Goal: Task Accomplishment & Management: Use online tool/utility

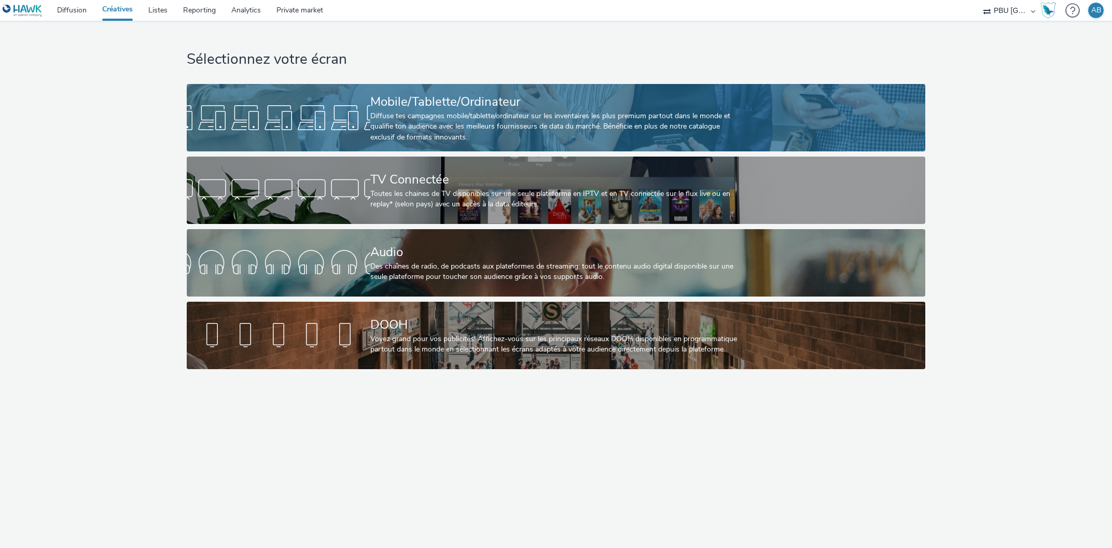
click at [343, 108] on div at bounding box center [279, 117] width 184 height 33
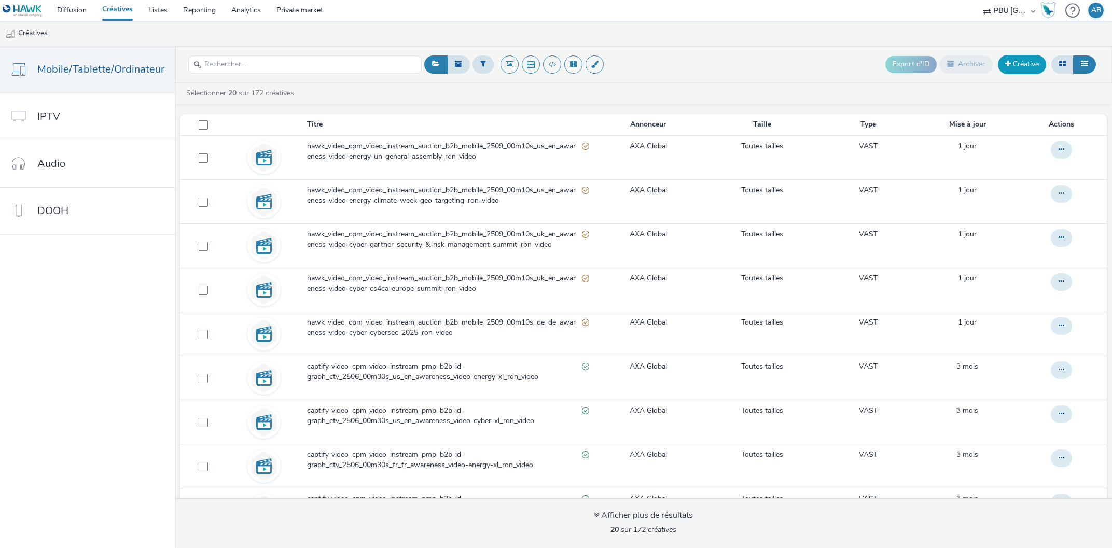
click at [1013, 68] on link "Créative" at bounding box center [1022, 64] width 48 height 19
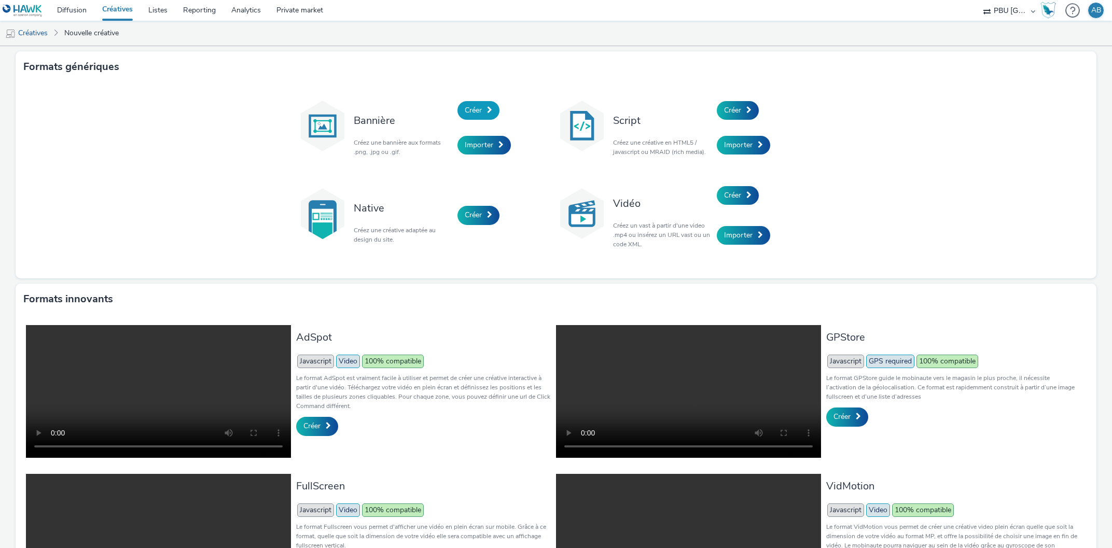
click at [478, 110] on span "Créer" at bounding box center [473, 110] width 17 height 10
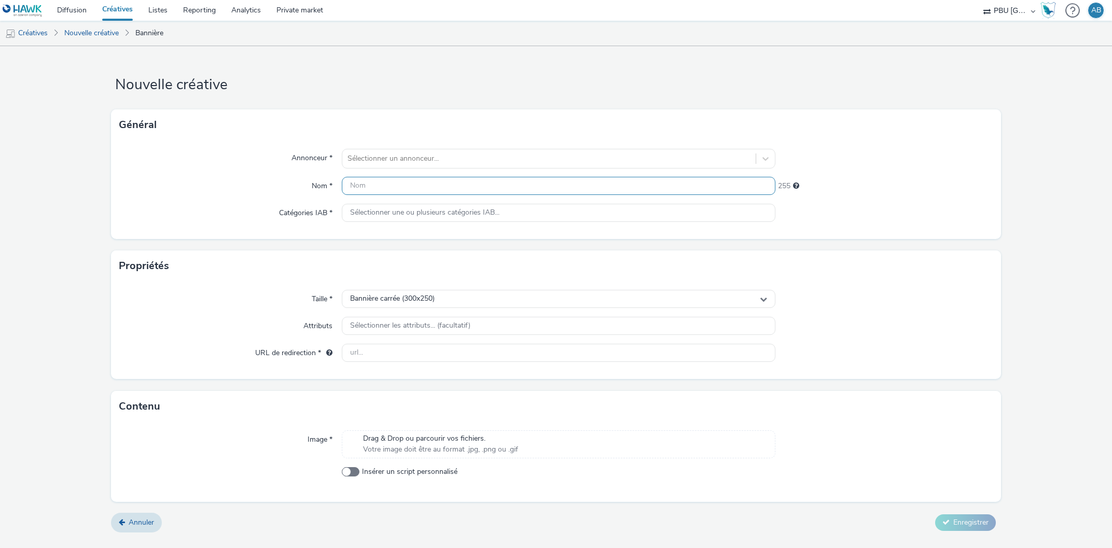
click at [372, 188] on input "text" at bounding box center [559, 186] width 434 height 18
paste input "22932358704"
type input "22932358704"
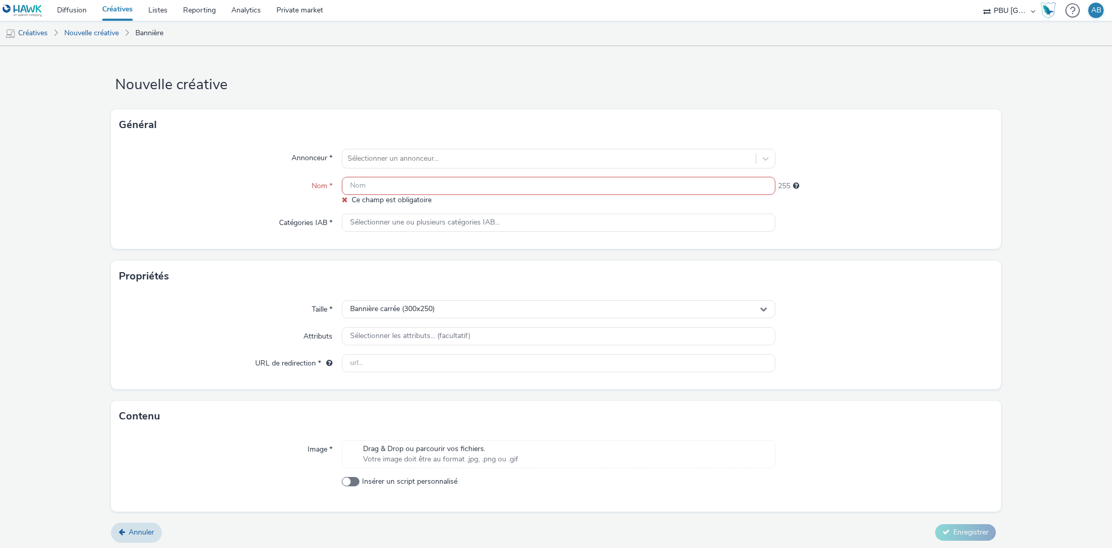
click at [380, 184] on input "text" at bounding box center [559, 186] width 434 height 18
paste input "hawk_display_cpm_600x500_mpu_auction_b2b_multi_2509_00m00s_de_de_awareness_disp…"
type input "hawk_display_cpm_600x500_mpu_auction_b2b_multi_2509_00m00s_de_de_awareness_disp…"
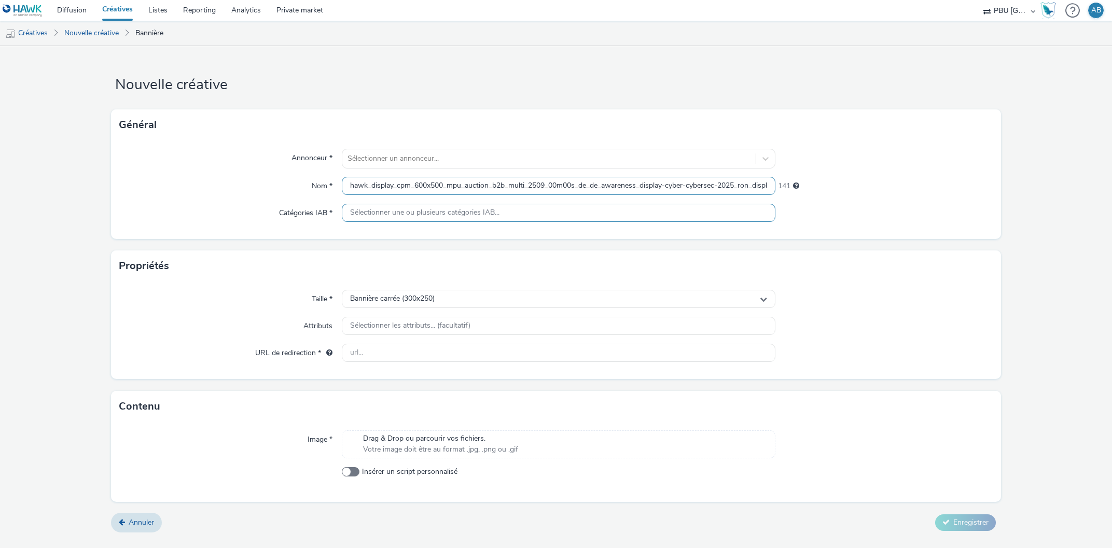
scroll to position [0, 12]
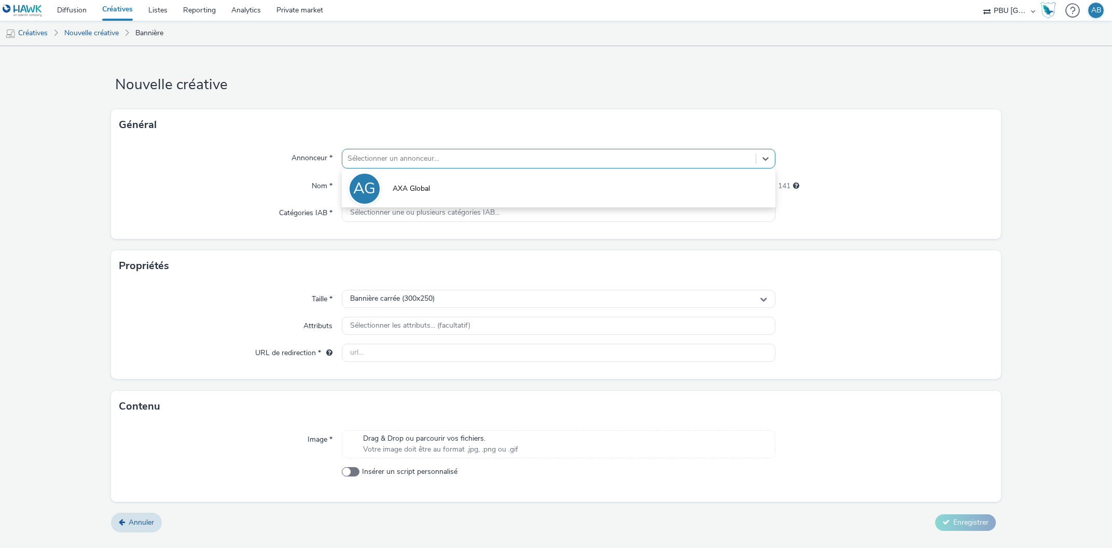
click at [389, 153] on div at bounding box center [548, 158] width 403 height 12
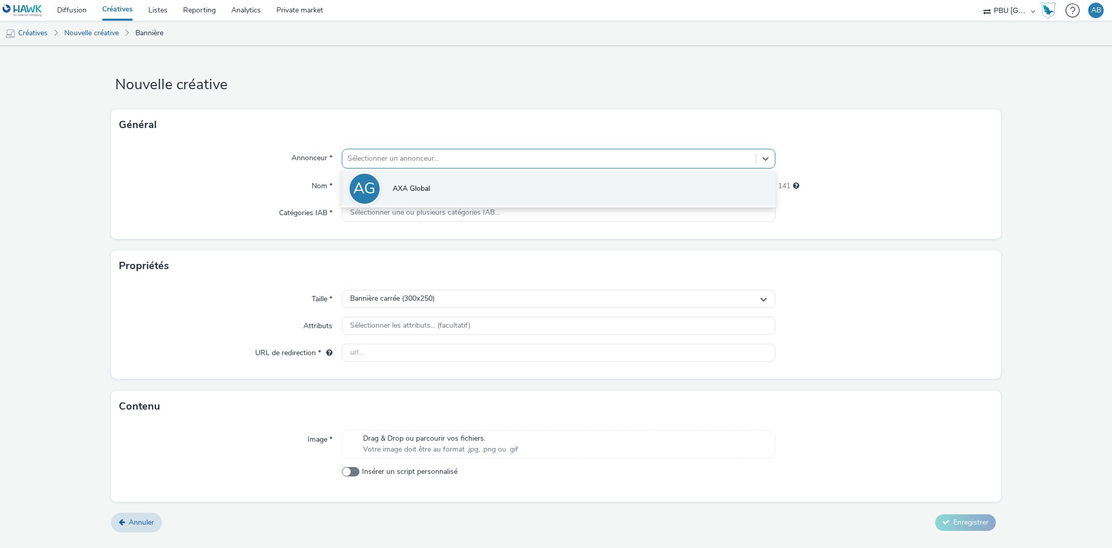
click at [393, 192] on span "AXA Global" at bounding box center [411, 189] width 37 height 10
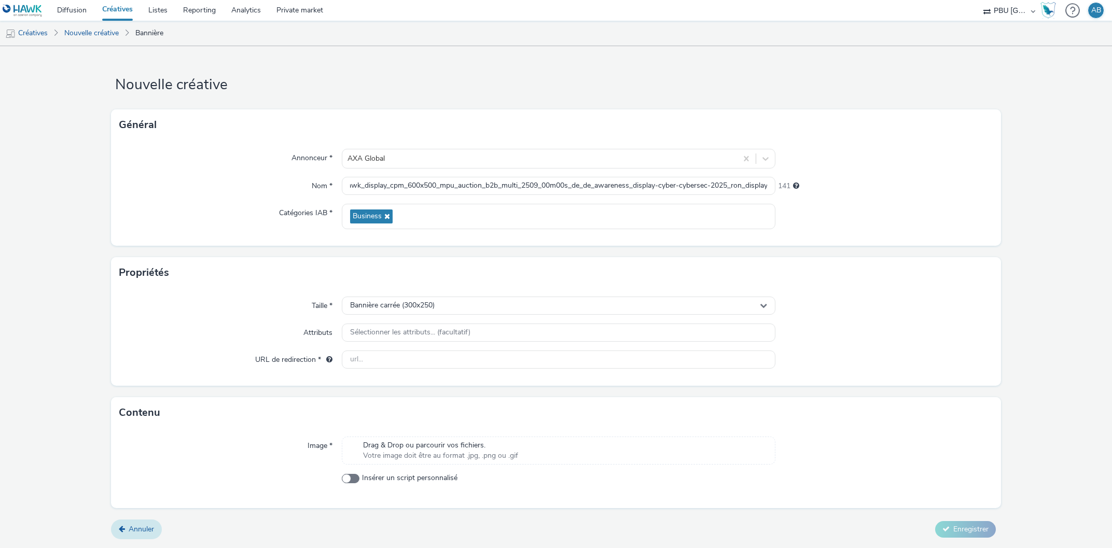
click at [143, 529] on span "Annuler" at bounding box center [141, 529] width 25 height 10
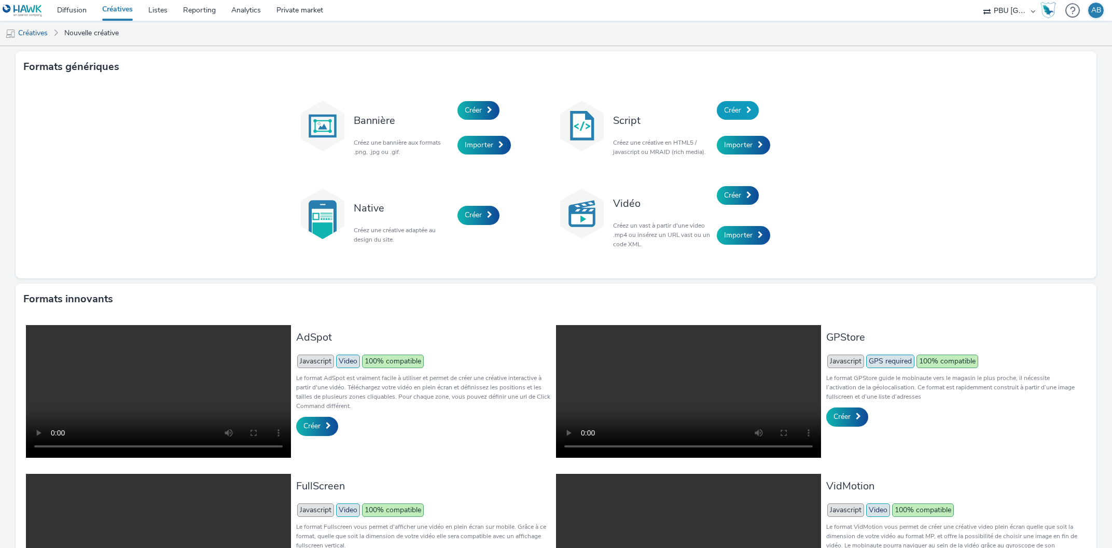
click at [743, 110] on link "Créer" at bounding box center [738, 110] width 42 height 19
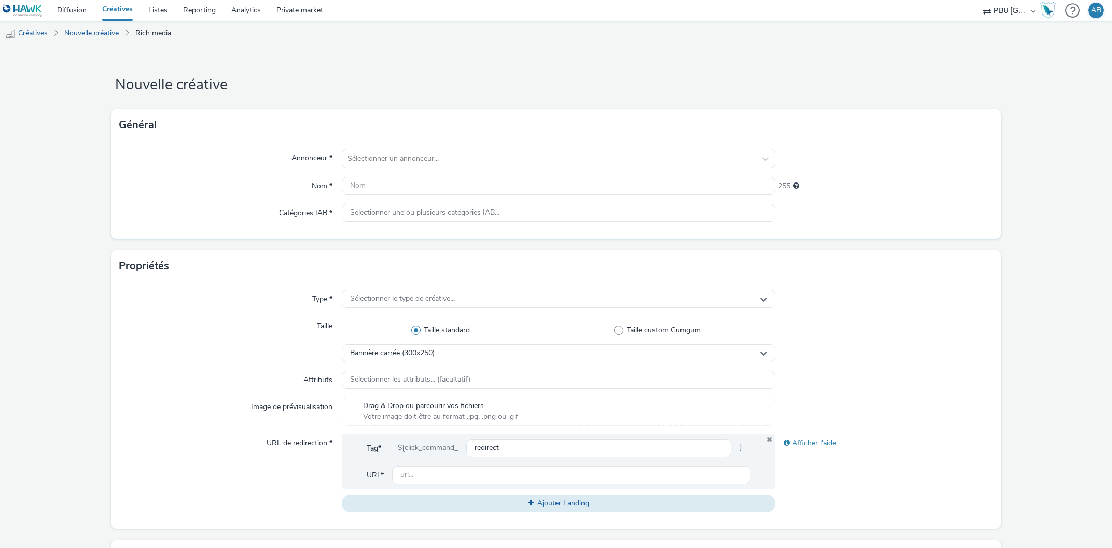
click at [91, 31] on link "Nouvelle créative" at bounding box center [91, 33] width 65 height 25
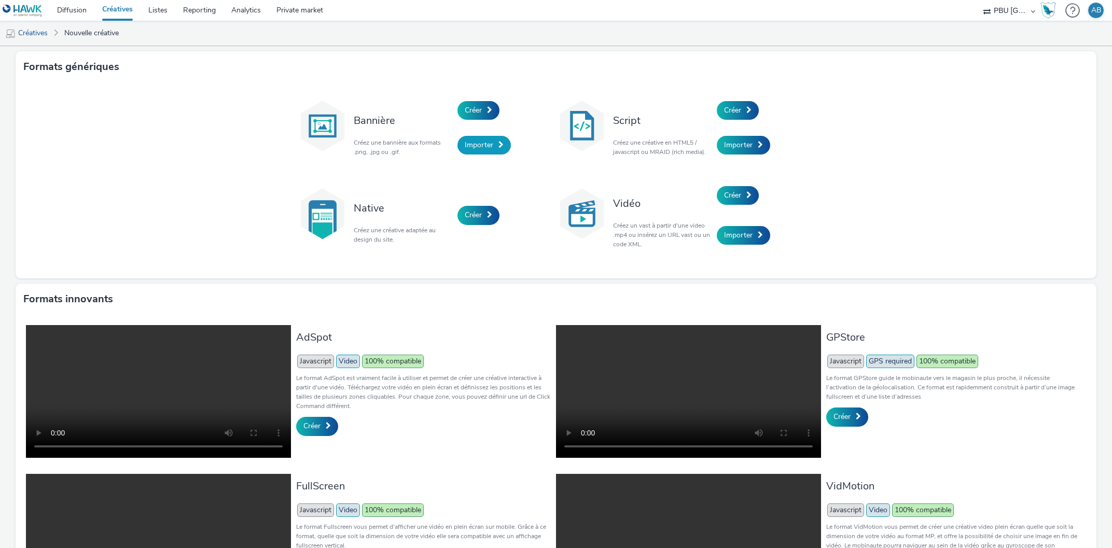
click at [483, 139] on link "Importer" at bounding box center [483, 145] width 53 height 19
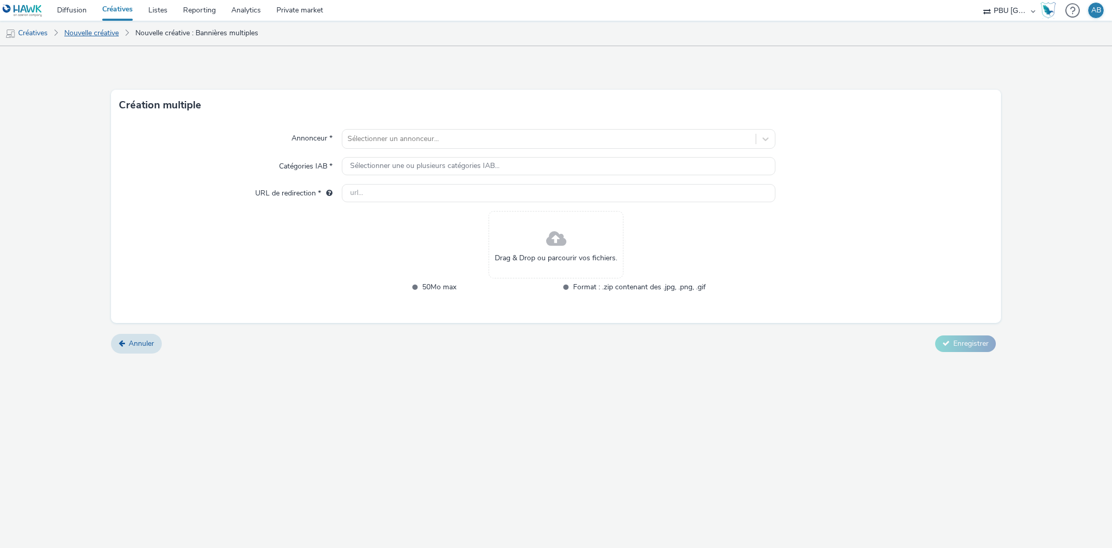
click at [83, 32] on link "Nouvelle créative" at bounding box center [91, 33] width 65 height 25
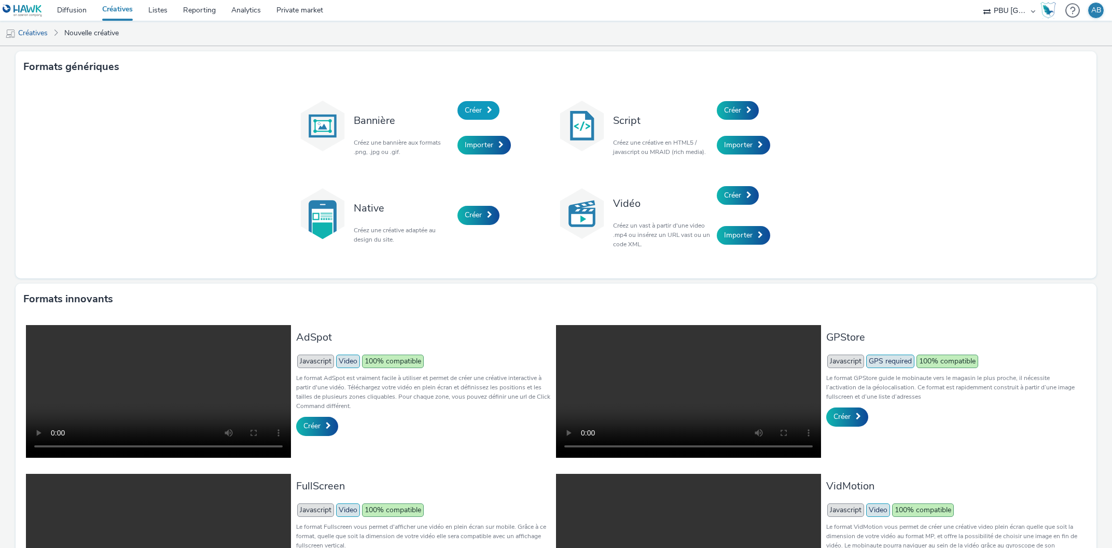
click at [475, 113] on span "Créer" at bounding box center [473, 110] width 17 height 10
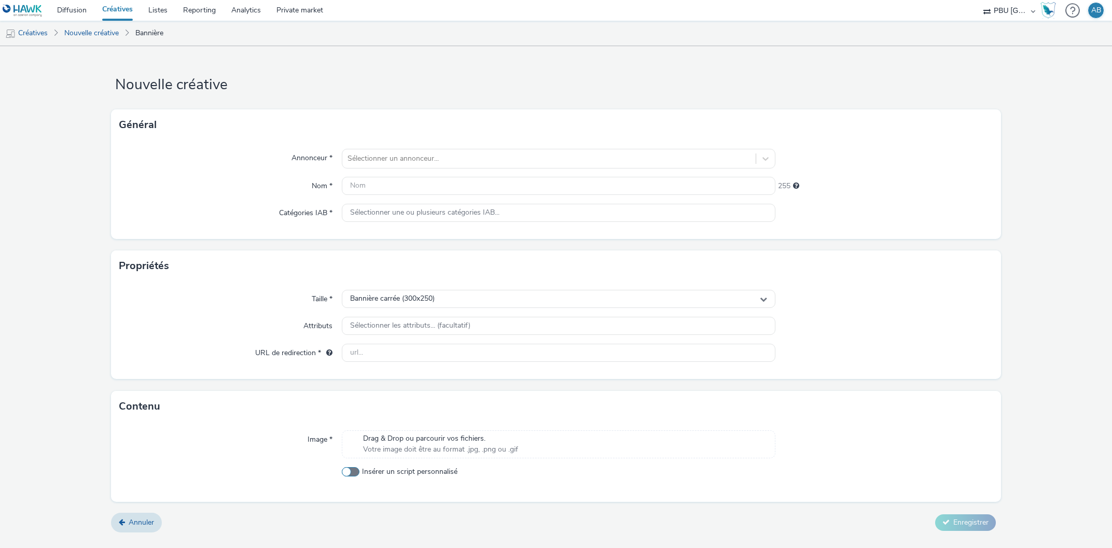
click at [362, 470] on span "Insérer un script personnalisé" at bounding box center [409, 472] width 95 height 10
click at [348, 470] on input "Insérer un script personnalisé" at bounding box center [345, 471] width 7 height 7
checkbox input "true"
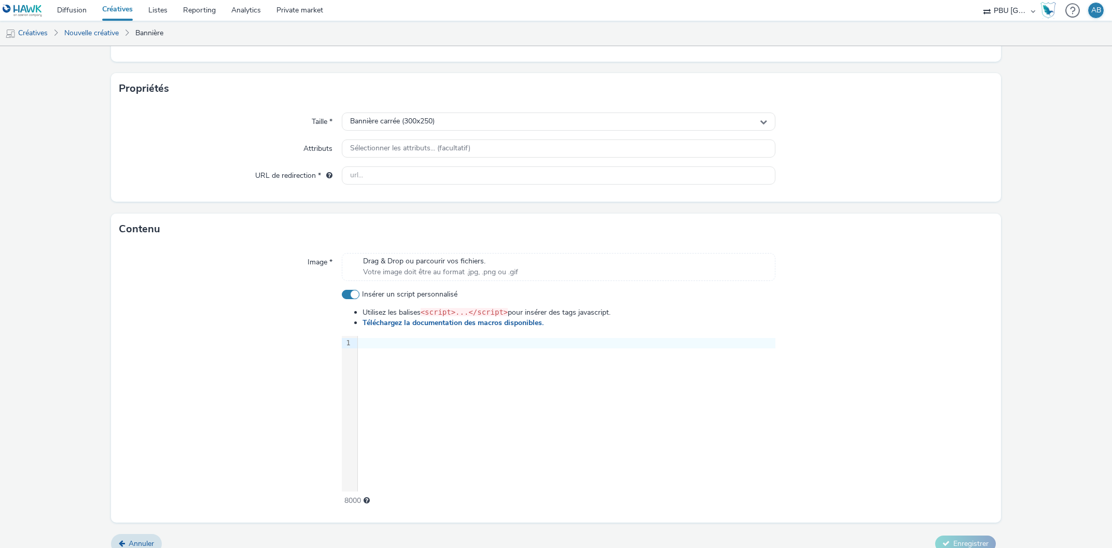
scroll to position [190, 0]
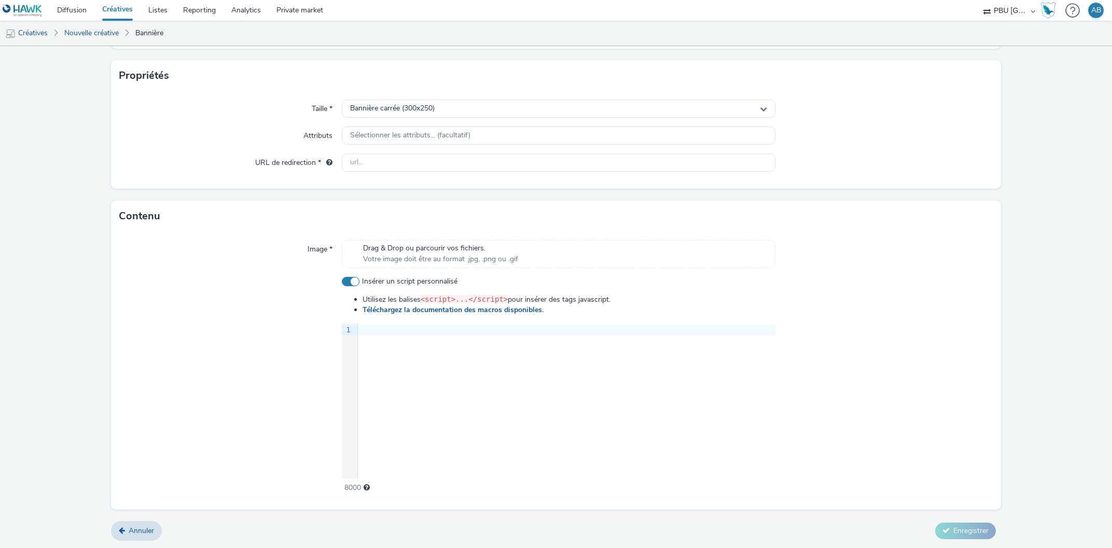
click at [381, 328] on div at bounding box center [566, 330] width 417 height 10
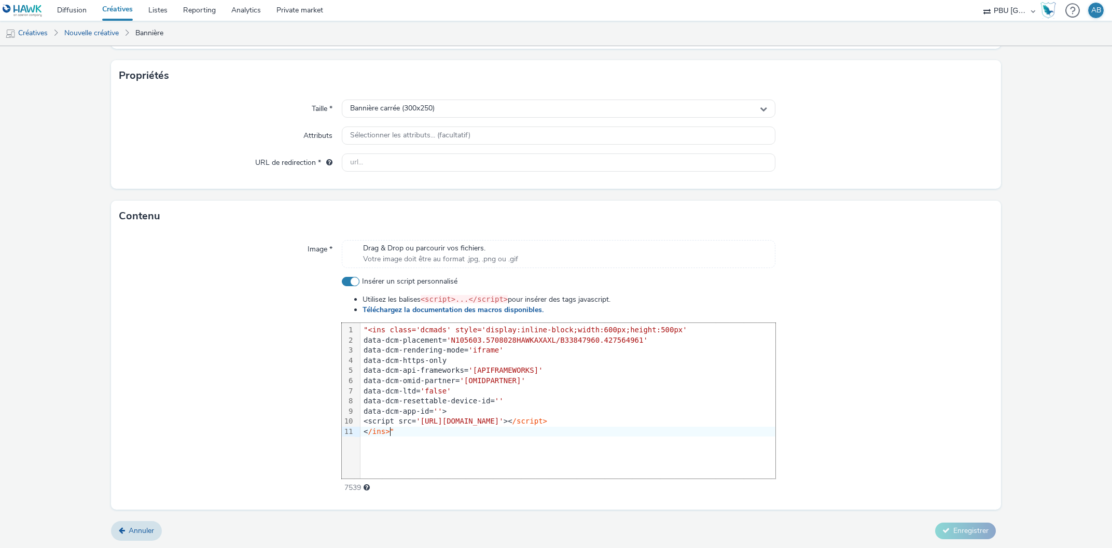
click at [261, 377] on div at bounding box center [230, 384] width 222 height 217
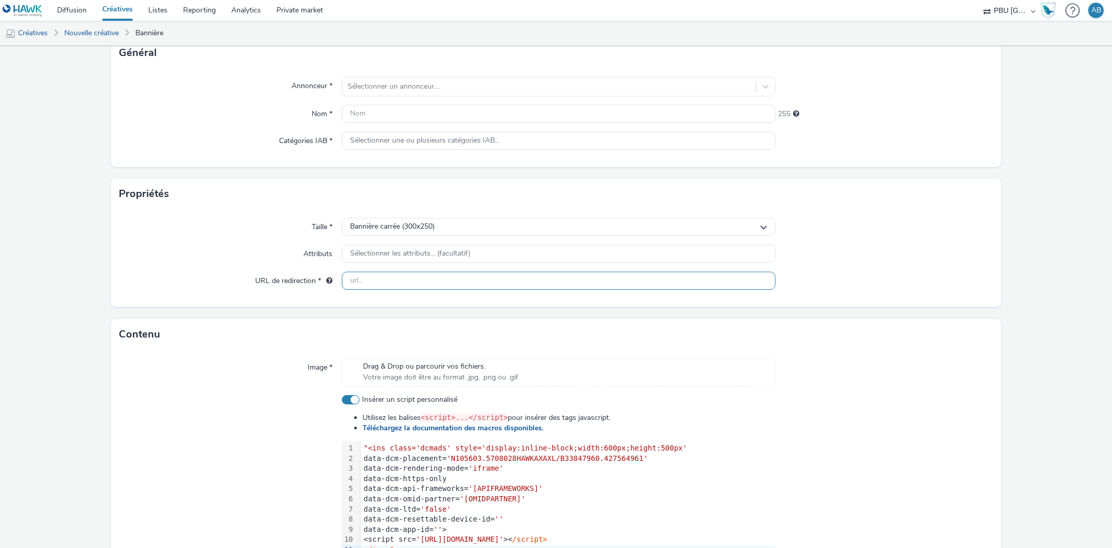
click at [377, 279] on input "text" at bounding box center [559, 281] width 434 height 18
paste input "hawk_display_cpm_600x500_mpu_auction_b2b_multi_2509_00m00s_de_de_awareness_disp…"
type input "hawk_display_cpm_600x500_mpu_auction_b2b_multi_2509_00m00s_de_de_awareness_disp…"
click at [390, 109] on input "text" at bounding box center [559, 114] width 434 height 18
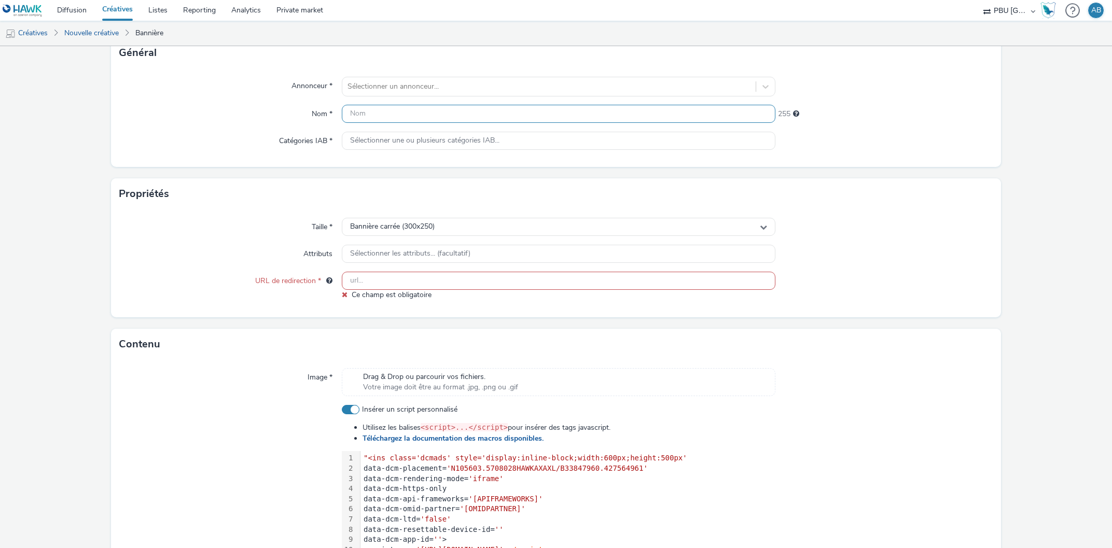
paste input "hawk_display_cpm_600x500_mpu_auction_b2b_multi_2509_00m00s_de_de_awareness_disp…"
type input "hawk_display_cpm_600x500_mpu_auction_b2b_multi_2509_00m00s_de_de_awareness_disp…"
click at [250, 128] on div "Annonceur * Sélectionner un annonceur... Nom * hawk_display_cpm_600x500_mpu_auc…" at bounding box center [555, 117] width 889 height 99
click at [357, 286] on input "text" at bounding box center [559, 281] width 434 height 18
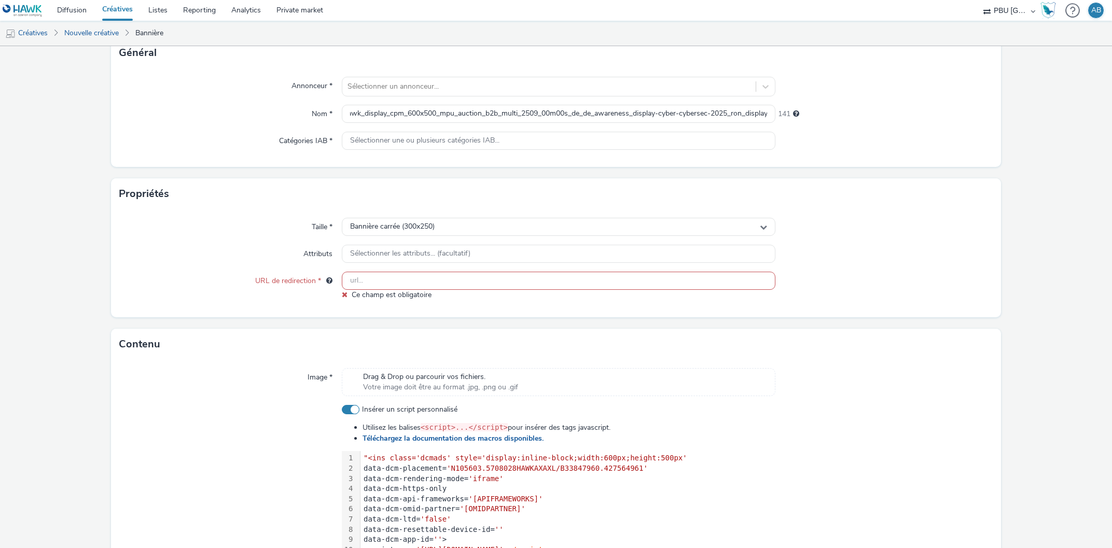
paste input "https://axaxl.com/de/risiken-eingehen?utm_source=hawk&utm_medium=Display&utm_ca…"
type input "https://axaxl.com/de/risiken-eingehen?utm_source=hawk&utm_medium=Display&utm_ca…"
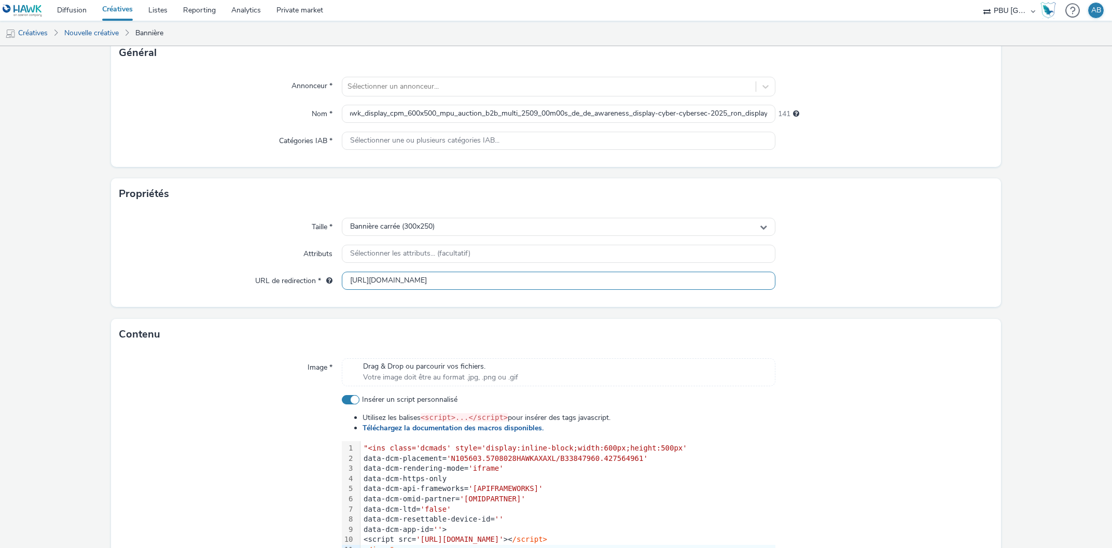
scroll to position [0, 238]
click at [260, 357] on div "Image * Drag & Drop ou parcourir vos fichiers. Votre image doit être au format …" at bounding box center [555, 489] width 889 height 278
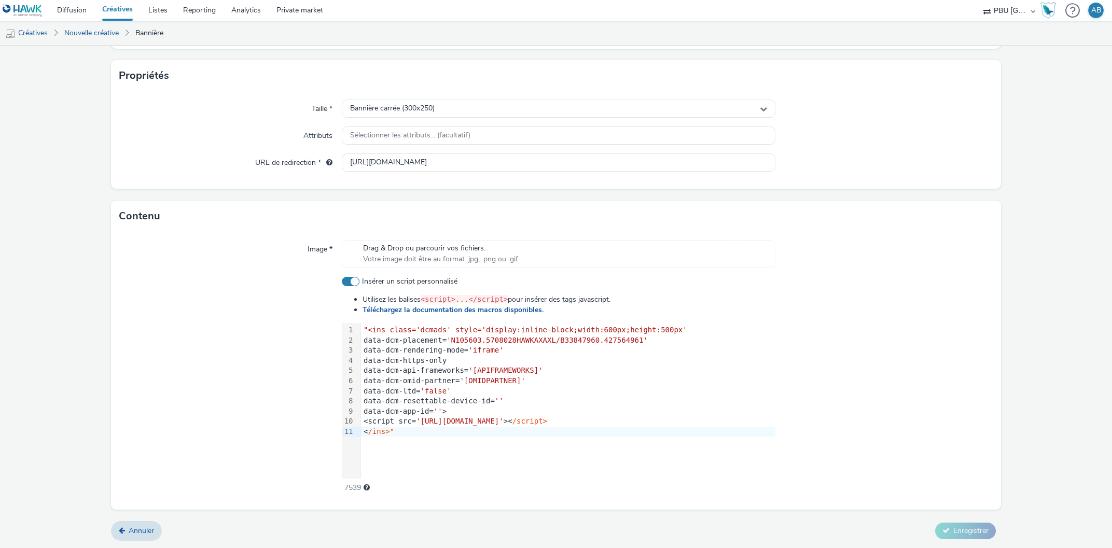
click at [846, 444] on div at bounding box center [883, 384] width 217 height 217
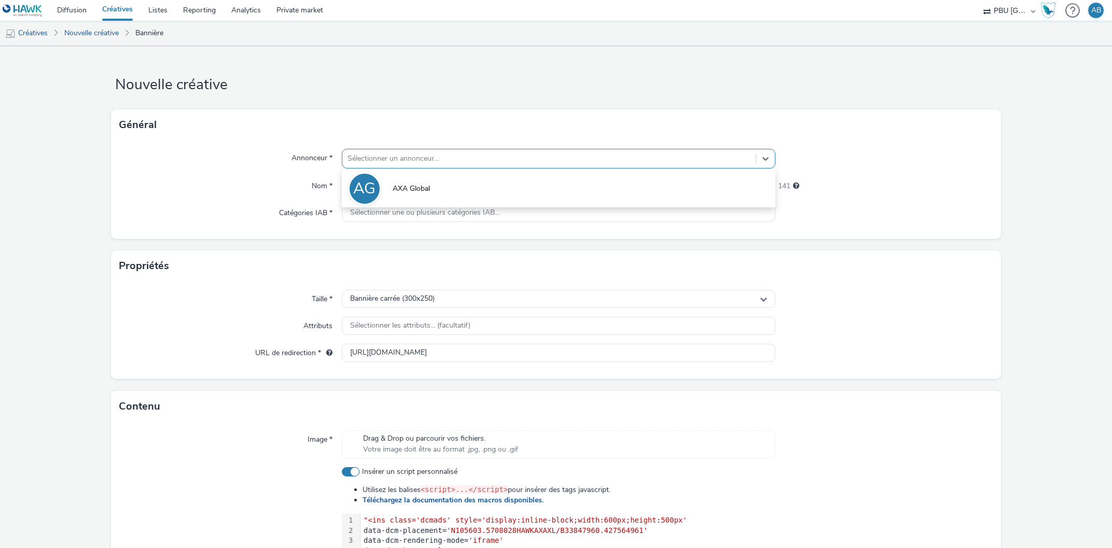
click at [365, 161] on div at bounding box center [548, 158] width 403 height 12
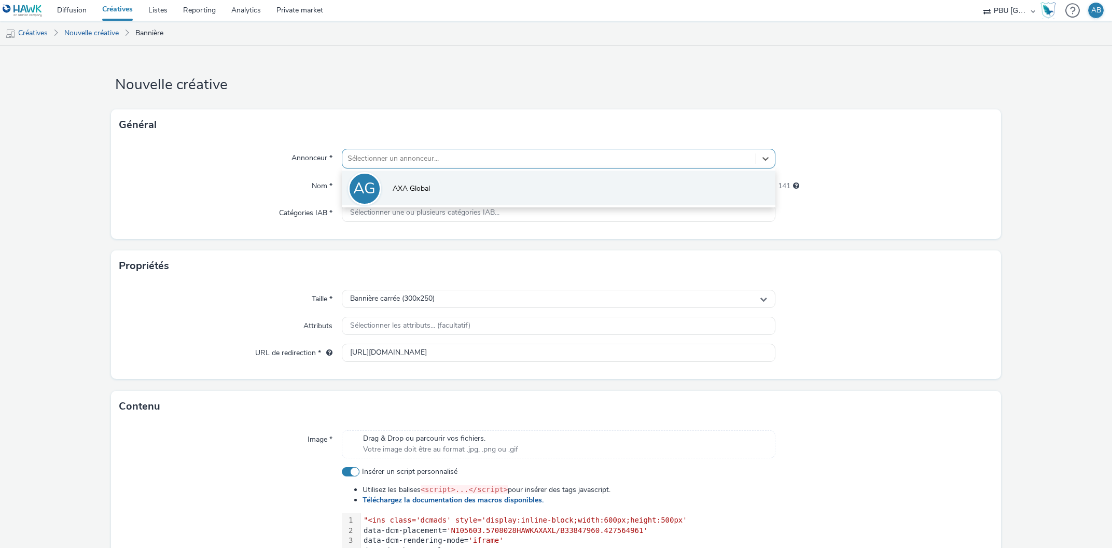
click at [407, 187] on span "AXA Global" at bounding box center [411, 189] width 37 height 10
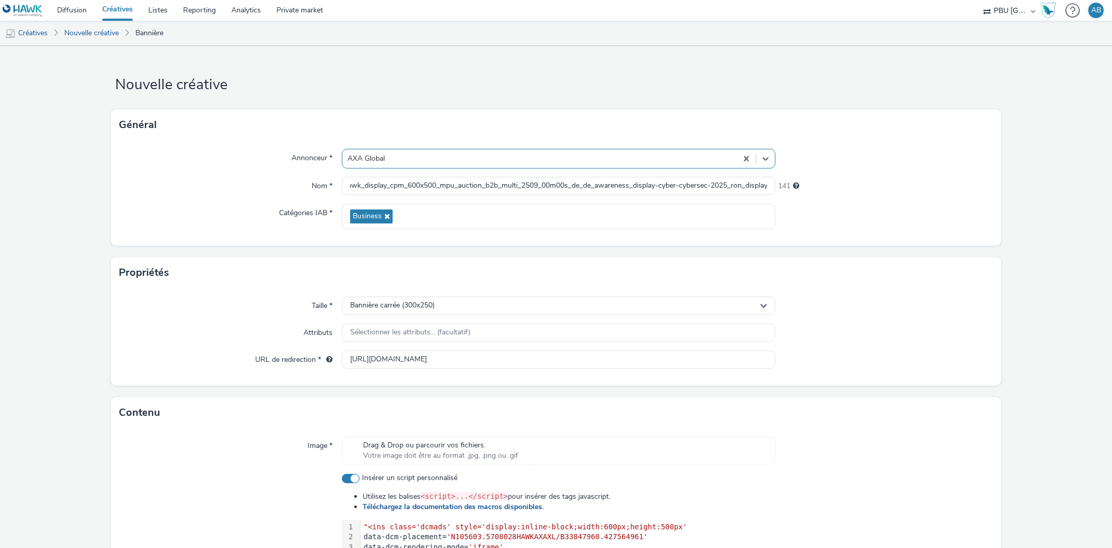
scroll to position [197, 0]
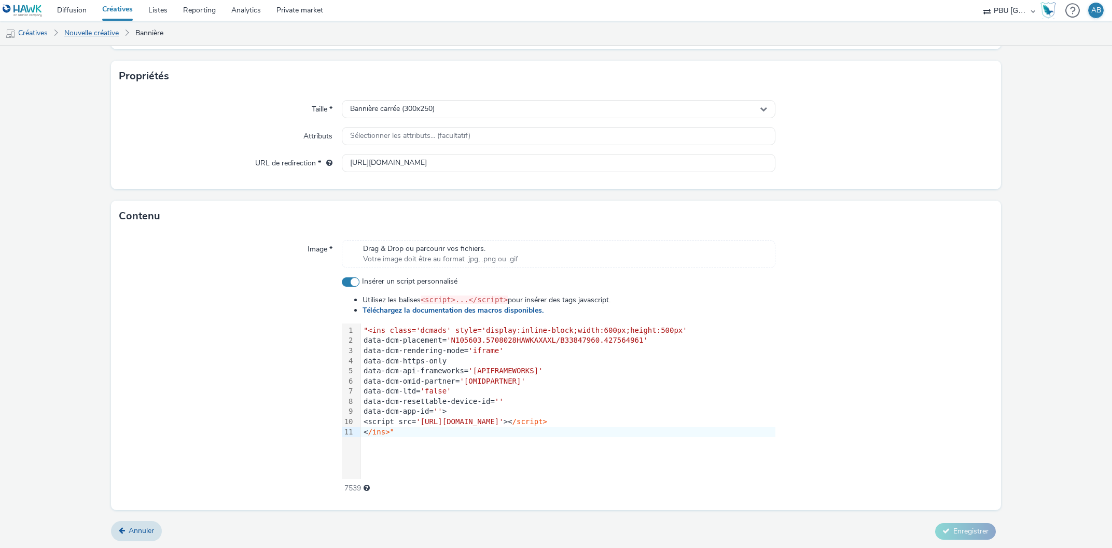
click at [97, 33] on link "Nouvelle créative" at bounding box center [91, 33] width 65 height 25
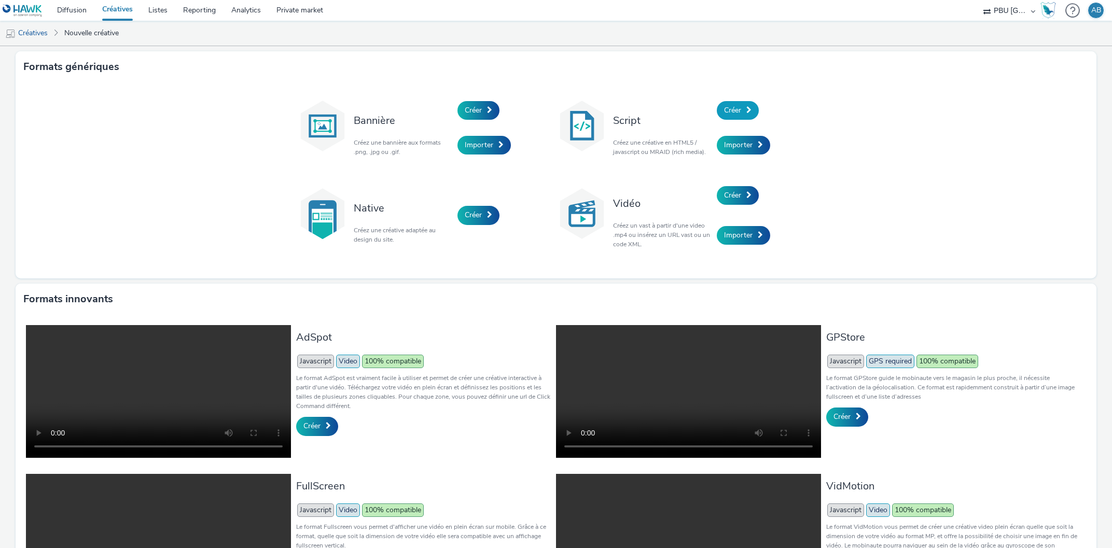
click at [742, 110] on link "Créer" at bounding box center [738, 110] width 42 height 19
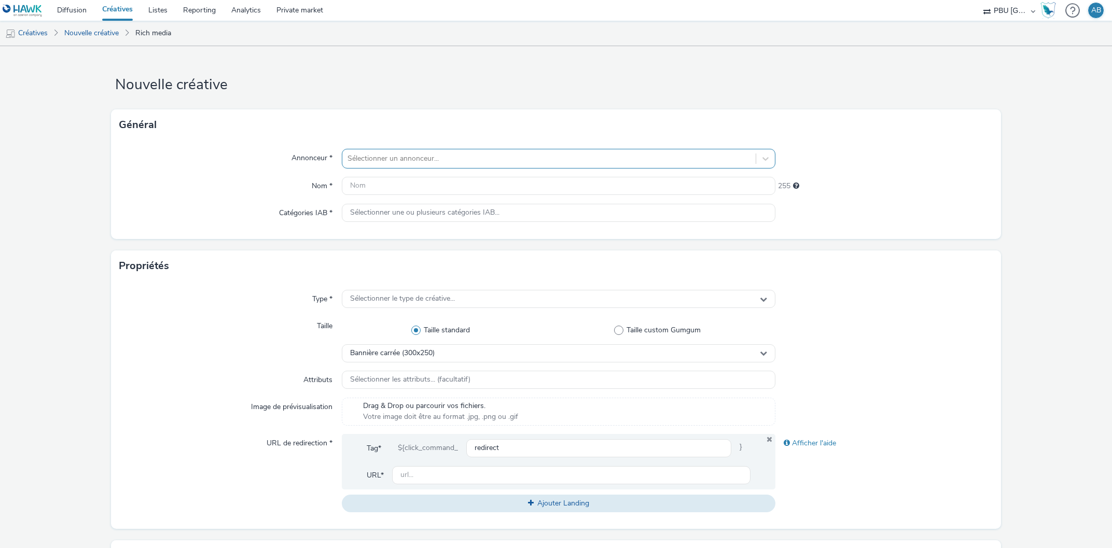
click at [391, 149] on div "Sélectionner un annonceur..." at bounding box center [559, 159] width 434 height 20
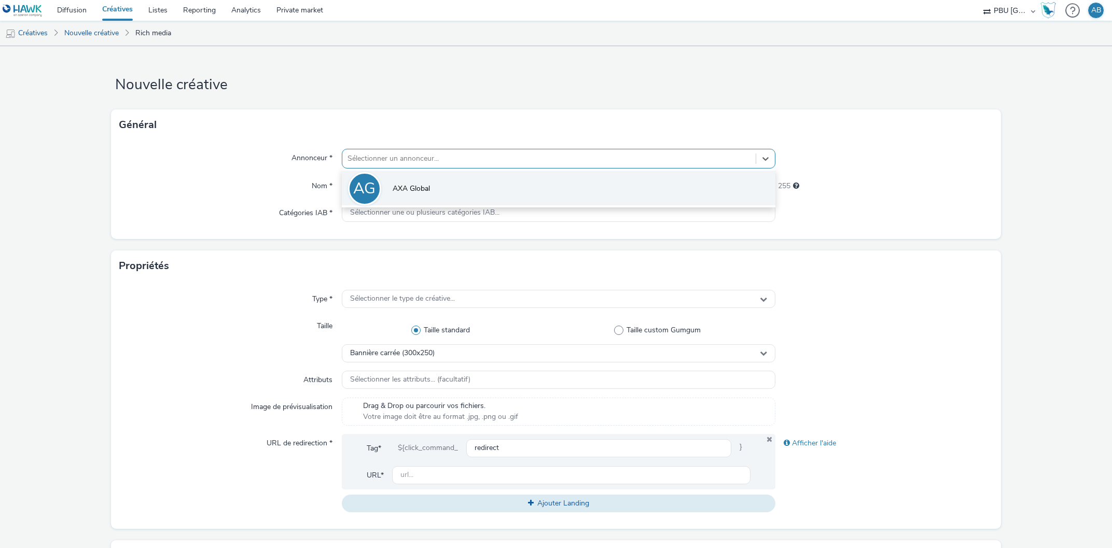
click at [408, 175] on li "AG AXA Global" at bounding box center [559, 188] width 434 height 35
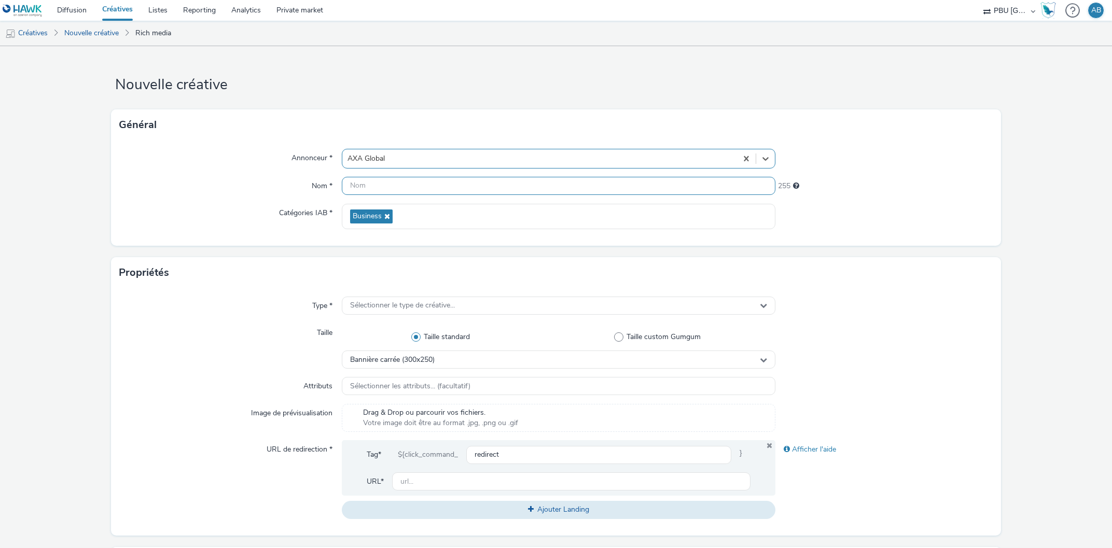
click at [397, 190] on input "text" at bounding box center [559, 186] width 434 height 18
paste input "hawk_display_cpm_600x500_mpu_auction_b2b_multi_2509_00m00s_de_de_awareness_disp…"
type input "hawk_display_cpm_600x500_mpu_auction_b2b_multi_2509_00m00s_de_de_awareness_disp…"
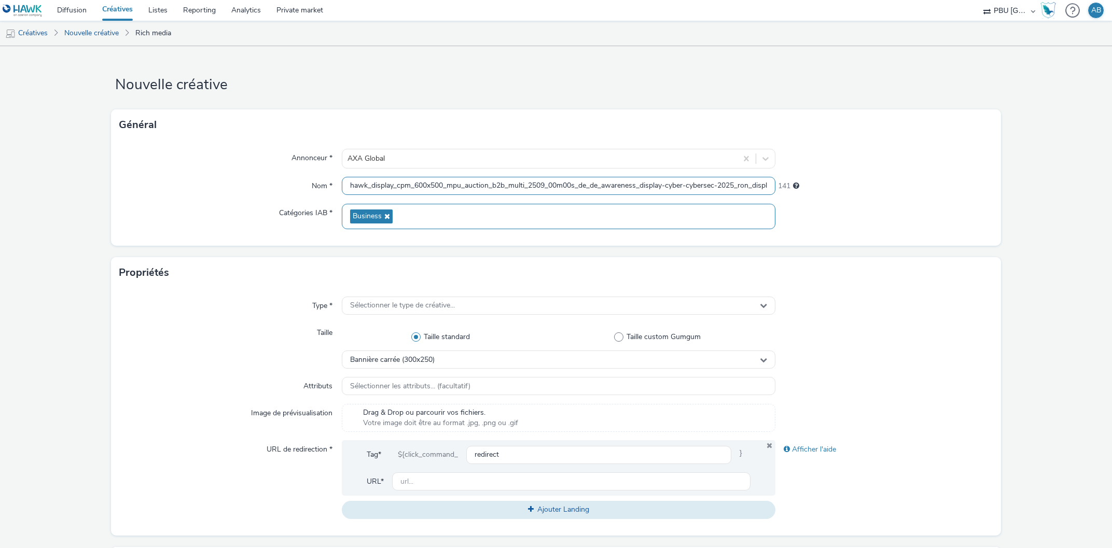
scroll to position [0, 12]
click at [289, 235] on div "Annonceur * AXA Global Nom * hawk_display_cpm_600x500_mpu_auction_b2b_multi_250…" at bounding box center [555, 193] width 889 height 105
click at [397, 301] on div "Sélectionner le type de créative..." at bounding box center [559, 306] width 434 height 18
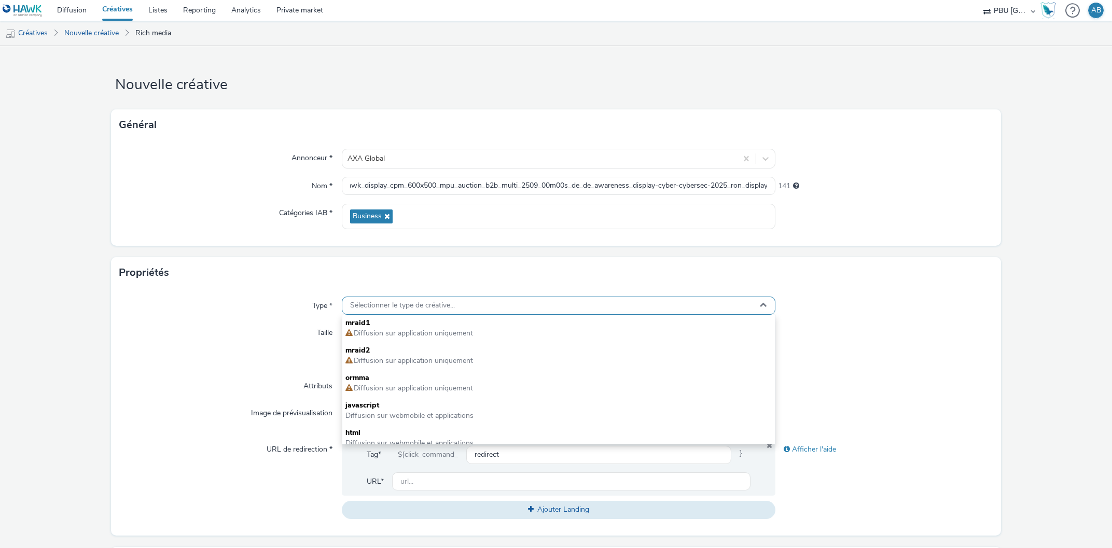
click at [397, 304] on span "Sélectionner le type de créative..." at bounding box center [402, 305] width 105 height 9
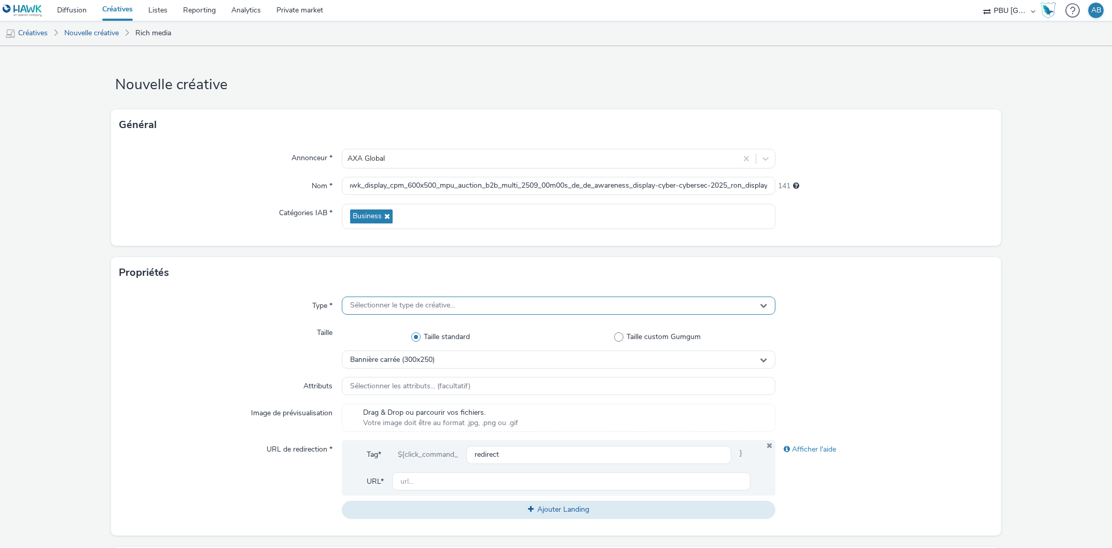
click at [397, 304] on span "Sélectionner le type de créative..." at bounding box center [402, 305] width 105 height 9
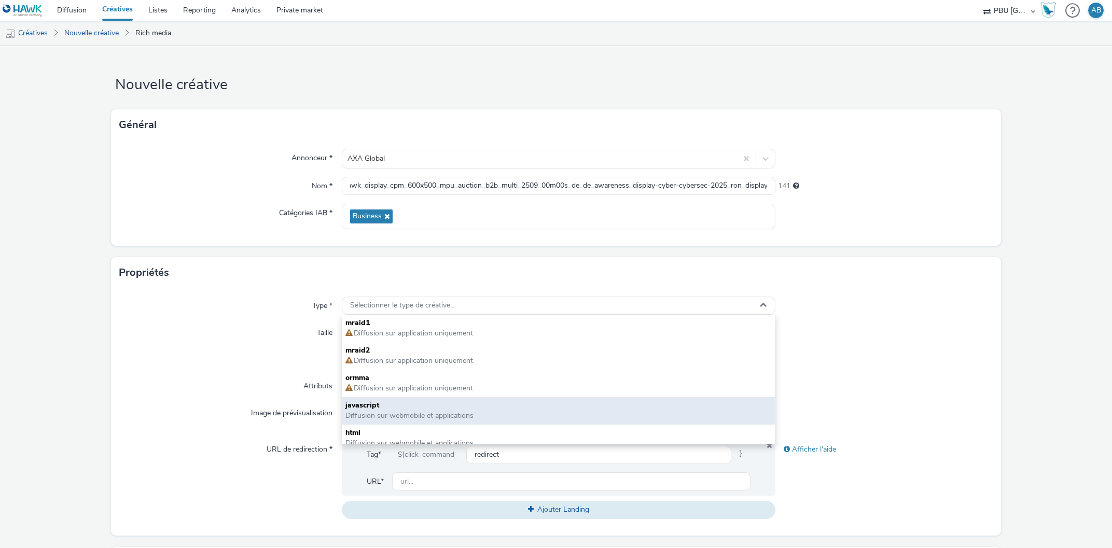
click at [388, 409] on span "javascript" at bounding box center [558, 405] width 427 height 10
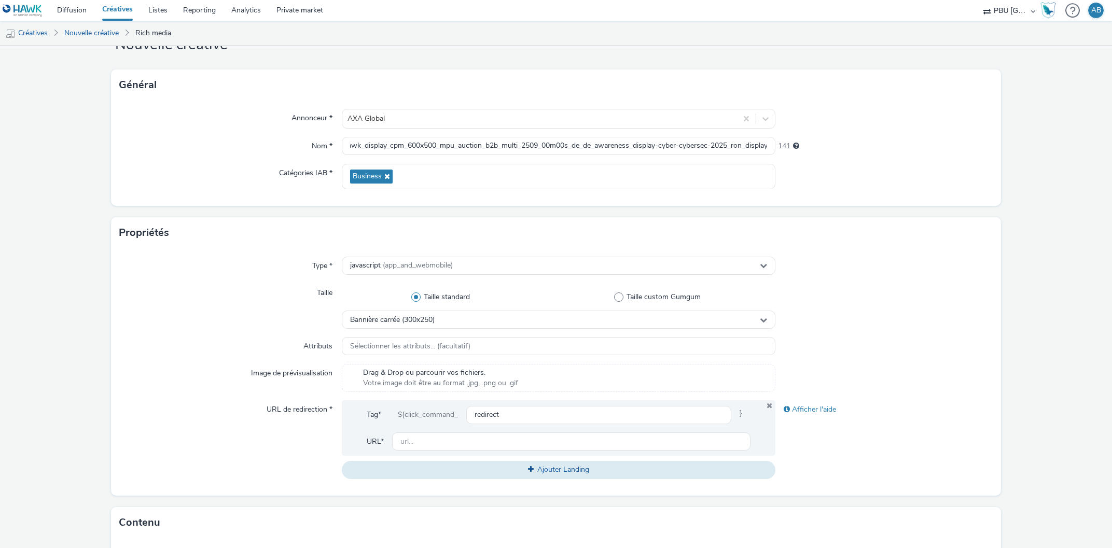
scroll to position [59, 0]
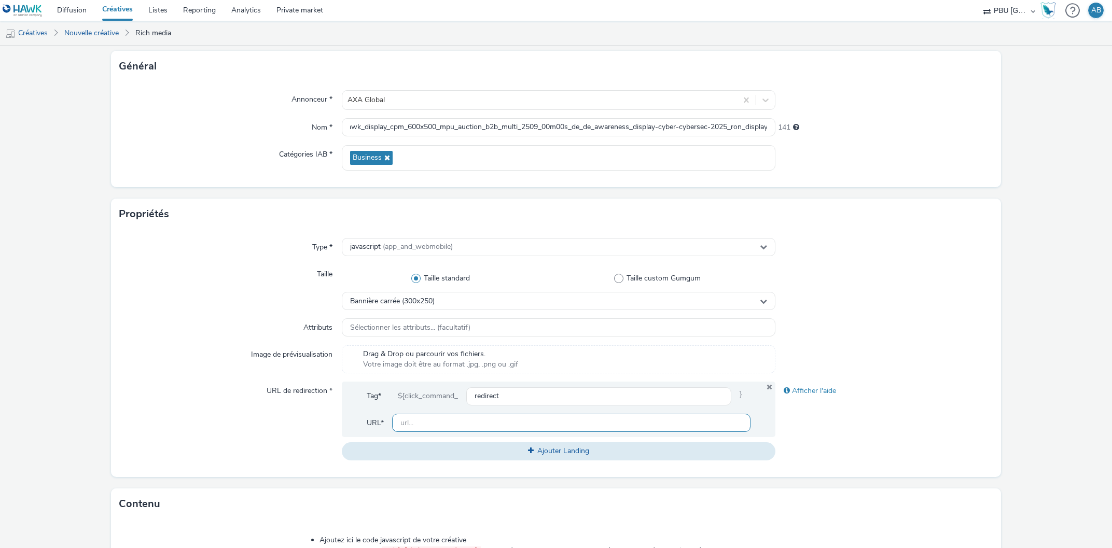
click at [429, 423] on input "text" at bounding box center [571, 423] width 359 height 18
paste input "[URL][DOMAIN_NAME]"
type input "https://axaxl.com/"
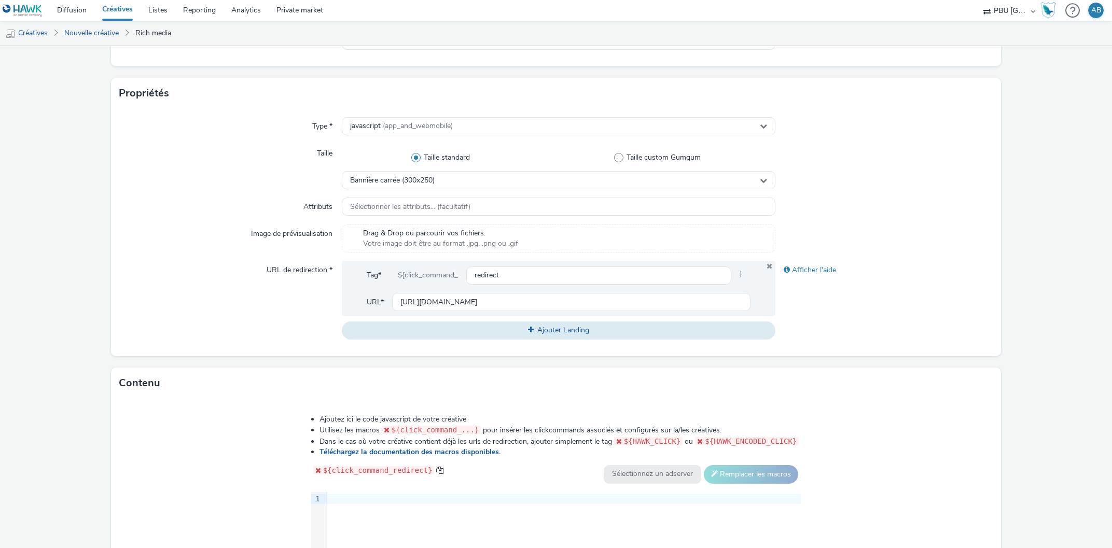
scroll to position [236, 0]
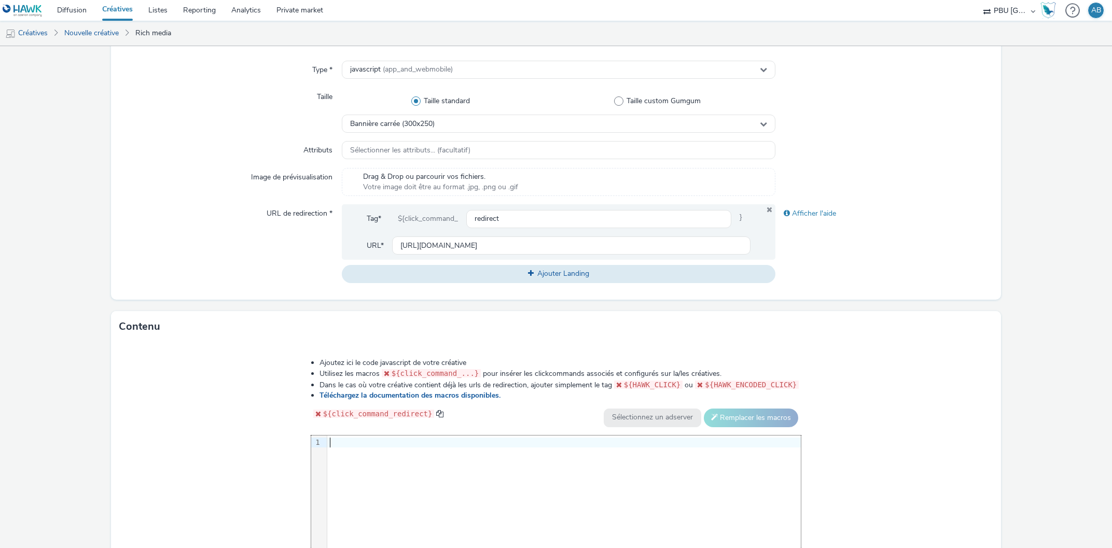
click at [365, 440] on div at bounding box center [563, 443] width 473 height 10
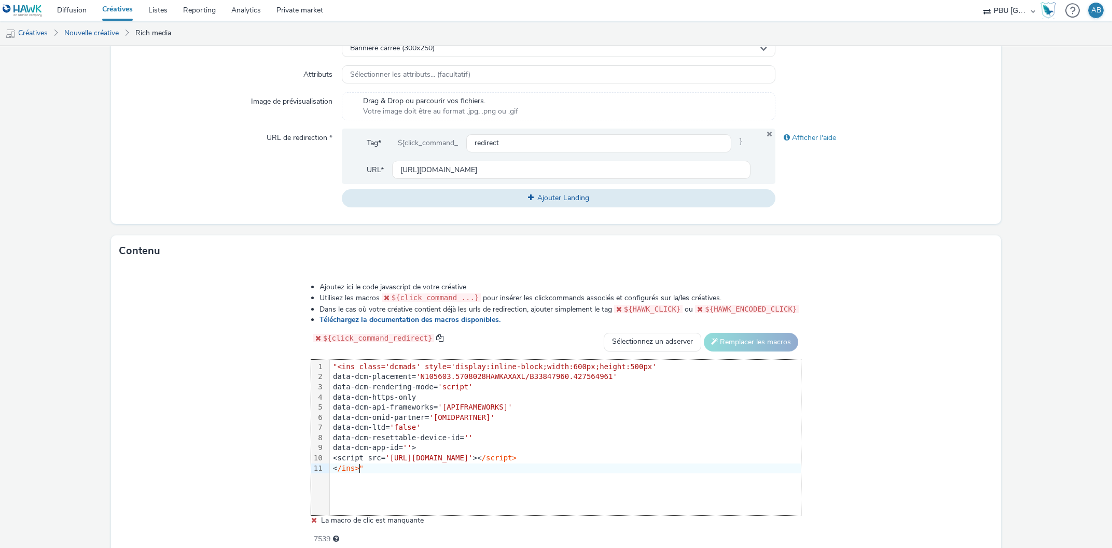
scroll to position [359, 0]
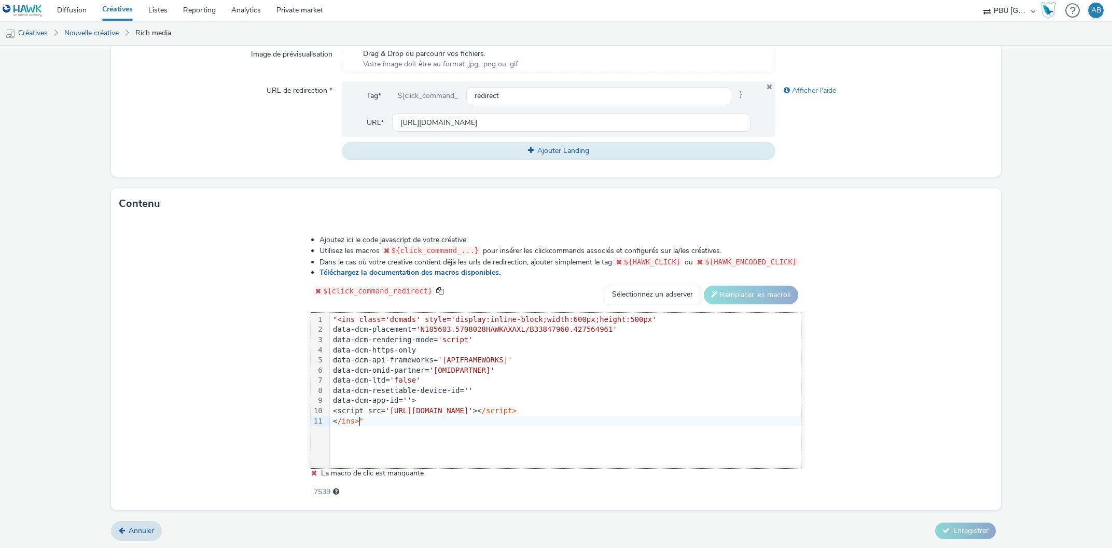
click at [906, 435] on div "Ajoutez ici le code javascript de votre créative Utilisez les macros ${click_co…" at bounding box center [555, 364] width 889 height 291
click at [460, 381] on div "data-dcm-ltd= 'false'" at bounding box center [565, 380] width 471 height 10
click at [421, 380] on span "'false'" at bounding box center [405, 380] width 31 height 8
click at [156, 437] on div "Ajoutez ici le code javascript de votre créative Utilisez les macros ${click_co…" at bounding box center [555, 364] width 889 height 291
click at [447, 381] on div "data-dcm-ltd= 'false'" at bounding box center [565, 380] width 471 height 10
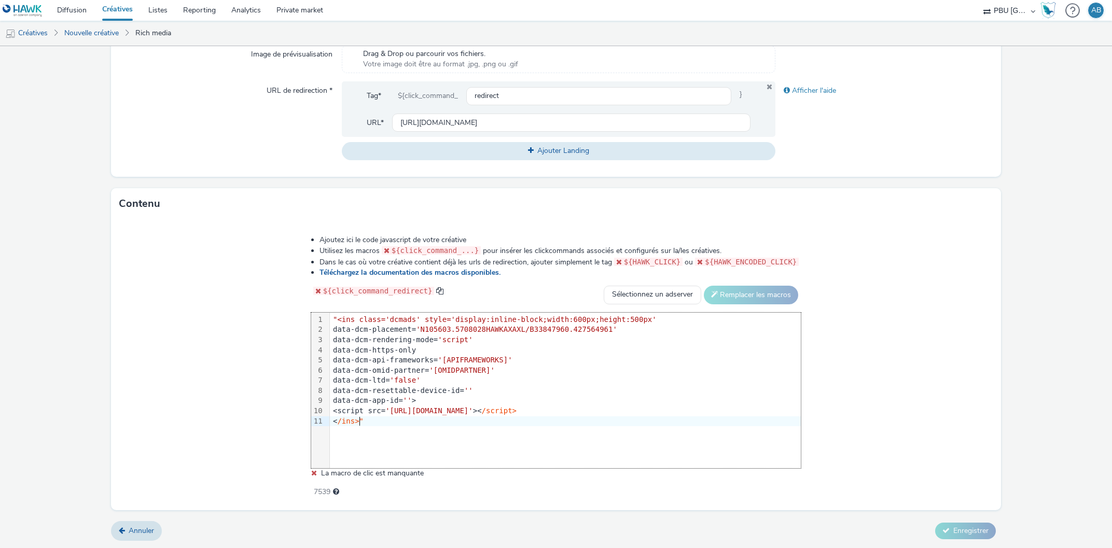
click at [639, 412] on div "<script src= 'https://www.googletagservices.com/dcm/dcmads.js' >< /script>" at bounding box center [565, 411] width 471 height 10
drag, startPoint x: 417, startPoint y: 317, endPoint x: 315, endPoint y: 319, distance: 102.2
click at [315, 319] on div "Ajoutez ici le code javascript de votre créative Utilisez les macros ${click_co…" at bounding box center [556, 361] width 565 height 266
click at [370, 431] on div "< /ins>"" at bounding box center [565, 431] width 471 height 10
click at [343, 317] on span ""<ins class='dcmads' style='display:inline-block;width:600px;height:500px'" at bounding box center [495, 319] width 324 height 8
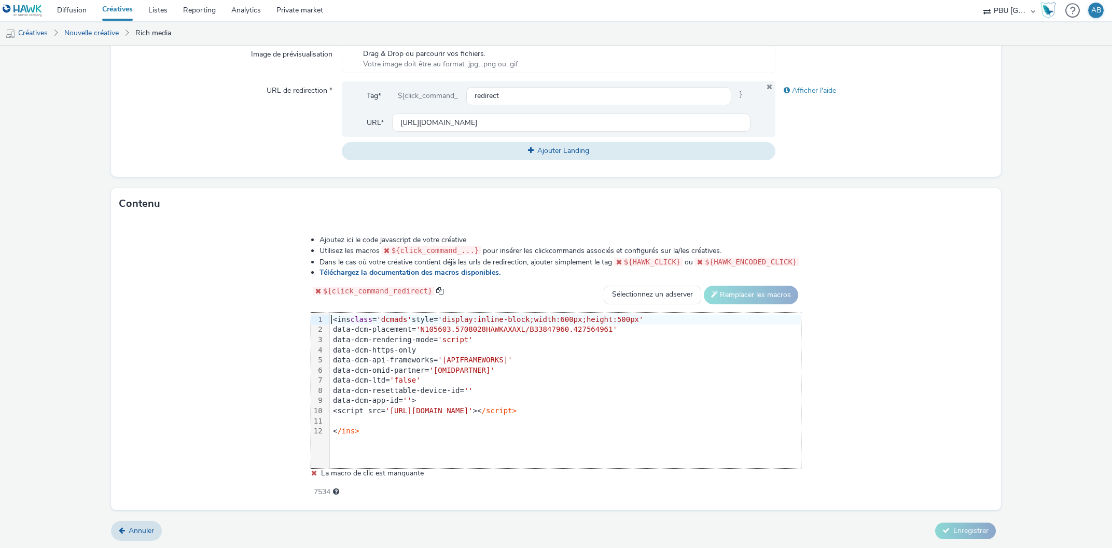
click at [920, 400] on div "Ajoutez ici le code javascript de votre créative Utilisez les macros ${click_co…" at bounding box center [555, 364] width 889 height 291
click at [353, 417] on div at bounding box center [565, 421] width 471 height 10
click at [873, 453] on div "Ajoutez ici le code javascript de votre créative Utilisez les macros ${click_co…" at bounding box center [555, 364] width 889 height 291
drag, startPoint x: 410, startPoint y: 319, endPoint x: 402, endPoint y: 318, distance: 7.8
click at [402, 318] on span "'dcmads'" at bounding box center [393, 319] width 35 height 8
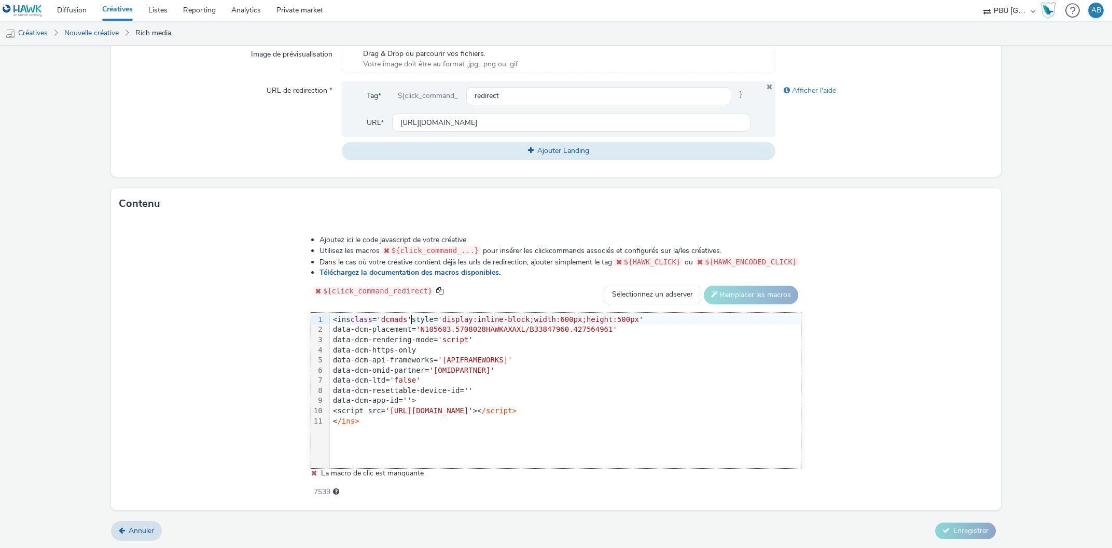
click at [417, 318] on div "<ins class = 'dcmads' style= 'display:inline-block;width:600px;height:500px'" at bounding box center [565, 320] width 471 height 10
drag, startPoint x: 415, startPoint y: 316, endPoint x: 323, endPoint y: 313, distance: 92.9
click at [323, 313] on div "99 1 2 3 4 5 6 7 8 9 10 11 › <ins class = 'dcmads' style= 'display:inline-block…" at bounding box center [556, 391] width 490 height 156
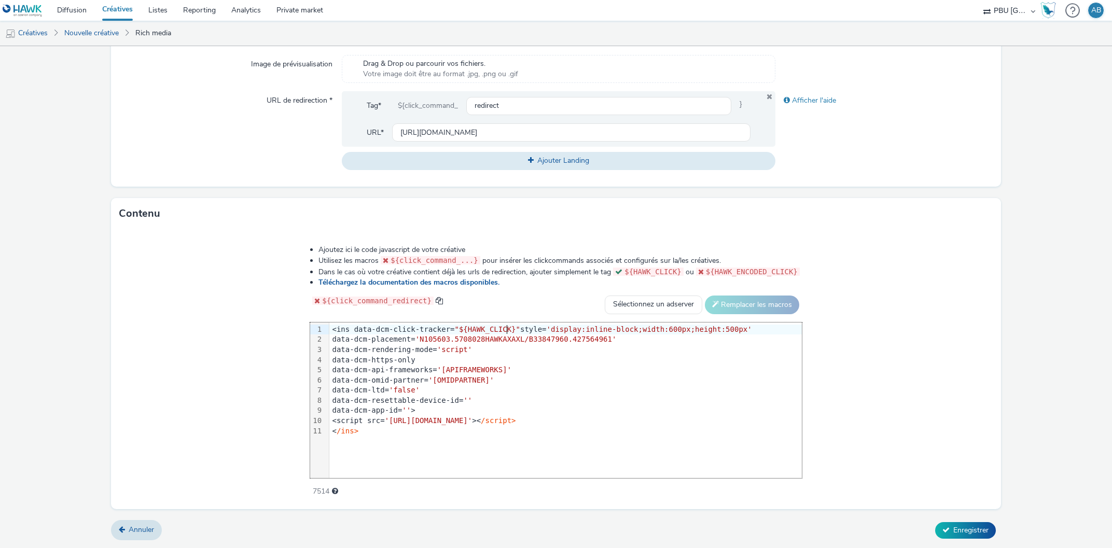
scroll to position [348, 0]
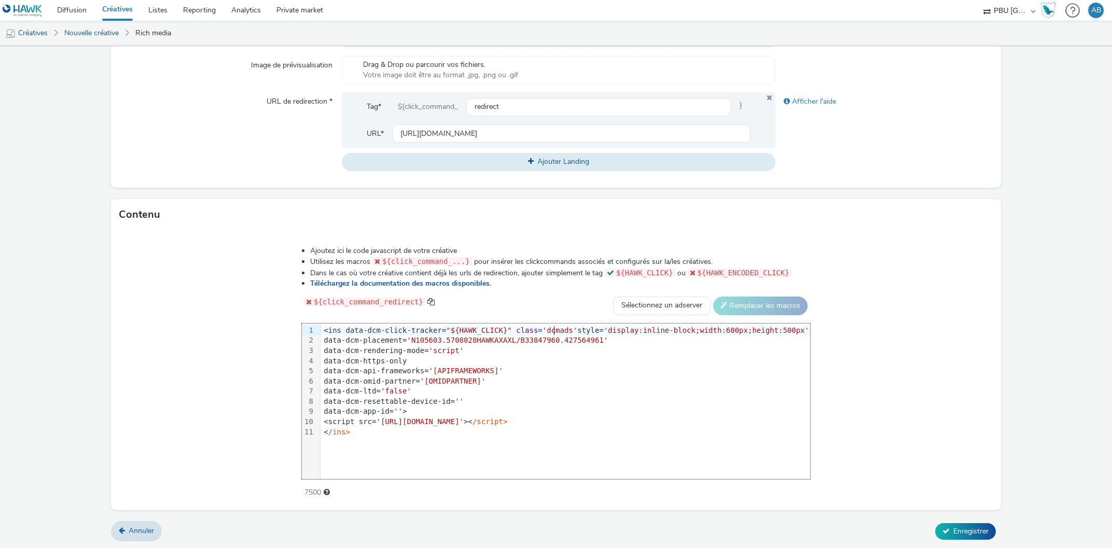
click at [654, 421] on div "<script src= 'https://www.googletagservices.com/dcm/dcmads.js' >< /script>" at bounding box center [565, 422] width 490 height 10
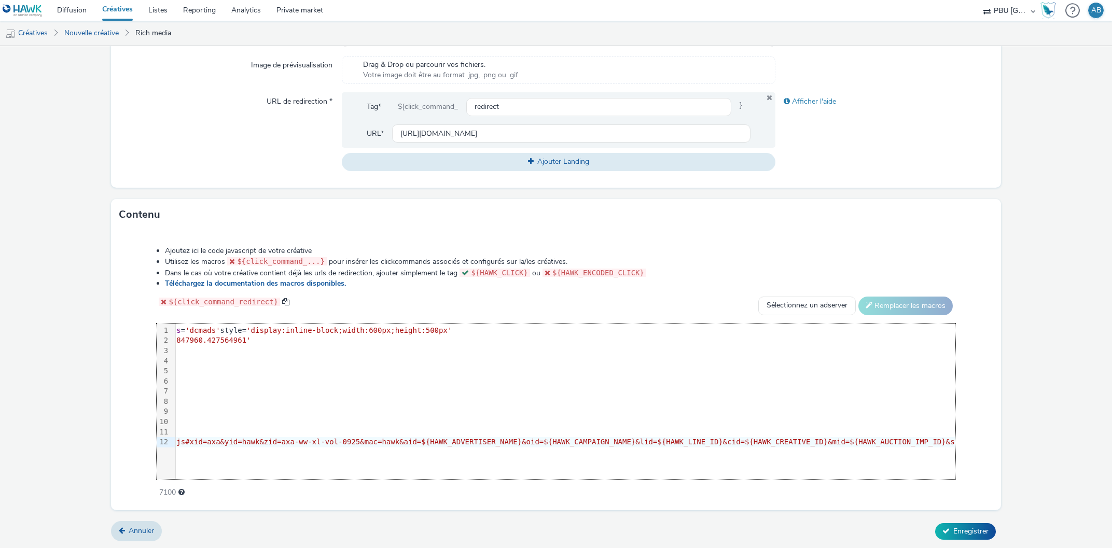
scroll to position [0, 0]
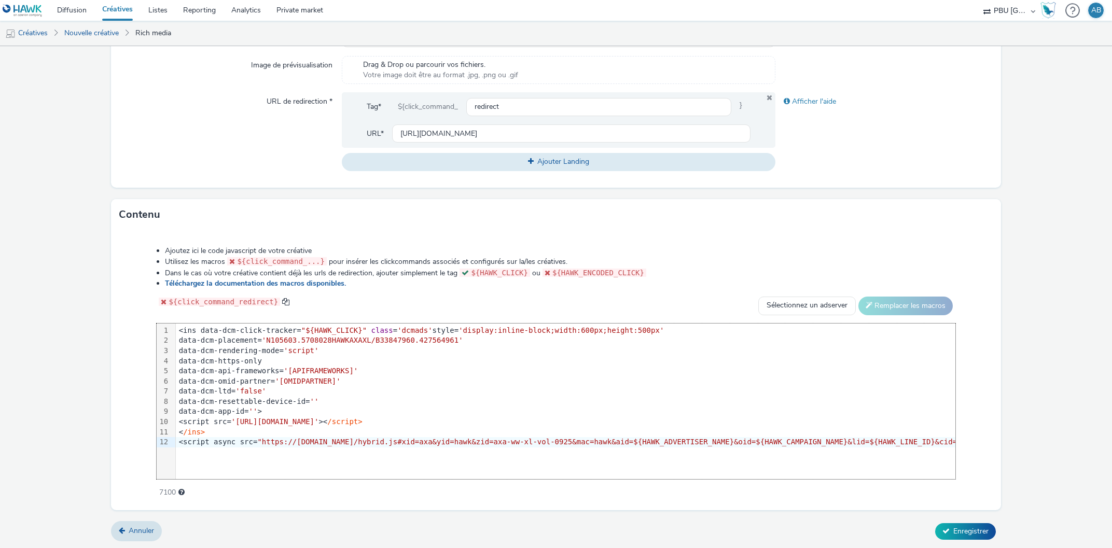
click at [1023, 462] on form "Nouvelle créative Général Annonceur * AXA Global Nom * hawk_display_cpm_600x500…" at bounding box center [556, 123] width 1112 height 851
click at [968, 535] on span "Enregistrer" at bounding box center [970, 531] width 35 height 10
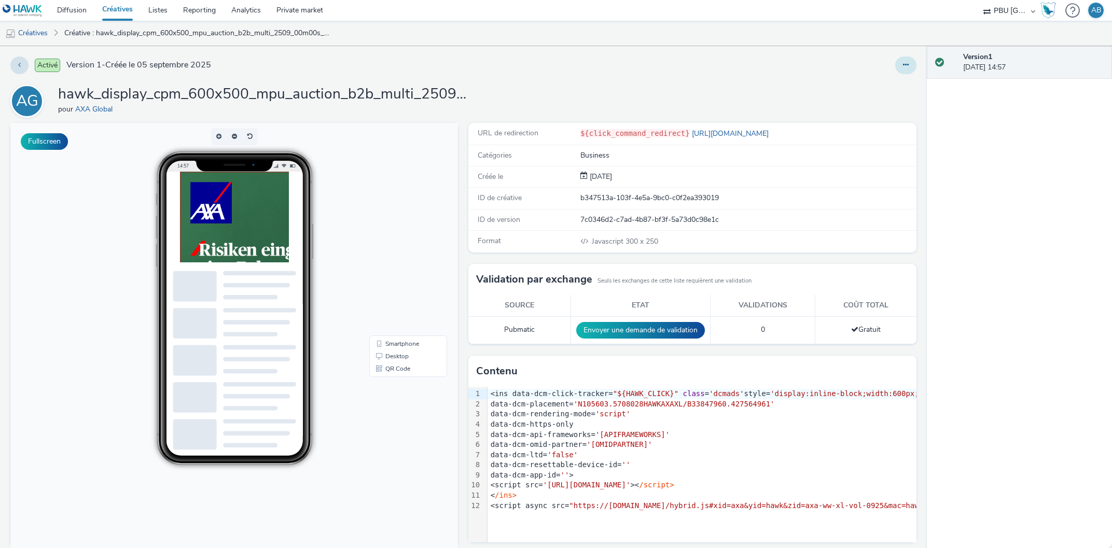
click at [908, 66] on icon at bounding box center [906, 64] width 6 height 7
click at [890, 86] on link "Modifier" at bounding box center [878, 86] width 78 height 21
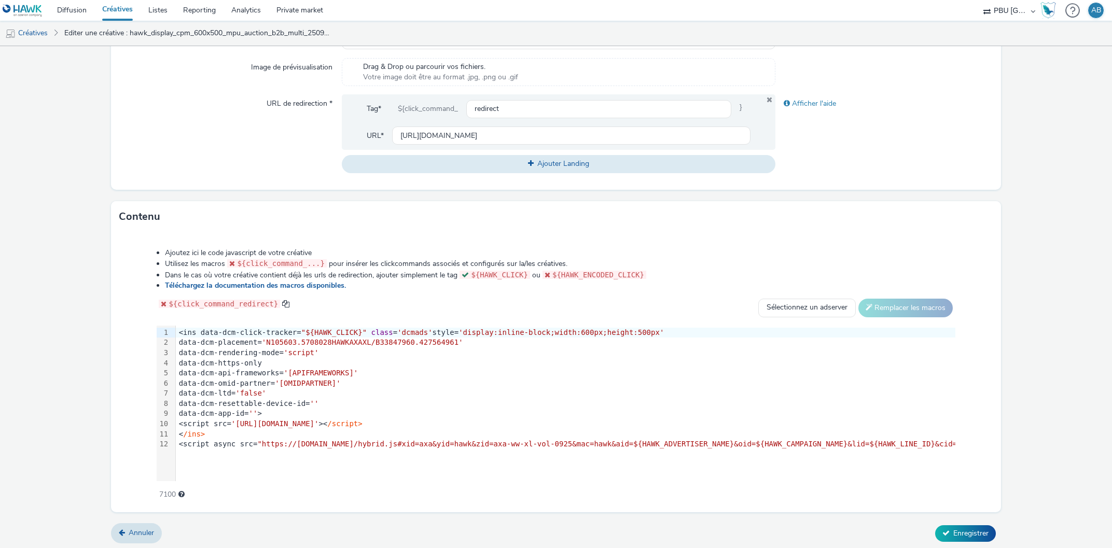
scroll to position [348, 0]
click at [559, 329] on span "'display:inline-block;width:600px;height:500px'" at bounding box center [560, 330] width 205 height 8
click at [609, 327] on span "'display:inline-block;width:300px;height:500px'" at bounding box center [560, 330] width 205 height 8
click at [967, 529] on span "Enregistrer" at bounding box center [970, 531] width 35 height 10
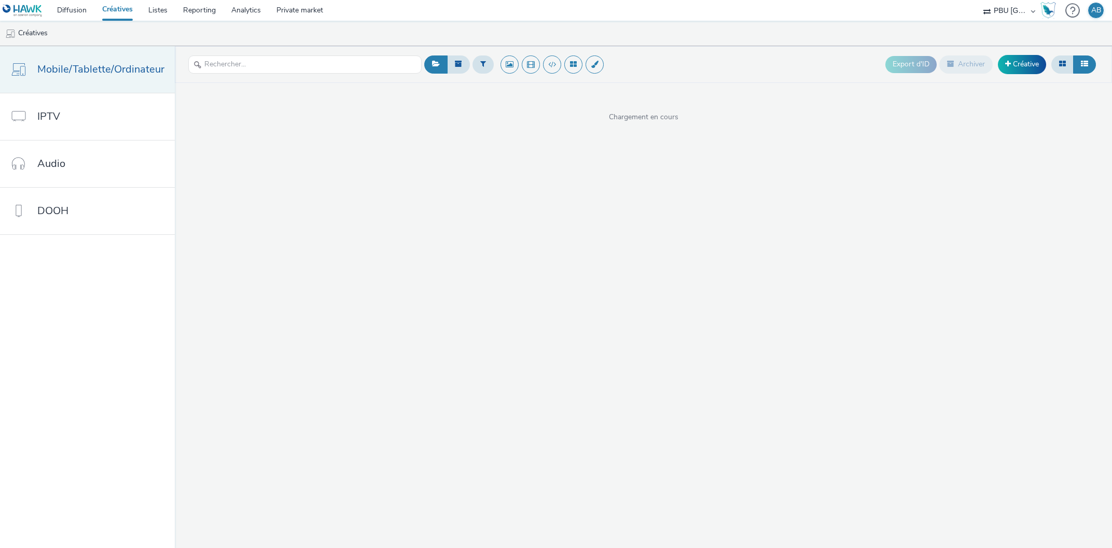
click at [75, 73] on span "Mobile/Tablette/Ordinateur" at bounding box center [100, 69] width 127 height 15
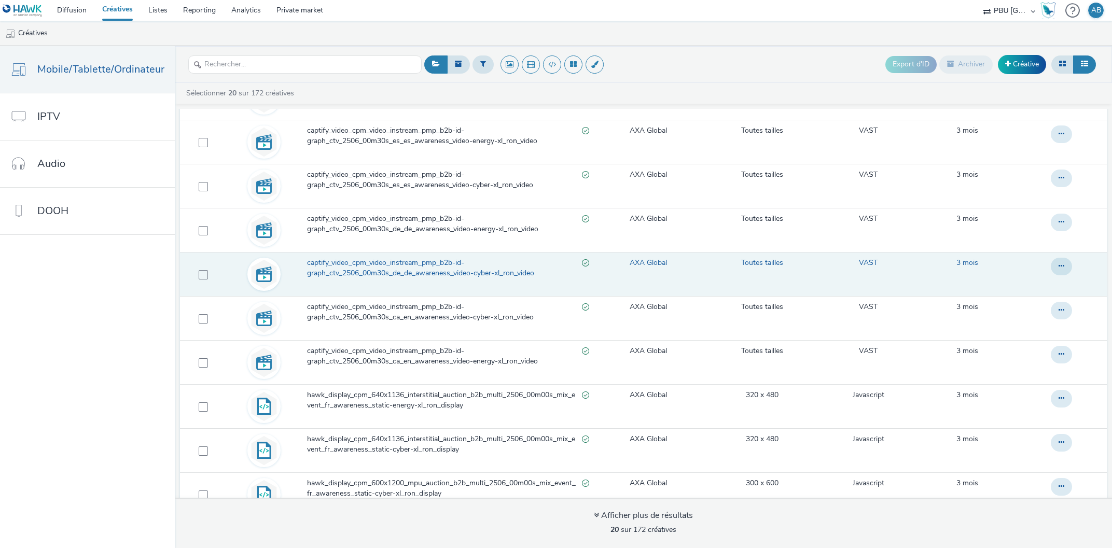
scroll to position [521, 0]
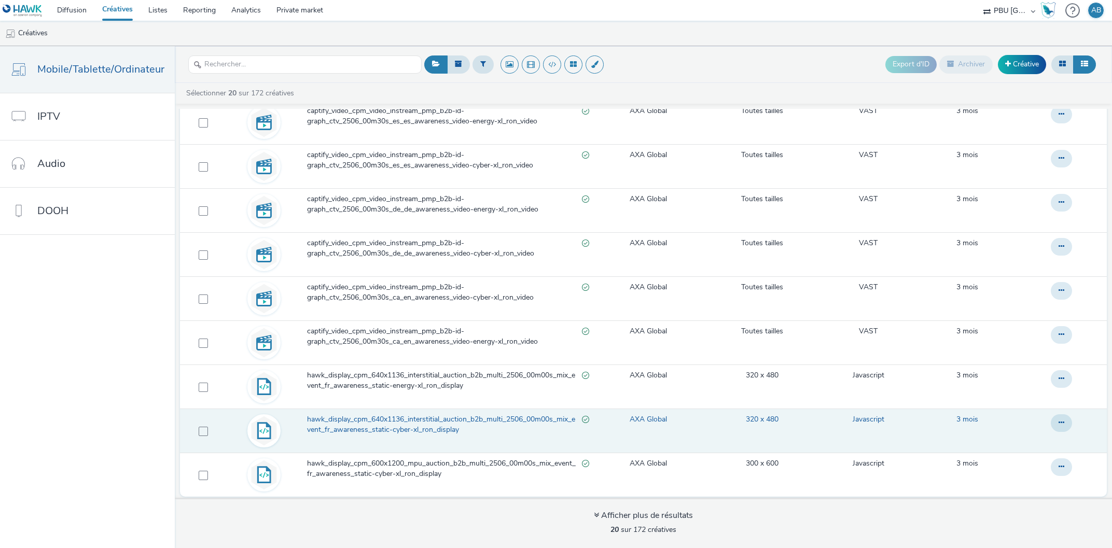
click at [432, 421] on span "hawk_display_cpm_640x1136_interstitial_auction_b2b_multi_2506_00m00s_mix_event_…" at bounding box center [444, 424] width 275 height 21
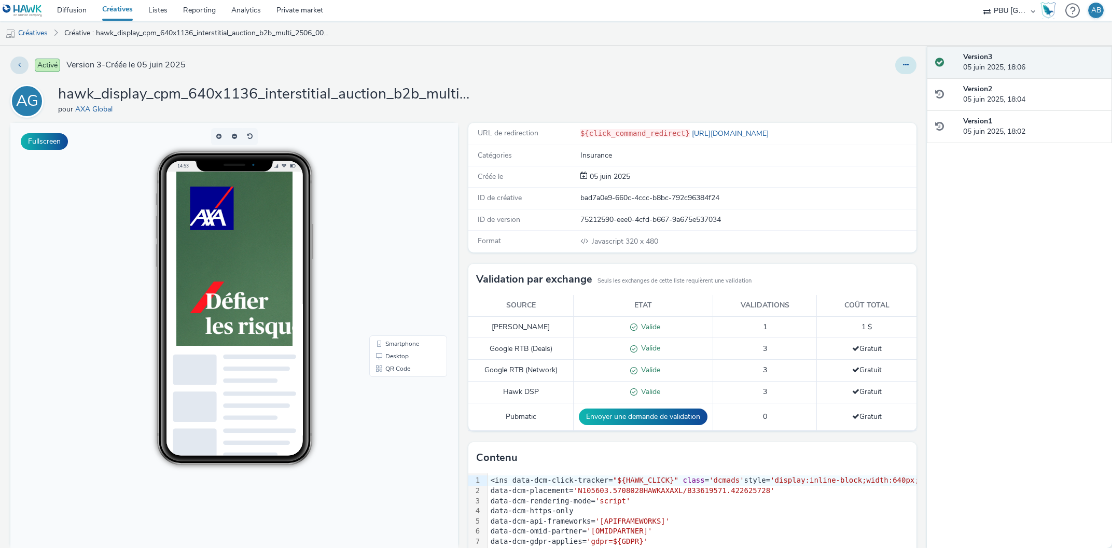
click at [902, 61] on button at bounding box center [905, 66] width 21 height 18
click at [880, 83] on link "Modifier" at bounding box center [878, 86] width 78 height 21
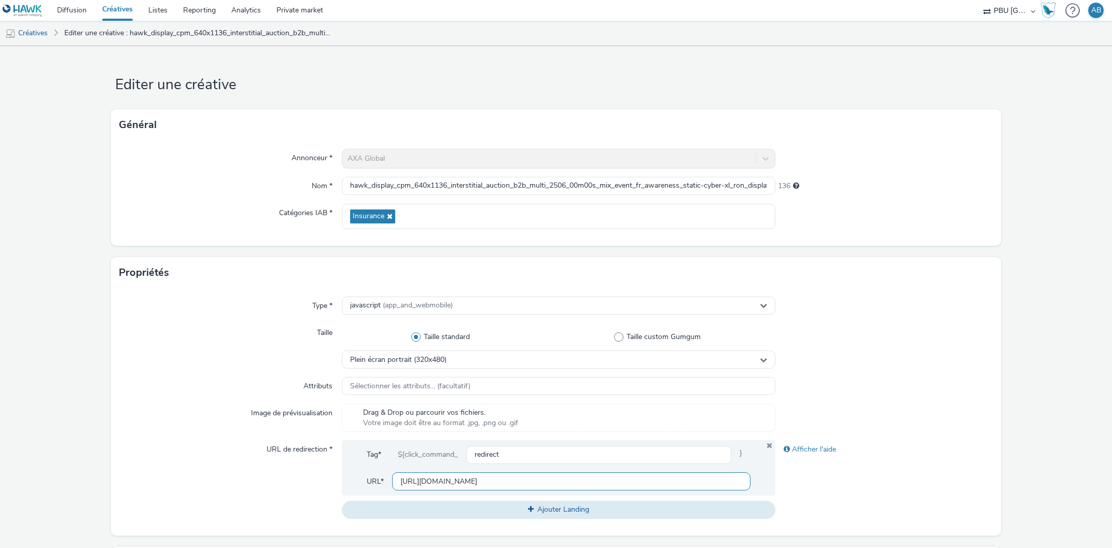
drag, startPoint x: 468, startPoint y: 484, endPoint x: 371, endPoint y: 474, distance: 97.5
click at [392, 474] on input "[URL][DOMAIN_NAME]" at bounding box center [571, 481] width 359 height 18
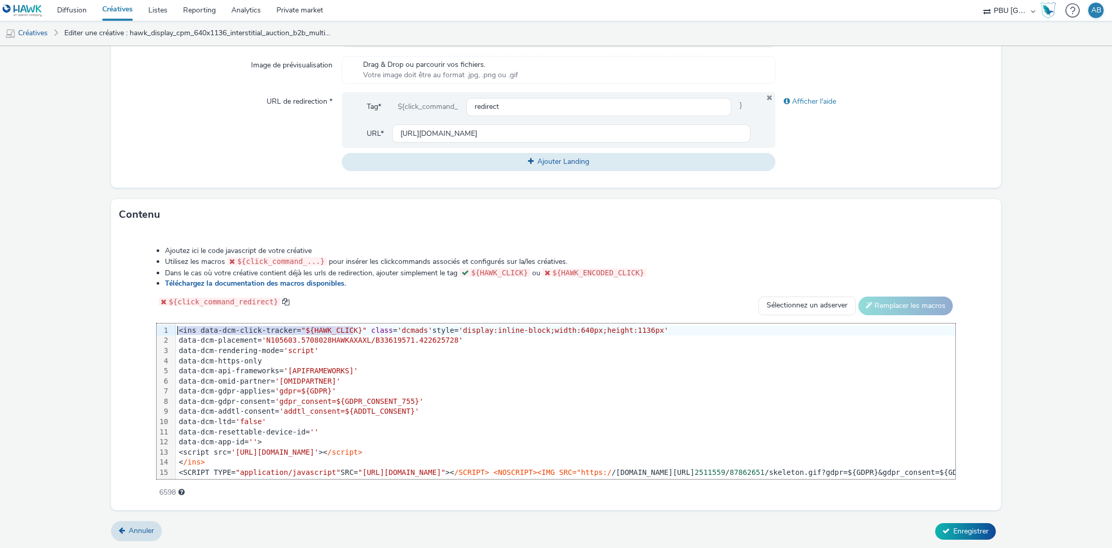
drag, startPoint x: 353, startPoint y: 328, endPoint x: 178, endPoint y: 329, distance: 175.3
click at [178, 329] on div "<ins data-dcm-click-tracker= "${HAWK_CLICK}" class = 'dcmads' style= 'display:i…" at bounding box center [1080, 331] width 1809 height 10
copy div "<ins data-dcm-click-tracker= "${HAWK_CLICK}""
drag, startPoint x: 411, startPoint y: 328, endPoint x: 353, endPoint y: 331, distance: 58.1
click at [353, 331] on div "<ins data-dcm-click-tracker= "${HAWK_CLICK}" class = 'dcmads' style= 'display:i…" at bounding box center [1080, 331] width 1809 height 10
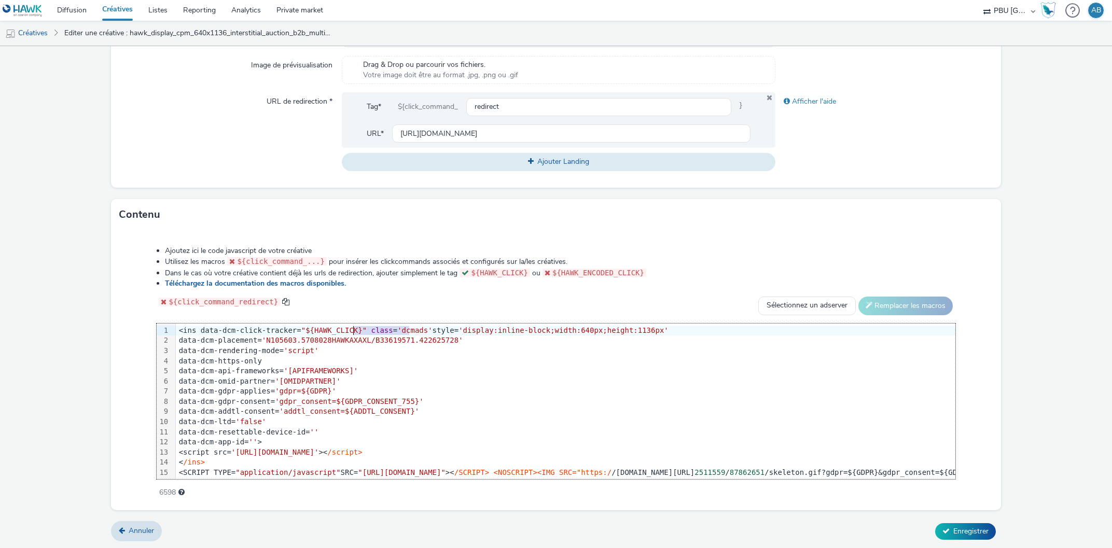
copy div "class = 'dcmads'"
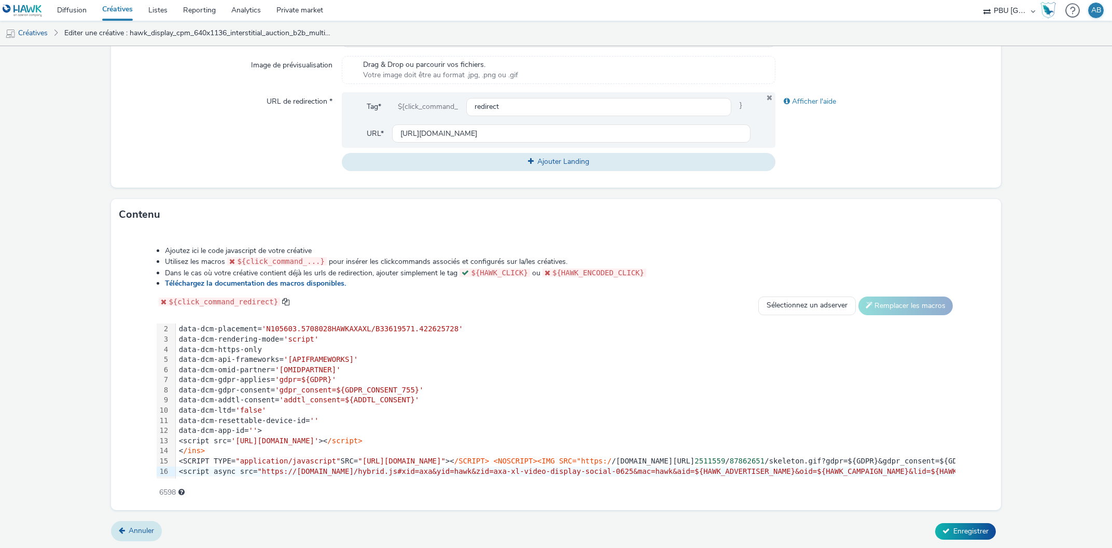
click at [144, 529] on span "Annuler" at bounding box center [141, 531] width 25 height 10
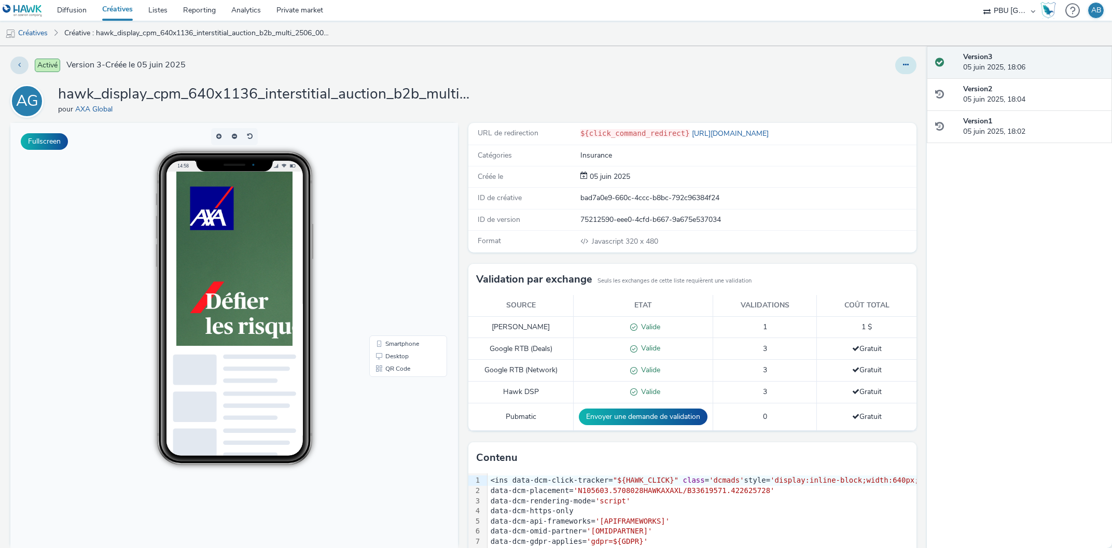
click at [906, 65] on icon at bounding box center [906, 64] width 6 height 7
click at [881, 84] on link "Modifier" at bounding box center [878, 86] width 78 height 21
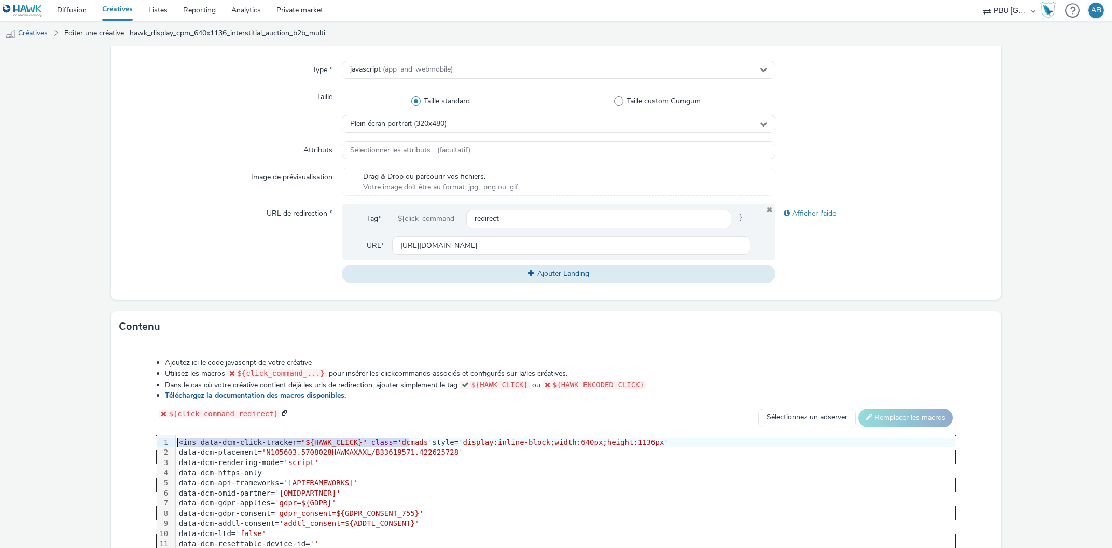
drag, startPoint x: 410, startPoint y: 441, endPoint x: 170, endPoint y: 445, distance: 240.1
click at [170, 445] on div "99 1 2 3 4 5 6 7 8 9 10 11 12 13 14 15 16 › <ins data-dcm-click-tracker= "${HAW…" at bounding box center [556, 514] width 798 height 156
copy div "<ins data-dcm-click-tracker= "${HAWK_CLICK}" class = 'dcmads'"
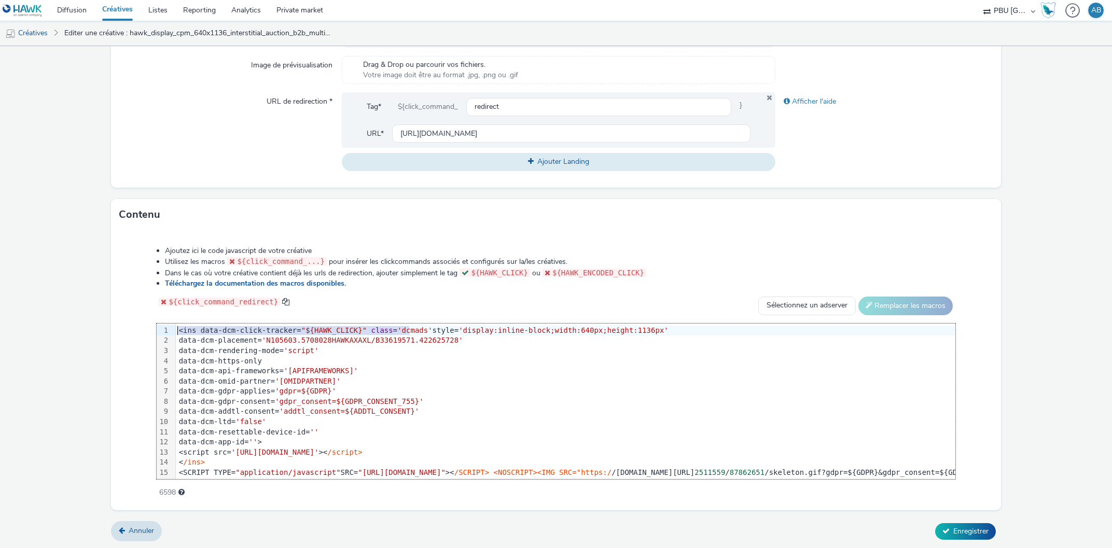
copy div "<ins data-dcm-click-tracker= "${HAWK_CLICK}" class = 'dcmads'"
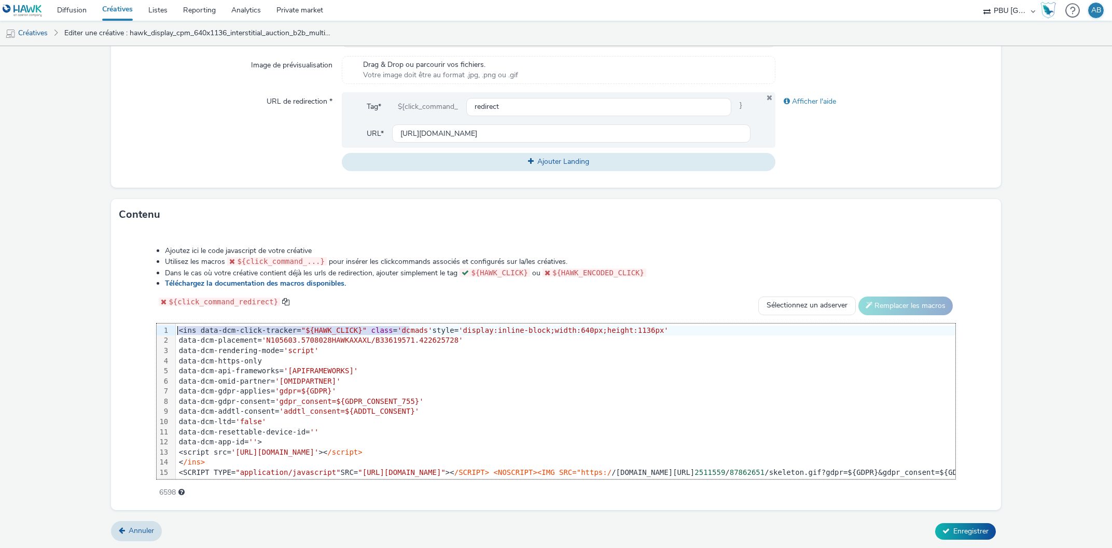
copy div "<ins data-dcm-click-tracker= "${HAWK_CLICK}" class = 'dcmads'"
click at [117, 15] on link "Créatives" at bounding box center [117, 10] width 46 height 21
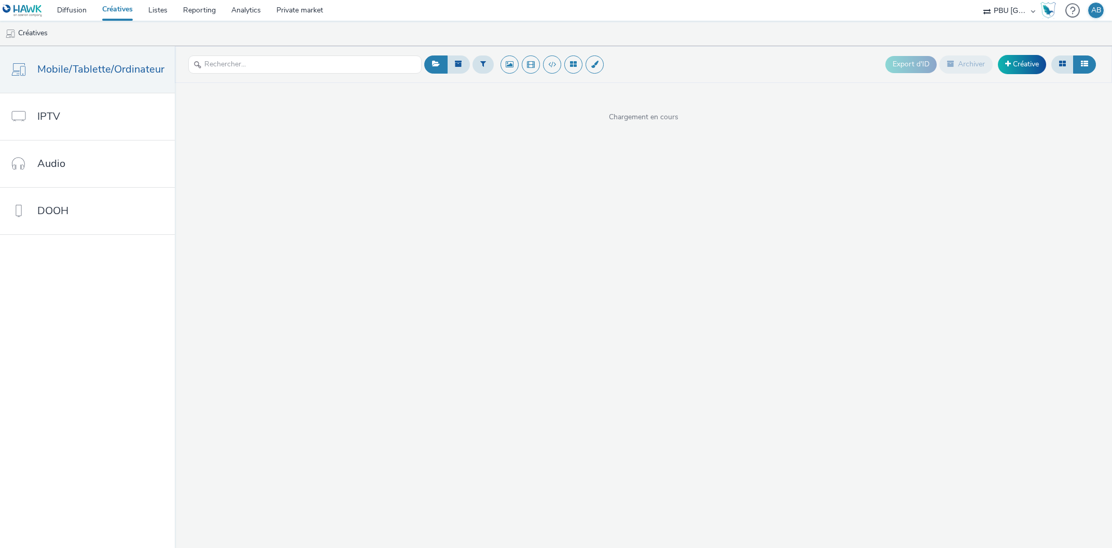
click at [124, 10] on link "Créatives" at bounding box center [117, 10] width 46 height 21
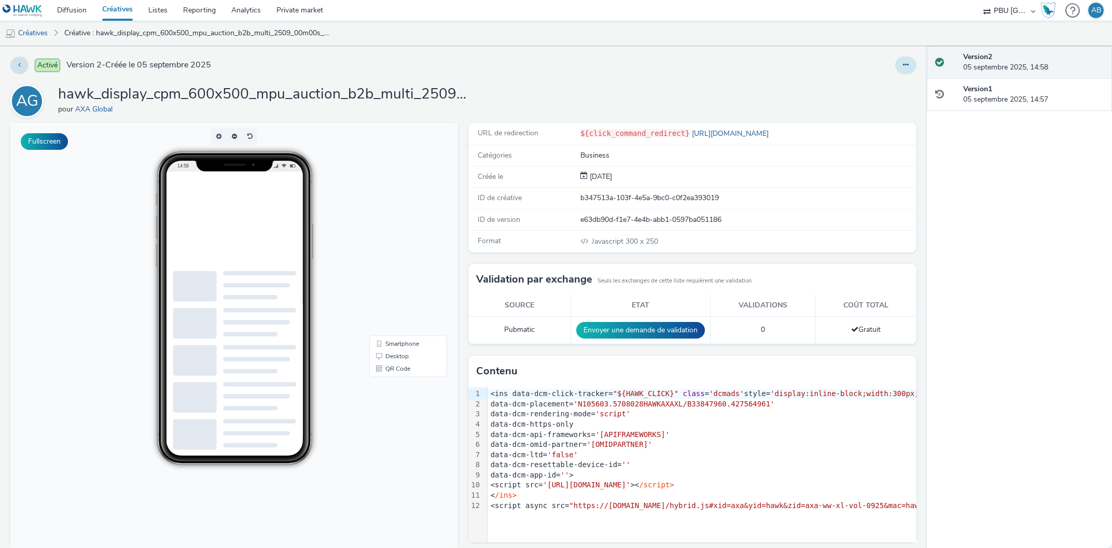
click at [909, 63] on button at bounding box center [905, 66] width 21 height 18
click at [892, 87] on link "Modifier" at bounding box center [878, 86] width 78 height 21
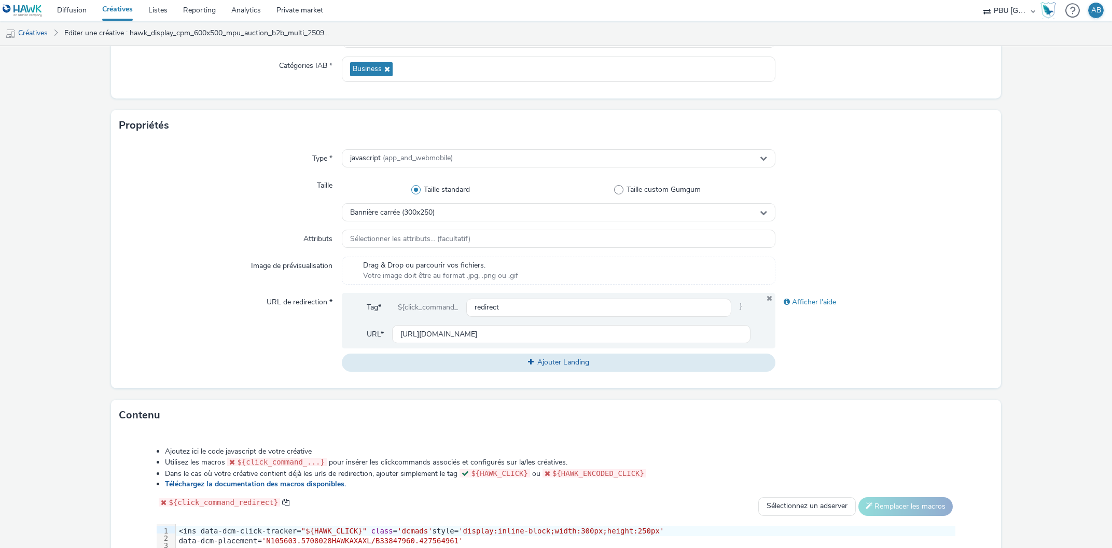
scroll to position [295, 0]
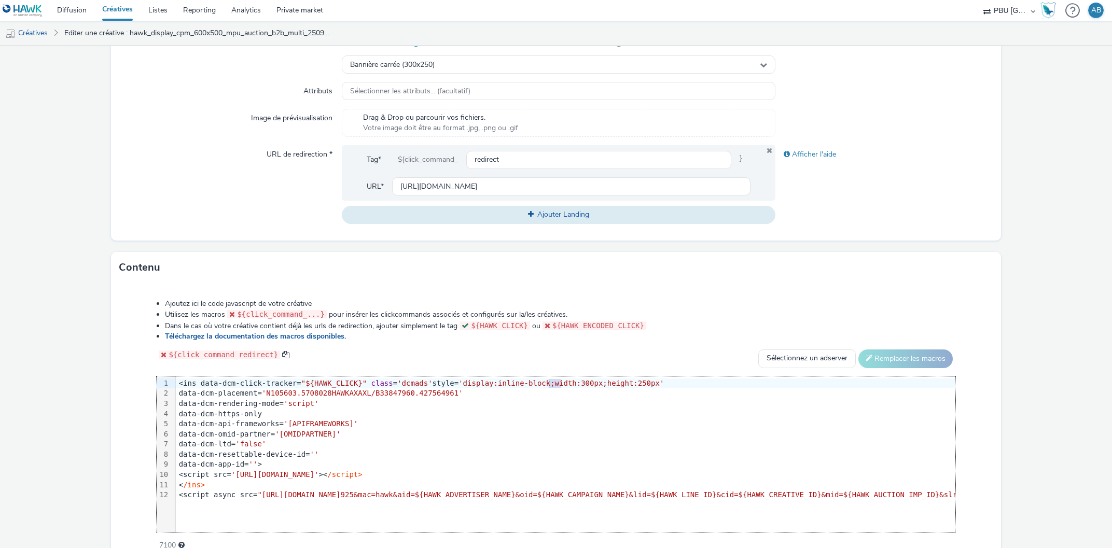
drag, startPoint x: 561, startPoint y: 382, endPoint x: 550, endPoint y: 380, distance: 11.5
click at [550, 380] on span "'display:inline-block;width:300px;height:250px'" at bounding box center [560, 383] width 205 height 8
click at [952, 294] on div "Ajoutez ici le code javascript de votre créative Utilisez les macros ${click_co…" at bounding box center [555, 418] width 873 height 255
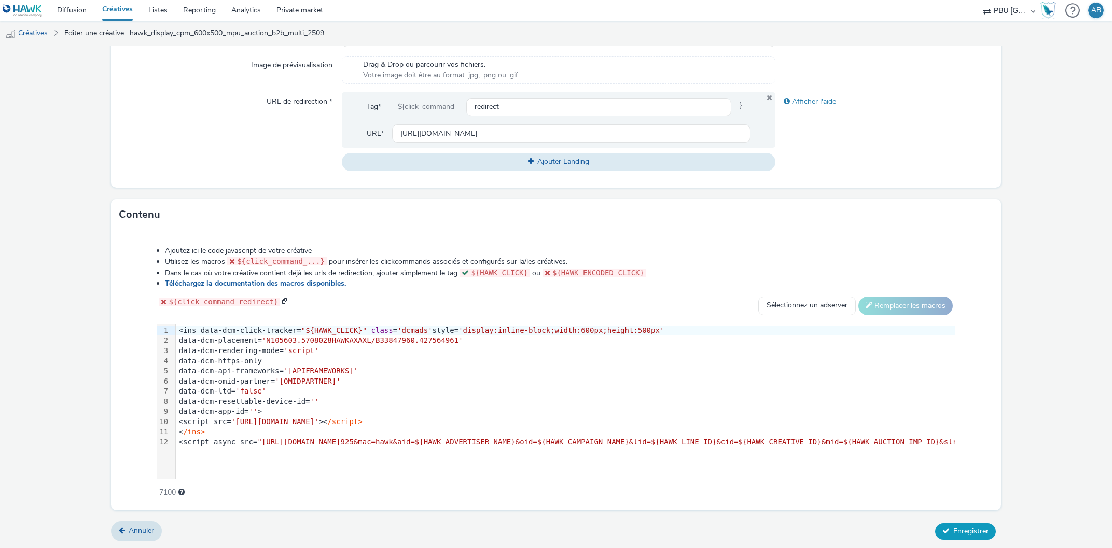
click at [964, 532] on span "Enregistrer" at bounding box center [970, 531] width 35 height 10
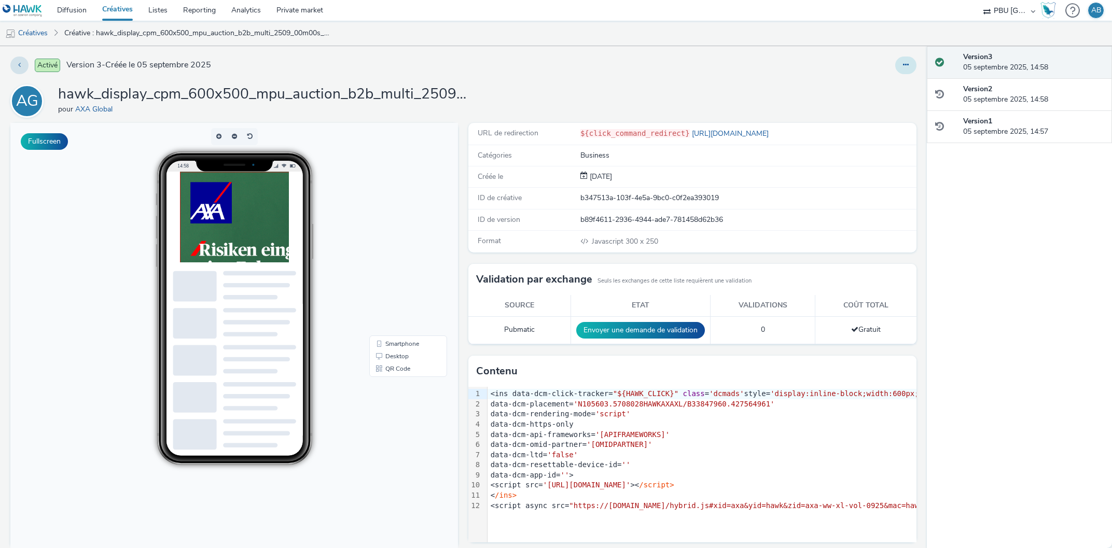
click at [908, 64] on button at bounding box center [905, 66] width 21 height 18
click at [883, 88] on link "Modifier" at bounding box center [878, 86] width 78 height 21
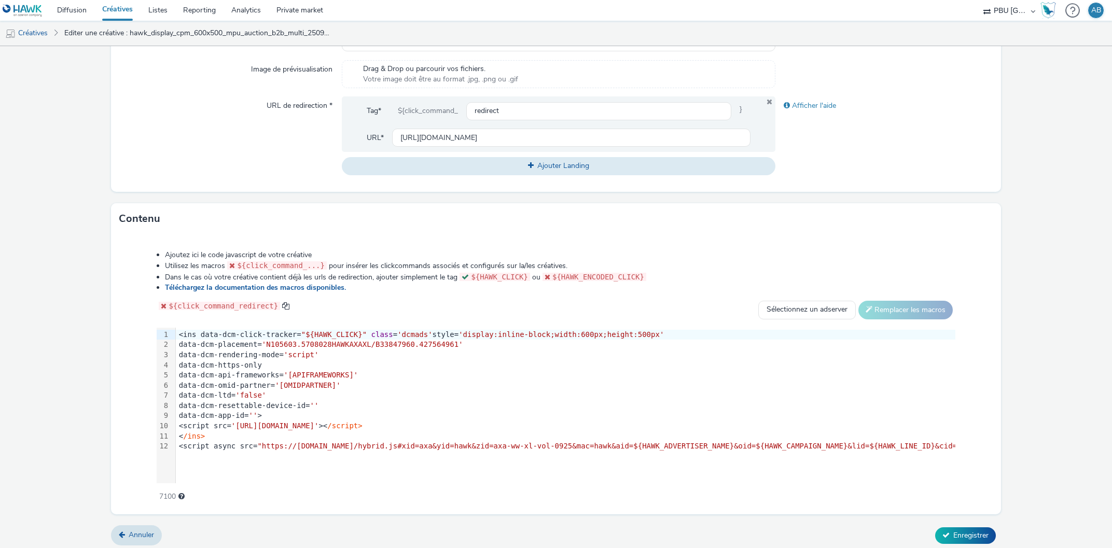
scroll to position [348, 0]
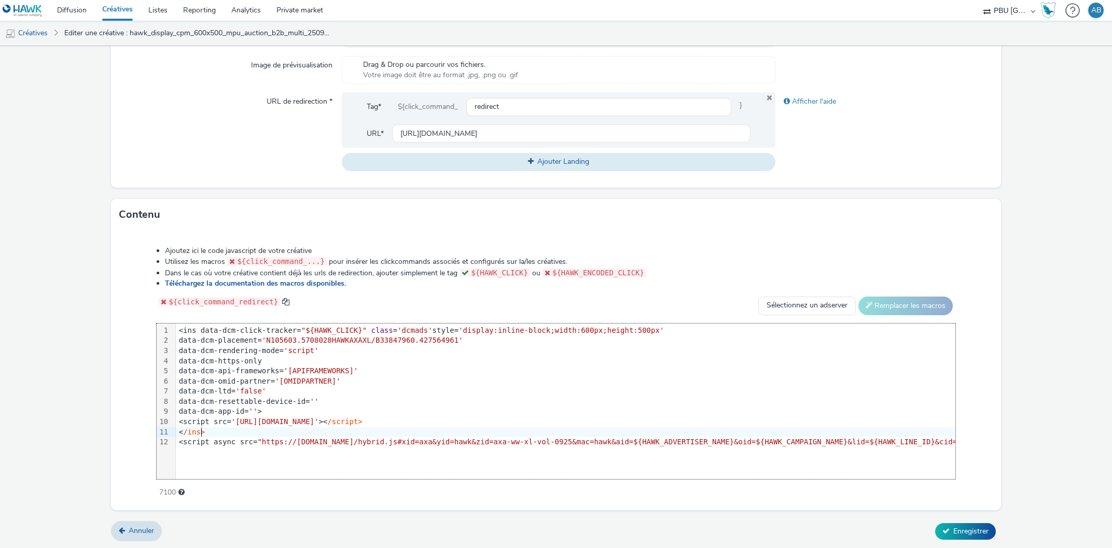
click at [218, 435] on div "< /ins>" at bounding box center [1050, 432] width 1748 height 10
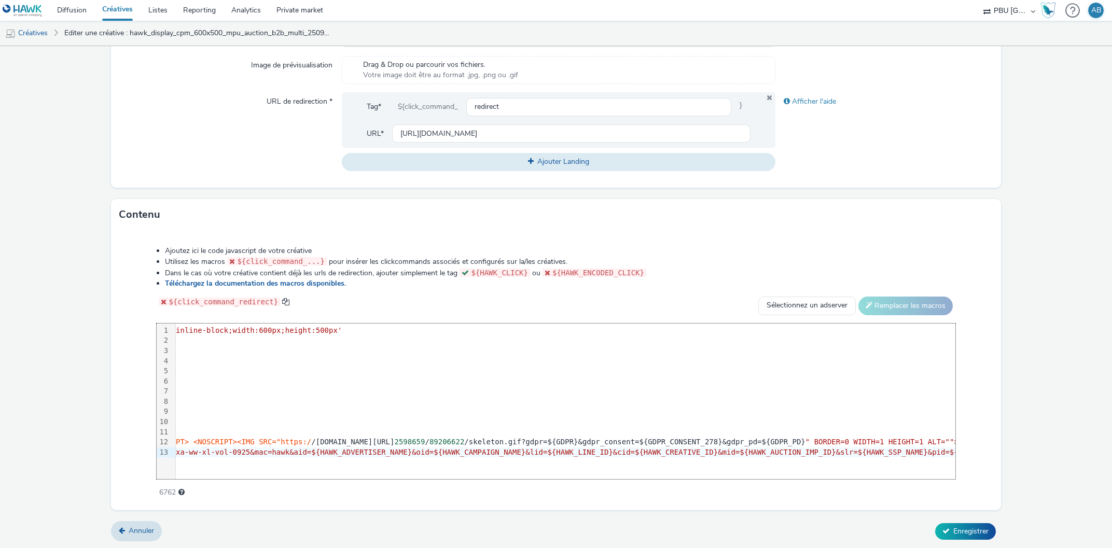
scroll to position [0, 0]
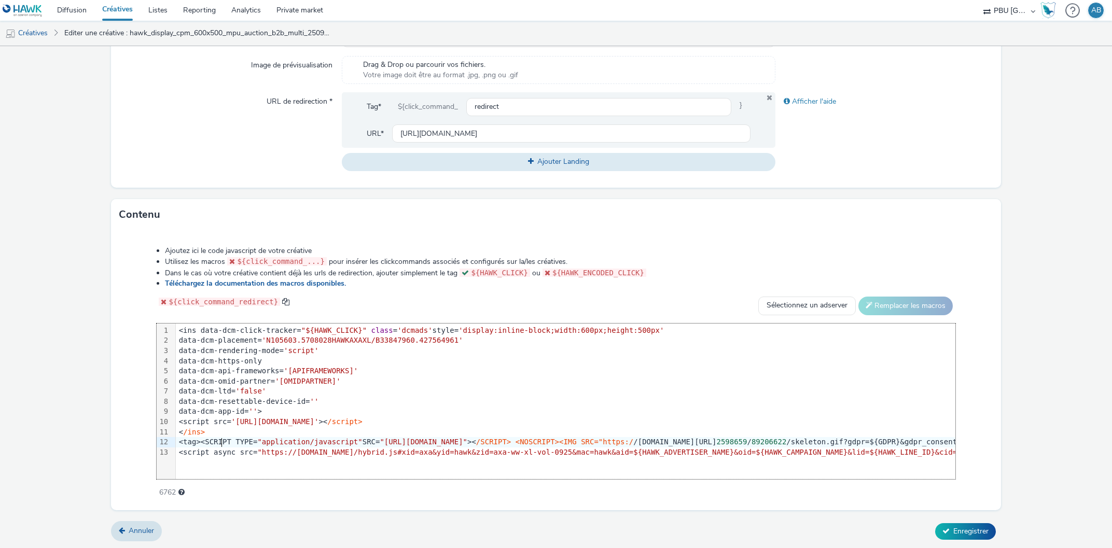
click at [220, 440] on div "<tag><SCRIPT TYPE= "application/javascript" SRC= "https://pixel.adsafeprotected…" at bounding box center [1050, 442] width 1748 height 10
click at [957, 531] on span "Enregistrer" at bounding box center [970, 531] width 35 height 10
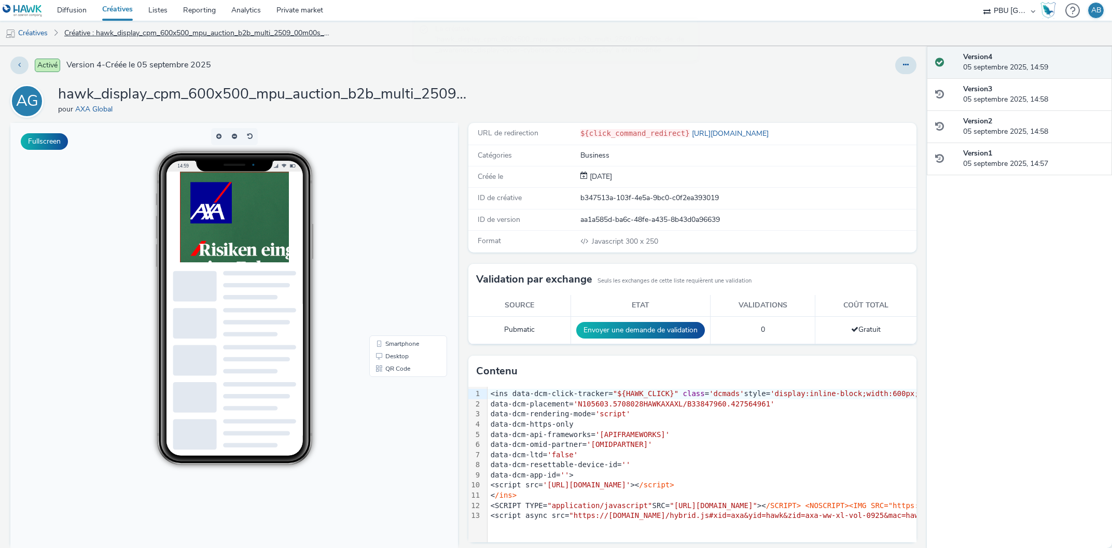
click at [120, 34] on link "Créative : hawk_display_cpm_600x500_mpu_auction_b2b_multi_2509_00m00s_de_de_awa…" at bounding box center [198, 33] width 278 height 25
click at [24, 31] on link "Créatives" at bounding box center [26, 33] width 53 height 25
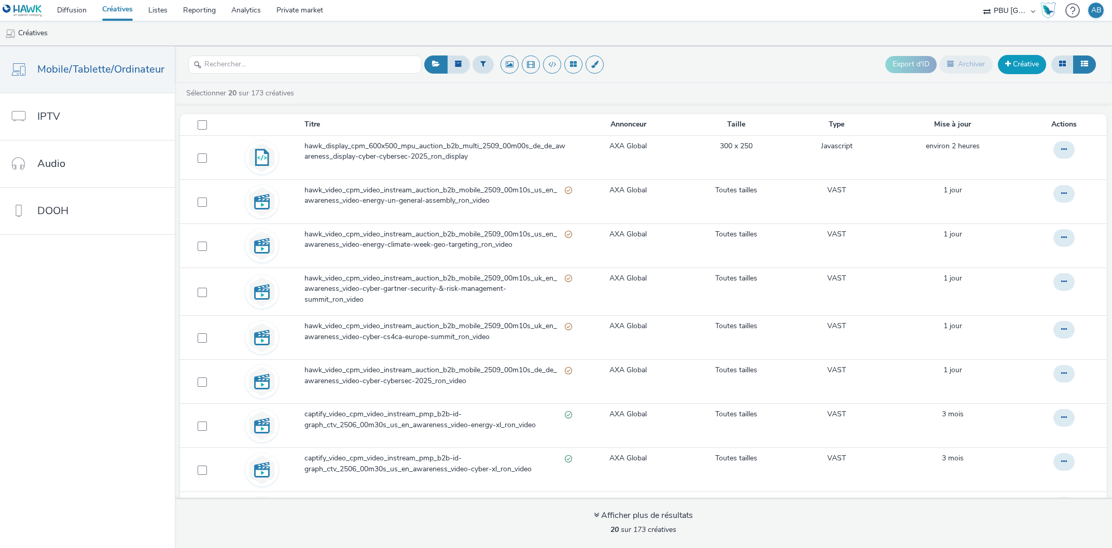
click at [1011, 63] on link "Créative" at bounding box center [1022, 64] width 48 height 19
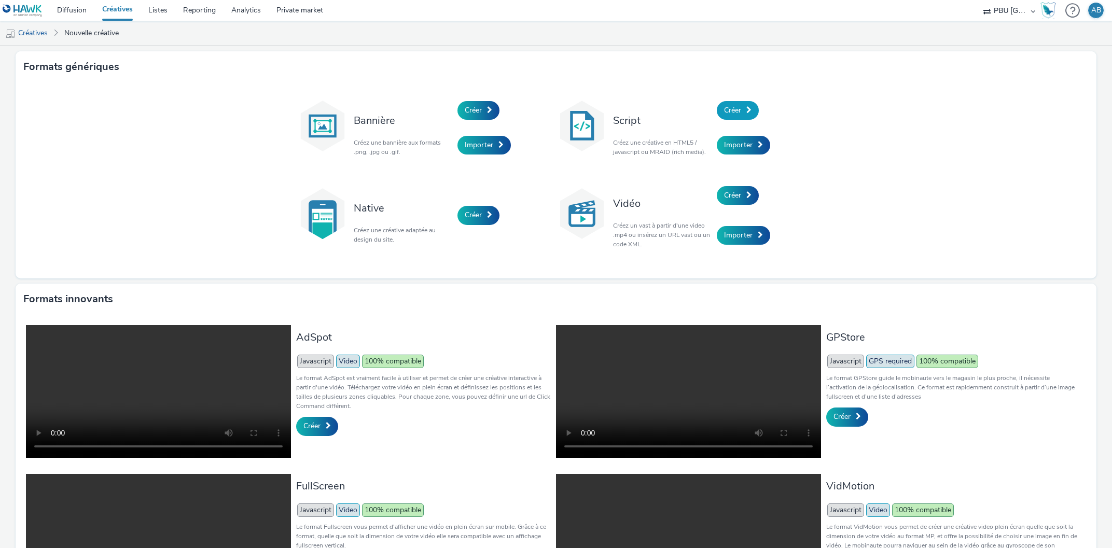
click at [741, 105] on link "Créer" at bounding box center [738, 110] width 42 height 19
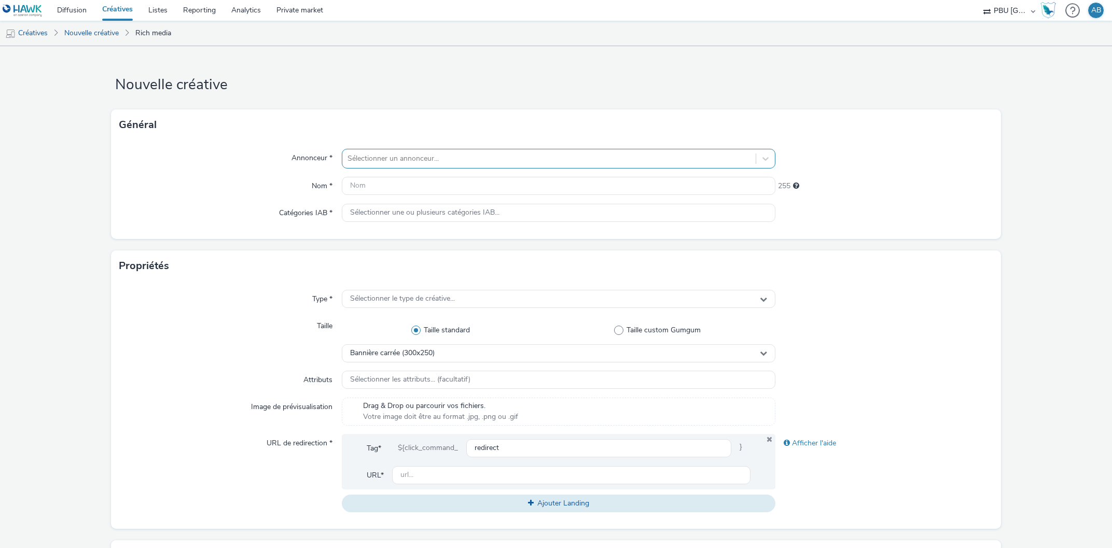
click at [397, 159] on div at bounding box center [548, 158] width 403 height 12
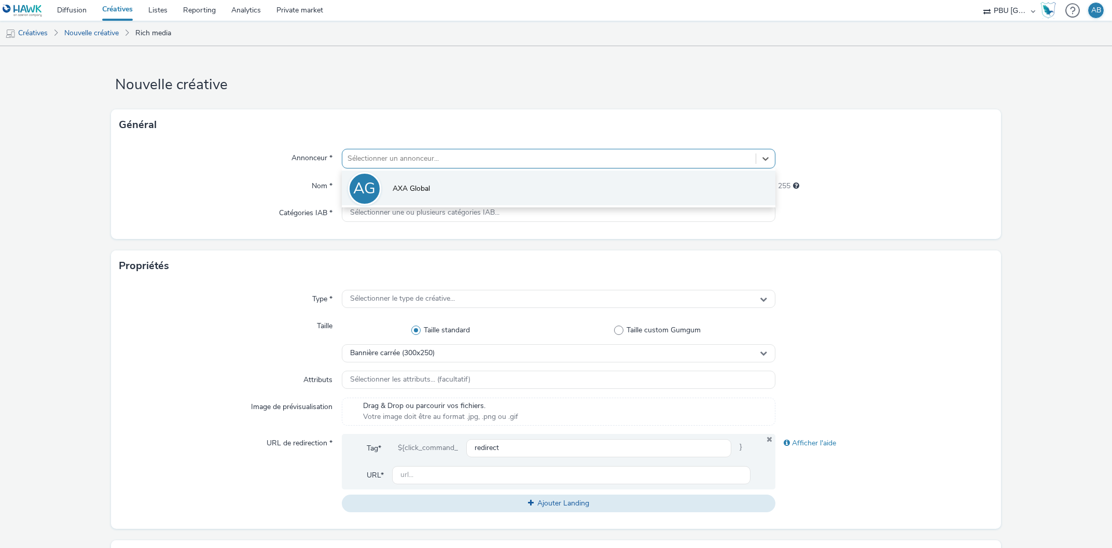
click at [408, 187] on span "AXA Global" at bounding box center [411, 189] width 37 height 10
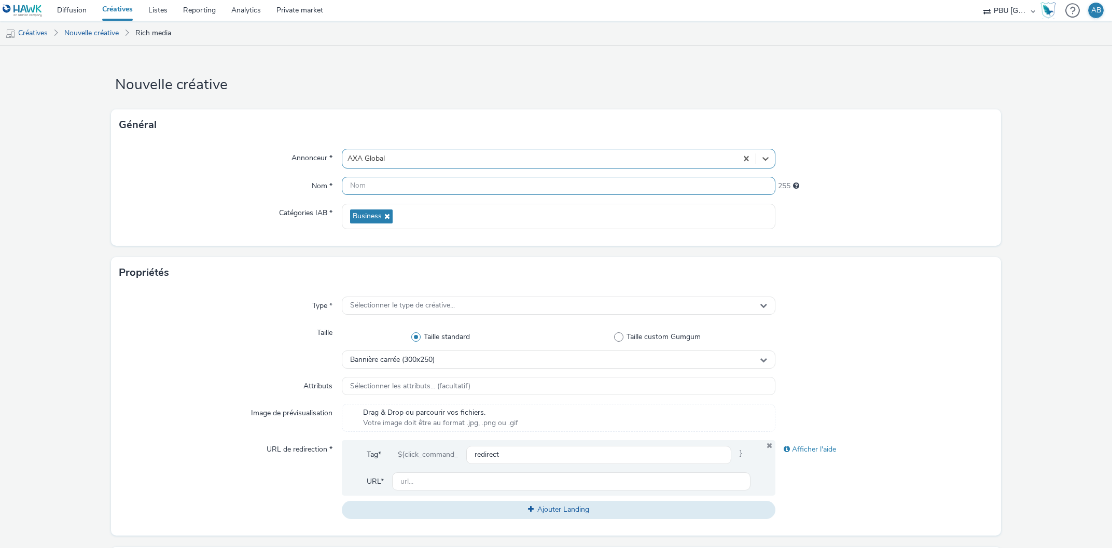
click at [394, 188] on input "text" at bounding box center [559, 186] width 434 height 18
paste input "hawk_display_cpm_640x1136_interstitial_auction_b2b_multi_2509_00m00s_de_de_awar…"
type input "hawk_display_cpm_640x1136_interstitial_auction_b2b_multi_2509_00m00s_de_de_awar…"
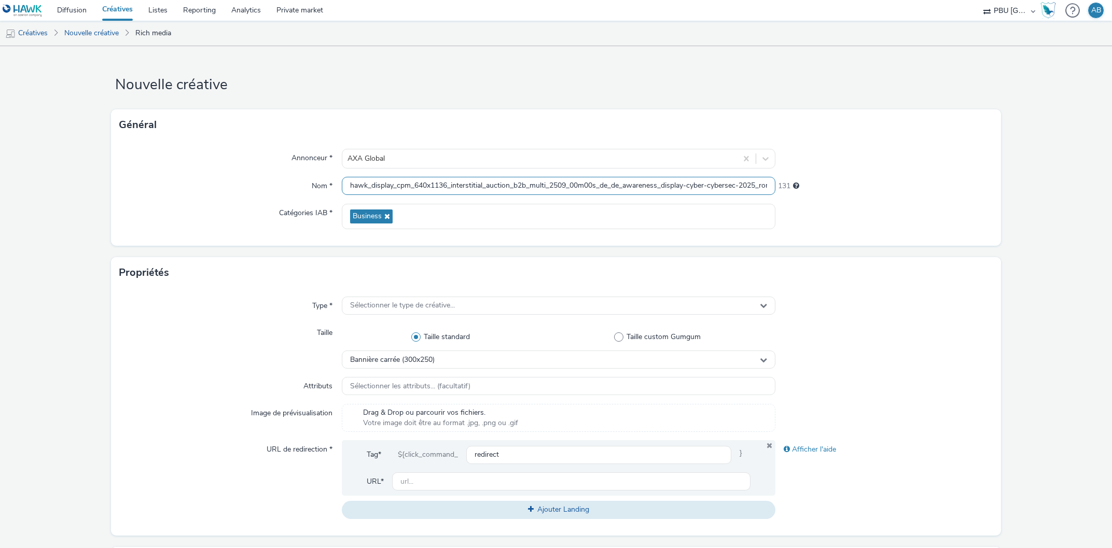
scroll to position [0, 35]
click at [243, 277] on div "Propriétés" at bounding box center [555, 272] width 889 height 31
click at [383, 302] on span "Sélectionner le type de créative..." at bounding box center [402, 305] width 105 height 9
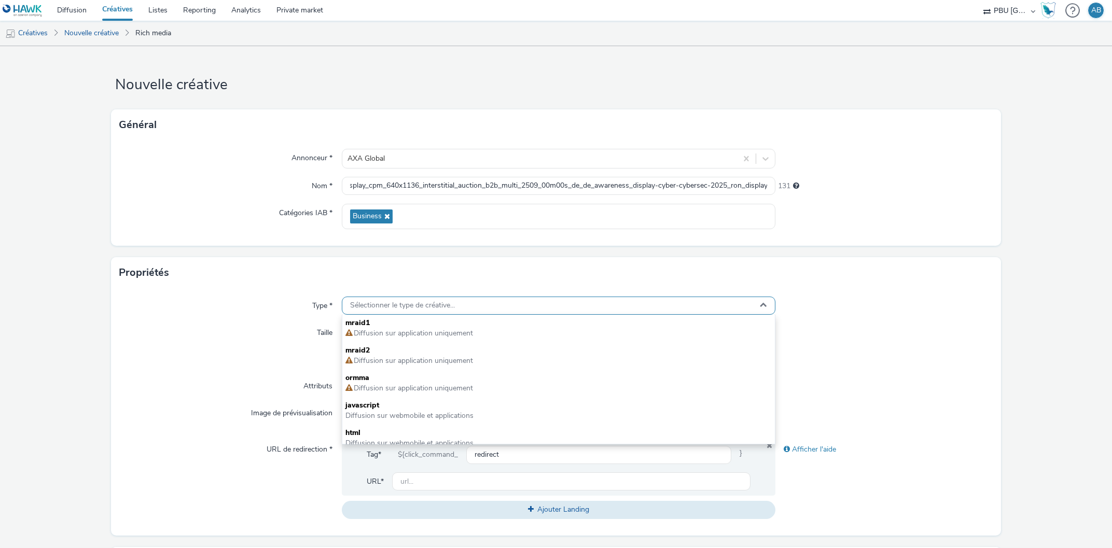
click at [398, 306] on span "Sélectionner le type de créative..." at bounding box center [402, 305] width 105 height 9
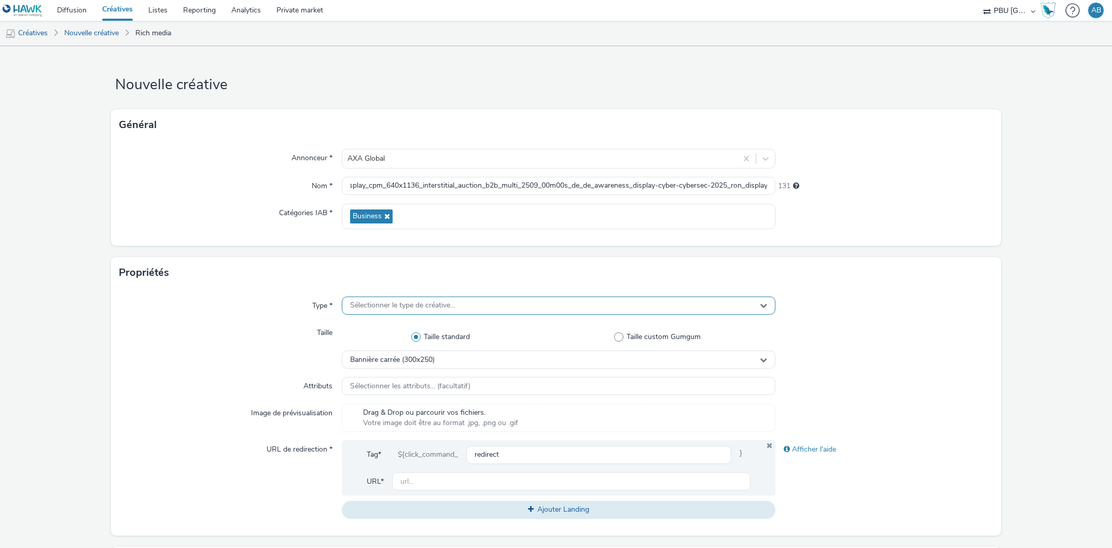
click at [398, 306] on span "Sélectionner le type de créative..." at bounding box center [402, 305] width 105 height 9
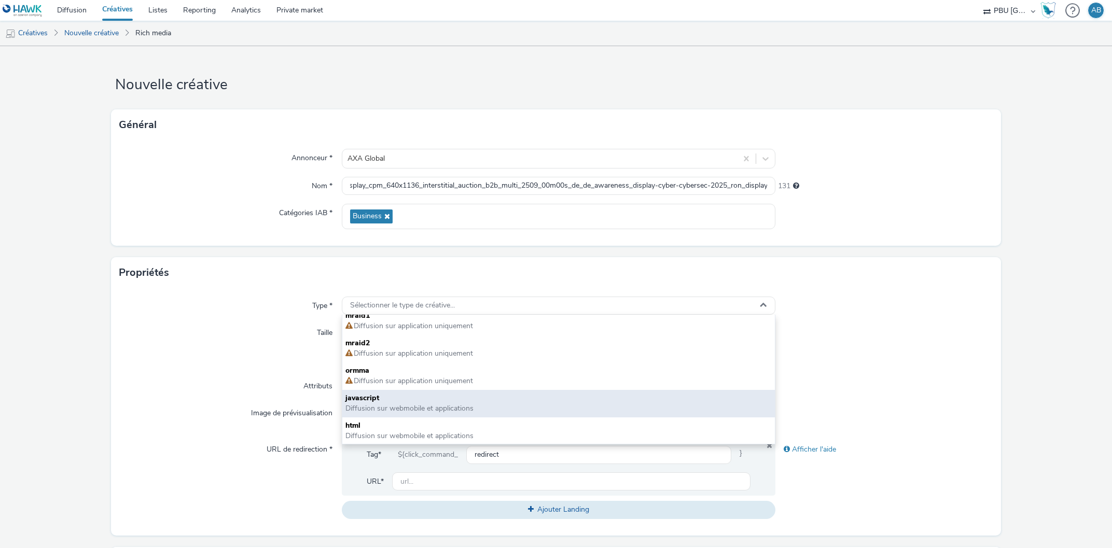
click at [413, 401] on span "javascript" at bounding box center [558, 398] width 427 height 10
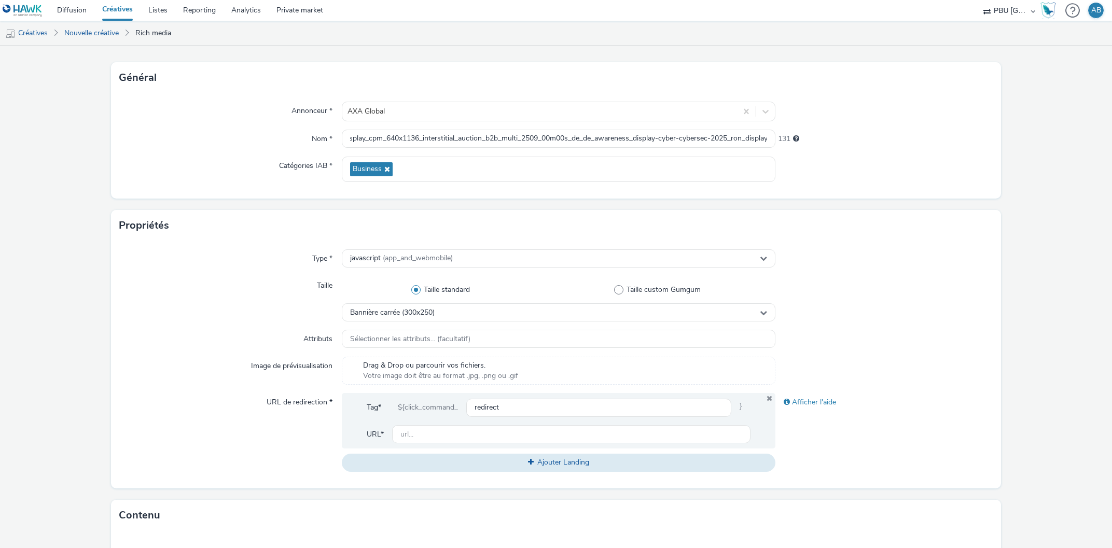
scroll to position [50, 0]
click at [428, 438] on input "text" at bounding box center [571, 432] width 359 height 18
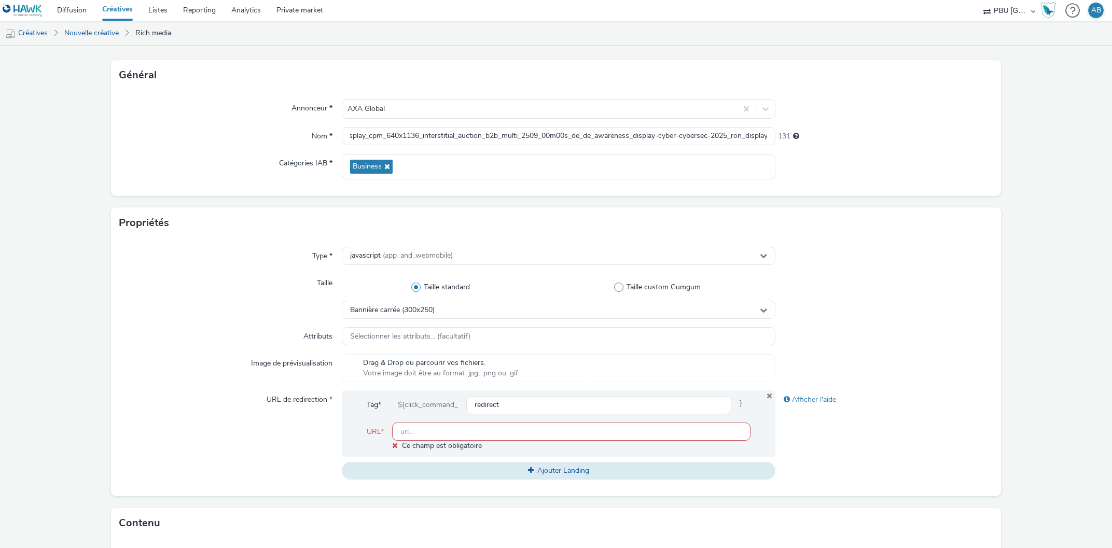
click at [416, 428] on input "text" at bounding box center [571, 432] width 359 height 18
paste input "https://axaxl.com/de/risiken-eingehen?utm_source=hawk&utm_medium=Display&utm_ca…"
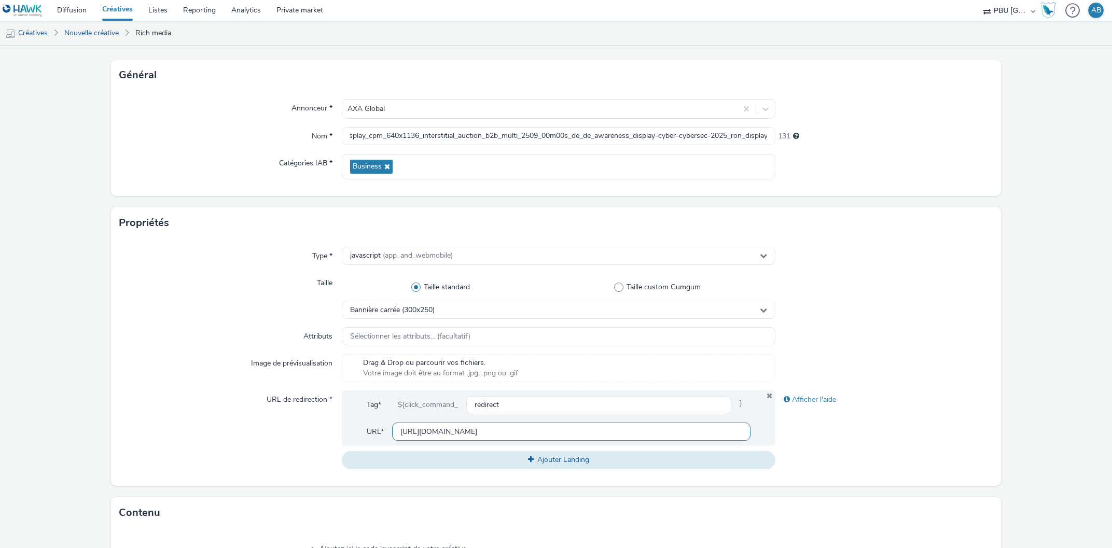
drag, startPoint x: 403, startPoint y: 430, endPoint x: 865, endPoint y: 398, distance: 463.2
click at [751, 423] on input "https://axaxl.com/de/risiken-eingehen?utm_source=hawk&utm_medium=Display&utm_ca…" at bounding box center [571, 432] width 359 height 18
drag, startPoint x: 457, startPoint y: 431, endPoint x: 817, endPoint y: 419, distance: 360.1
click at [751, 423] on input "https://axaxl.com/de/risiken-eingehen?utm_source=hawk&utm_medium=Display&utm_ca…" at bounding box center [571, 432] width 359 height 18
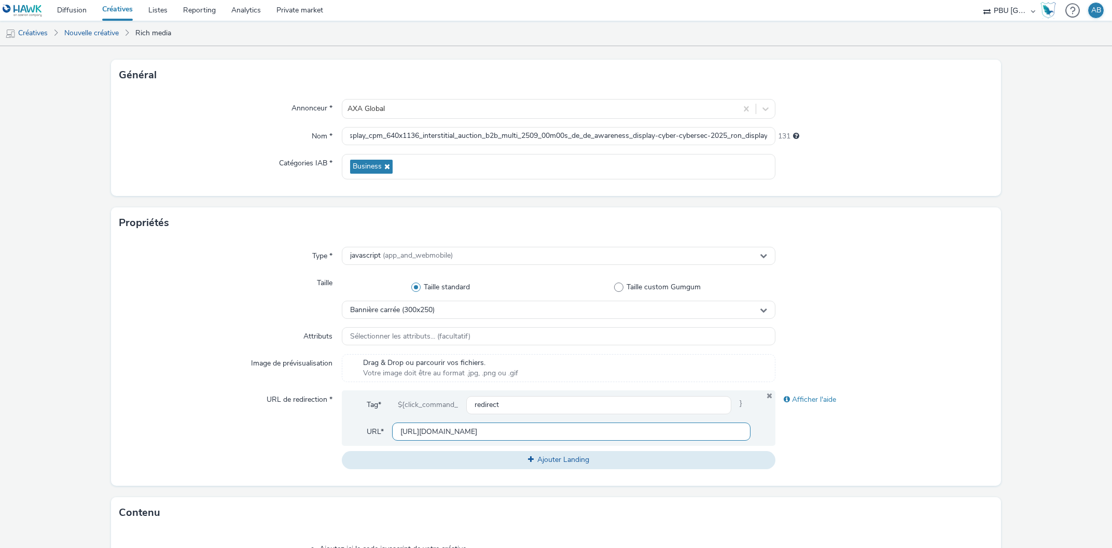
type input "[URL][DOMAIN_NAME]"
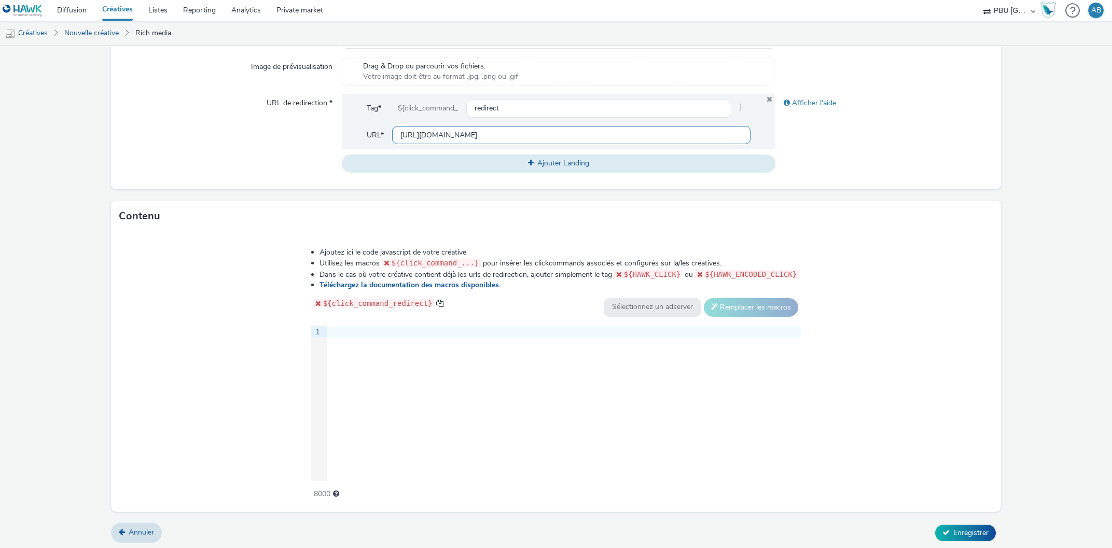
scroll to position [348, 0]
click at [350, 326] on div at bounding box center [563, 331] width 473 height 10
click at [338, 331] on div at bounding box center [563, 331] width 473 height 10
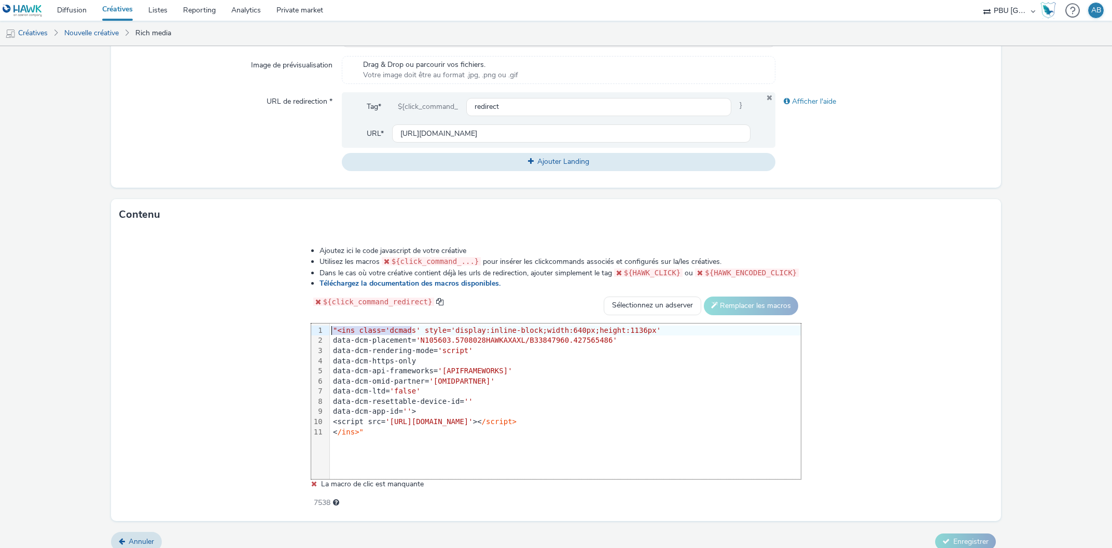
drag, startPoint x: 417, startPoint y: 328, endPoint x: 314, endPoint y: 328, distance: 103.2
click at [314, 328] on div "Ajoutez ici le code javascript de votre créative Utilisez les macros ${click_co…" at bounding box center [556, 372] width 565 height 266
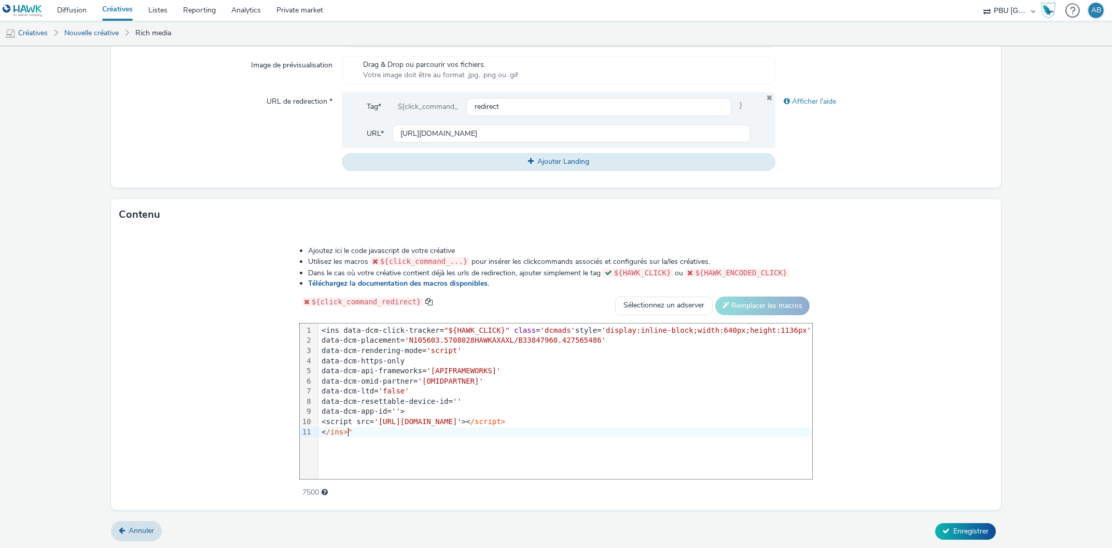
click at [369, 433] on div "< /ins>"" at bounding box center [565, 432] width 494 height 10
click at [637, 423] on div "<script src= '[URL][DOMAIN_NAME]' >< /script>" at bounding box center [565, 422] width 494 height 10
click at [340, 433] on div at bounding box center [565, 432] width 494 height 10
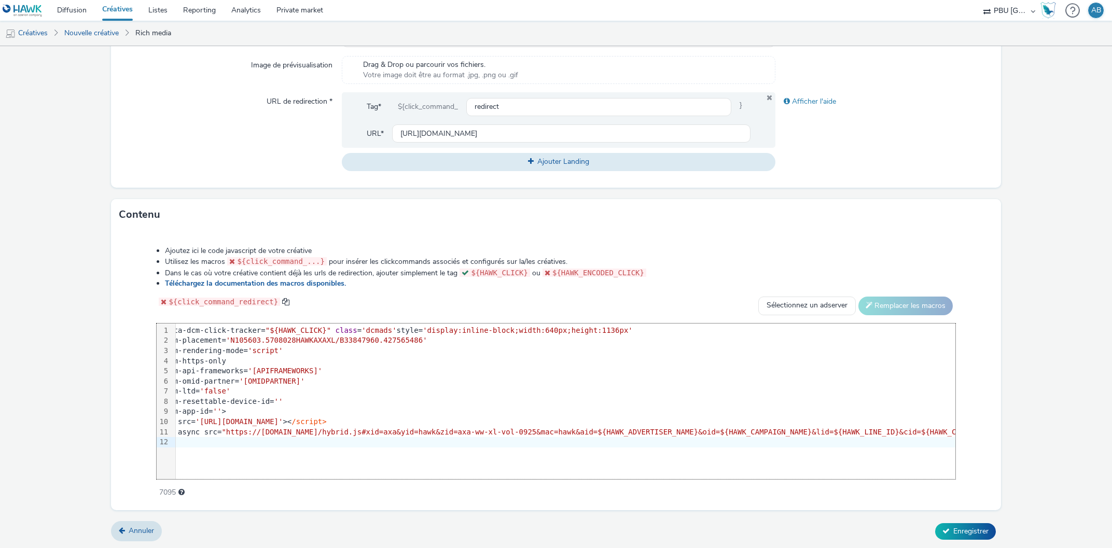
scroll to position [0, 0]
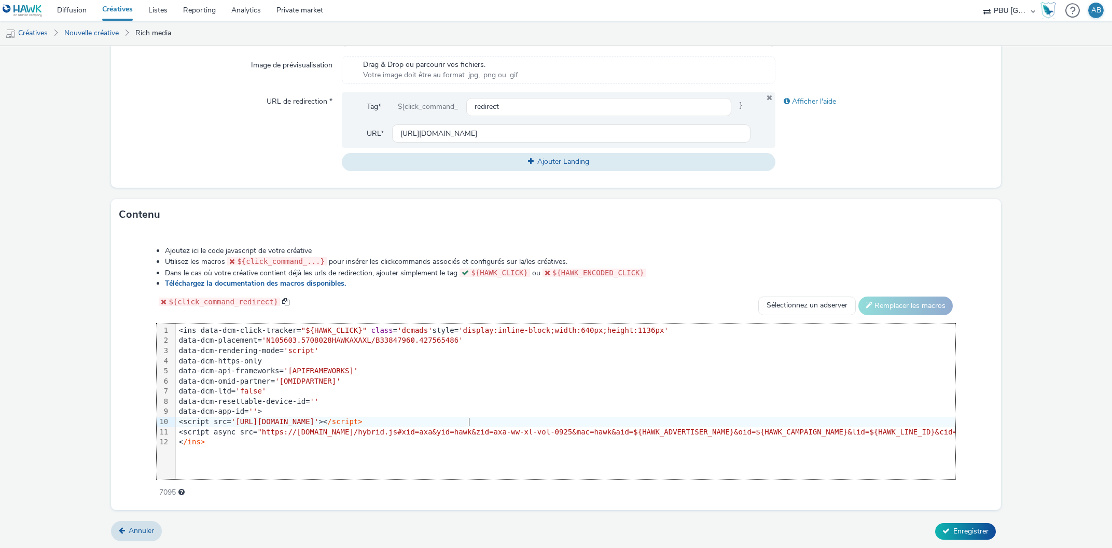
click at [474, 418] on div "<script src= '[URL][DOMAIN_NAME]' >< /script>" at bounding box center [1050, 422] width 1748 height 10
click at [178, 441] on div "< /ins>" at bounding box center [1050, 442] width 1748 height 10
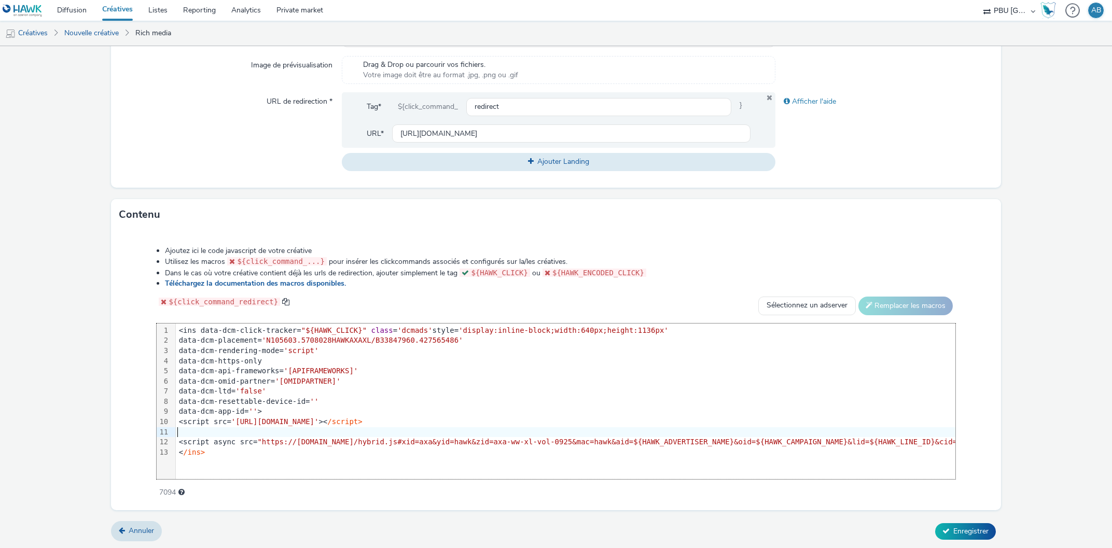
click at [180, 432] on div at bounding box center [1050, 432] width 1748 height 10
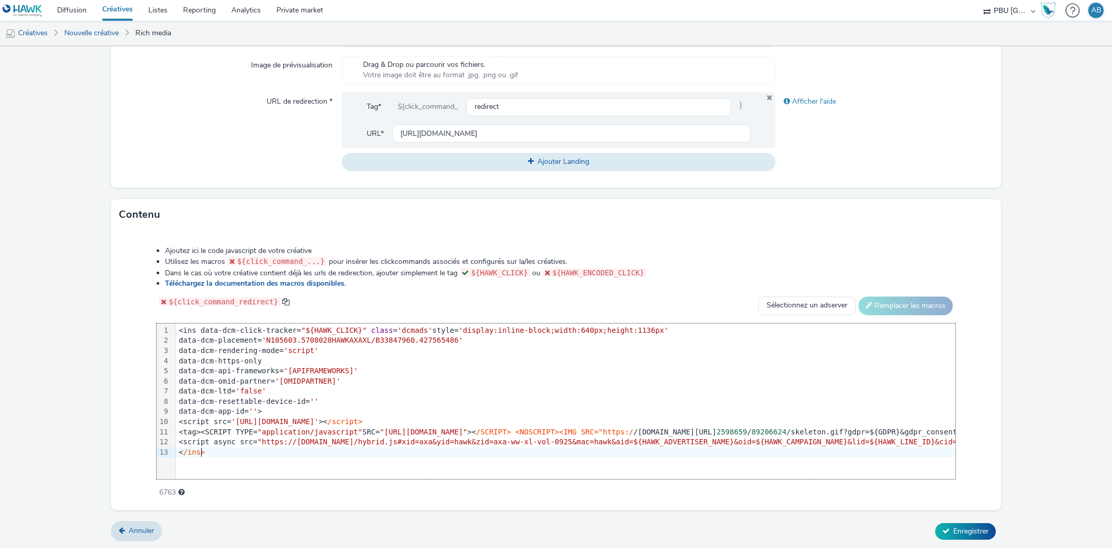
click at [199, 430] on div "<tag><SCRIPT TYPE= "application/javascript" SRC= "https://pixel.adsafeprotected…" at bounding box center [1050, 432] width 1748 height 10
click at [418, 454] on div "< /ins>" at bounding box center [1050, 453] width 1748 height 10
click at [958, 532] on span "Enregistrer" at bounding box center [970, 531] width 35 height 10
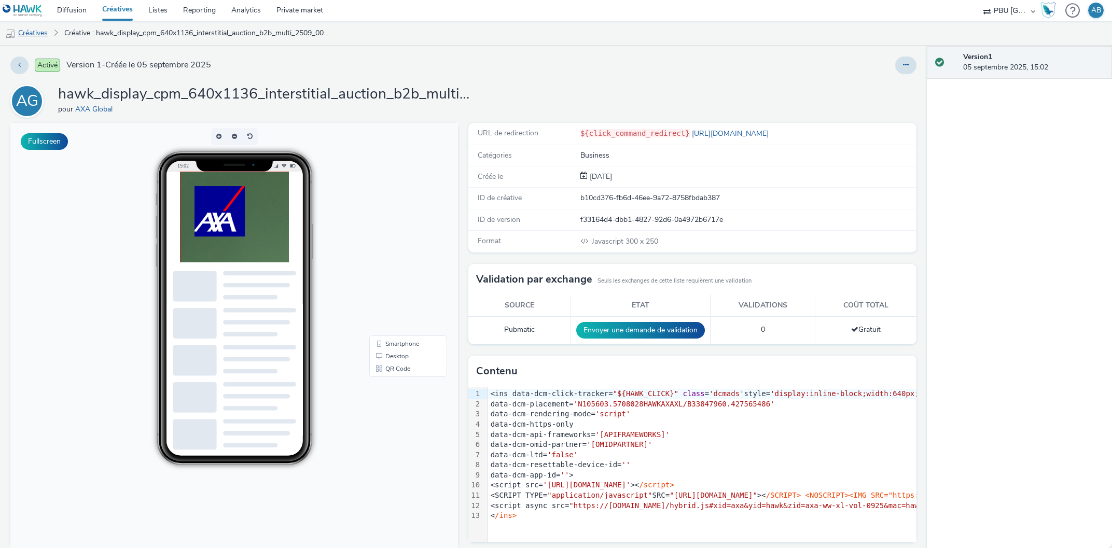
click at [34, 28] on link "Créatives" at bounding box center [26, 33] width 53 height 25
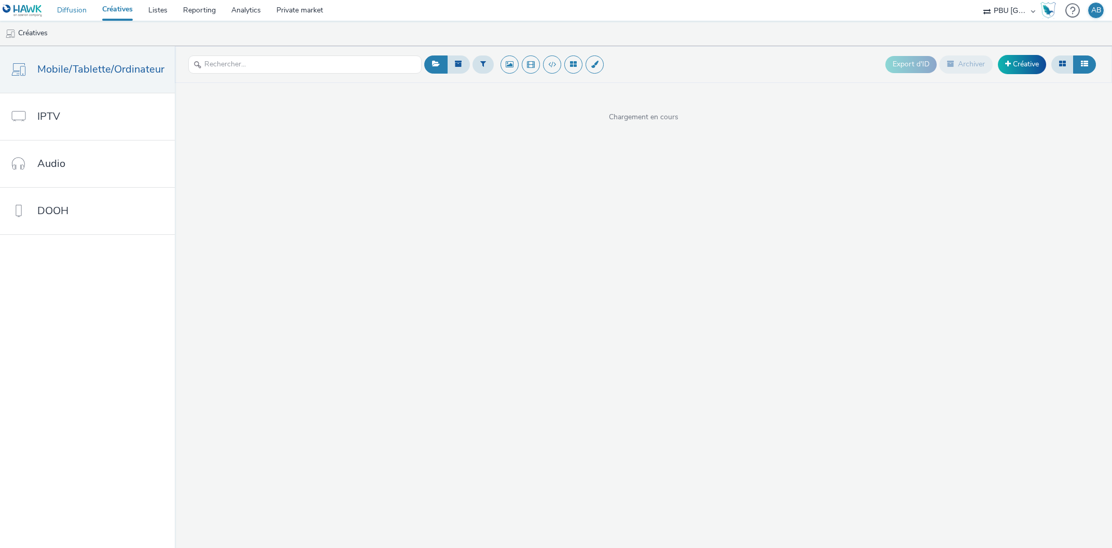
click at [76, 9] on link "Diffusion" at bounding box center [71, 10] width 45 height 21
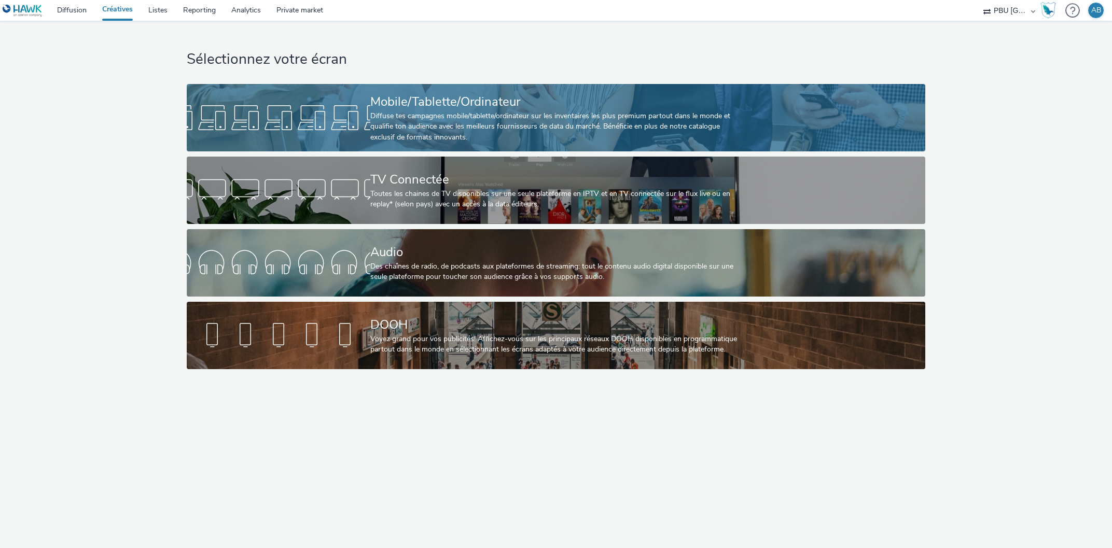
click at [422, 126] on div "Diffuse tes campagnes mobile/tablette/ordinateur sur les inventaires les plus p…" at bounding box center [553, 127] width 367 height 32
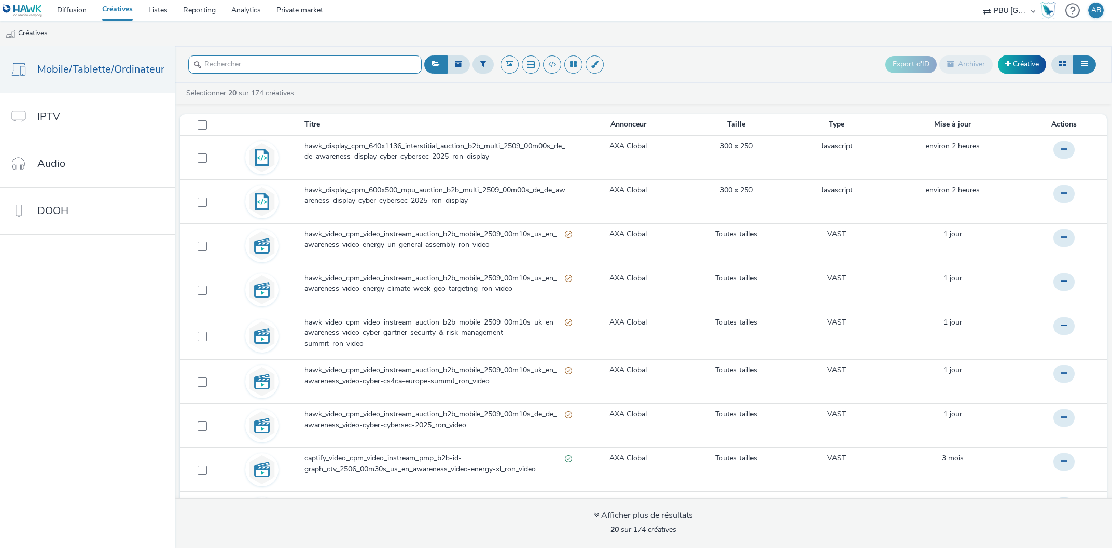
click at [286, 66] on input "text" at bounding box center [304, 64] width 233 height 18
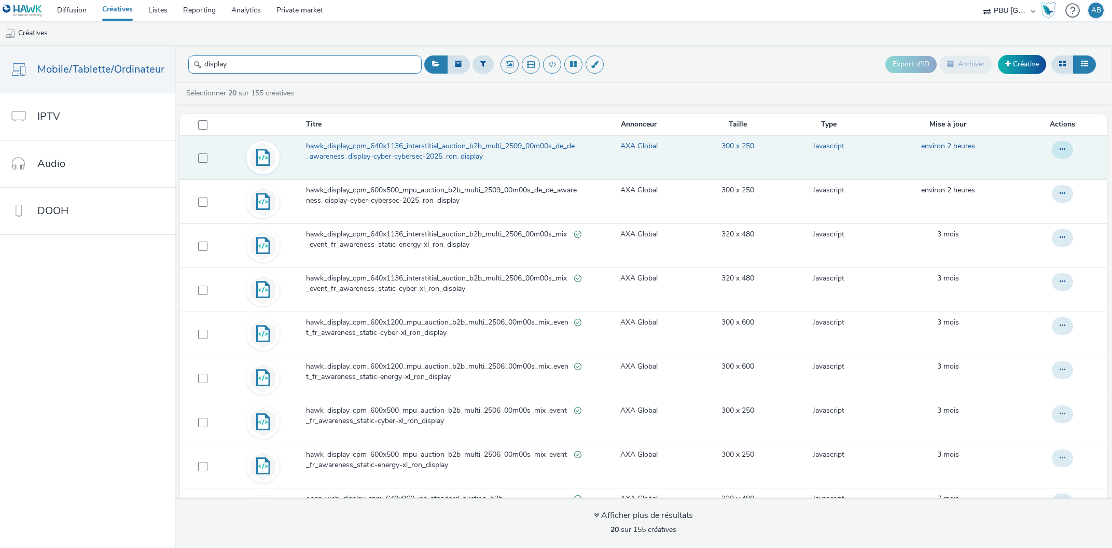
type input "display"
click at [1066, 145] on button at bounding box center [1062, 150] width 21 height 18
click at [1043, 165] on link "Modifier" at bounding box center [1034, 170] width 78 height 21
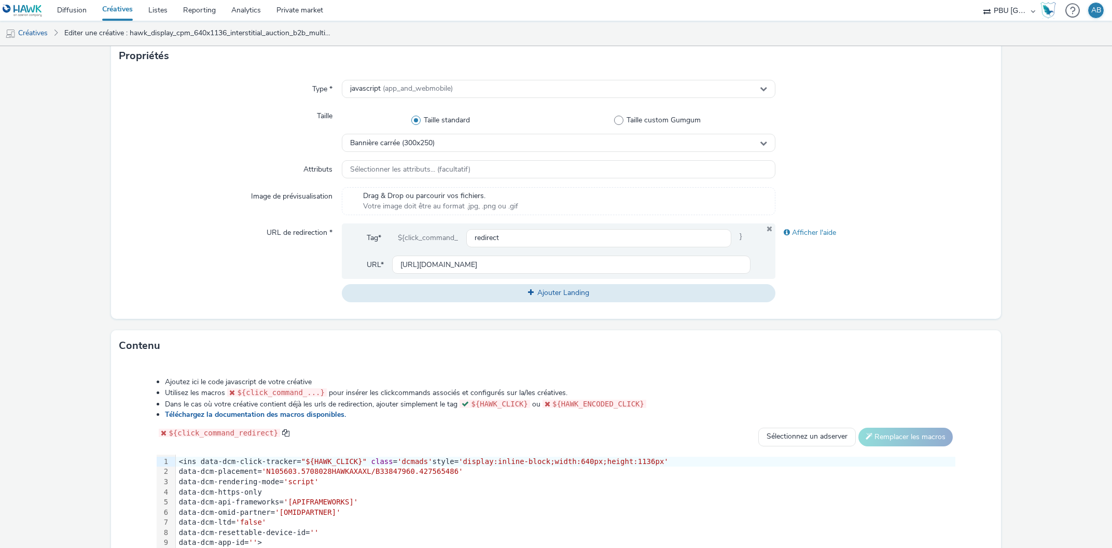
scroll to position [236, 0]
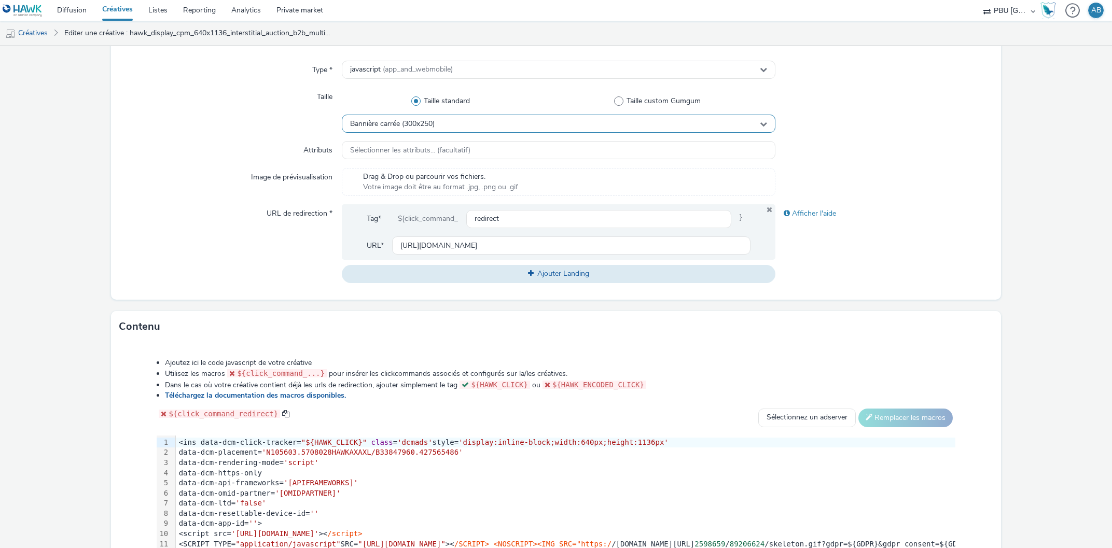
click at [410, 121] on span "Bannière carrée (300x250)" at bounding box center [392, 124] width 85 height 9
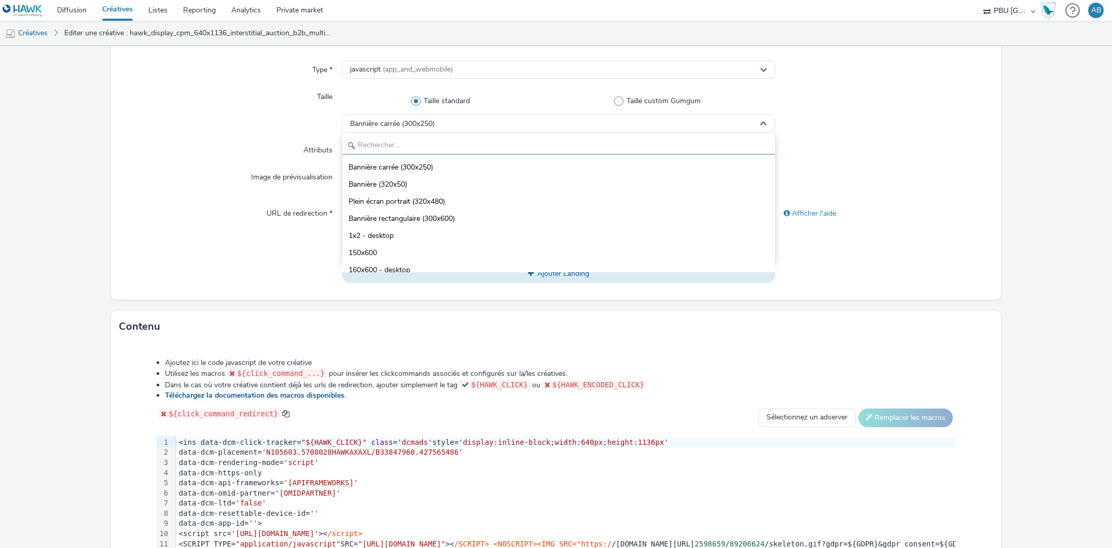
click at [420, 142] on input "text" at bounding box center [558, 145] width 433 height 18
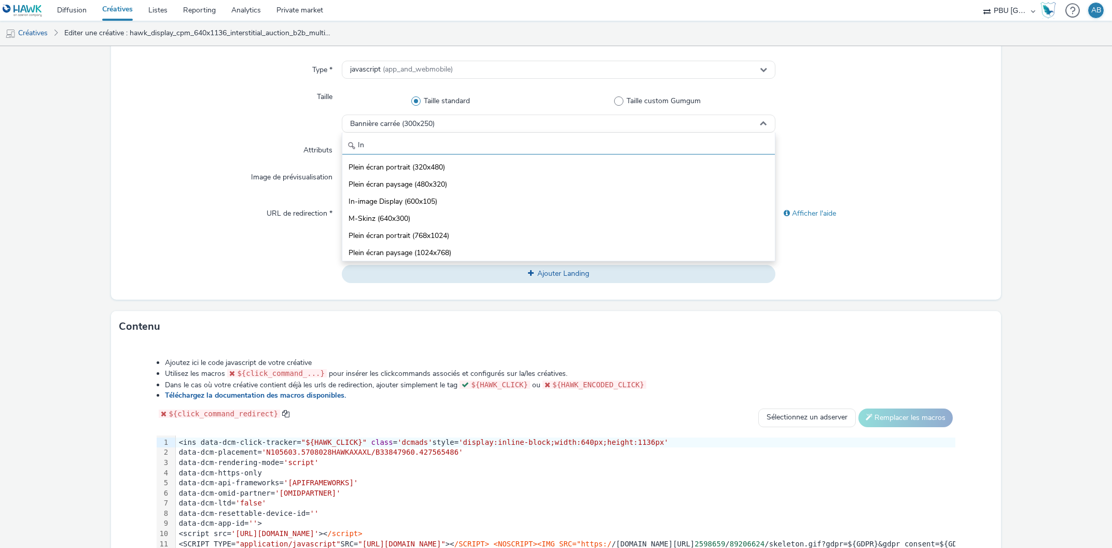
type input "In"
click at [392, 166] on span "Plein écran portrait (320x480)" at bounding box center [396, 167] width 96 height 10
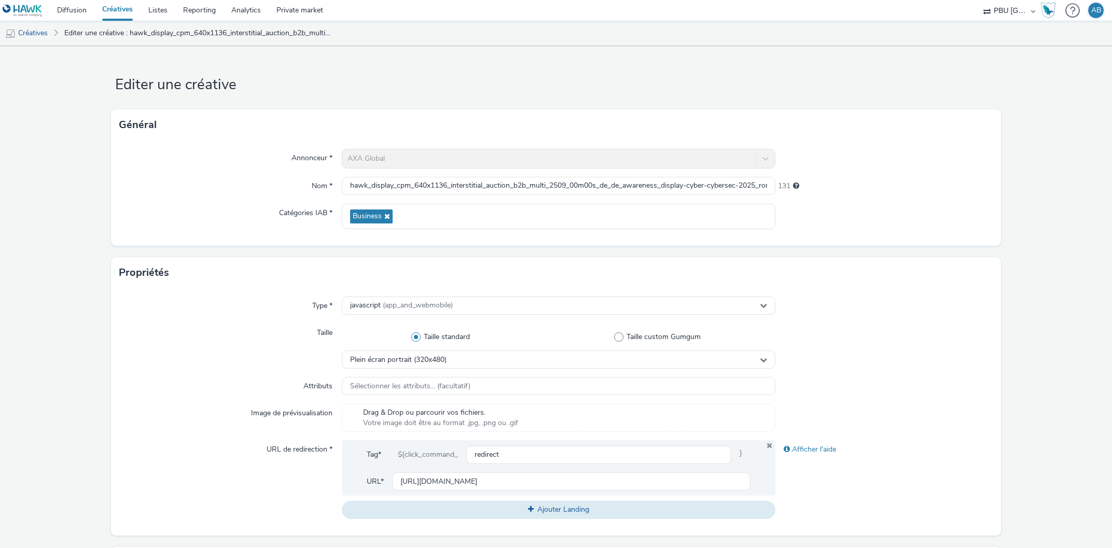
scroll to position [348, 0]
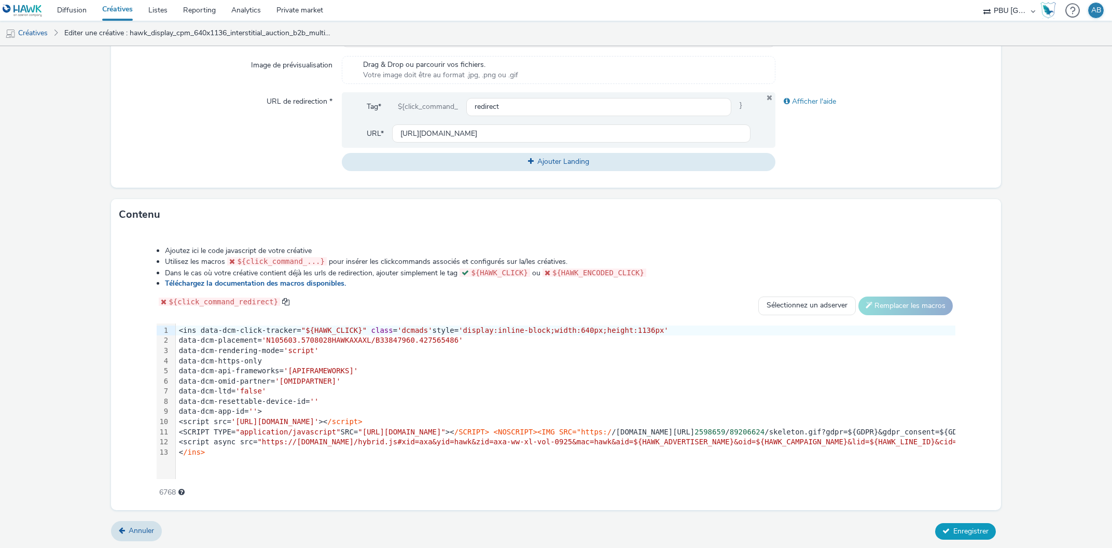
click at [967, 526] on span "Enregistrer" at bounding box center [970, 531] width 35 height 10
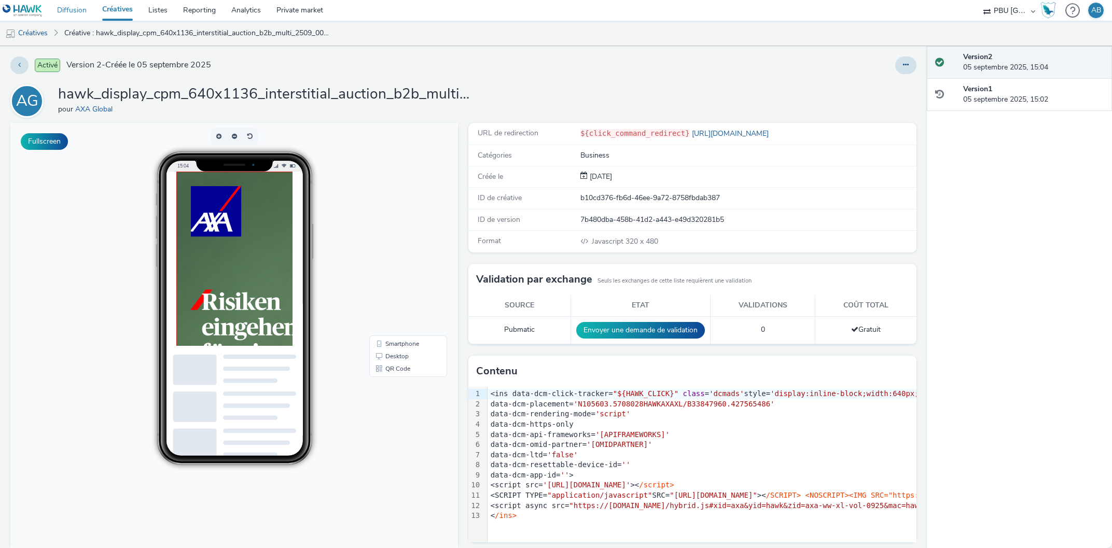
click at [75, 12] on link "Diffusion" at bounding box center [71, 10] width 45 height 21
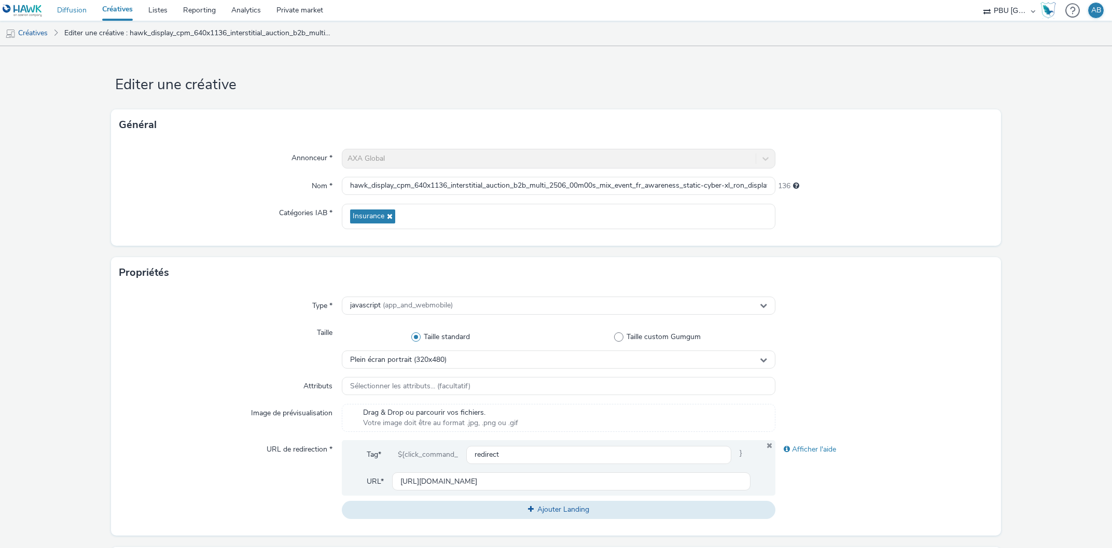
click at [84, 8] on link "Diffusion" at bounding box center [71, 10] width 45 height 21
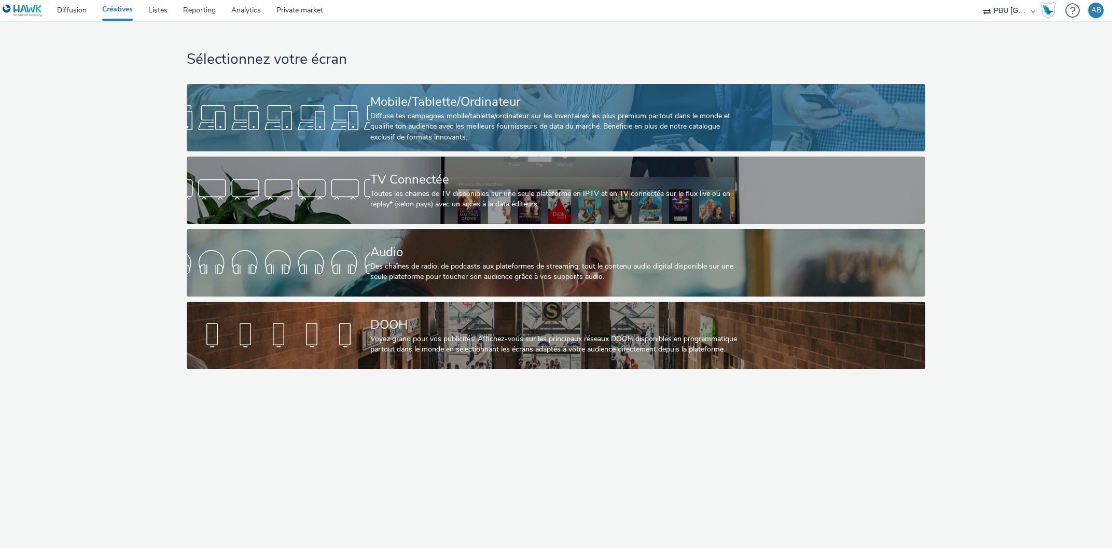
click at [393, 106] on div "Mobile/Tablette/Ordinateur" at bounding box center [553, 102] width 367 height 18
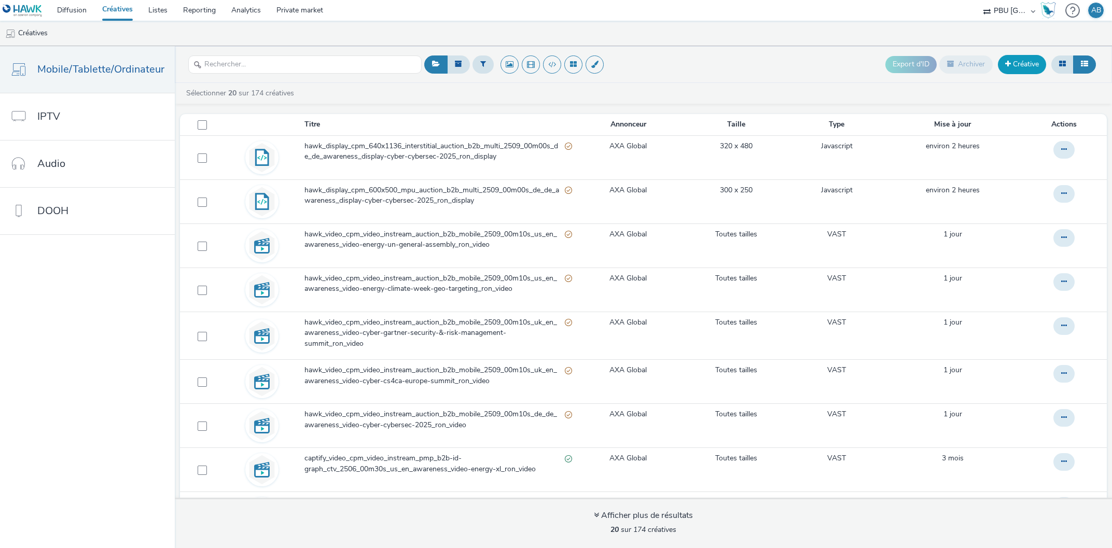
click at [1030, 64] on link "Créative" at bounding box center [1022, 64] width 48 height 19
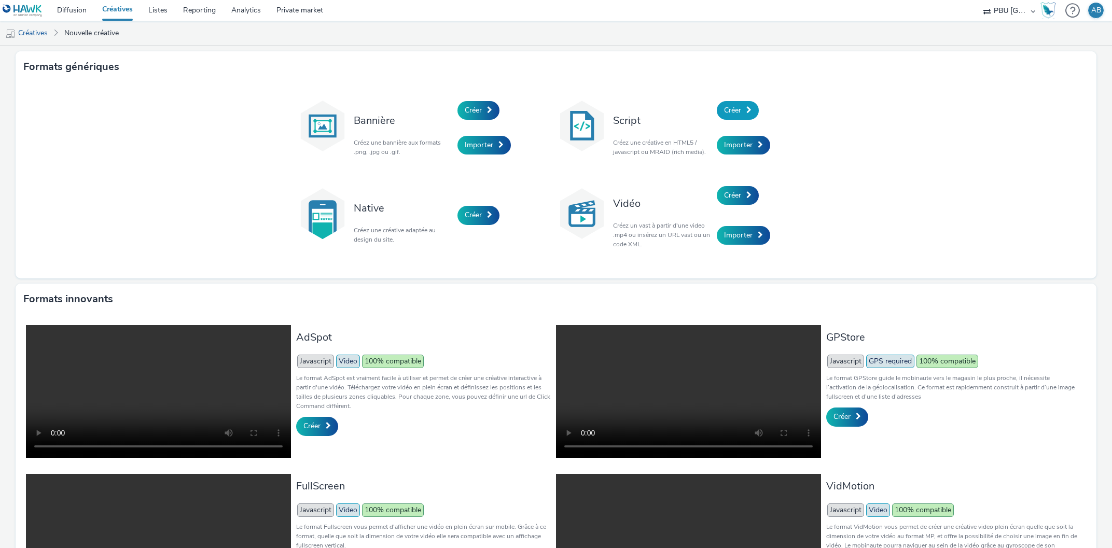
click at [736, 107] on span "Créer" at bounding box center [732, 110] width 17 height 10
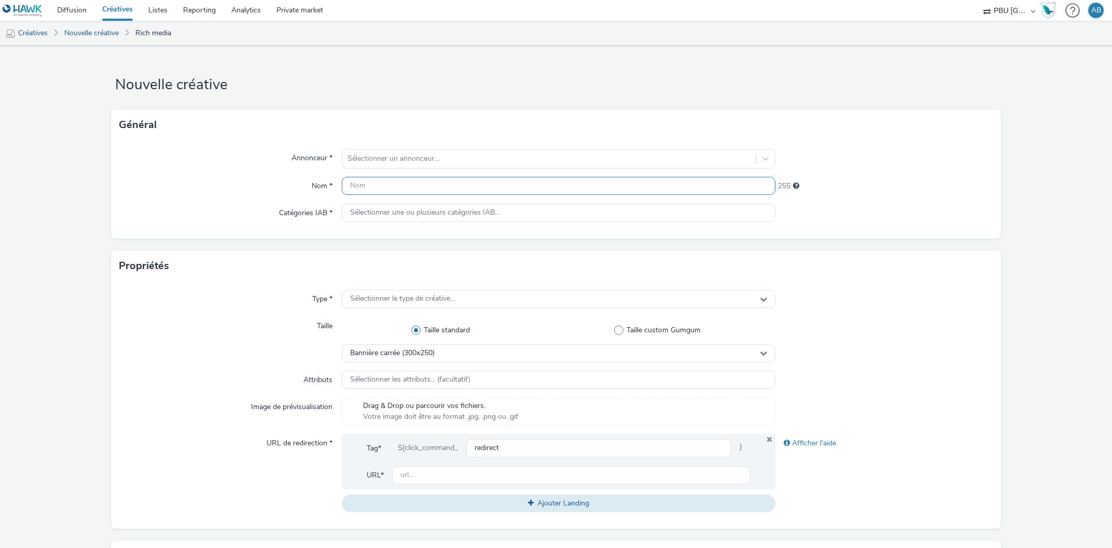
click at [364, 187] on input "text" at bounding box center [559, 186] width 434 height 18
paste input "https://axaxl.com/de/risiken-eingehen?utm_source=hawk&utm_medium=Display&utm_ca…"
type input "https://axaxl.com/de/risiken-eingehen?utm_source=hawk&utm_medium=Display&utm_ca…"
click at [270, 164] on div "Annonceur *" at bounding box center [230, 159] width 222 height 20
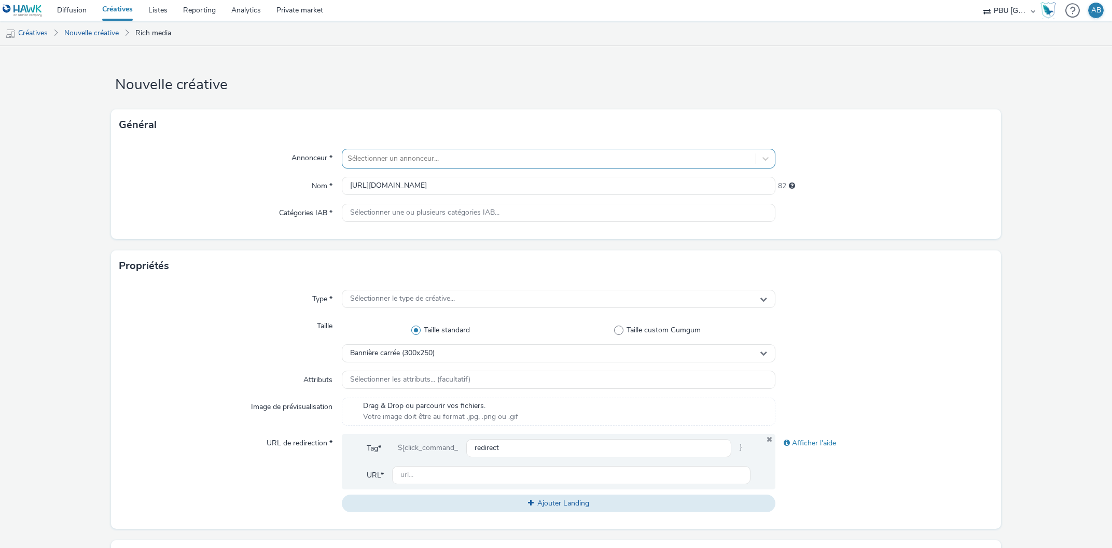
click at [401, 159] on div at bounding box center [548, 158] width 403 height 12
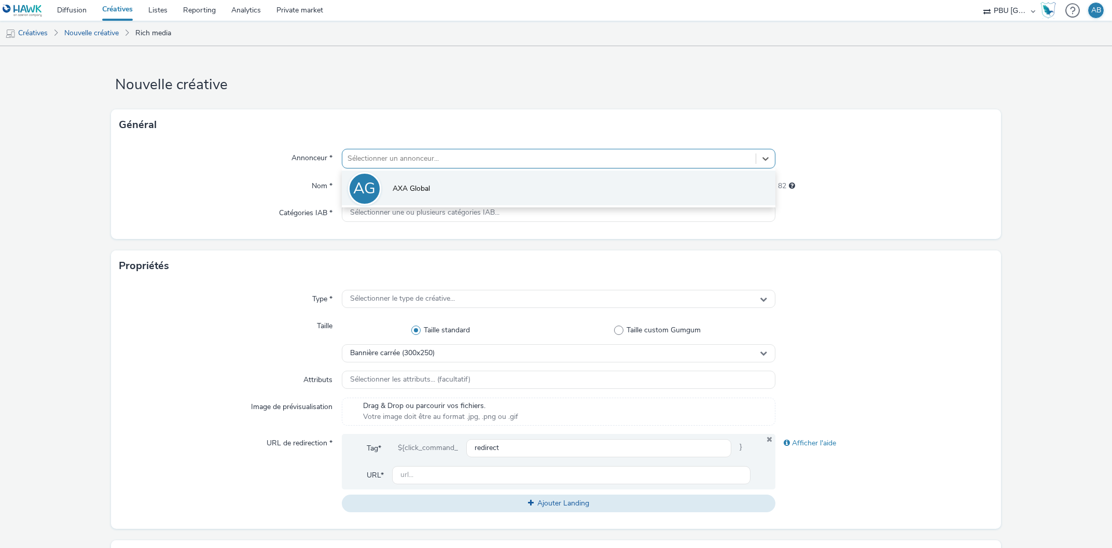
click at [402, 180] on li "AG AXA Global" at bounding box center [559, 188] width 434 height 35
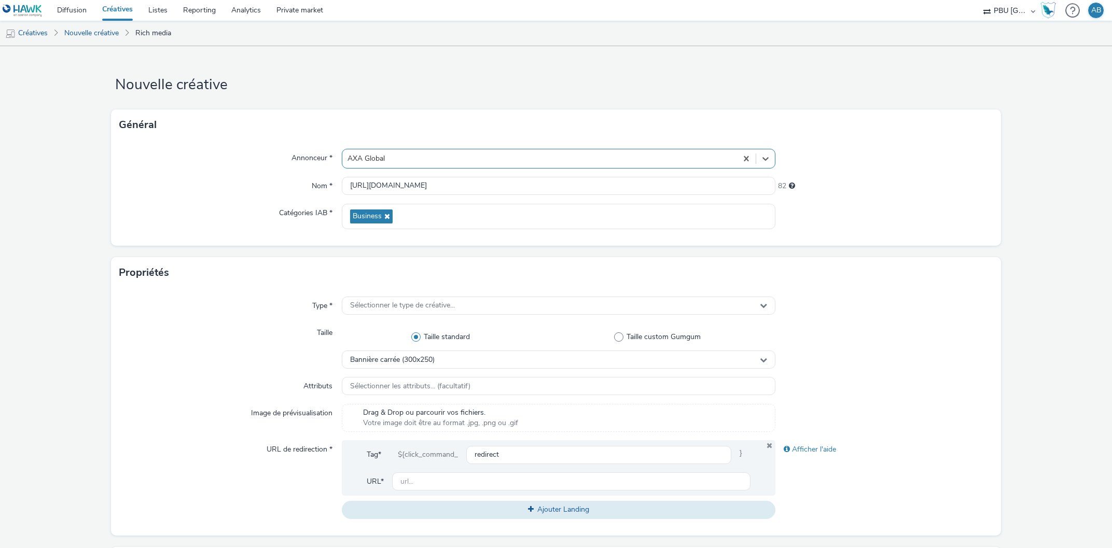
click at [255, 211] on div "Catégories IAB *" at bounding box center [230, 216] width 222 height 25
click at [360, 303] on span "Sélectionner le type de créative..." at bounding box center [402, 305] width 105 height 9
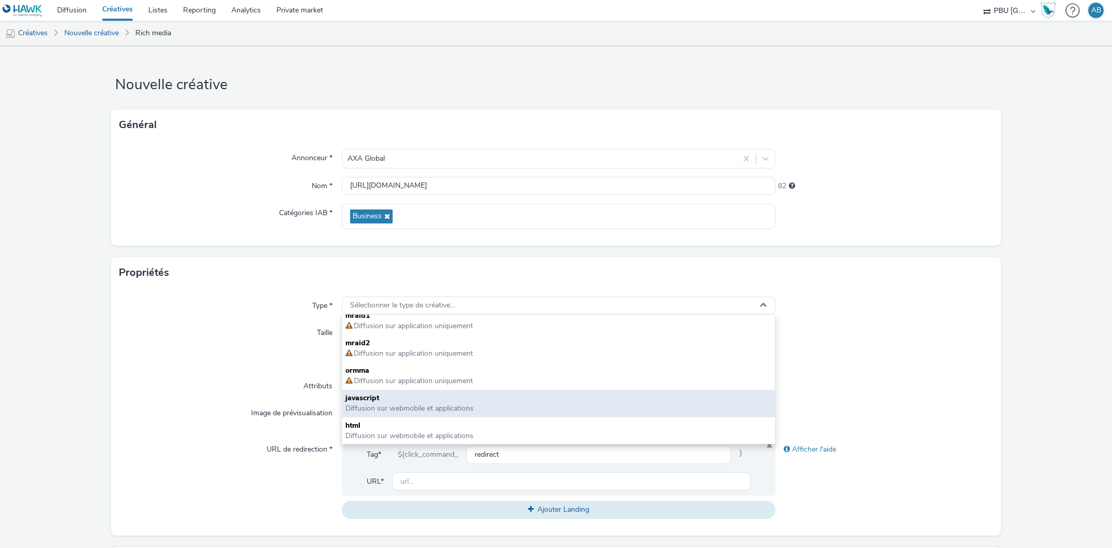
click at [408, 395] on span "javascript" at bounding box center [558, 398] width 427 height 10
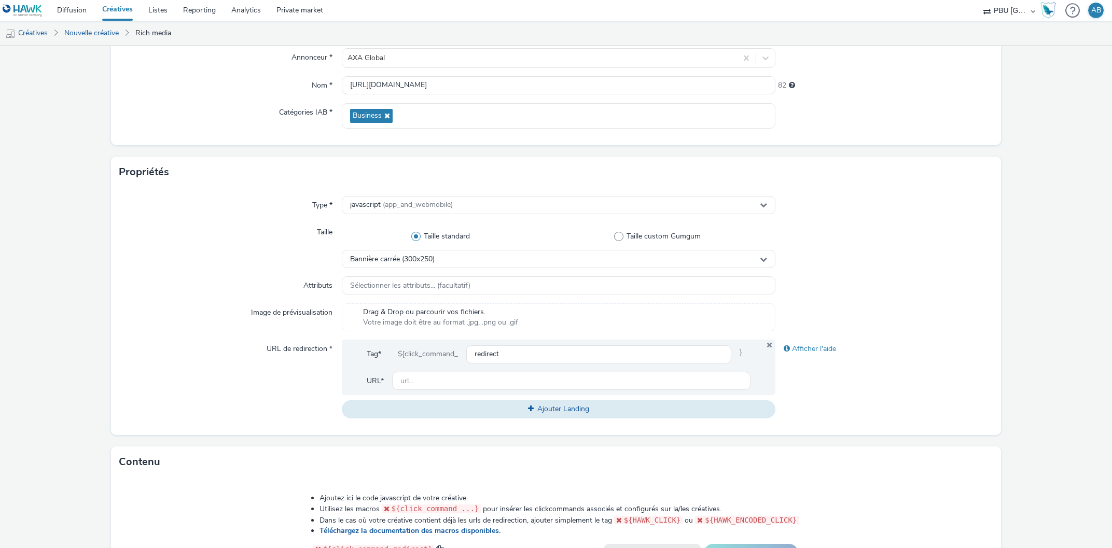
scroll to position [108, 0]
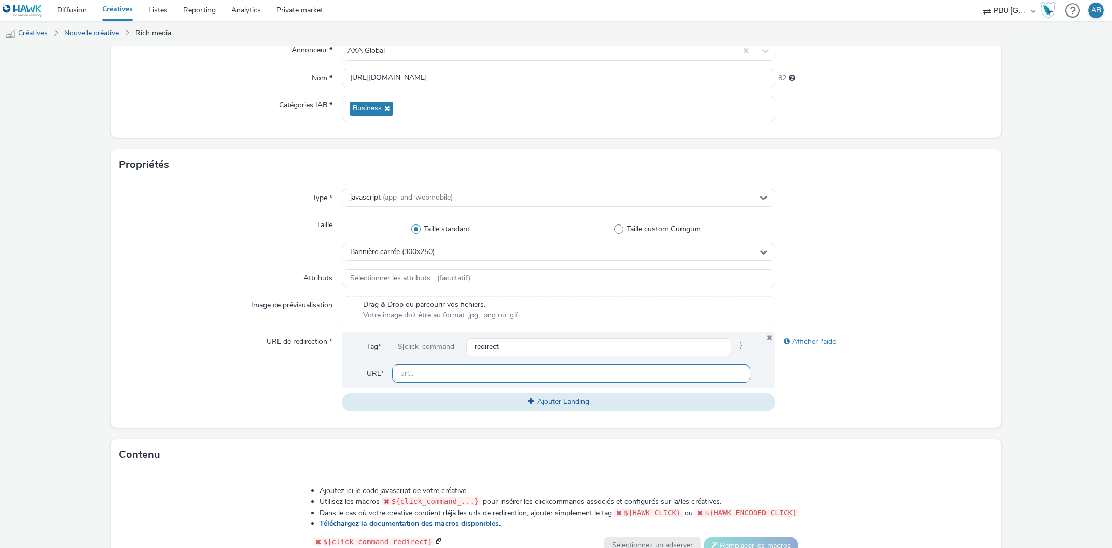
click at [429, 374] on input "text" at bounding box center [571, 374] width 359 height 18
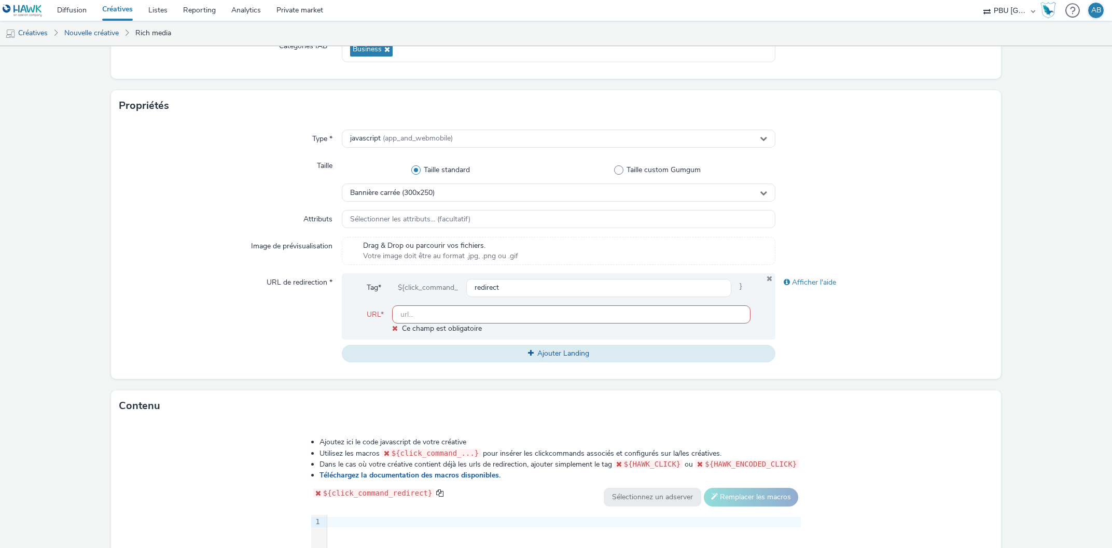
click at [426, 310] on input "text" at bounding box center [571, 314] width 359 height 18
paste input "https://axaxl.com/facing-into-risk?utm_source=hawk&utm_medium=Display&utm_campa…"
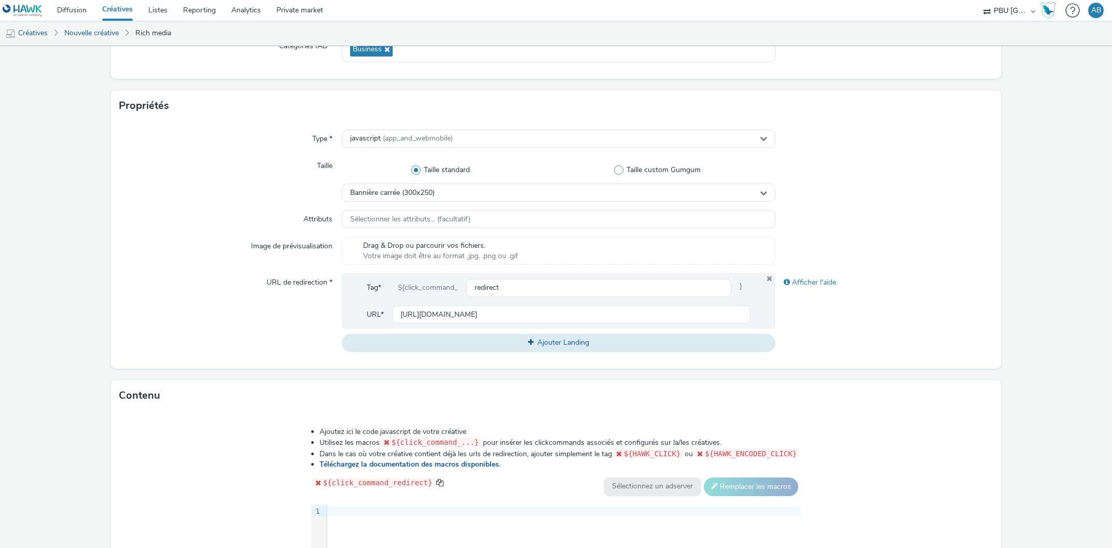
click at [298, 333] on div "URL de redirection *" at bounding box center [230, 312] width 222 height 78
drag, startPoint x: 415, startPoint y: 313, endPoint x: 819, endPoint y: 310, distance: 404.5
click at [751, 310] on input "https://axaxl.com/facing-into-risk?utm_source=hawk&utm_medium=Display&utm_campa…" at bounding box center [571, 314] width 359 height 18
drag, startPoint x: 464, startPoint y: 313, endPoint x: 831, endPoint y: 312, distance: 367.2
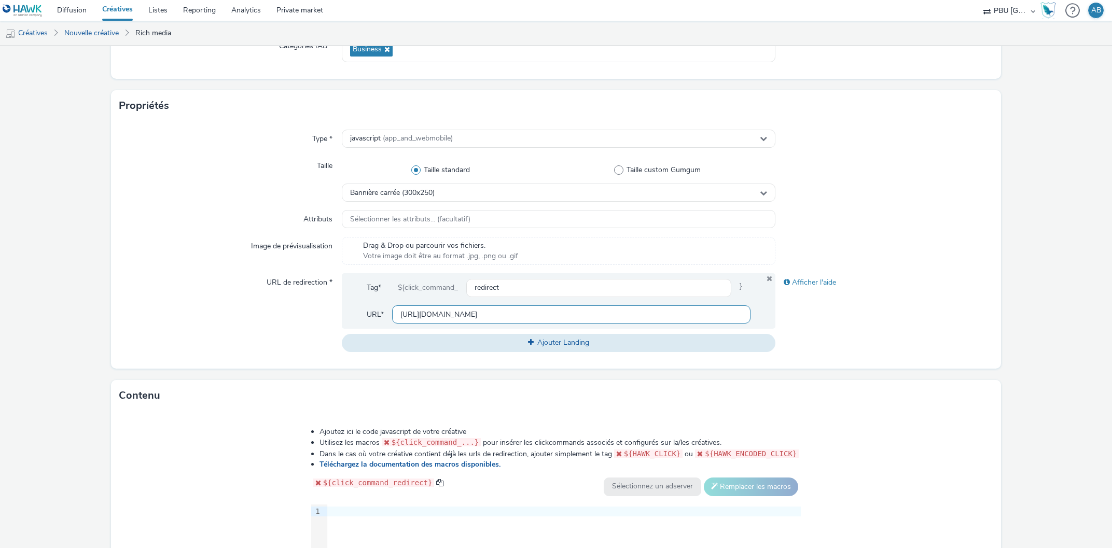
click at [751, 312] on input "https://axaxl.com/facing-into-risk?utm_source=hawk&utm_medium=Display&utm_campa…" at bounding box center [571, 314] width 359 height 18
type input "[URL][DOMAIN_NAME]"
click at [832, 315] on div "Afficher l'aide" at bounding box center [883, 312] width 217 height 78
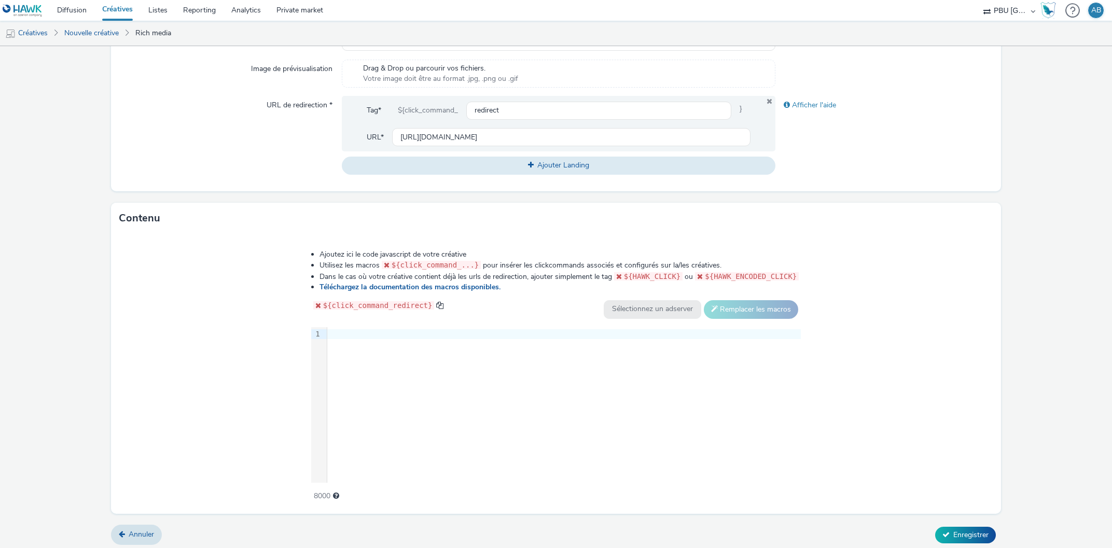
click at [351, 329] on div at bounding box center [563, 334] width 473 height 10
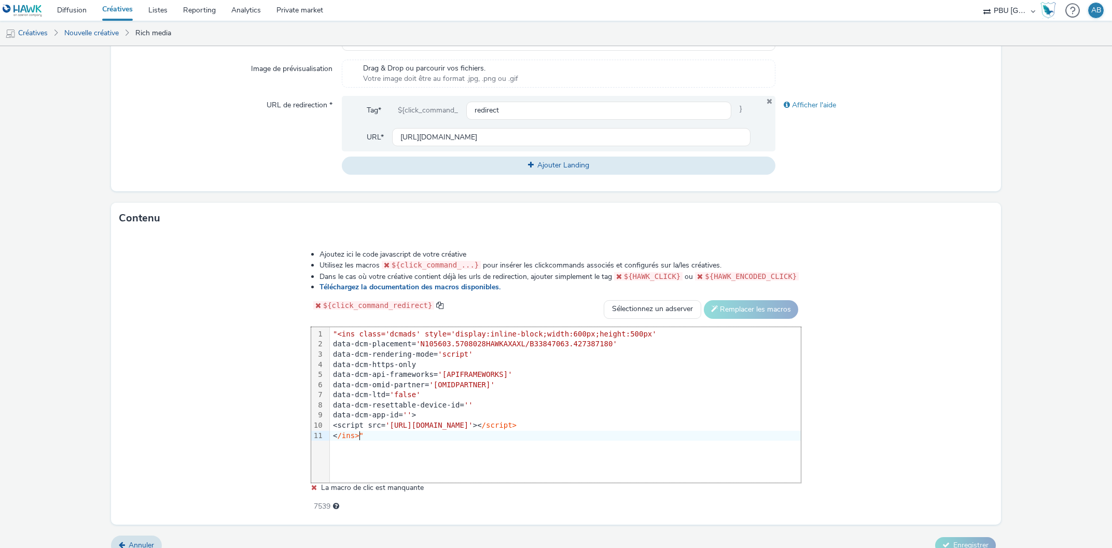
click at [343, 330] on span ""<ins class='dcmads' style='display:inline-block;width:600px;height:500px'" at bounding box center [495, 334] width 324 height 8
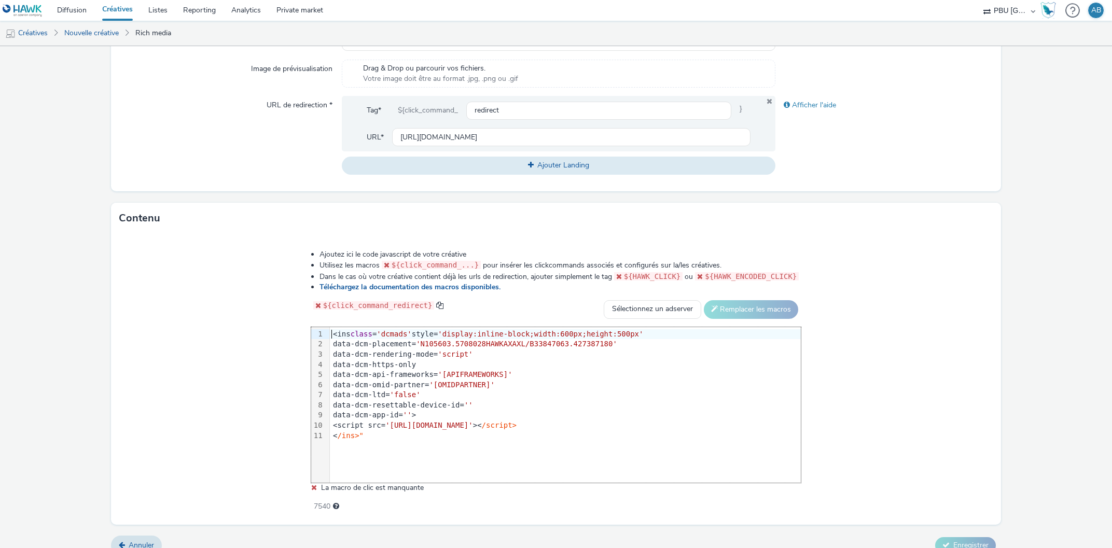
click at [373, 435] on div "< /ins>"" at bounding box center [565, 436] width 471 height 10
click at [641, 425] on div "<script src= '[URL][DOMAIN_NAME]' >< /script>" at bounding box center [565, 426] width 471 height 10
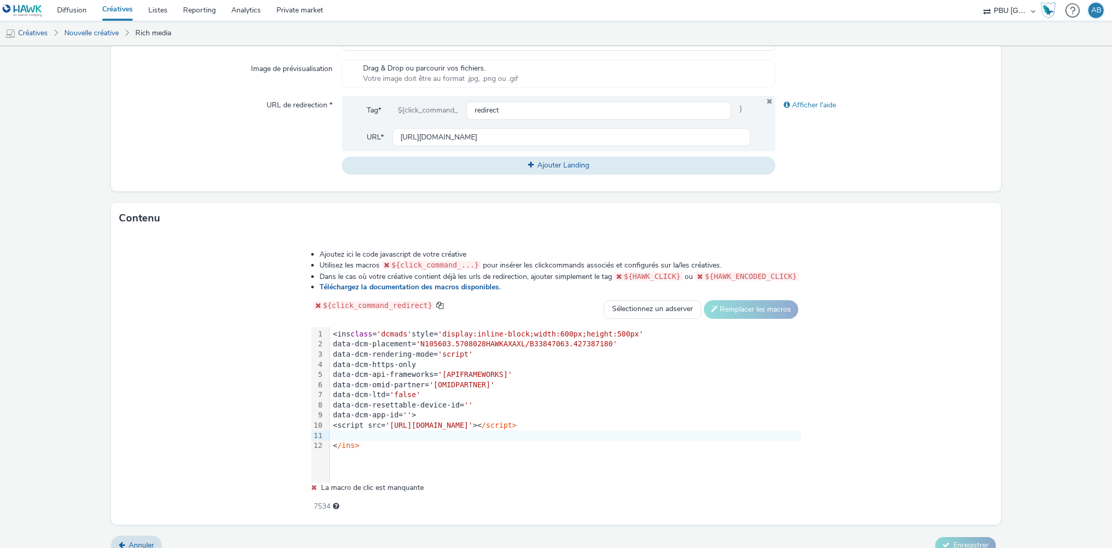
click at [339, 435] on div at bounding box center [565, 436] width 471 height 10
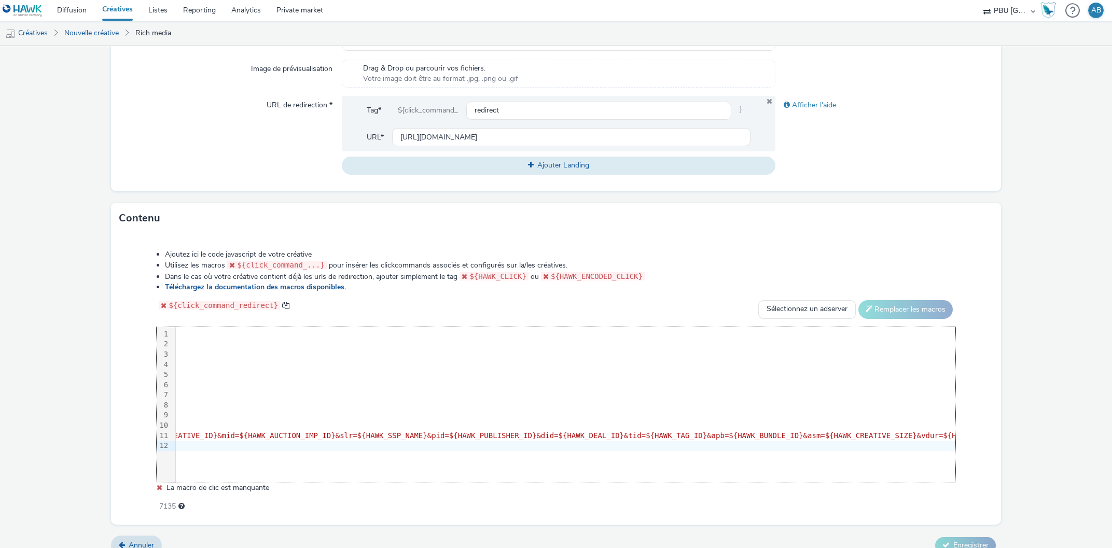
scroll to position [0, 0]
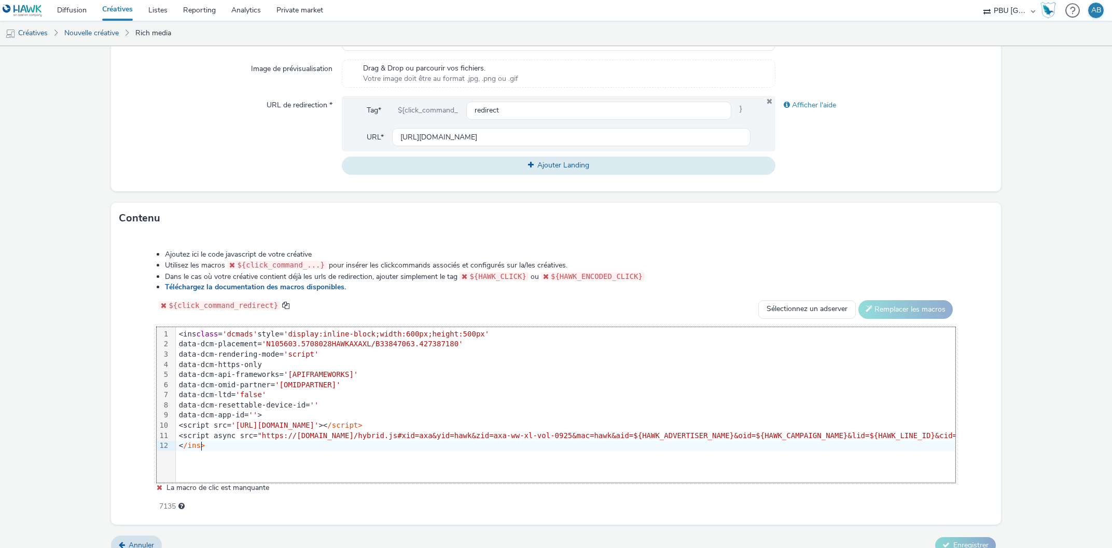
click at [177, 438] on div "<script async src= "https://cdn.xpln.tech/hybrid.js#xid=axa&yid=hawk&zid=axa-ww…" at bounding box center [1050, 436] width 1748 height 10
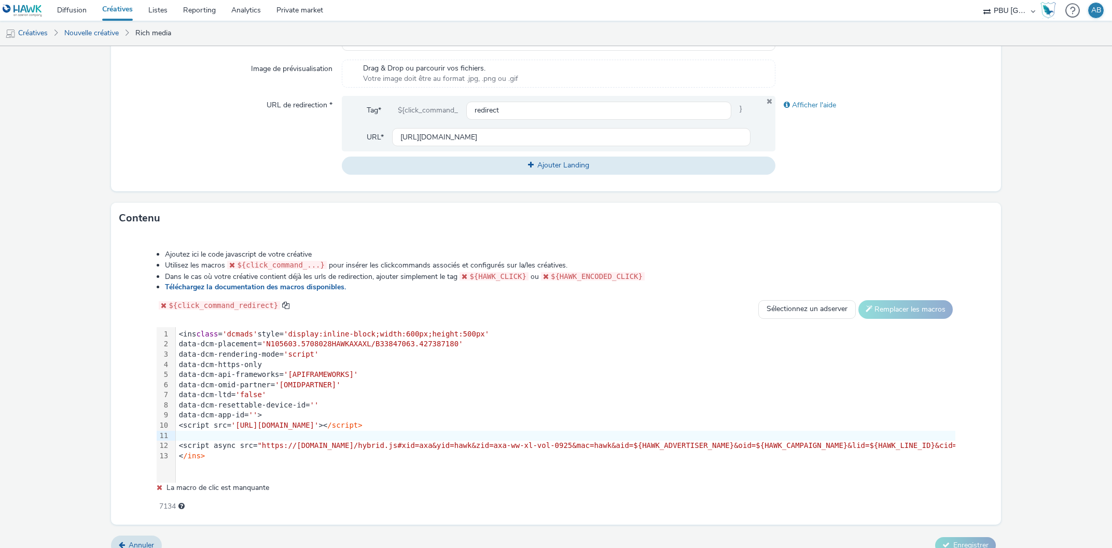
click at [178, 432] on div at bounding box center [1050, 436] width 1748 height 10
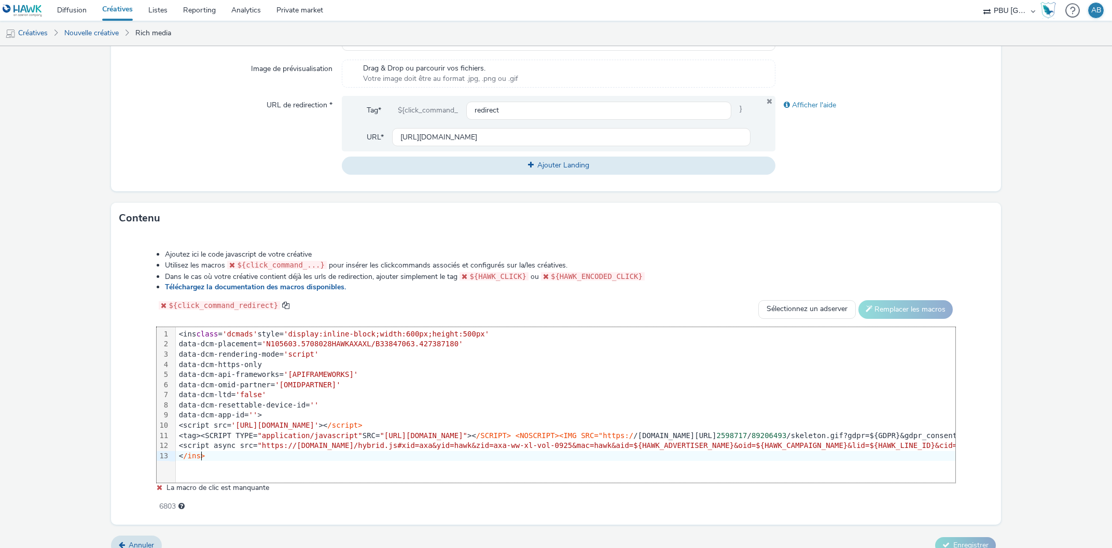
click at [115, 458] on div "Ajoutez ici le code javascript de votre créative Utilisez les macros ${click_co…" at bounding box center [555, 379] width 889 height 291
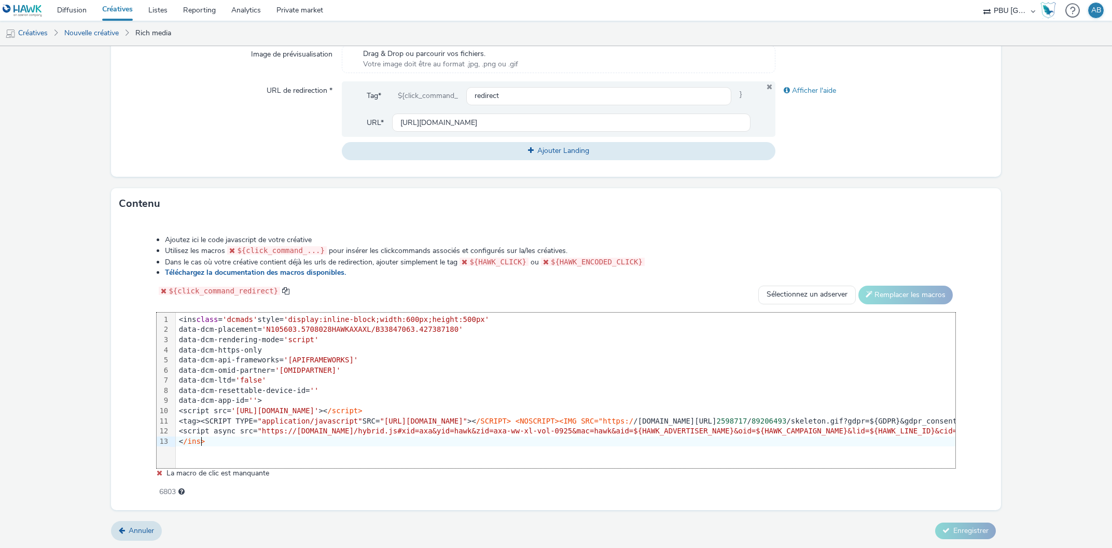
click at [277, 445] on div "< /ins>" at bounding box center [1050, 442] width 1748 height 10
click at [197, 418] on div "<tag><SCRIPT TYPE= "application/javascript" SRC= "https://pixel.adsafeprotected…" at bounding box center [1050, 421] width 1748 height 10
click at [280, 505] on div "Ajoutez ici le code javascript de votre créative Utilisez les macros ${click_co…" at bounding box center [555, 364] width 889 height 291
click at [244, 314] on div "<ins class = 'dcmads' style= 'display:inline-block;width:600px;height:500px' da…" at bounding box center [1050, 381] width 1748 height 136
drag, startPoint x: 255, startPoint y: 317, endPoint x: 168, endPoint y: 321, distance: 86.7
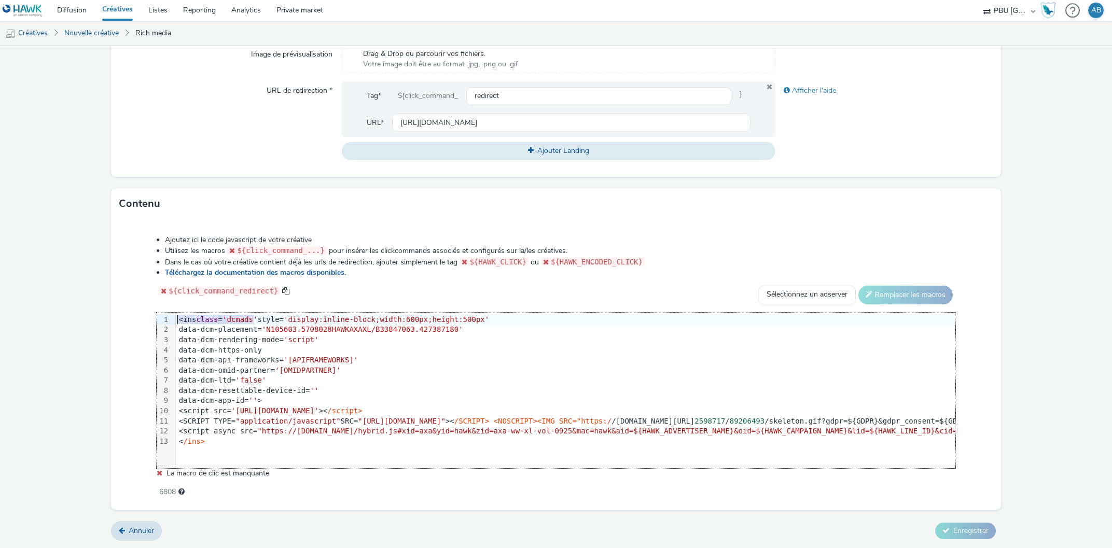
click at [168, 321] on div "99 1 2 3 4 5 6 7 8 9 10 11 12 13 › <ins class = 'dcmads' style= 'display:inline…" at bounding box center [556, 391] width 798 height 156
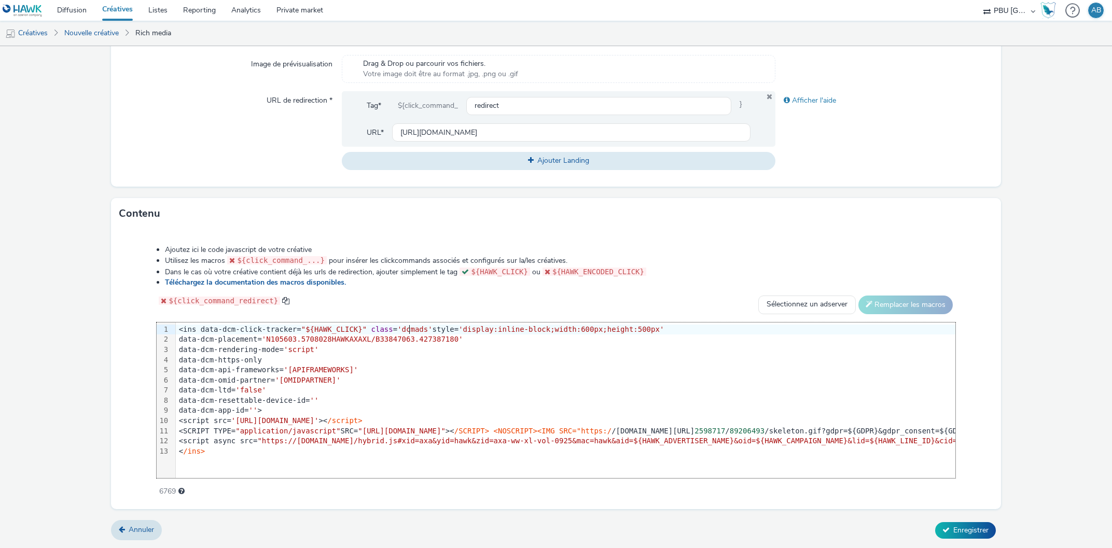
scroll to position [348, 0]
click at [981, 528] on span "Enregistrer" at bounding box center [970, 531] width 35 height 10
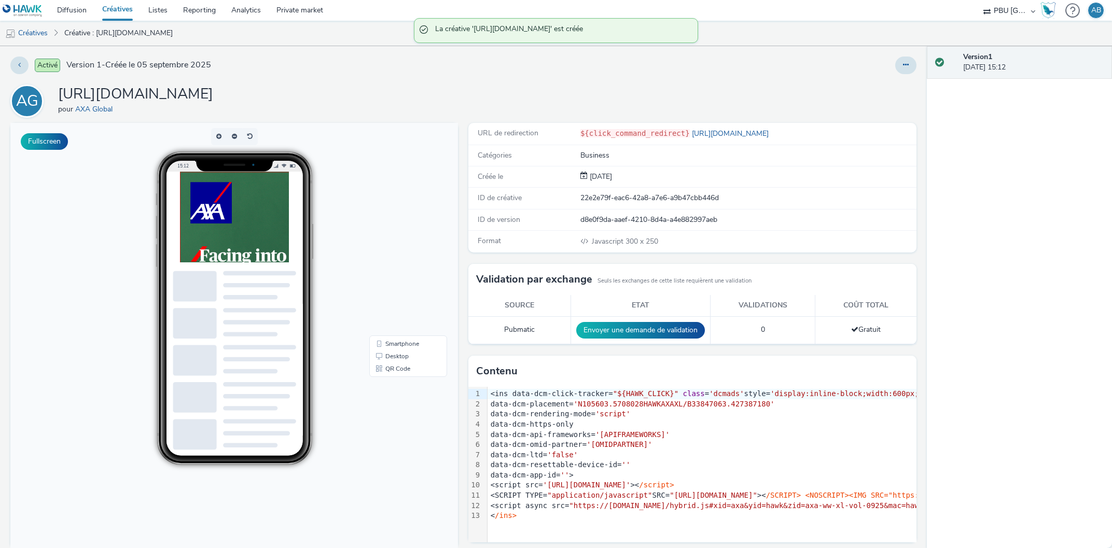
click at [269, 218] on img at bounding box center [334, 301] width 311 height 259
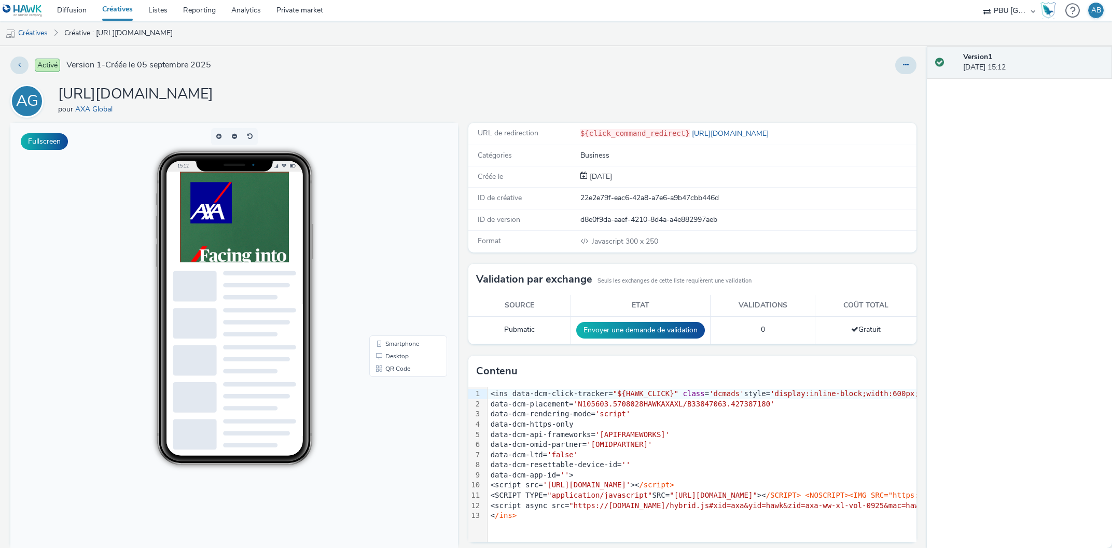
click at [287, 254] on img at bounding box center [334, 301] width 311 height 259
click at [286, 246] on img at bounding box center [334, 301] width 311 height 259
click at [25, 35] on link "Créatives" at bounding box center [26, 33] width 53 height 25
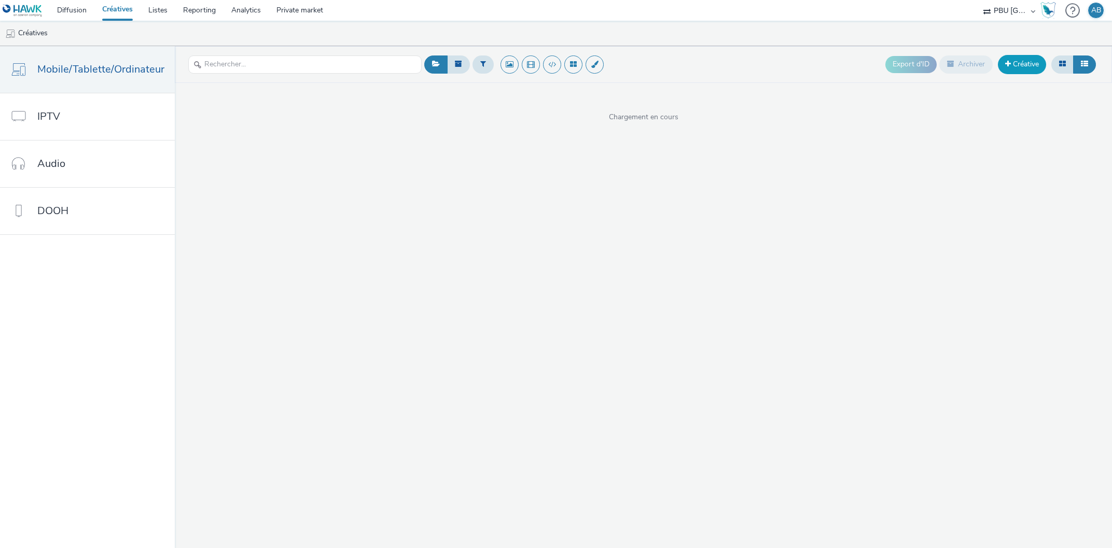
click at [1023, 62] on link "Créative" at bounding box center [1022, 64] width 48 height 19
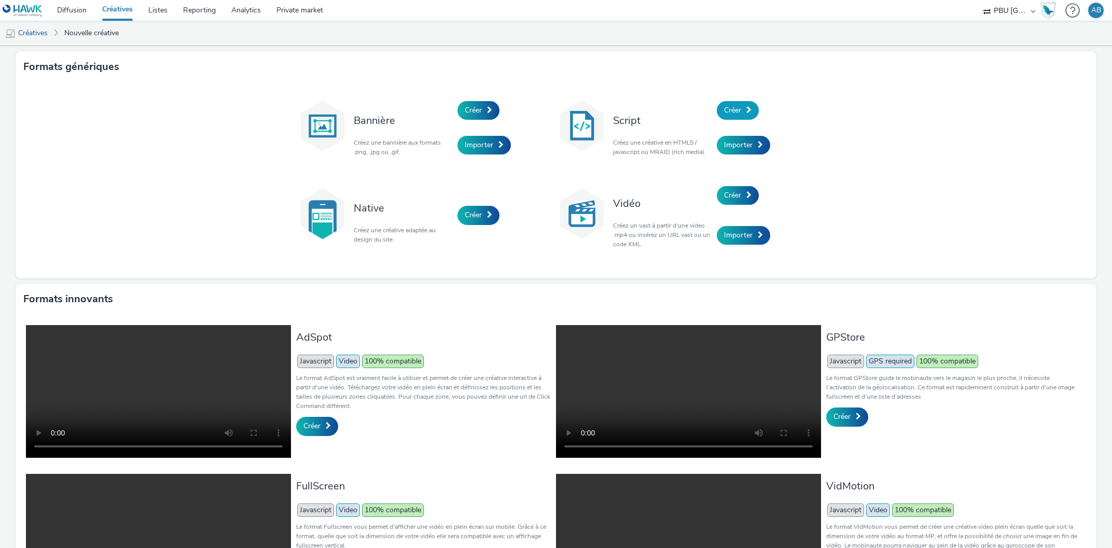
click at [741, 104] on link "Créer" at bounding box center [738, 110] width 42 height 19
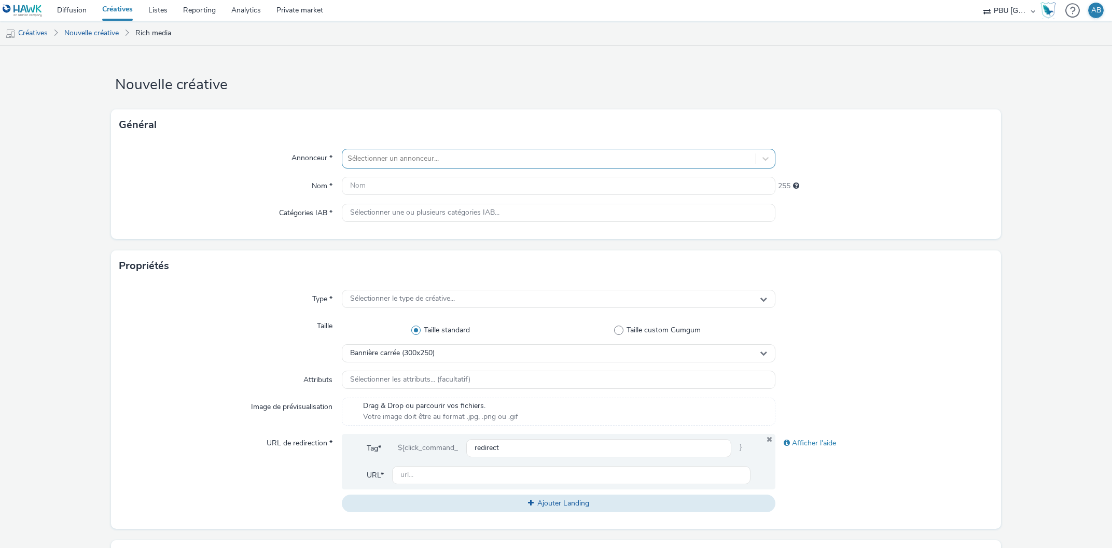
click at [360, 157] on div at bounding box center [548, 158] width 403 height 12
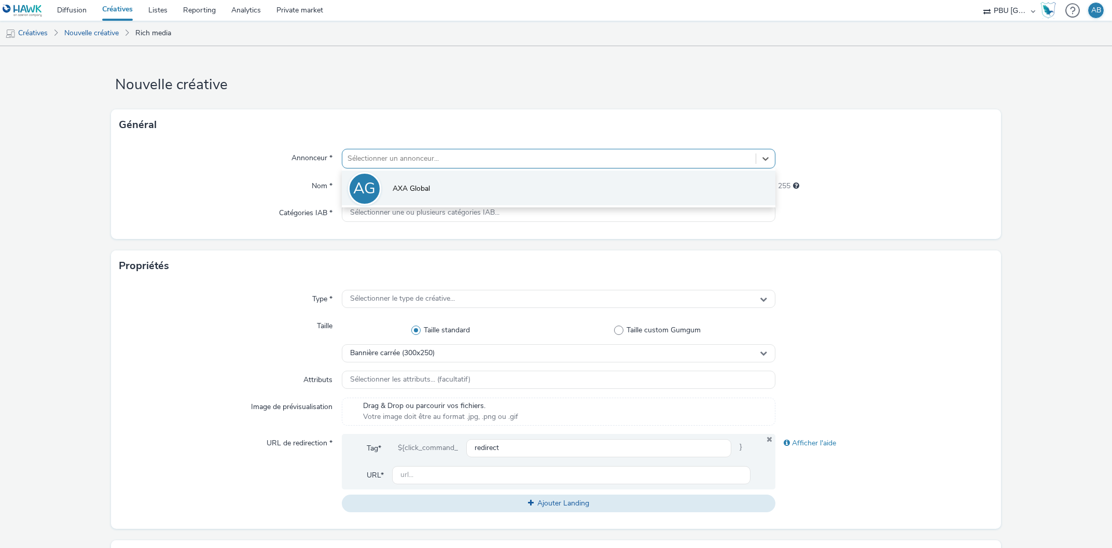
click at [383, 179] on li "AG AXA Global" at bounding box center [559, 188] width 434 height 35
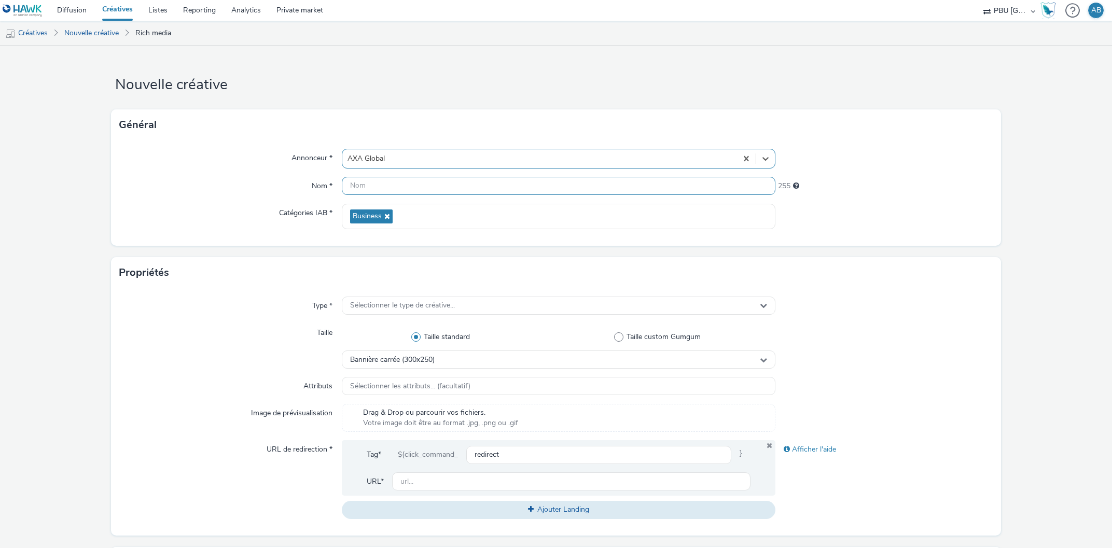
click at [378, 188] on input "text" at bounding box center [559, 186] width 434 height 18
paste input "hawk_display_cpm_640x1136_interstitial_auction_b2b_multi_2509_00m00s_uk_en_awar…"
type input "hawk_display_cpm_640x1136_interstitial_auction_b2b_multi_2509_00m00s_uk_en_awar…"
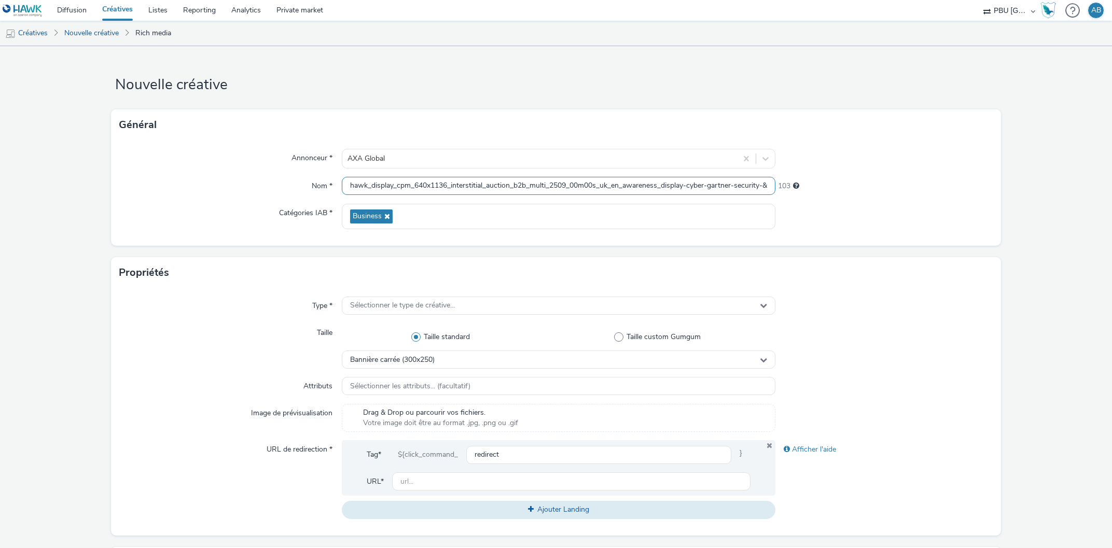
scroll to position [0, 132]
click at [280, 319] on div "Type * Sélectionner le type de créative... Taille Taille standard Taille custom…" at bounding box center [555, 411] width 889 height 247
click at [377, 302] on span "Sélectionner le type de créative..." at bounding box center [402, 305] width 105 height 9
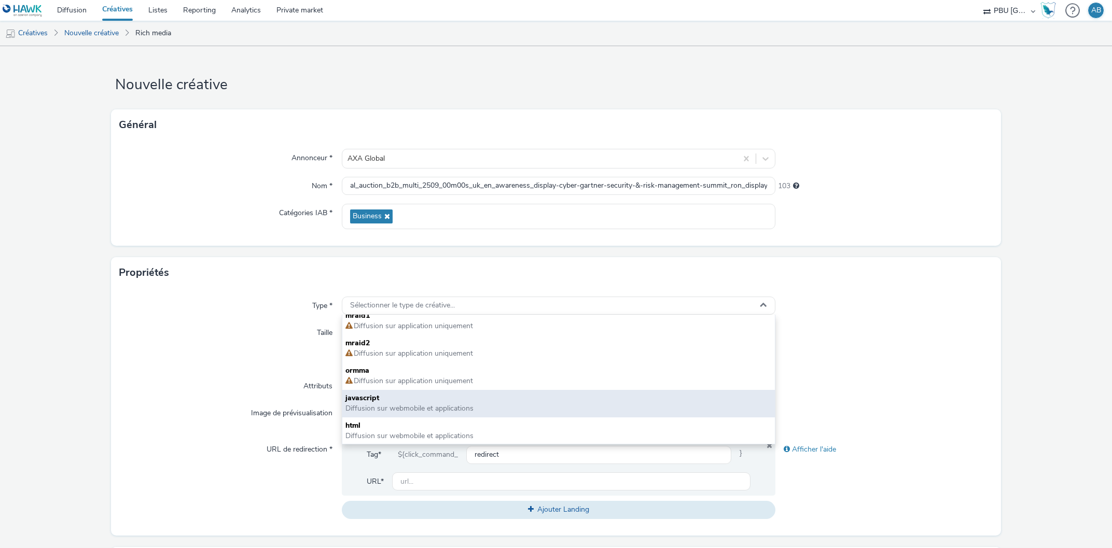
click at [387, 400] on span "javascript" at bounding box center [558, 398] width 427 height 10
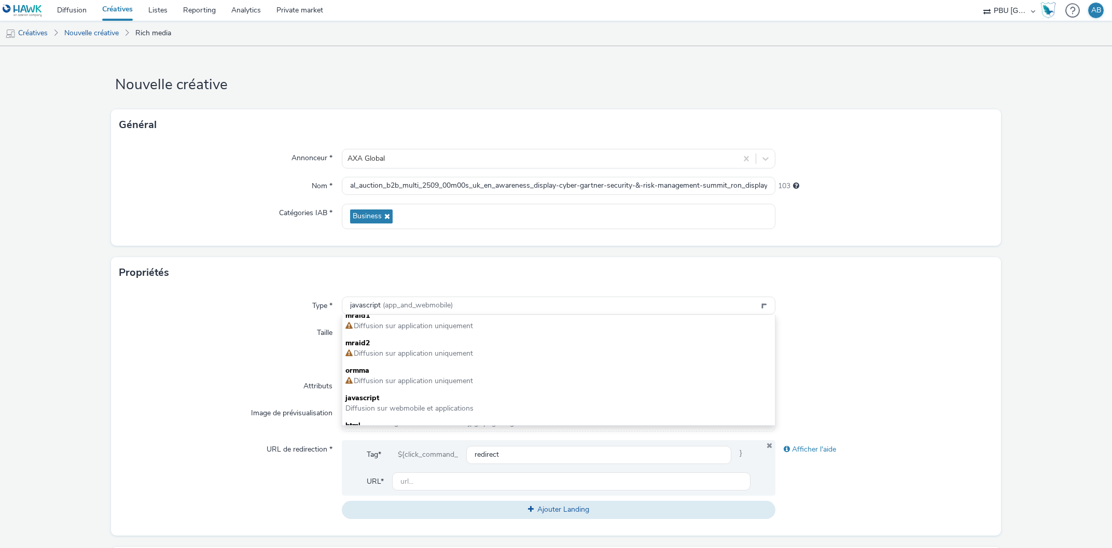
scroll to position [7, 0]
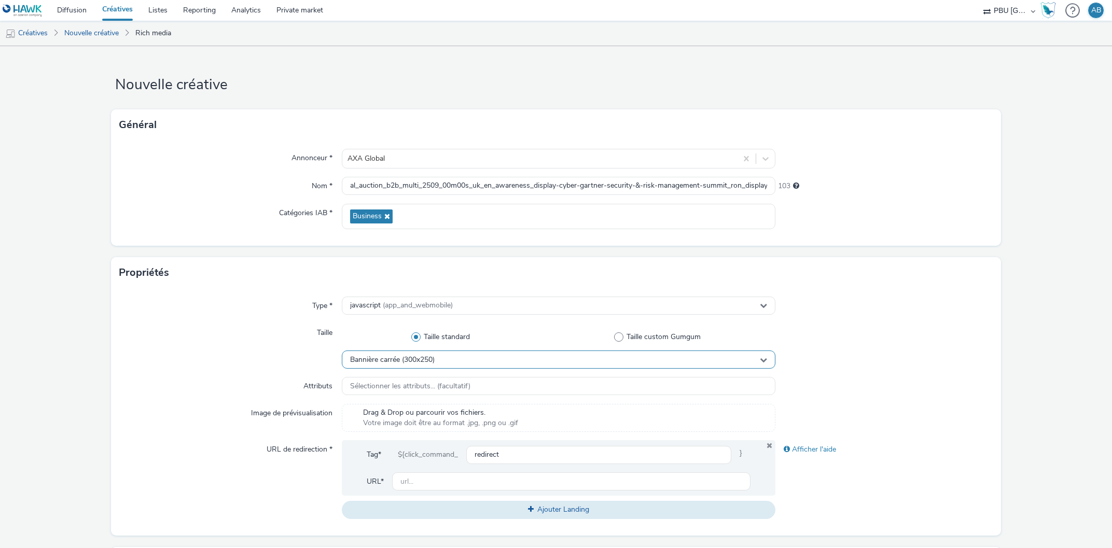
click at [440, 358] on div "Bannière carrée (300x250)" at bounding box center [559, 360] width 434 height 18
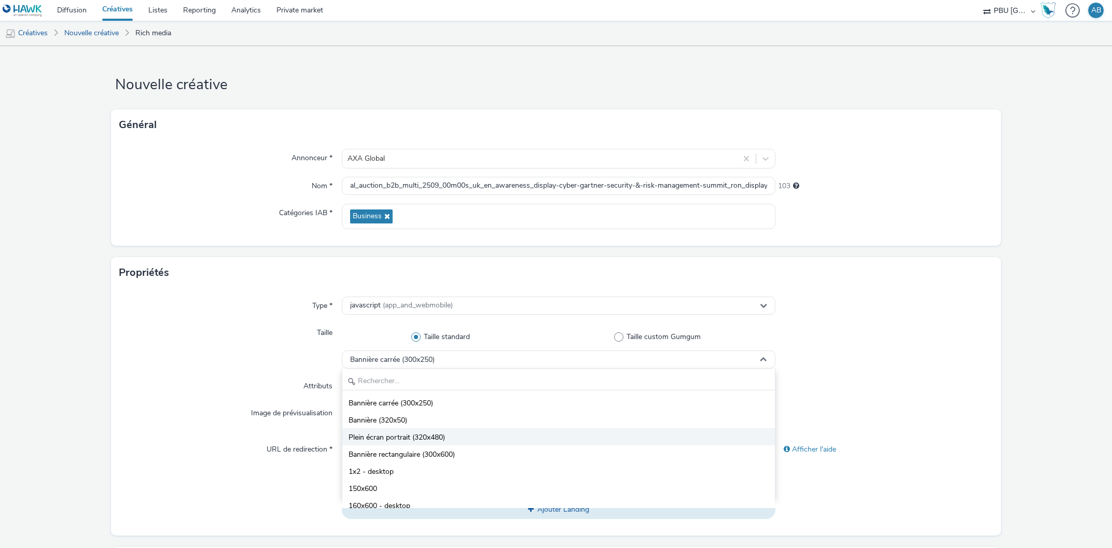
click at [431, 435] on span "Plein écran portrait (320x480)" at bounding box center [396, 437] width 96 height 10
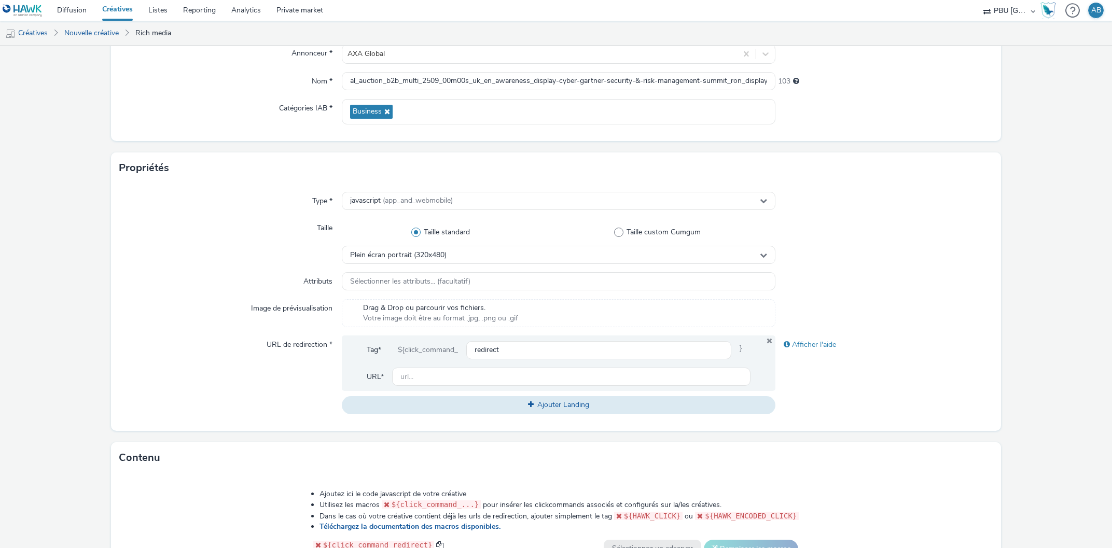
scroll to position [118, 0]
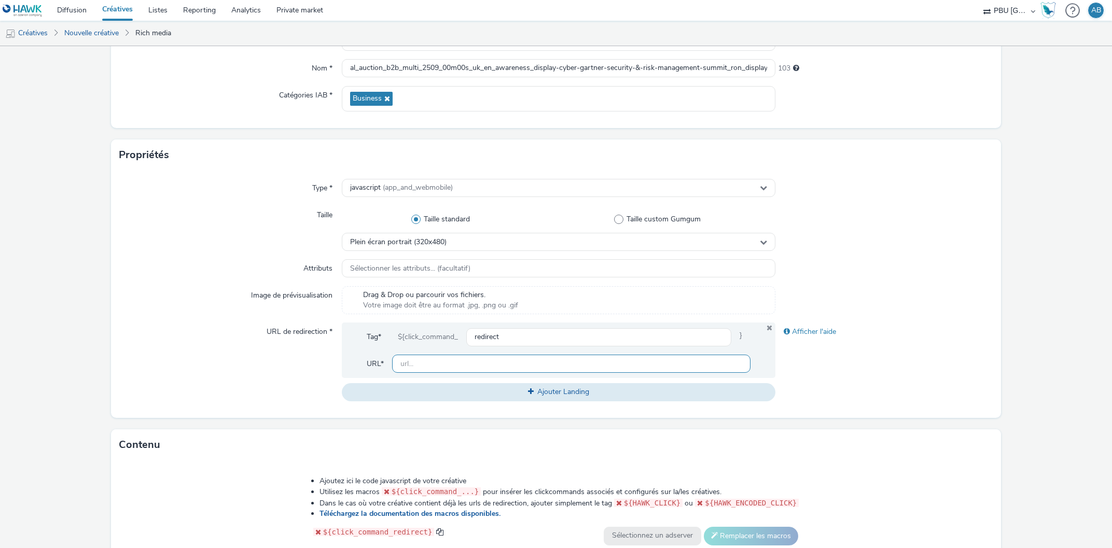
click at [448, 371] on input "text" at bounding box center [571, 364] width 359 height 18
paste input "https://axaxl.com/facing-into-risk?utm_source=hawk&utm_medium=Display&utm_campa…"
click at [307, 364] on div "URL de redirection *" at bounding box center [230, 362] width 222 height 78
drag, startPoint x: 427, startPoint y: 366, endPoint x: 828, endPoint y: 367, distance: 400.3
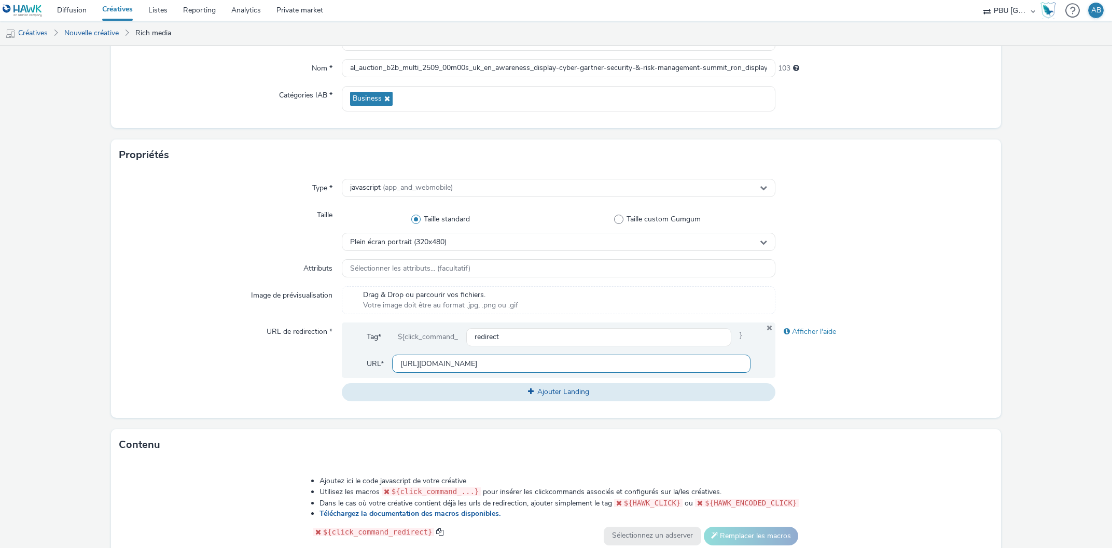
click at [751, 367] on input "https://axaxl.com/facing-into-risk?utm_source=hawk&utm_medium=Display&utm_campa…" at bounding box center [571, 364] width 359 height 18
drag, startPoint x: 430, startPoint y: 364, endPoint x: 837, endPoint y: 366, distance: 407.6
click at [751, 366] on input "https://axaxl.com/facing-into-risk?utm_source=hawk&utm_medium=Display&utm_campa…" at bounding box center [571, 364] width 359 height 18
type input "https://axaxl.com/"
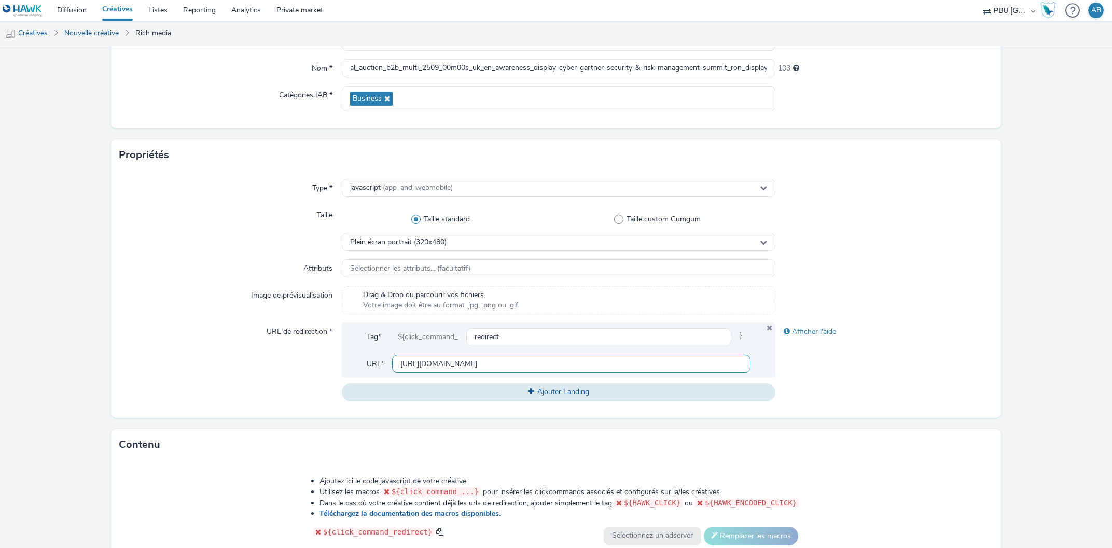
scroll to position [0, 0]
click at [813, 394] on div "Afficher l'aide" at bounding box center [883, 362] width 217 height 78
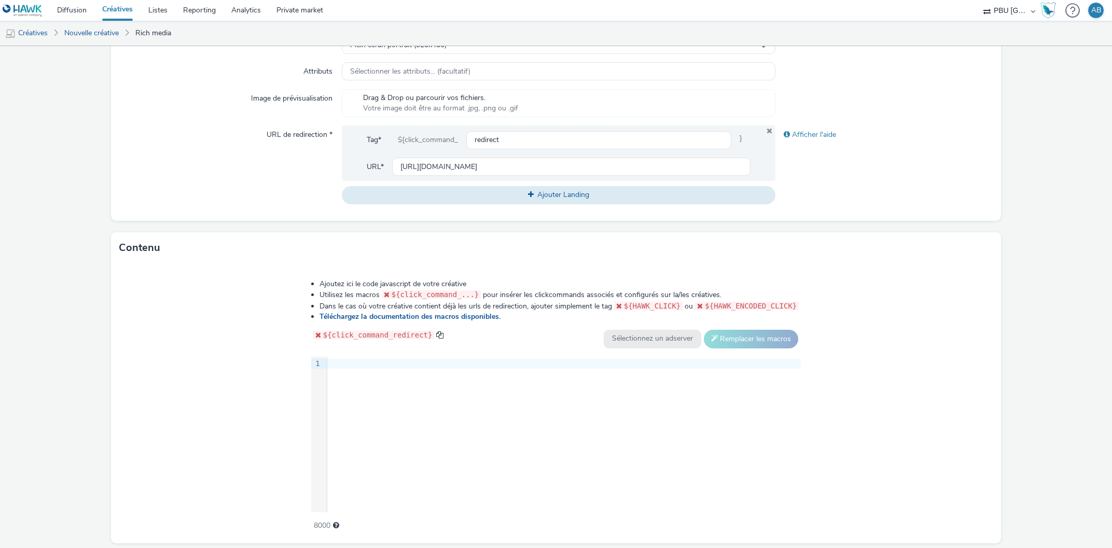
scroll to position [348, 0]
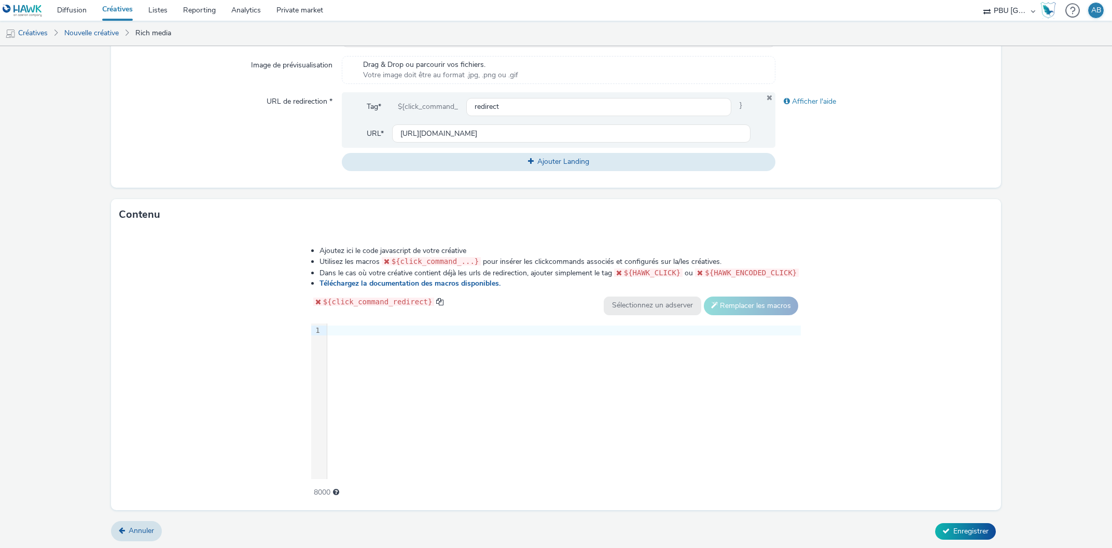
click at [347, 328] on div at bounding box center [563, 331] width 473 height 10
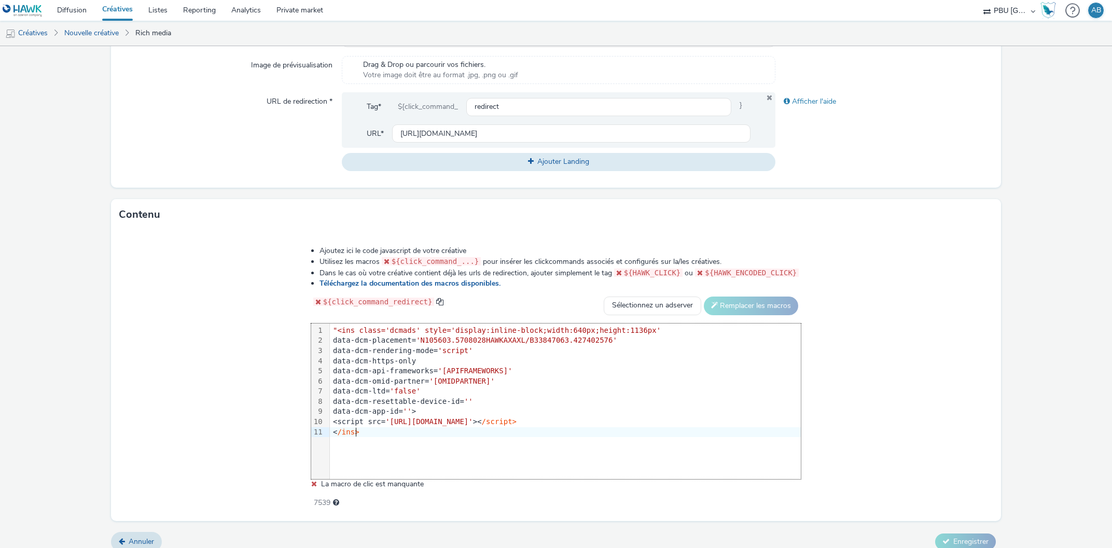
click at [342, 331] on span ""<ins class='dcmads' style='display:inline-block;width:640px;height:1136px'" at bounding box center [497, 330] width 328 height 8
click at [337, 431] on div "< /ins>" at bounding box center [565, 432] width 471 height 10
click at [337, 431] on div at bounding box center [565, 432] width 471 height 10
click at [344, 431] on div at bounding box center [565, 432] width 471 height 10
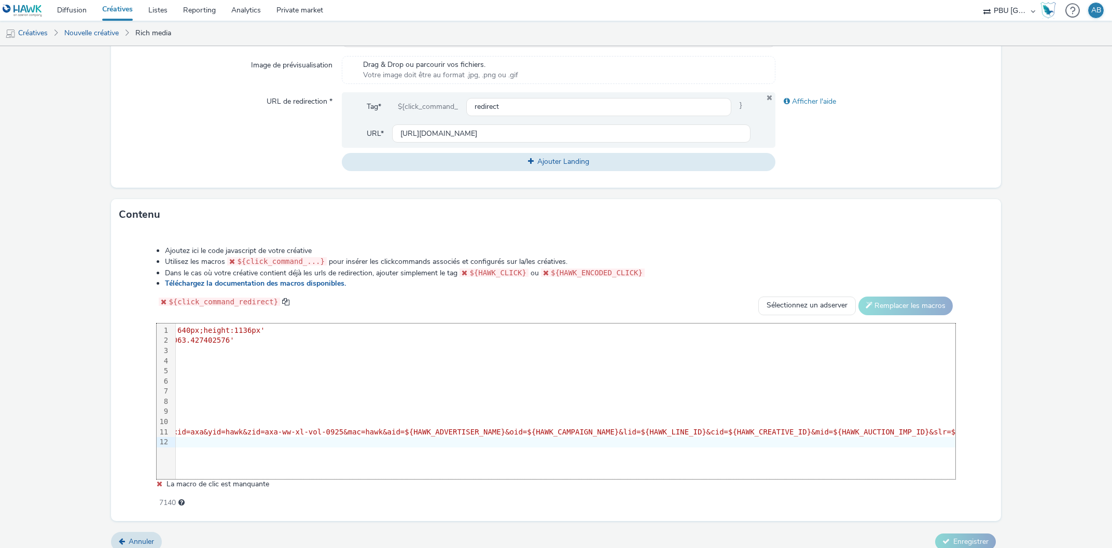
scroll to position [0, 0]
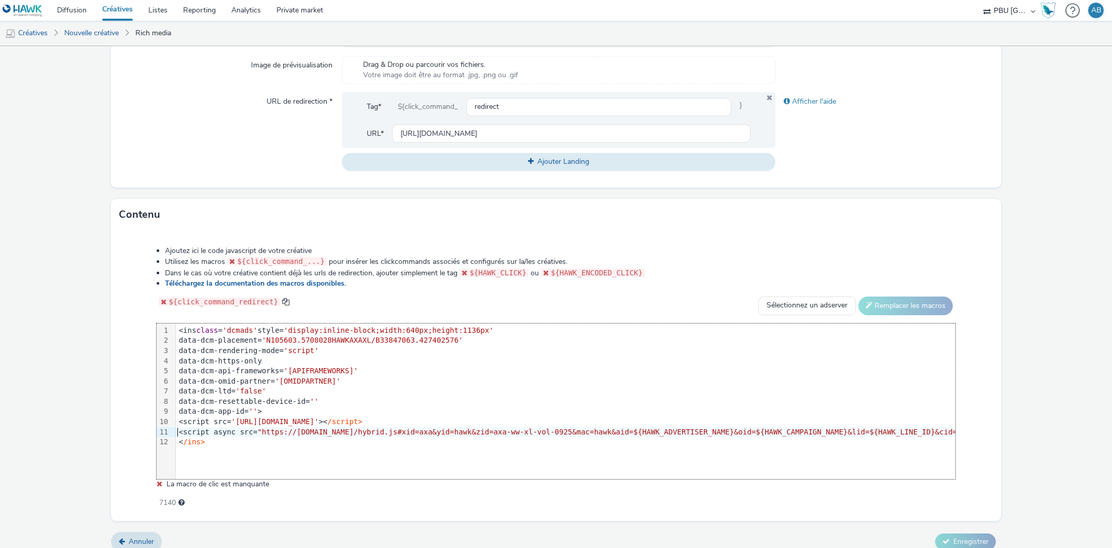
click at [176, 430] on div "<script async src= "https://cdn.xpln.tech/hybrid.js#xid=axa&yid=hawk&zid=axa-ww…" at bounding box center [1050, 432] width 1748 height 10
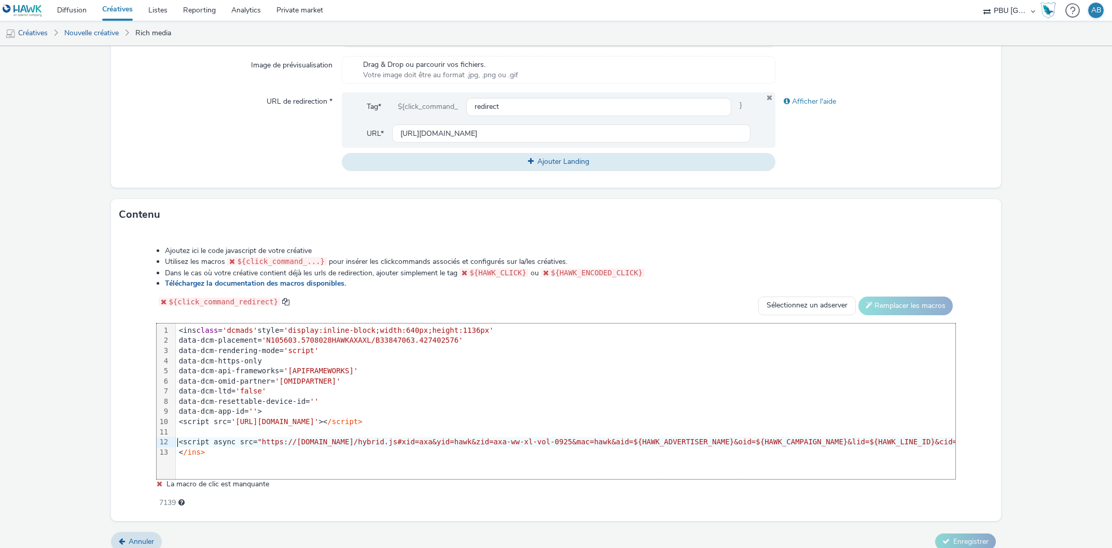
click at [180, 430] on div at bounding box center [1050, 432] width 1748 height 10
click at [178, 430] on div at bounding box center [1050, 432] width 1748 height 10
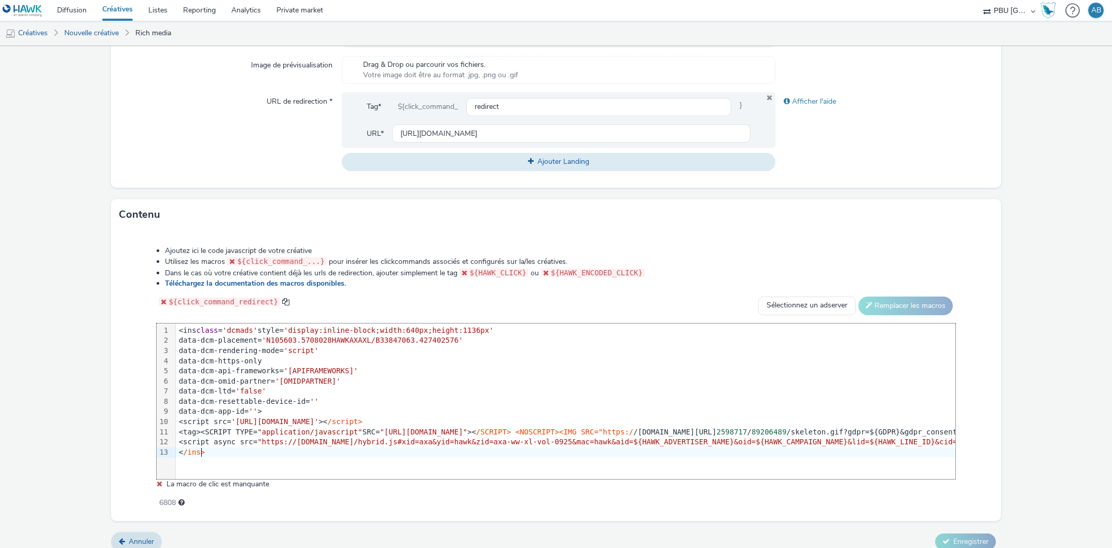
click at [198, 432] on div "<tag><SCRIPT TYPE= "application/javascript" SRC= "https://pixel.adsafeprotected…" at bounding box center [1050, 432] width 1748 height 10
click at [242, 332] on span "'dcmads'" at bounding box center [239, 330] width 35 height 8
drag, startPoint x: 252, startPoint y: 327, endPoint x: 163, endPoint y: 328, distance: 89.2
click at [163, 328] on div "99 1 2 3 4 5 6 7 8 9 10 11 12 13 › <ins class = 'dcmads' style= 'display:inline…" at bounding box center [556, 402] width 798 height 156
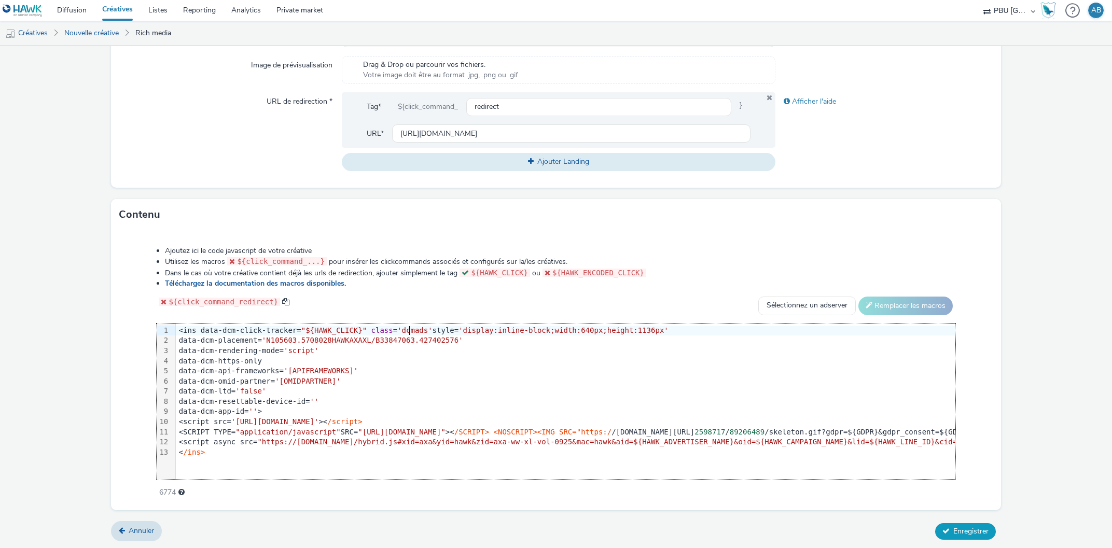
click at [984, 526] on span "Enregistrer" at bounding box center [970, 531] width 35 height 10
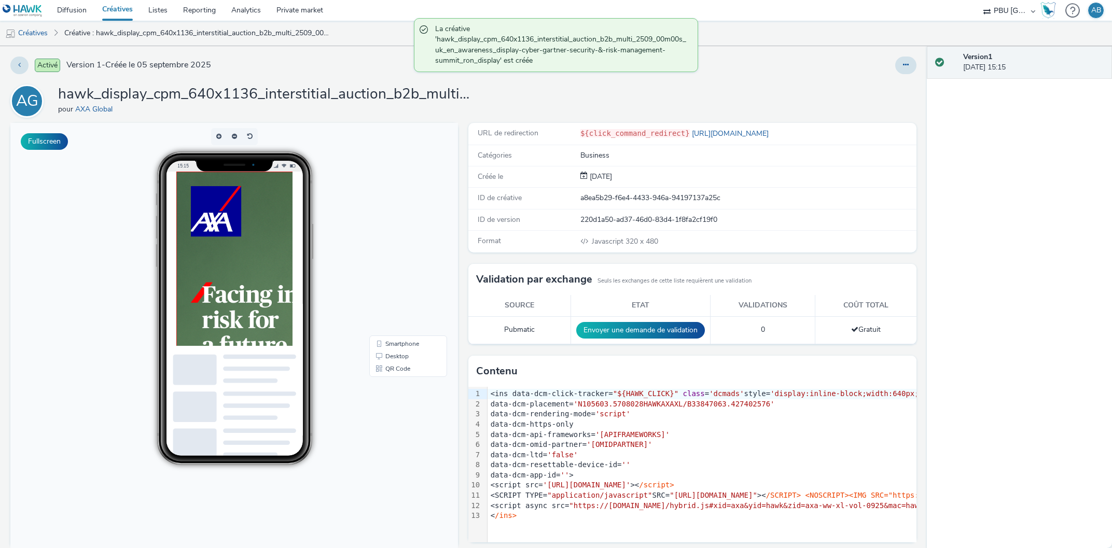
click at [251, 243] on img at bounding box center [342, 466] width 332 height 589
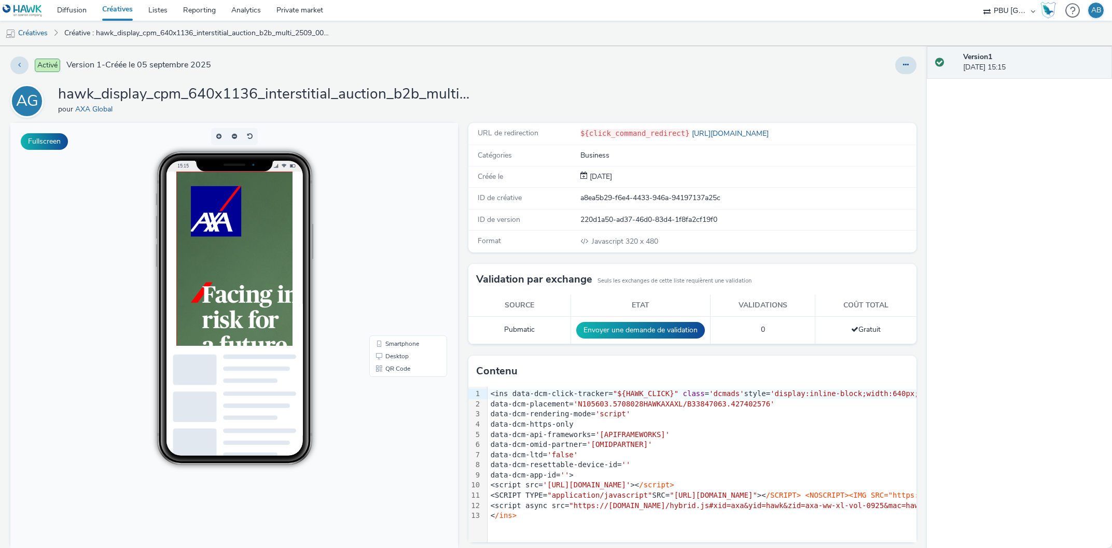
click at [128, 7] on link "Créatives" at bounding box center [117, 10] width 46 height 21
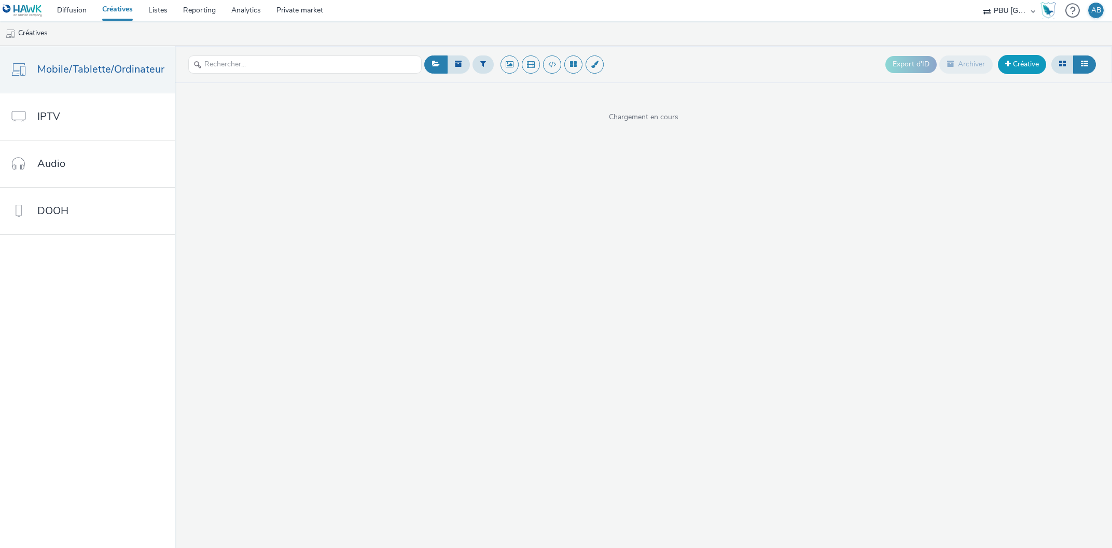
click at [1023, 65] on link "Créative" at bounding box center [1022, 64] width 48 height 19
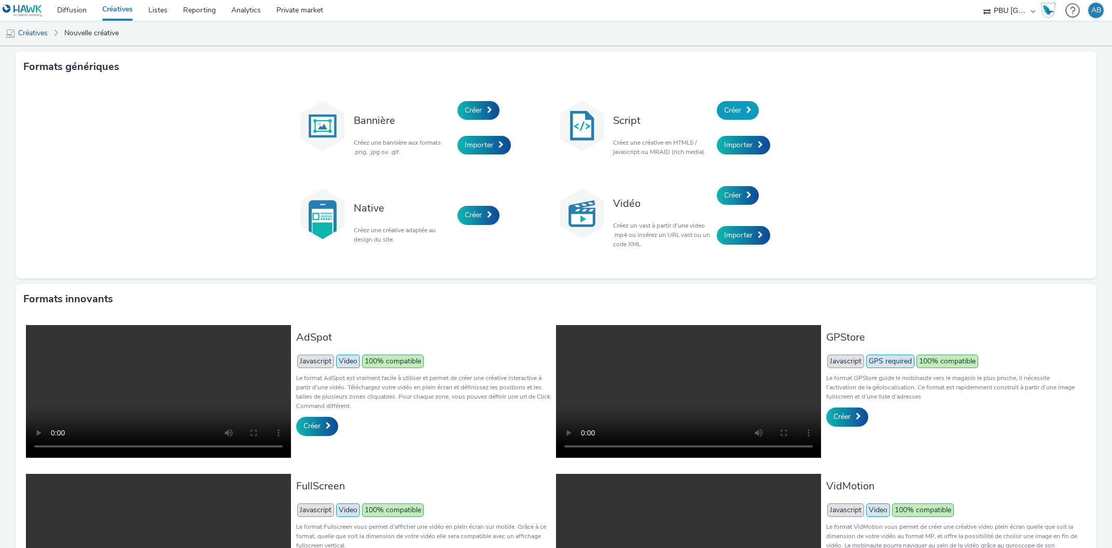
click at [736, 114] on span "Créer" at bounding box center [732, 110] width 17 height 10
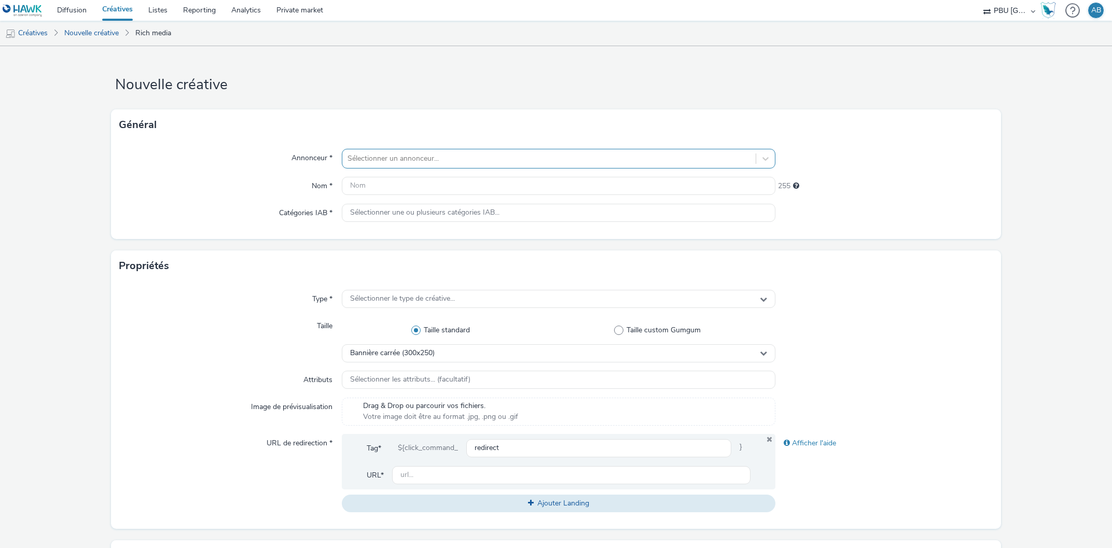
click at [471, 162] on div at bounding box center [548, 158] width 403 height 12
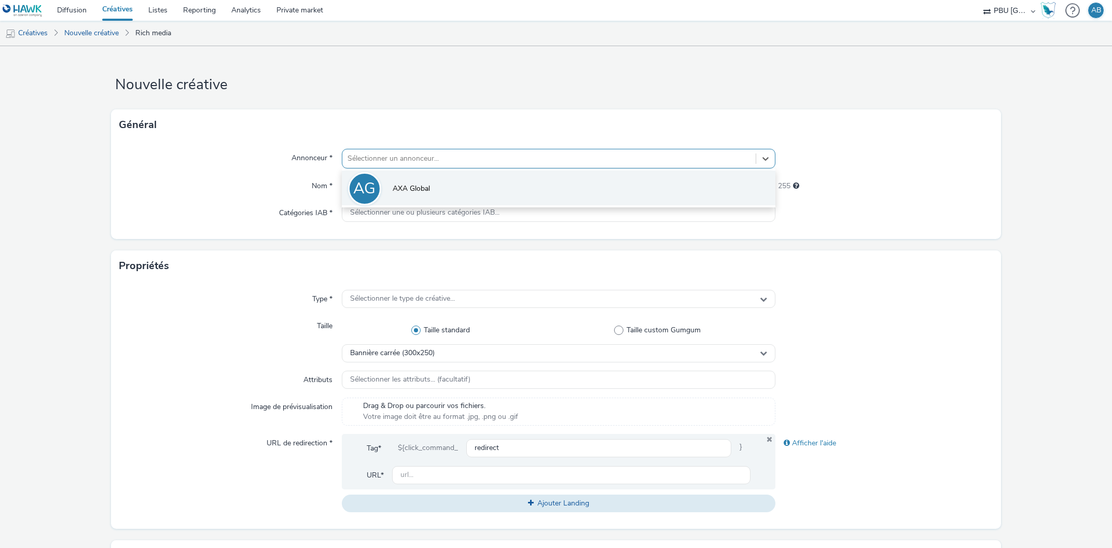
click at [444, 184] on li "AG AXA Global" at bounding box center [559, 188] width 434 height 35
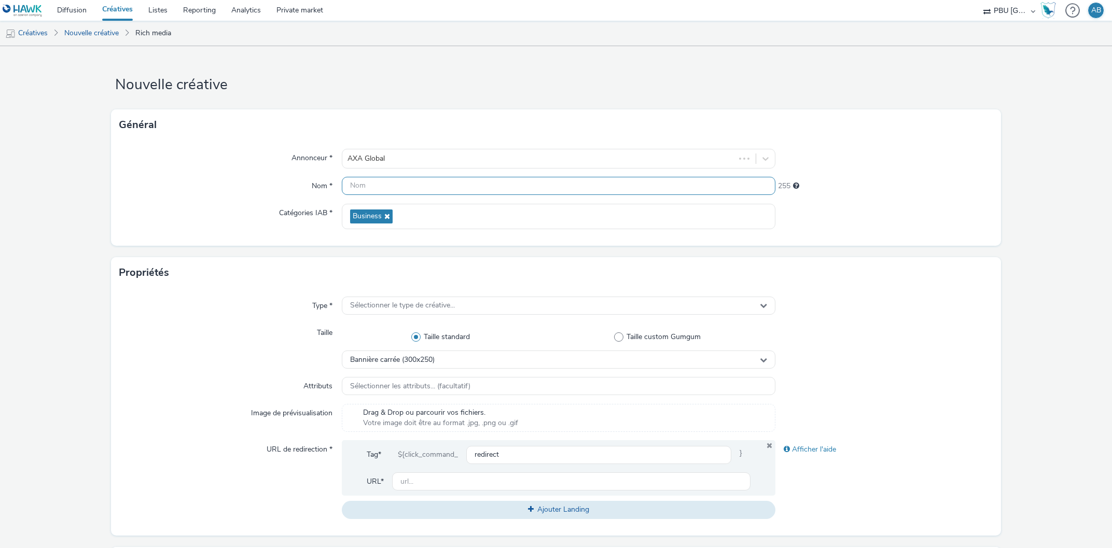
click at [431, 187] on input "text" at bounding box center [559, 186] width 434 height 18
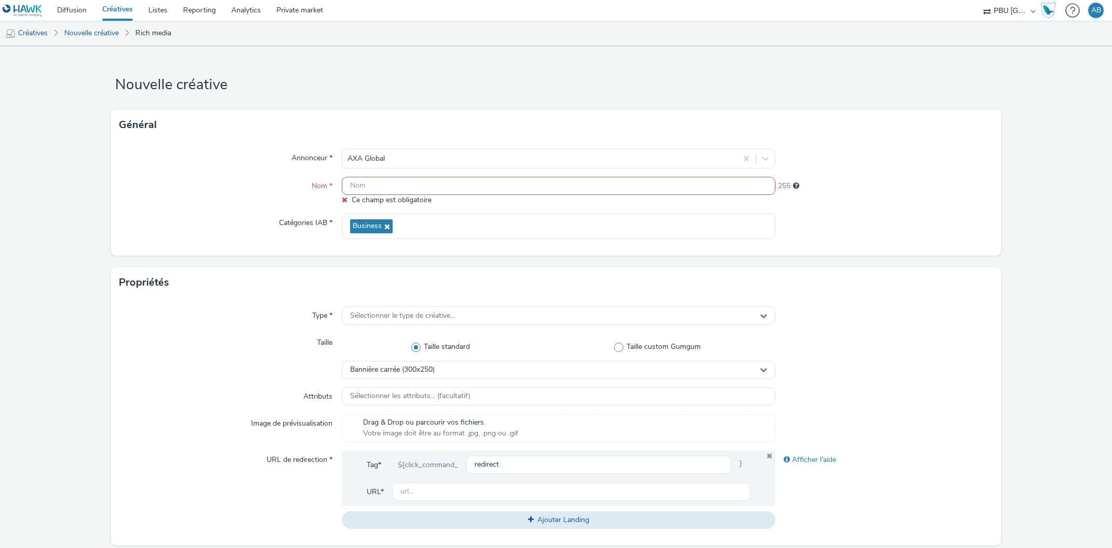
click at [377, 189] on input "text" at bounding box center [559, 186] width 434 height 18
paste input "hawk_display_cpm_640x1136_interstitial_auction_b2b_multi_2509_00m00s_uk_en_awar…"
type input "hawk_display_cpm_640x1136_interstitial_auction_b2b_multi_2509_00m00s_uk_en_awar…"
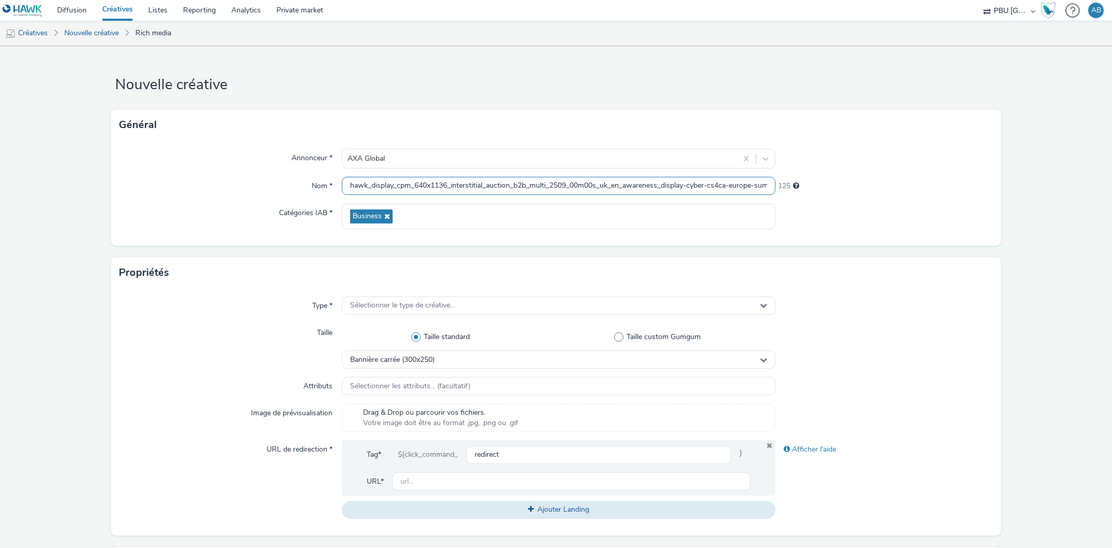
scroll to position [0, 57]
click at [267, 287] on div "Propriétés" at bounding box center [555, 272] width 889 height 31
click at [377, 301] on span "Sélectionner le type de créative..." at bounding box center [402, 305] width 105 height 9
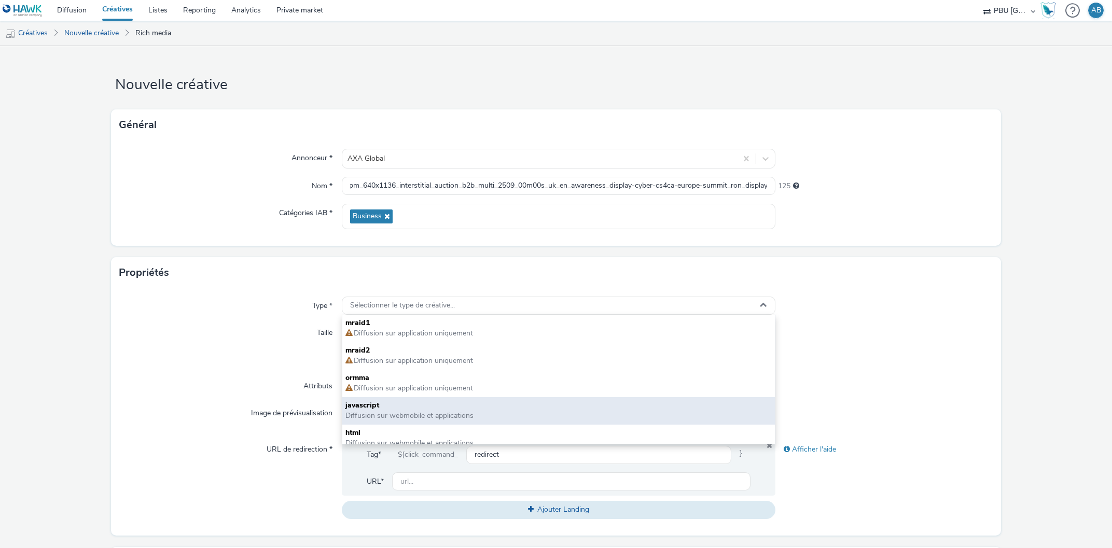
click at [433, 416] on span "Diffusion sur webmobile et applications" at bounding box center [409, 416] width 128 height 10
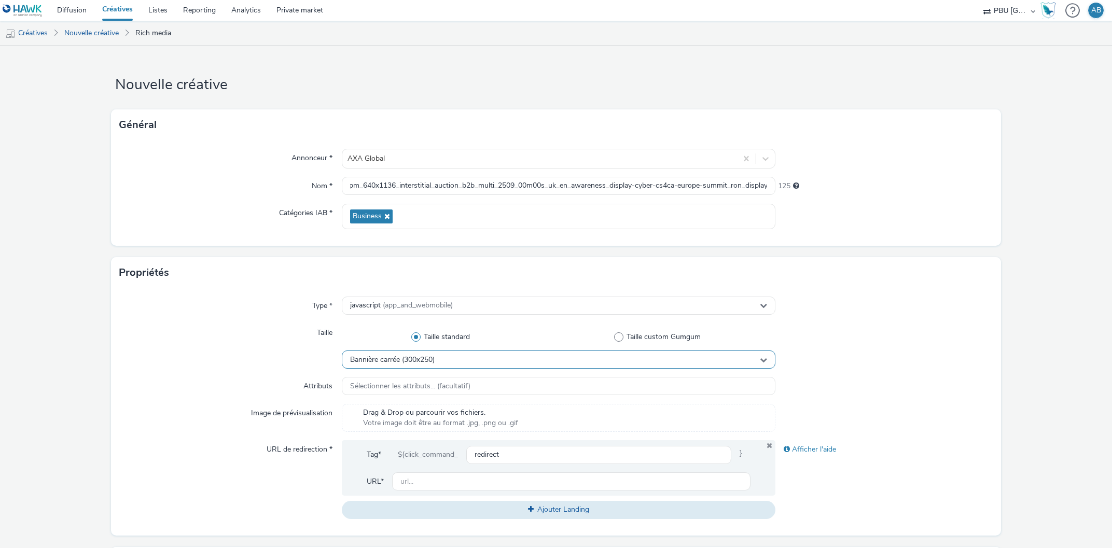
click at [475, 358] on div "Bannière carrée (300x250)" at bounding box center [559, 360] width 434 height 18
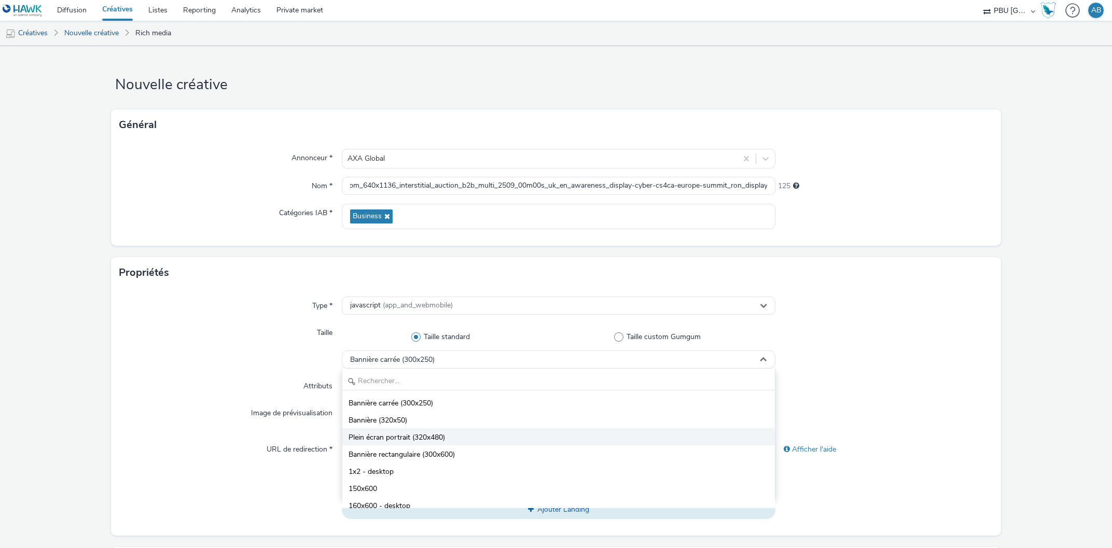
click at [437, 436] on span "Plein écran portrait (320x480)" at bounding box center [396, 437] width 96 height 10
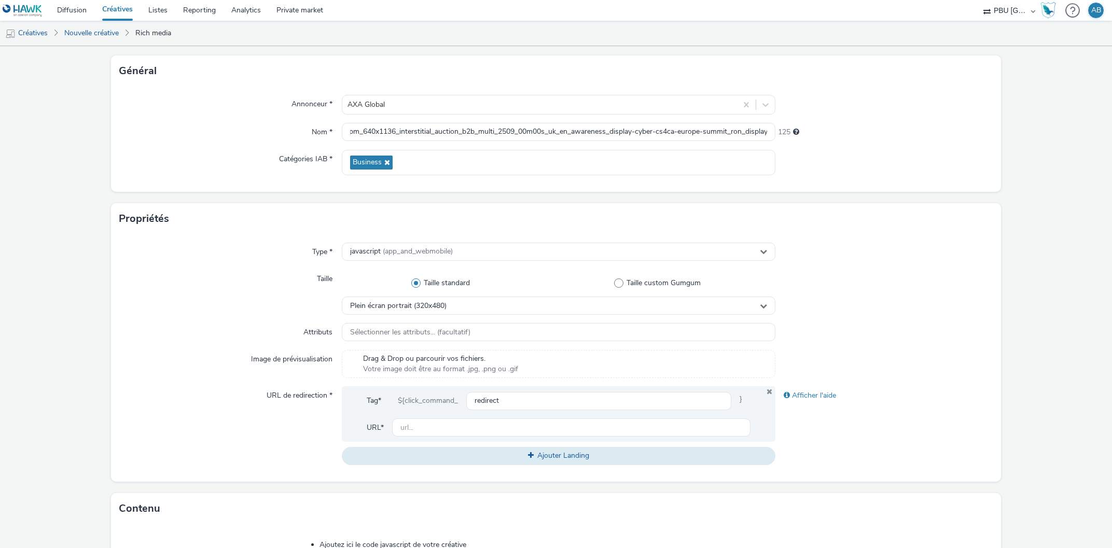
scroll to position [118, 0]
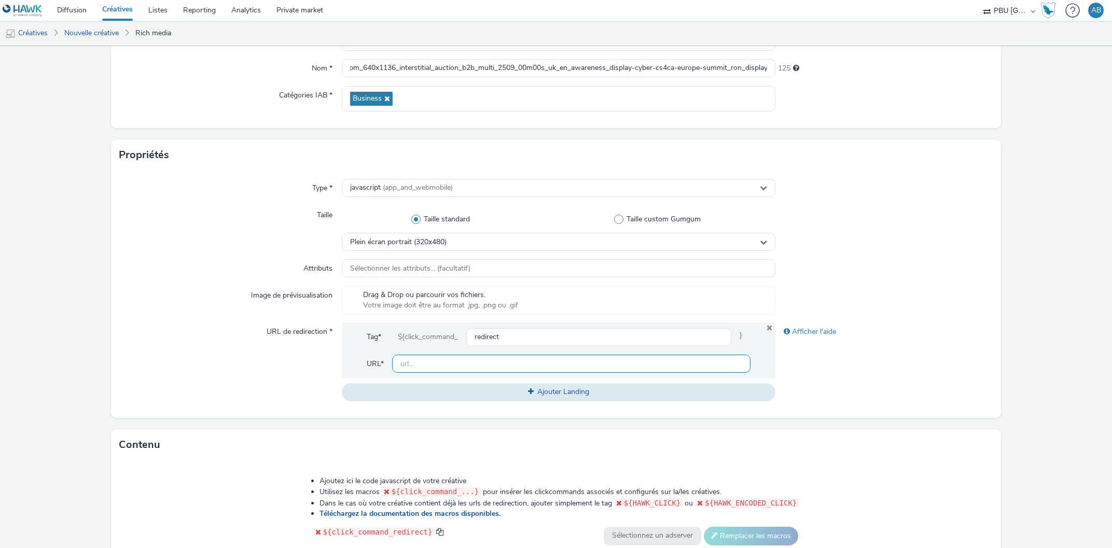
click at [446, 365] on input "text" at bounding box center [571, 364] width 359 height 18
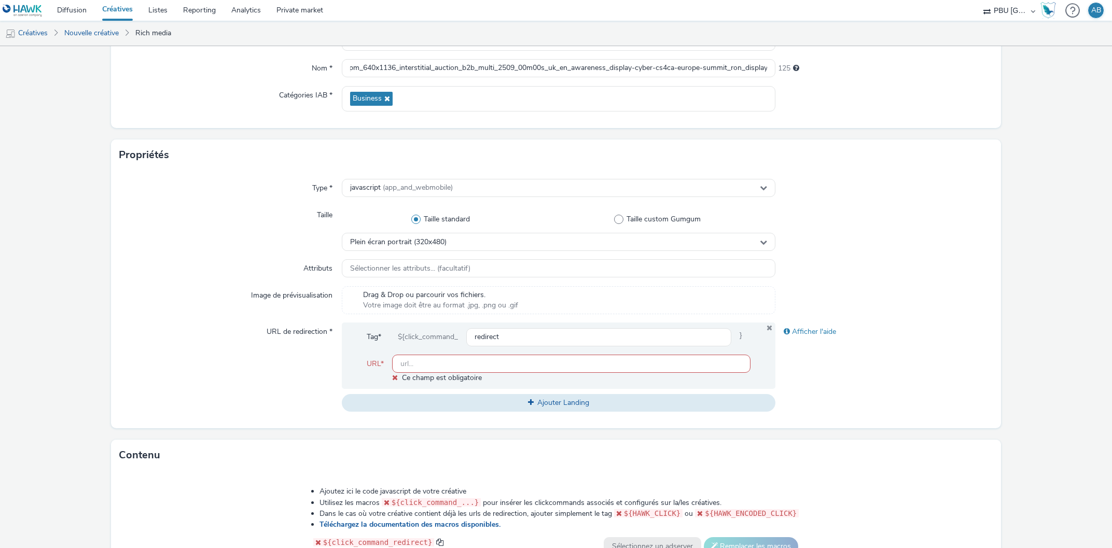
click at [408, 361] on input "text" at bounding box center [571, 364] width 359 height 18
paste input "https://axaxl.com/facing-into-risk?utm_source=hawk&utm_medium=Display&utm_campa…"
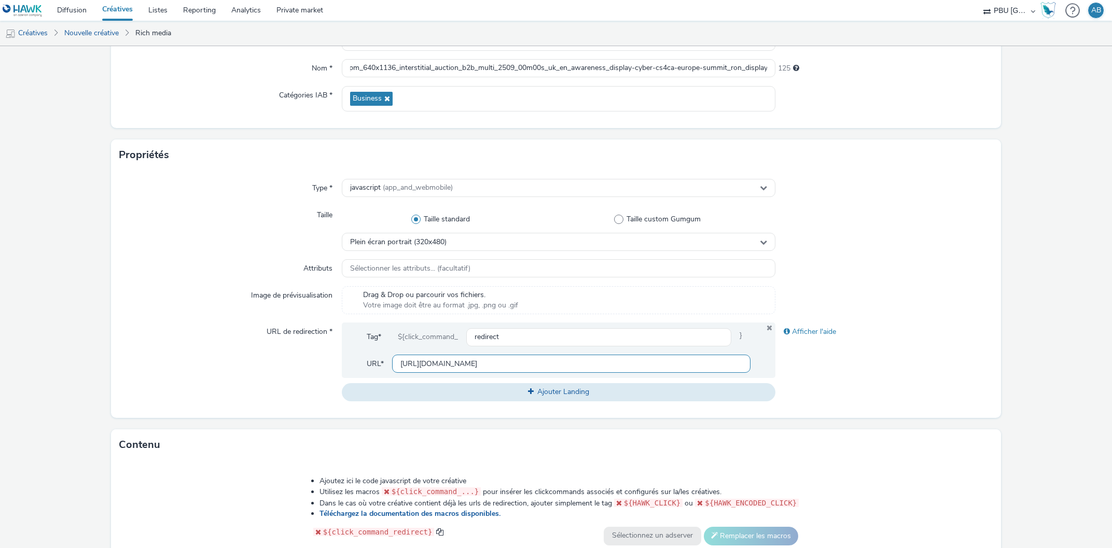
scroll to position [0, 339]
click at [280, 384] on div "URL de redirection *" at bounding box center [230, 362] width 222 height 78
drag, startPoint x: 410, startPoint y: 361, endPoint x: 793, endPoint y: 374, distance: 383.4
click at [751, 373] on input "https://axaxl.com/facing-into-risk?utm_source=hawk&utm_medium=Display&utm_campa…" at bounding box center [571, 364] width 359 height 18
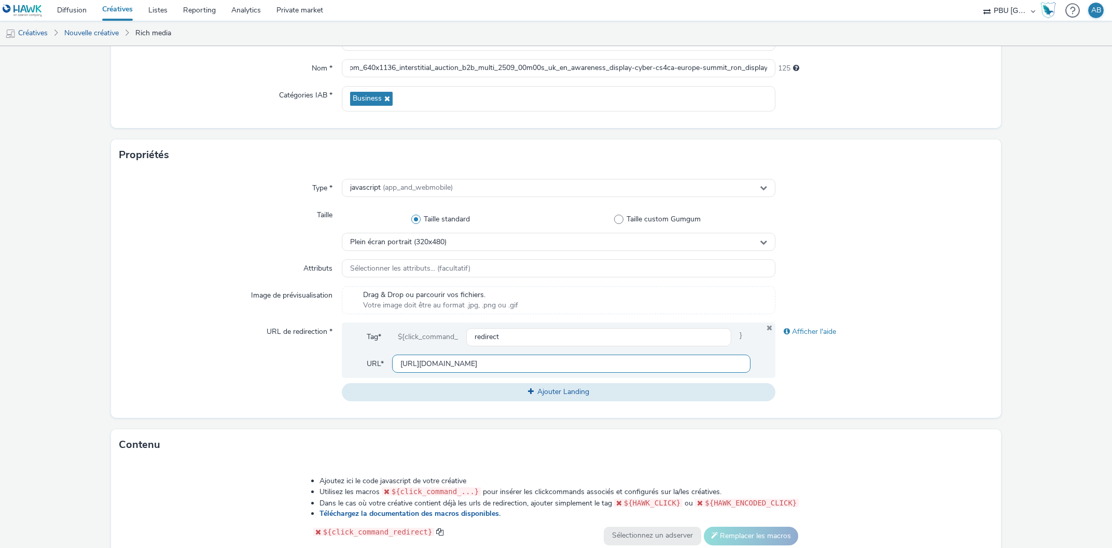
drag, startPoint x: 450, startPoint y: 363, endPoint x: 924, endPoint y: 363, distance: 474.0
click at [751, 363] on input "https://axaxl.com/facing-into-risk?utm_source=hawk&utm_medium=Display&utm_campa…" at bounding box center [571, 364] width 359 height 18
type input "https://axaxl.com/"
click at [876, 373] on div "Afficher l'aide" at bounding box center [883, 362] width 217 height 78
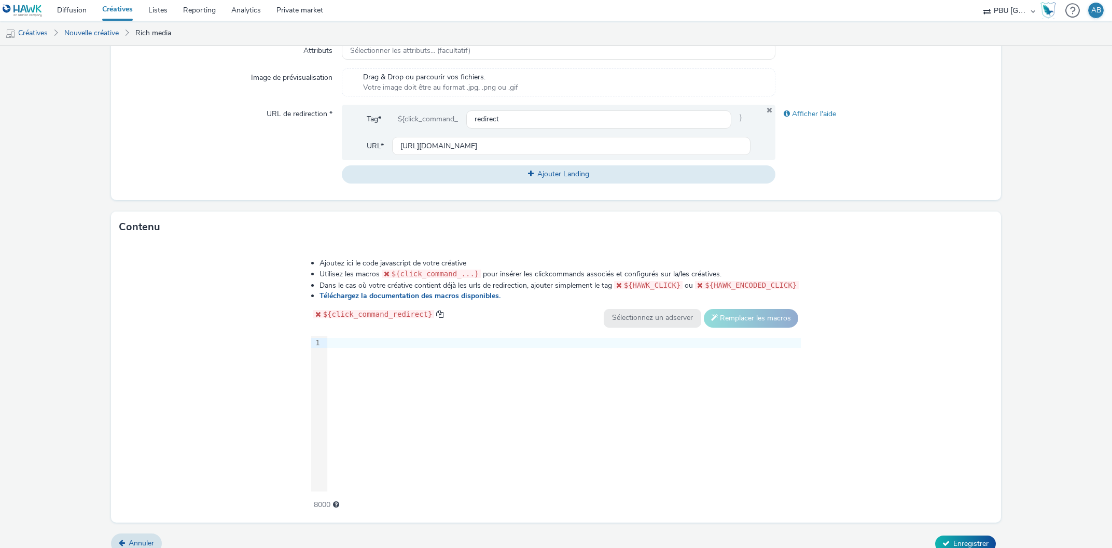
scroll to position [348, 0]
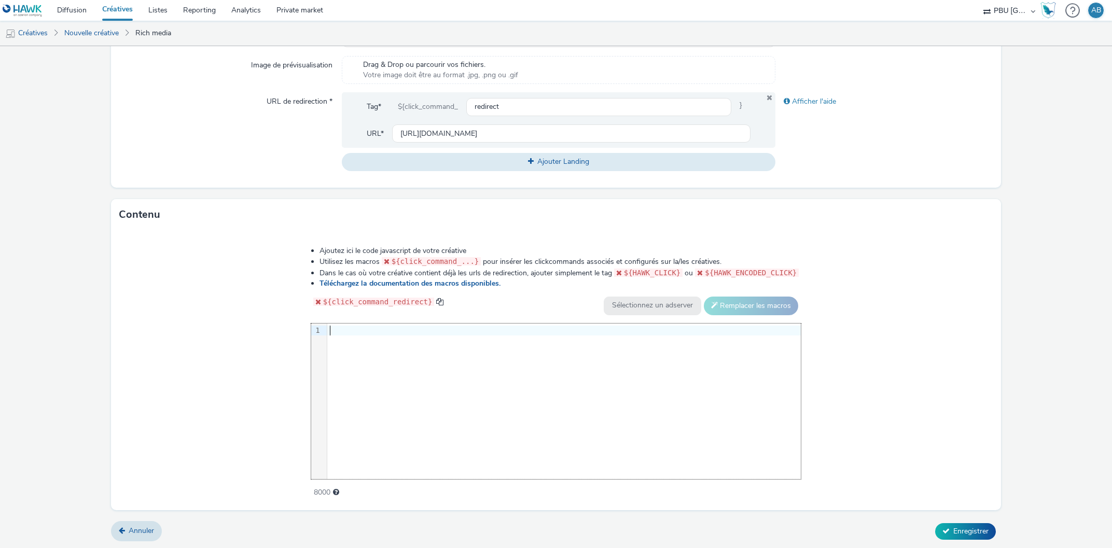
click at [409, 329] on div at bounding box center [563, 331] width 473 height 10
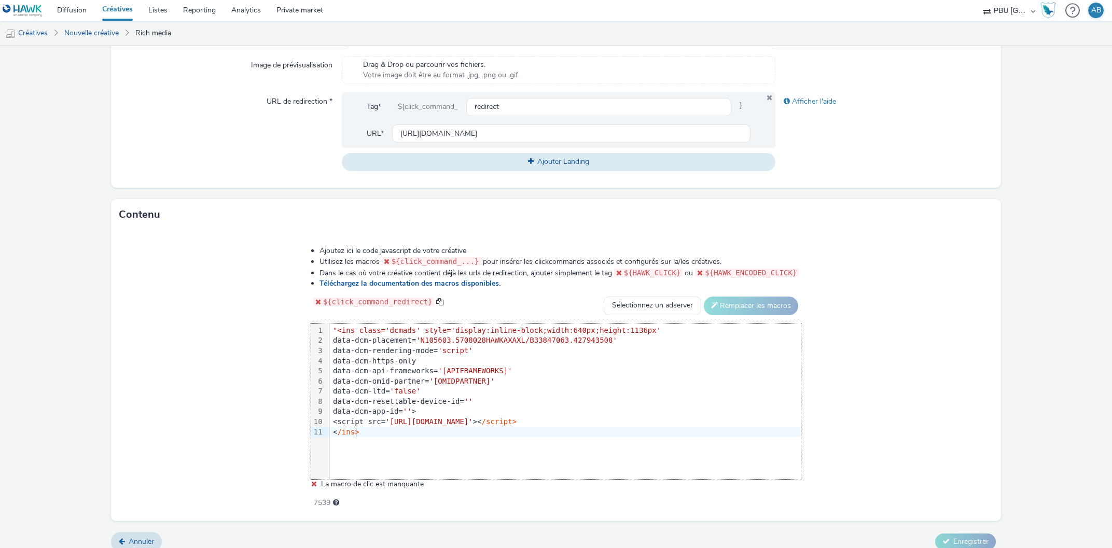
click at [342, 328] on span ""<ins class='dcmads' style='display:inline-block;width:640px;height:1136px'" at bounding box center [497, 330] width 328 height 8
click at [337, 430] on div "< /ins>" at bounding box center [565, 432] width 471 height 10
click at [338, 430] on div at bounding box center [565, 432] width 471 height 10
drag, startPoint x: 361, startPoint y: 442, endPoint x: 330, endPoint y: 442, distance: 31.1
click at [330, 442] on div "99 1 2 3 4 5 6 7 8 9 10 11 12 › <ins class = 'dcmads' style= 'display:inline-bl…" at bounding box center [556, 402] width 490 height 156
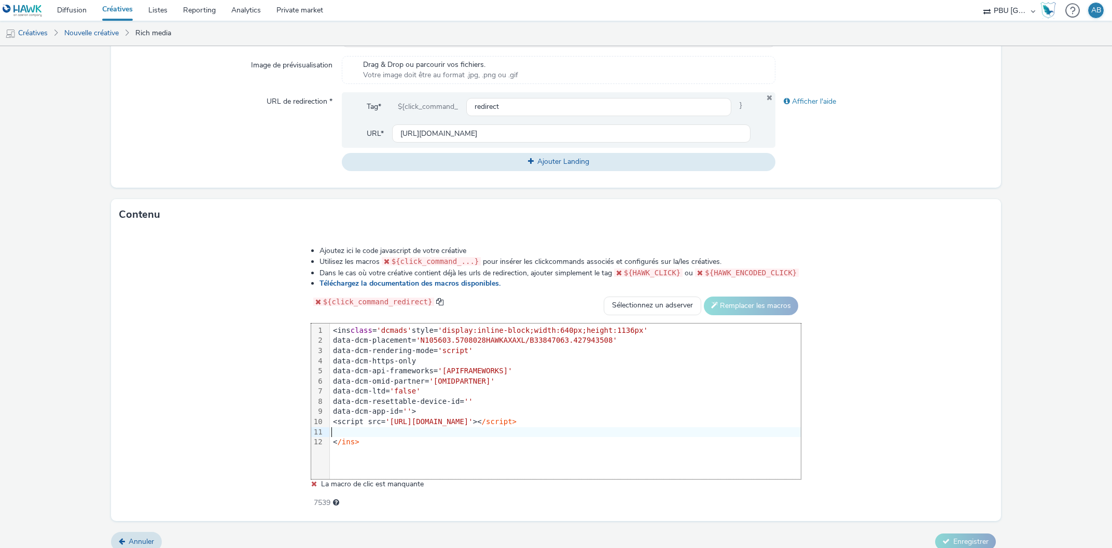
click at [338, 430] on div at bounding box center [565, 432] width 471 height 10
click at [348, 432] on div at bounding box center [565, 432] width 471 height 10
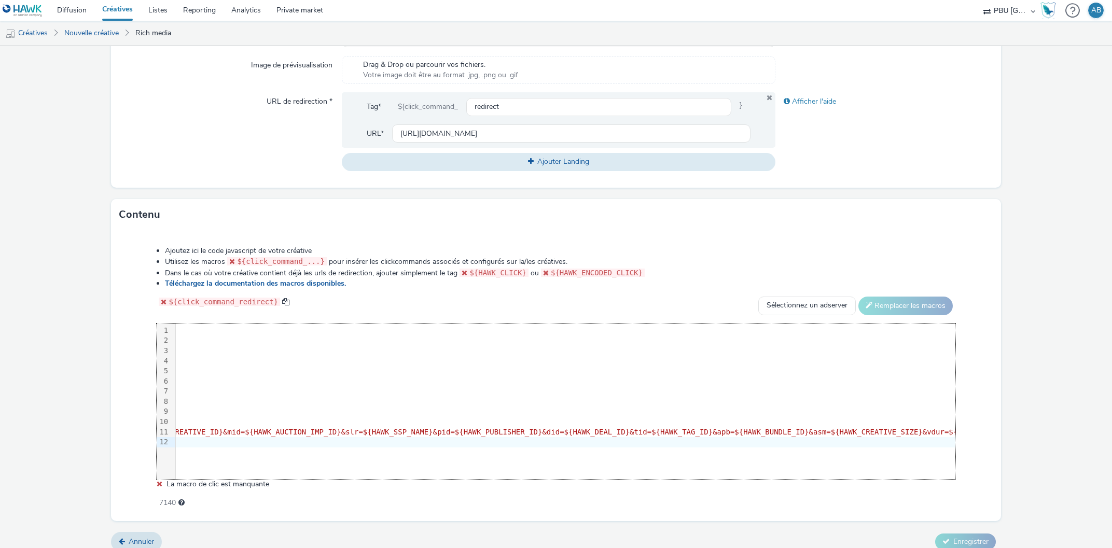
scroll to position [0, 0]
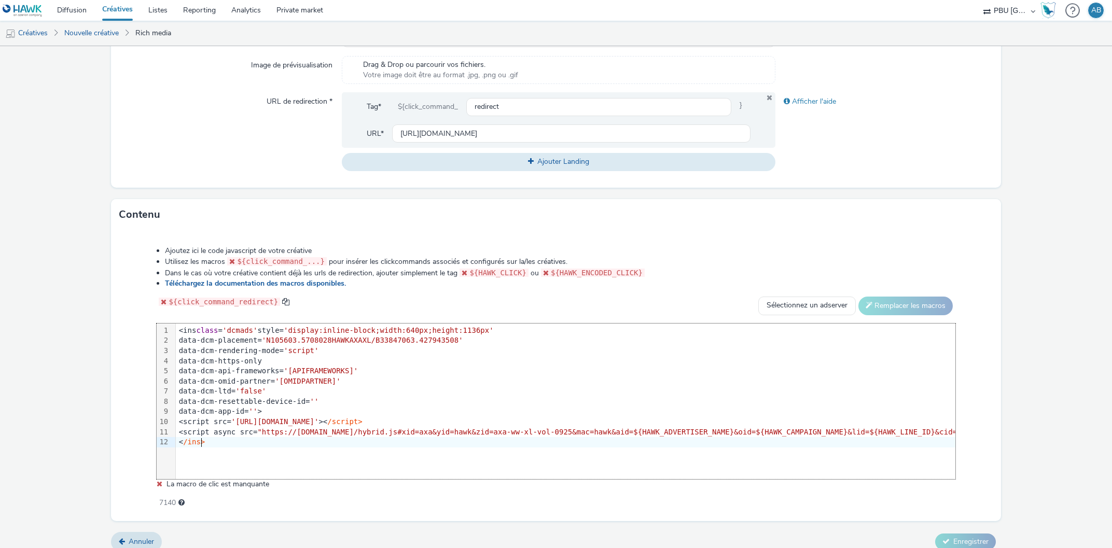
click at [176, 431] on div "<script async src= "https://cdn.xpln.tech/hybrid.js#xid=axa&yid=hawk&zid=axa-ww…" at bounding box center [1050, 432] width 1748 height 10
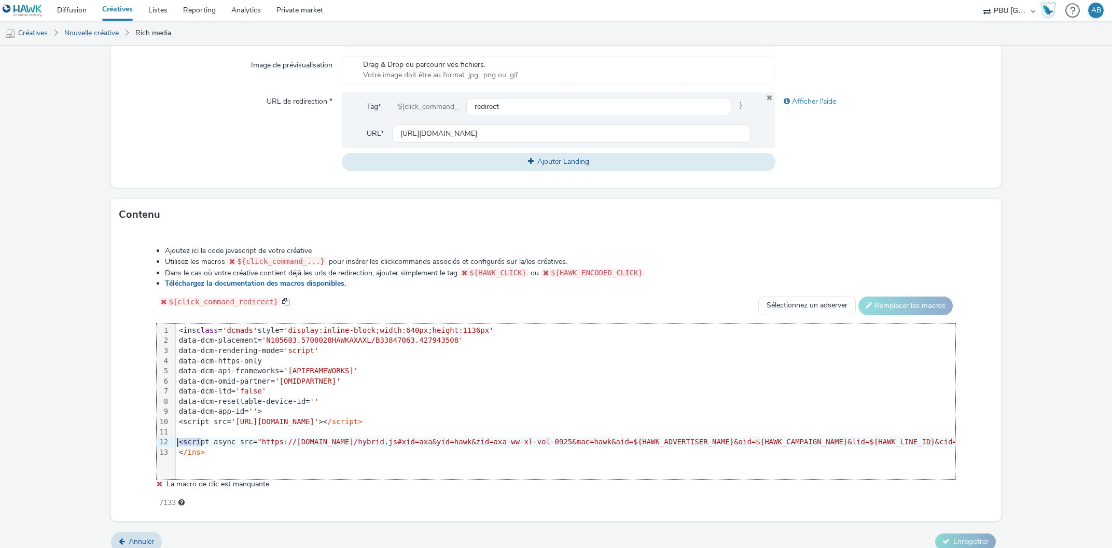
drag, startPoint x: 200, startPoint y: 443, endPoint x: 137, endPoint y: 444, distance: 62.2
click at [137, 444] on div "Ajoutez ici le code javascript de votre créative Utilisez les macros ${click_co…" at bounding box center [555, 372] width 873 height 266
click at [182, 432] on div at bounding box center [1050, 432] width 1748 height 10
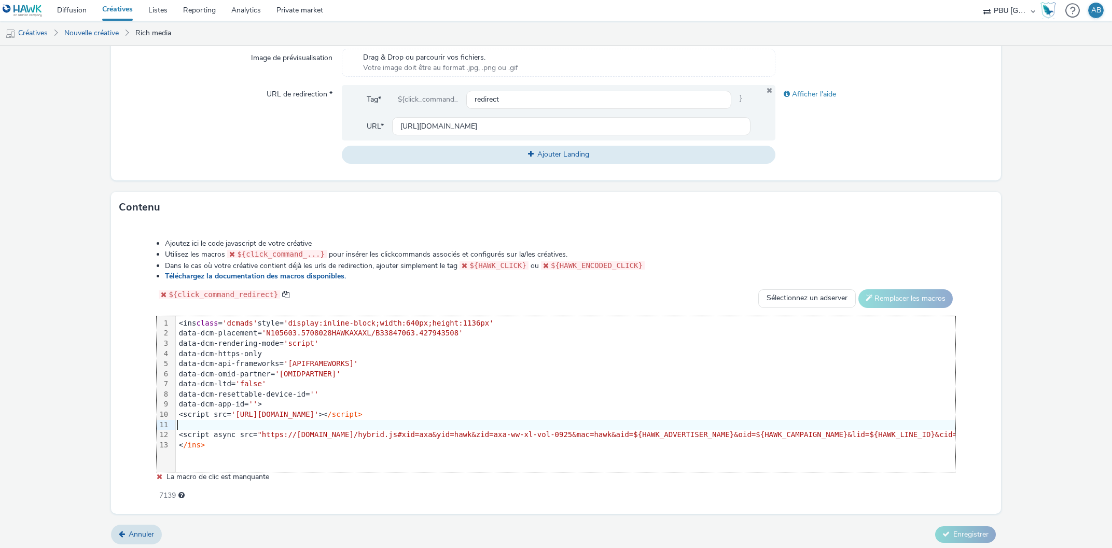
scroll to position [359, 0]
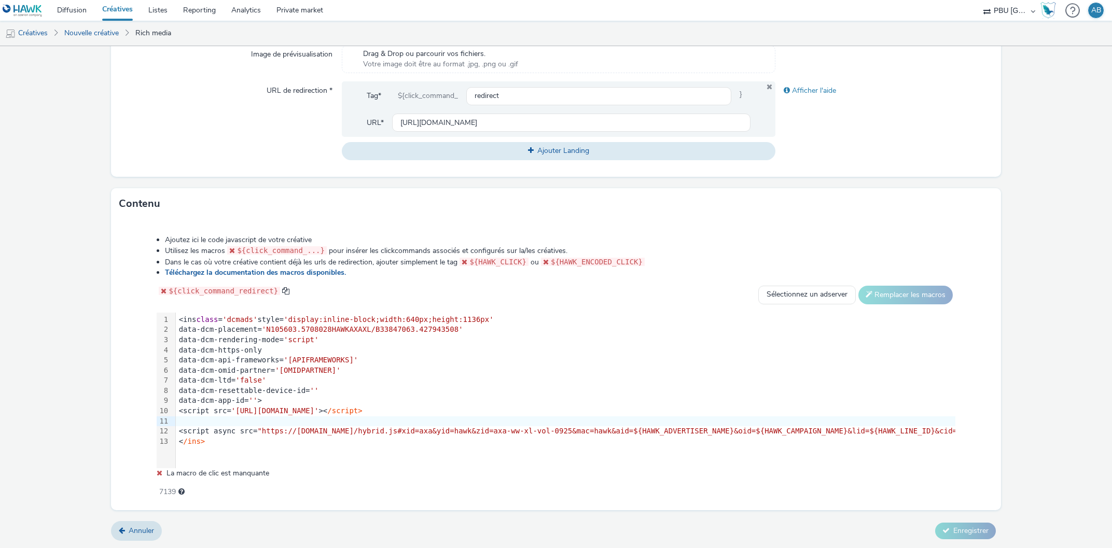
click at [182, 418] on div at bounding box center [1050, 421] width 1748 height 10
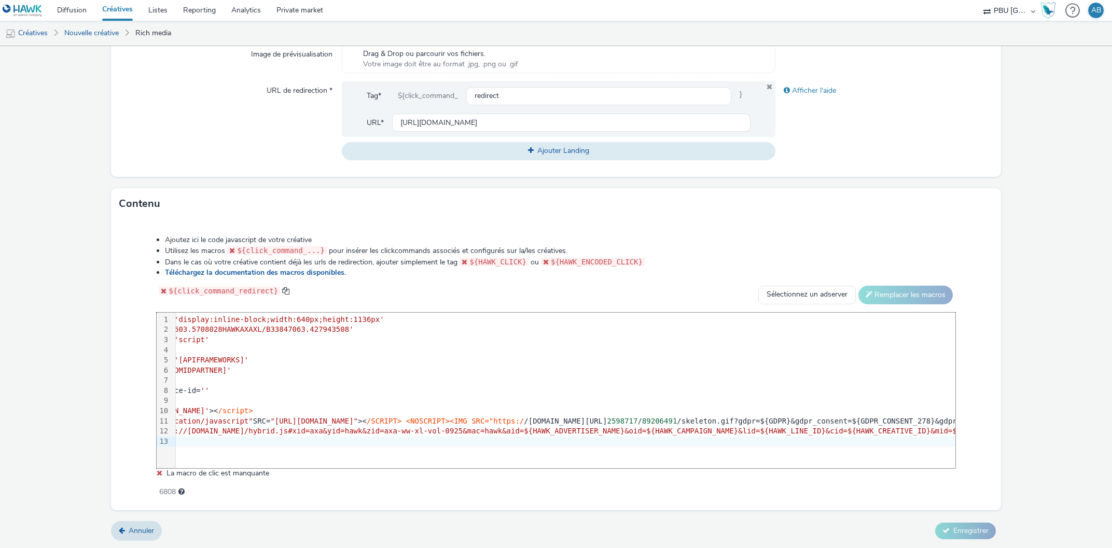
scroll to position [0, 0]
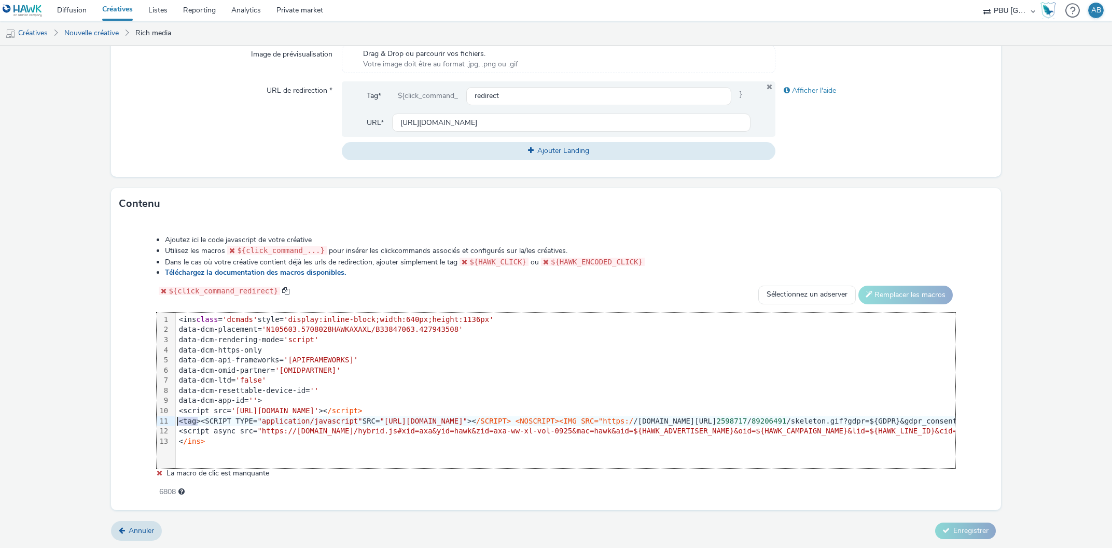
drag, startPoint x: 199, startPoint y: 417, endPoint x: 163, endPoint y: 422, distance: 35.6
click at [163, 422] on div "99 1 2 3 4 5 6 7 8 9 10 11 12 13 › <ins class = 'dcmads' style= 'display:inline…" at bounding box center [556, 391] width 798 height 156
click at [149, 431] on div "Ajoutez ici le code javascript de votre créative Utilisez les macros ${click_co…" at bounding box center [555, 361] width 873 height 266
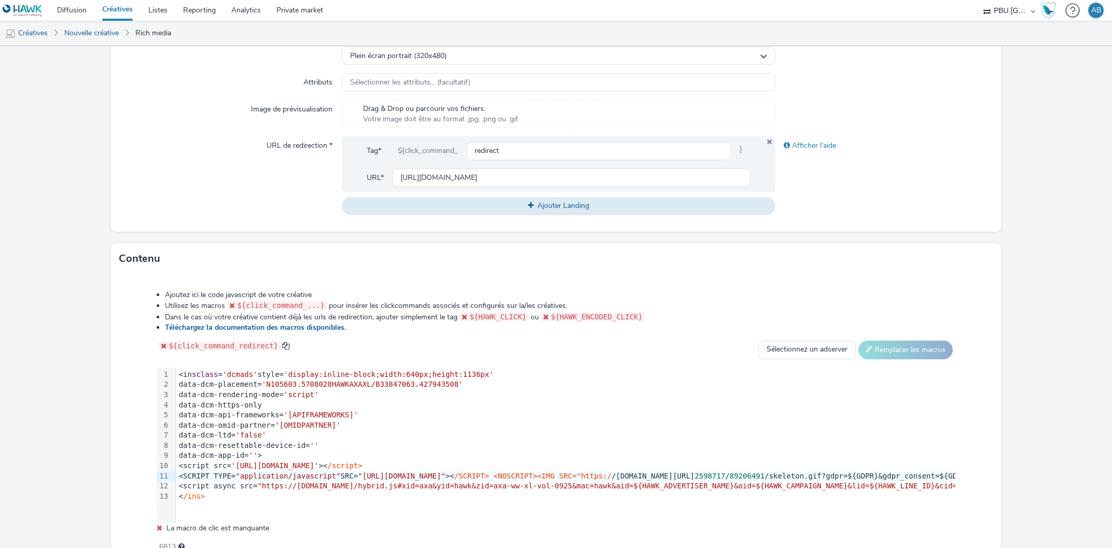
scroll to position [354, 0]
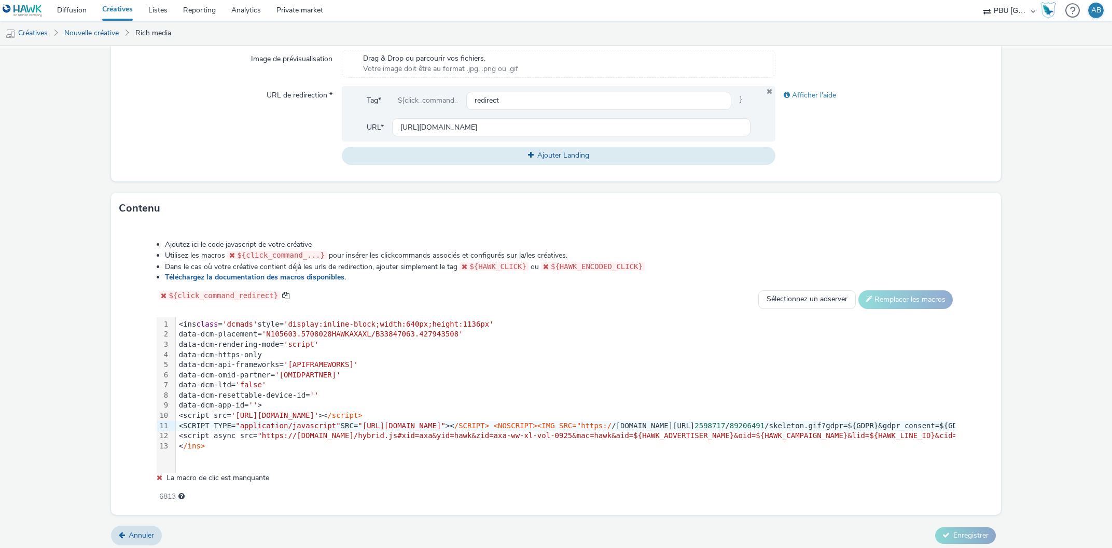
click at [183, 424] on div "<SCRIPT TYPE= "application/javascript" SRC= "https://pixel.adsafeprotected.com/…" at bounding box center [1050, 426] width 1748 height 10
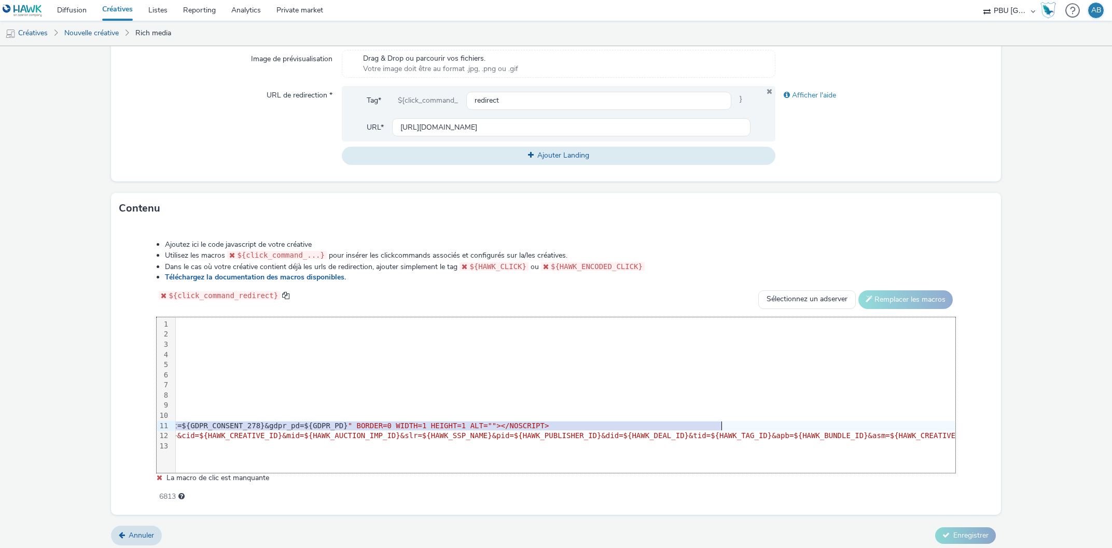
scroll to position [0, 817]
drag, startPoint x: 176, startPoint y: 423, endPoint x: 1011, endPoint y: 426, distance: 835.4
click at [1011, 426] on form "Nouvelle créative Général Annonceur * AXA Global Nom * hawk_display_cpm_640x113…" at bounding box center [556, 122] width 1112 height 861
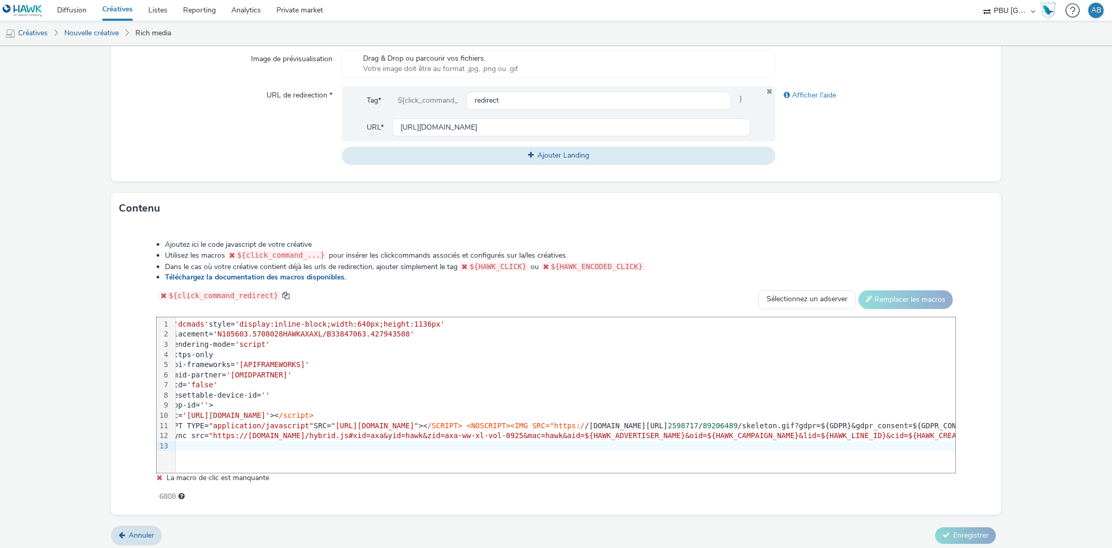
scroll to position [0, 0]
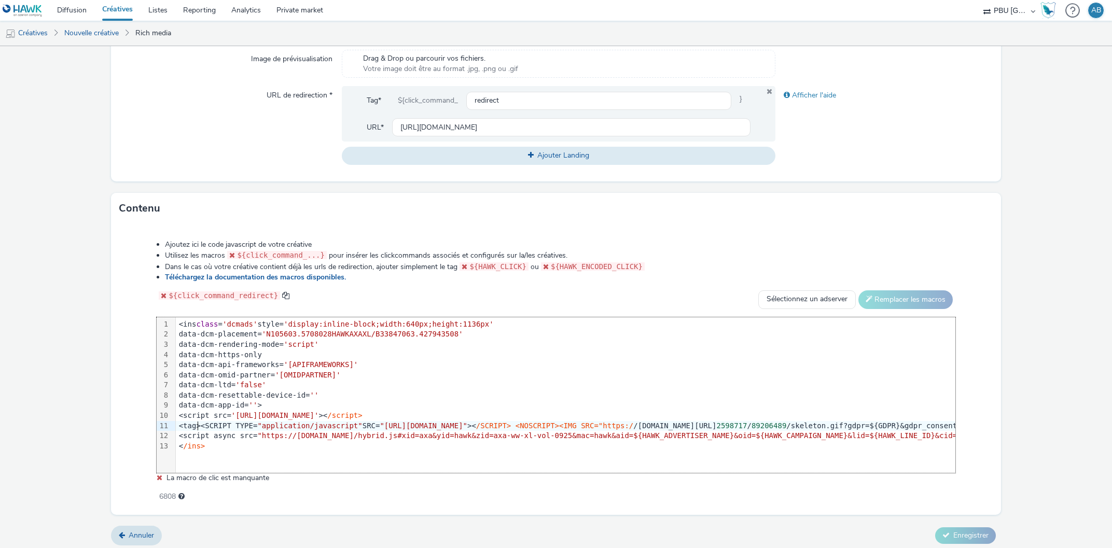
click at [198, 425] on div "<tag><SCRIPT TYPE= "application/javascript" SRC= "https://pixel.adsafeprotected…" at bounding box center [1050, 426] width 1748 height 10
click at [194, 423] on div "<tag><SCRIPT TYPE= "application/javascript" SRC= "https://pixel.adsafeprotected…" at bounding box center [1050, 426] width 1748 height 10
click at [197, 423] on div "<tag><SCRIPT TYPE= "application/javascript" SRC= "https://pixel.adsafeprotected…" at bounding box center [1050, 426] width 1748 height 10
drag, startPoint x: 199, startPoint y: 426, endPoint x: 167, endPoint y: 426, distance: 31.6
click at [167, 426] on div "99 1 2 3 4 5 6 7 8 9 10 11 12 13 › <ins class = 'dcmads' style= 'display:inline…" at bounding box center [556, 395] width 798 height 156
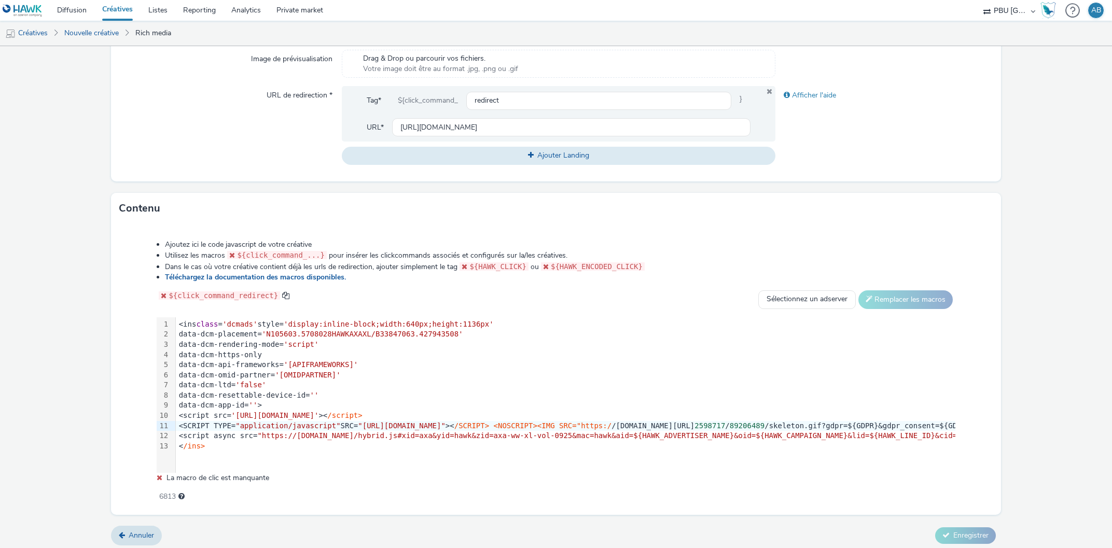
click at [116, 402] on div "Ajoutez ici le code javascript de votre créative Utilisez les macros ${click_co…" at bounding box center [555, 369] width 889 height 291
click at [892, 412] on div "<script src= 'https://www.googletagservices.com/dcm/dcmads.js' >< /script>" at bounding box center [1050, 416] width 1748 height 10
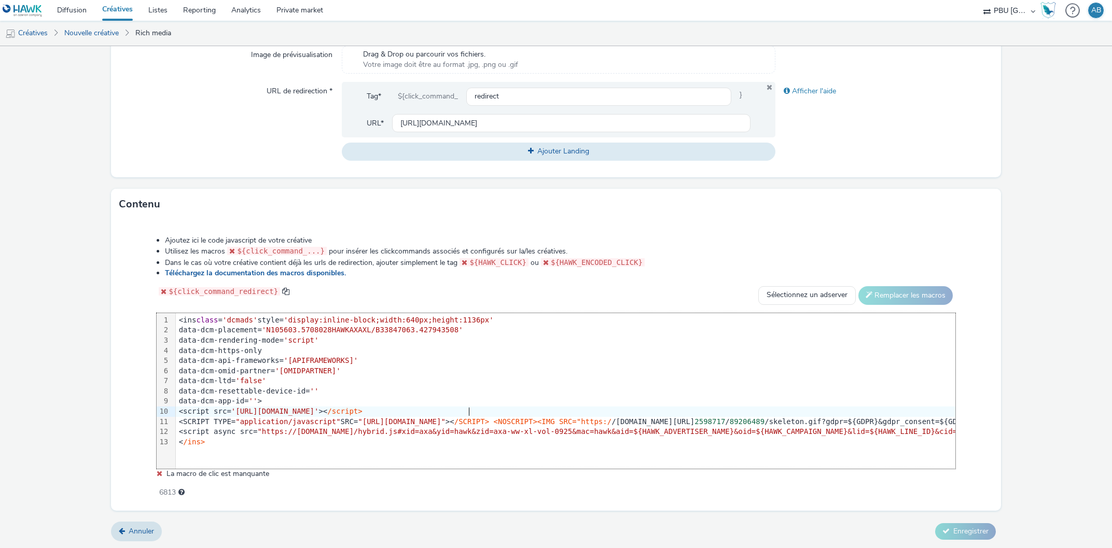
scroll to position [359, 0]
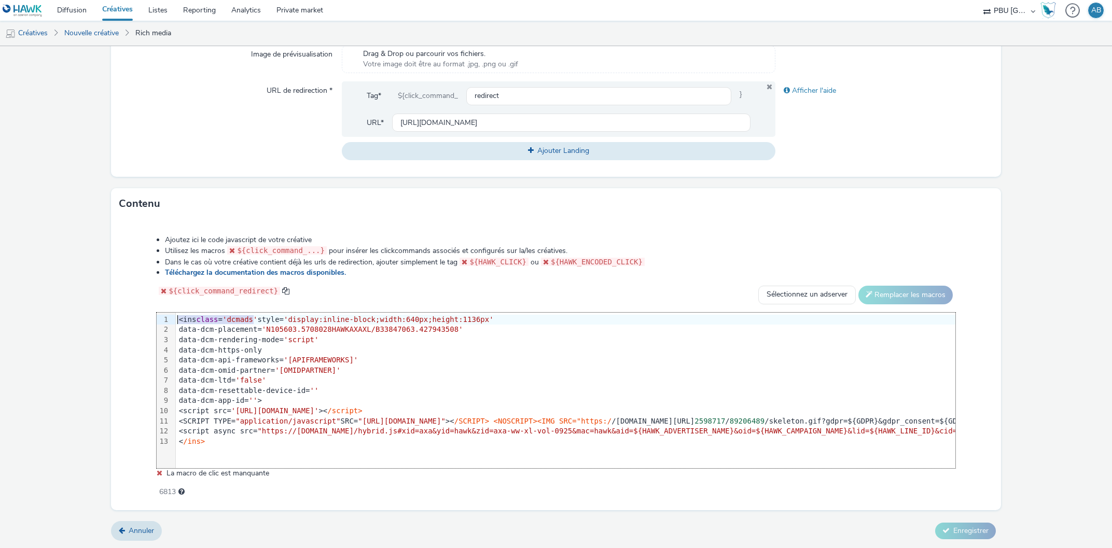
drag, startPoint x: 254, startPoint y: 318, endPoint x: 169, endPoint y: 320, distance: 84.6
click at [169, 320] on div "99 1 2 3 4 5 6 7 8 9 10 11 12 13 › <ins class = 'dcmads' style= 'display:inline…" at bounding box center [556, 391] width 798 height 156
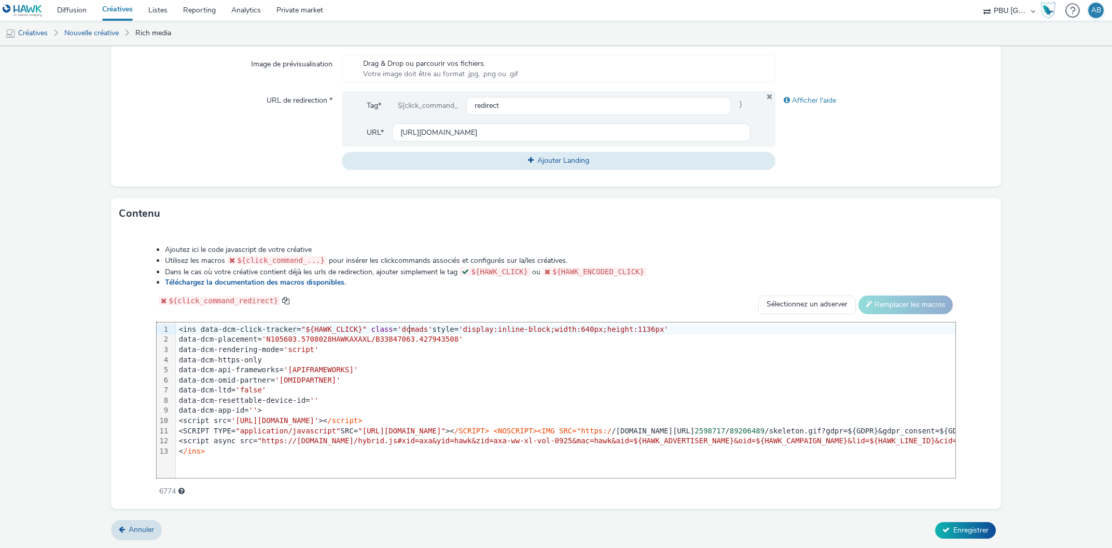
scroll to position [348, 0]
click at [1008, 403] on form "Nouvelle créative Général Annonceur * AXA Global Nom * hawk_display_cpm_640x113…" at bounding box center [556, 123] width 1112 height 851
click at [962, 529] on span "Enregistrer" at bounding box center [970, 531] width 35 height 10
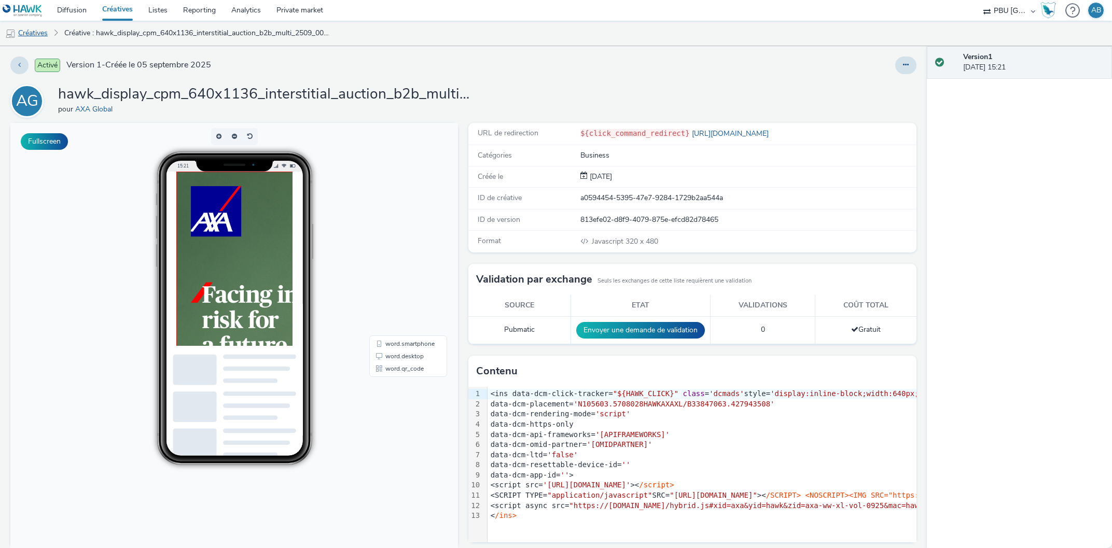
click at [36, 33] on link "Créatives" at bounding box center [26, 33] width 53 height 25
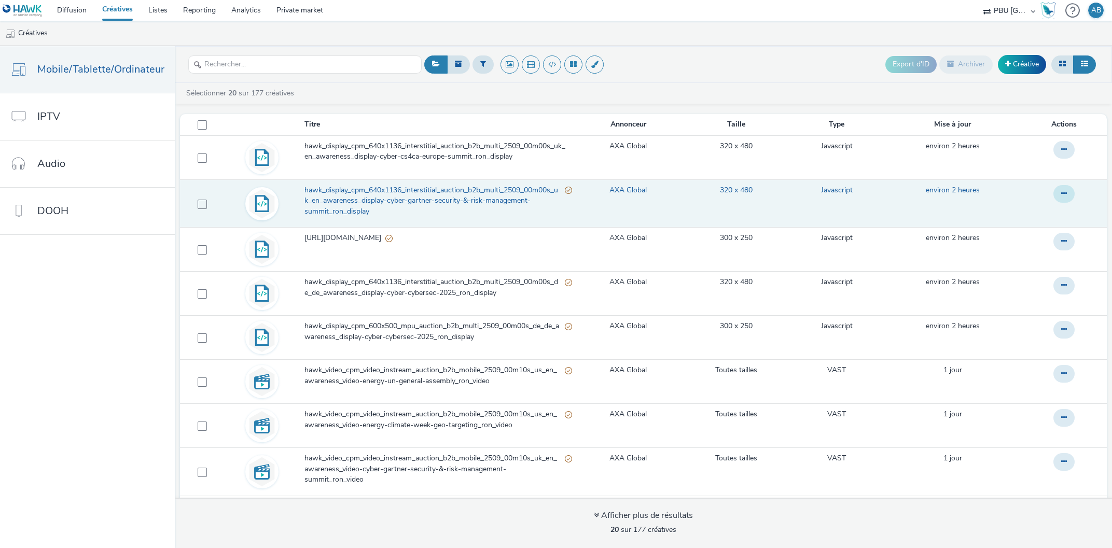
click at [1067, 197] on button at bounding box center [1063, 194] width 21 height 18
click at [1029, 218] on link "Modifier" at bounding box center [1036, 214] width 78 height 21
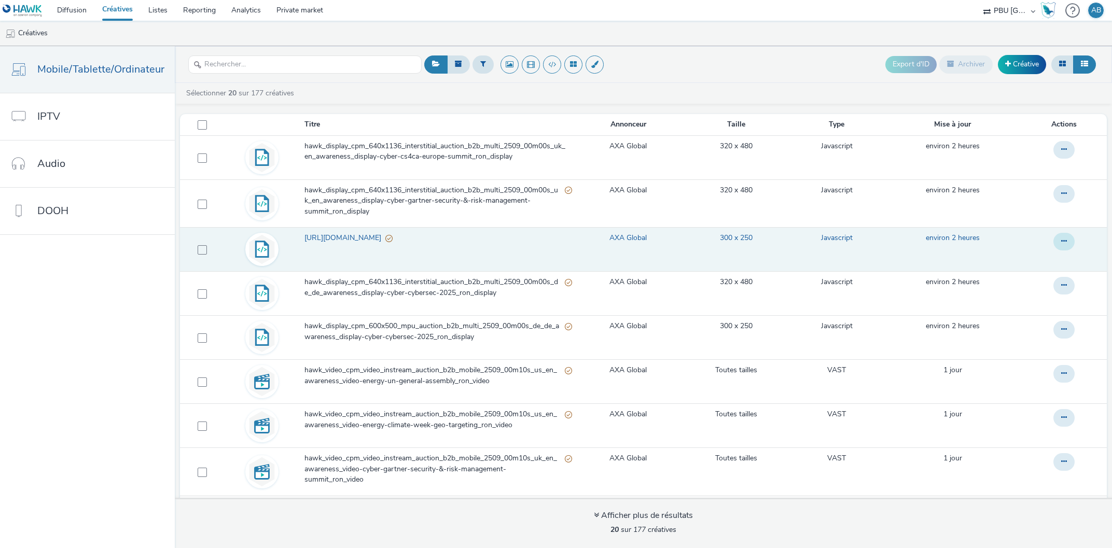
click at [1060, 243] on button at bounding box center [1063, 242] width 21 height 18
click at [1032, 326] on link "Archiver" at bounding box center [1036, 325] width 78 height 21
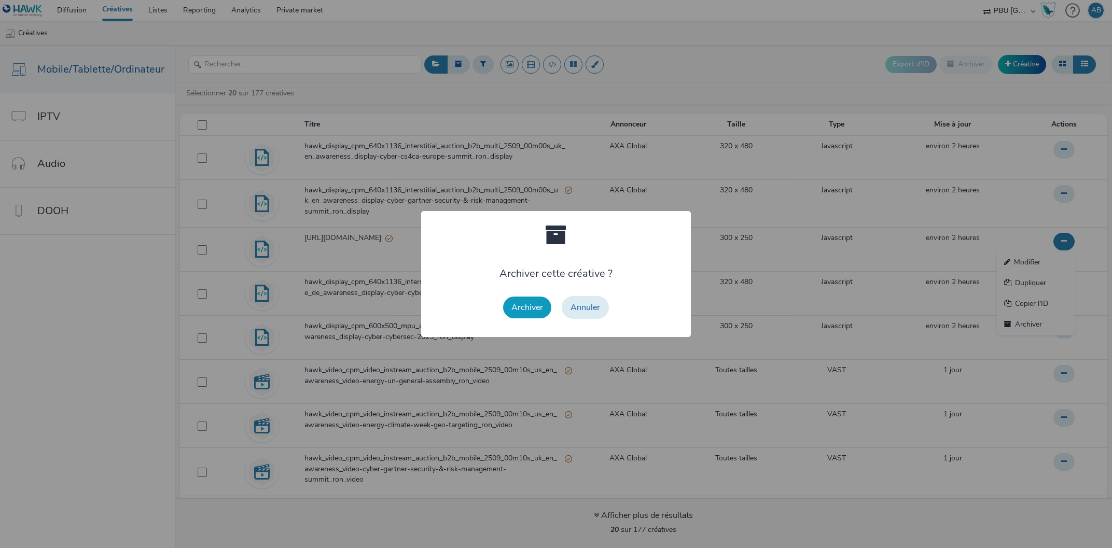
click at [523, 304] on button "Archiver" at bounding box center [527, 308] width 48 height 22
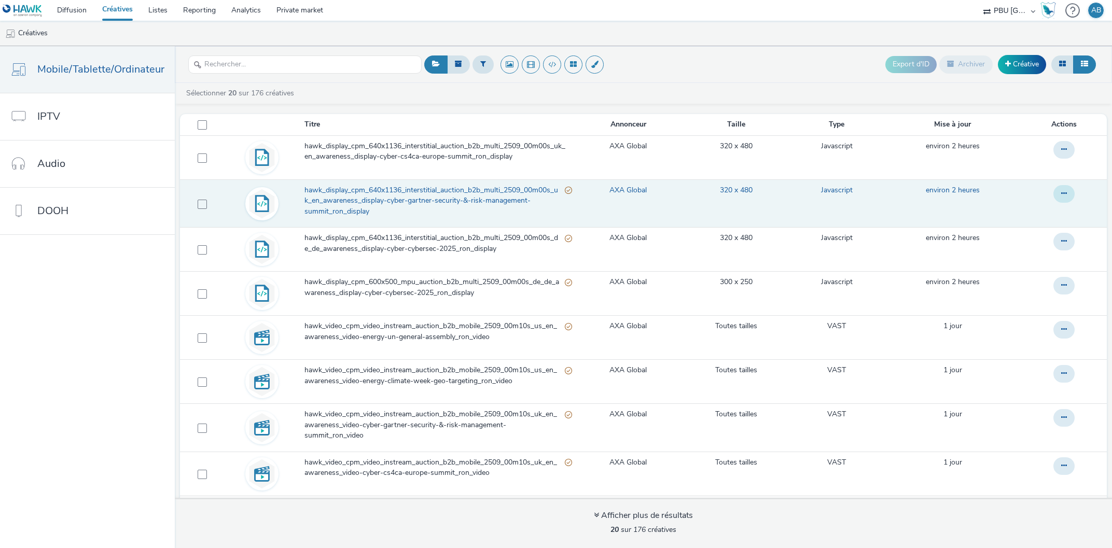
click at [1067, 190] on button at bounding box center [1063, 194] width 21 height 18
click at [1030, 215] on link "Modifier" at bounding box center [1036, 214] width 78 height 21
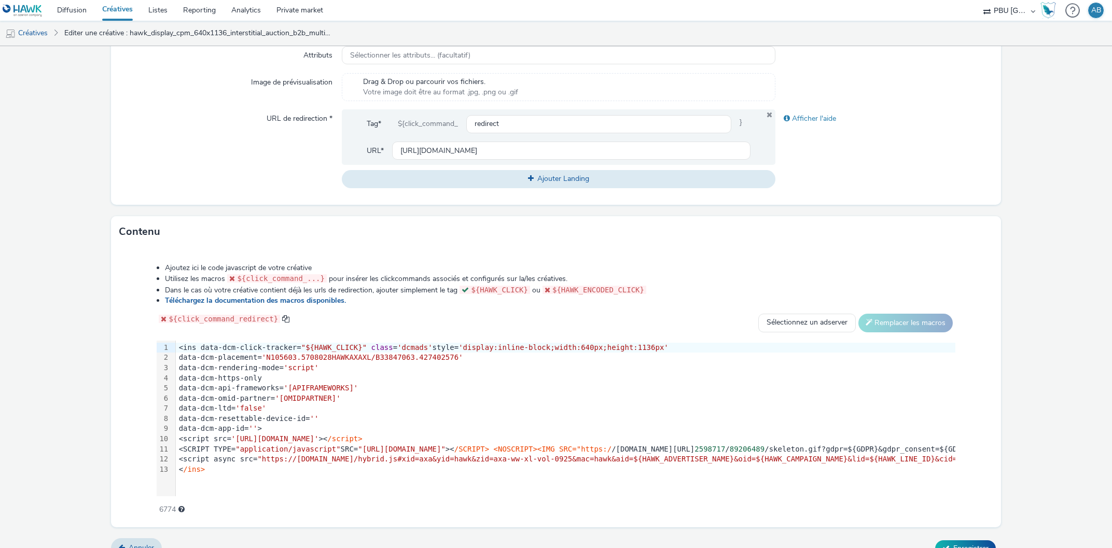
scroll to position [348, 0]
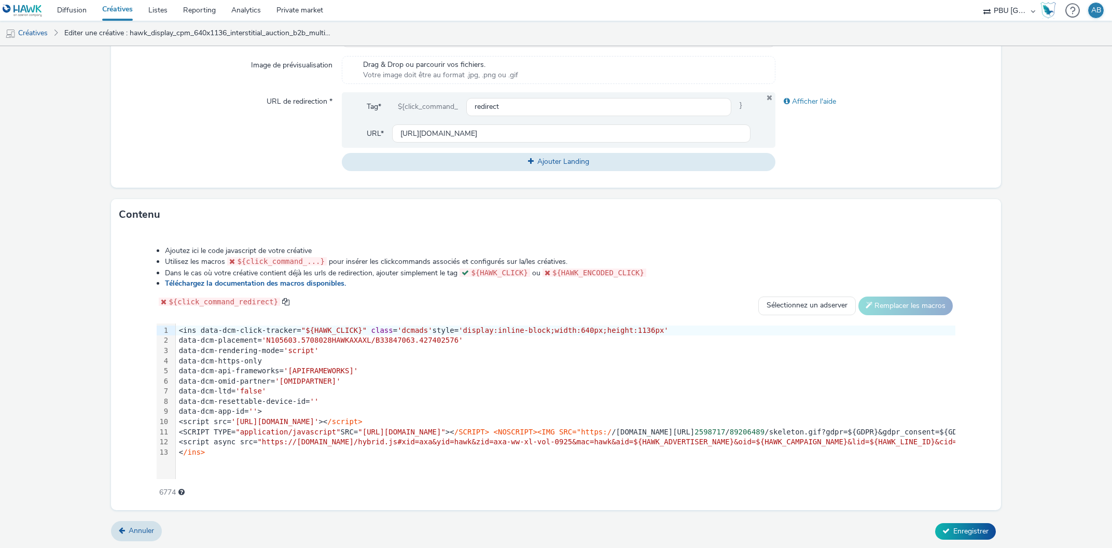
click at [520, 427] on div "<SCRIPT TYPE= "application/javascript" SRC= "https://pixel.adsafeprotected.com/…" at bounding box center [1050, 432] width 1748 height 10
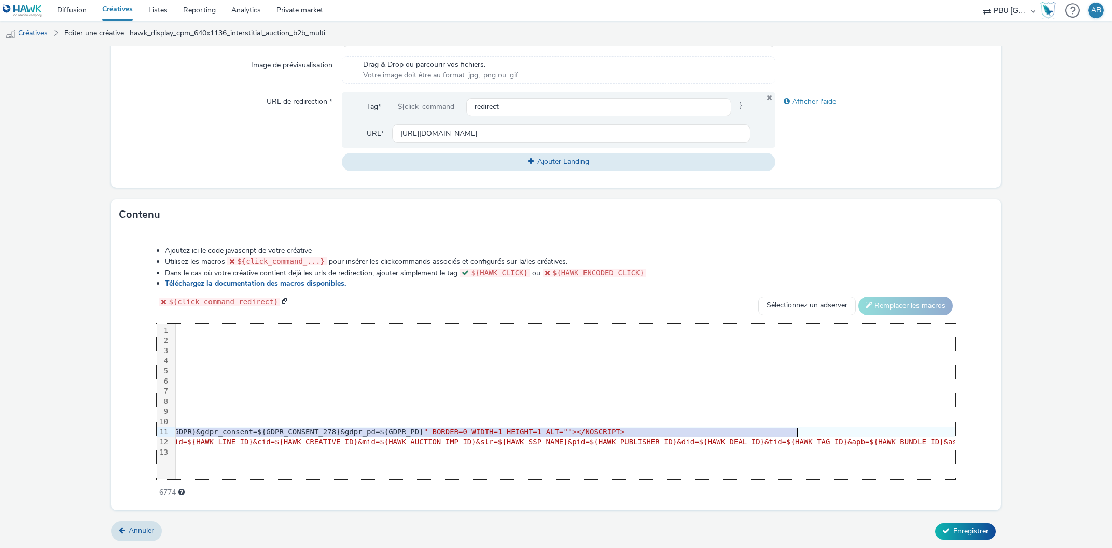
scroll to position [0, 817]
drag, startPoint x: 178, startPoint y: 431, endPoint x: 1013, endPoint y: 433, distance: 834.4
click at [1013, 433] on form "Editer une créative Général Annonceur * AXA Global Nom * hawk_display_cpm_640x1…" at bounding box center [556, 123] width 1112 height 851
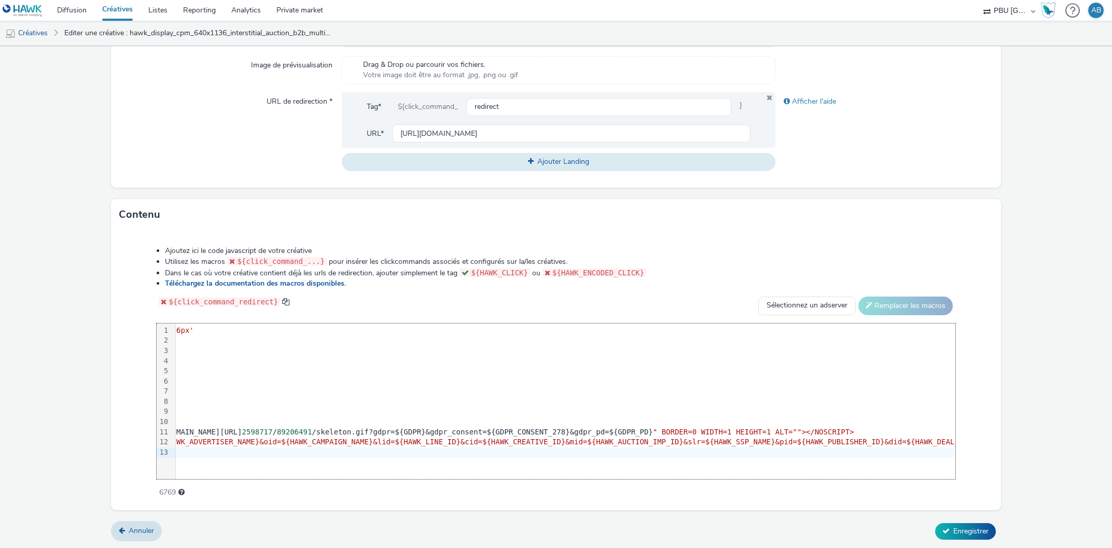
scroll to position [0, 0]
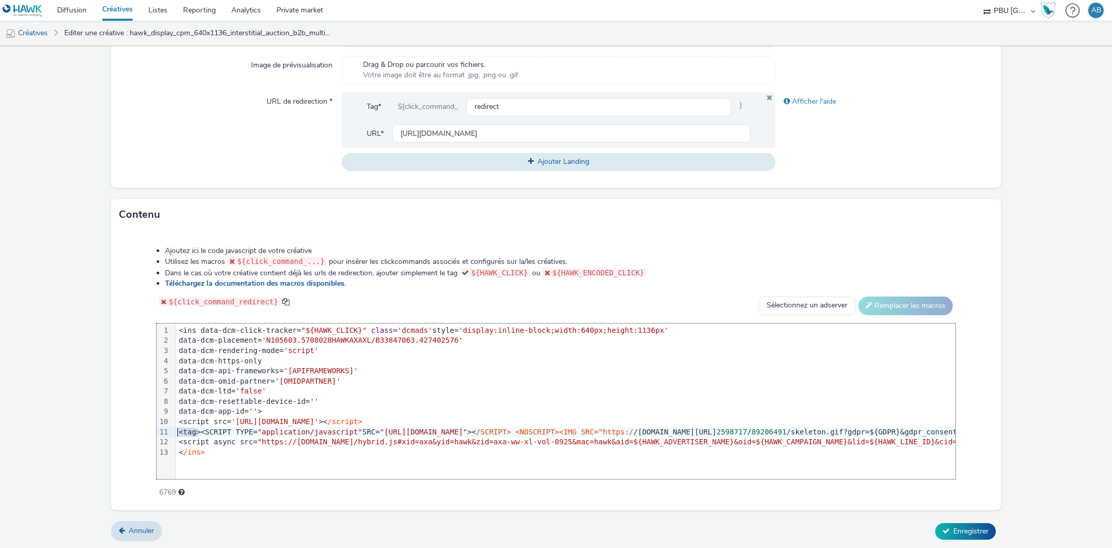
drag, startPoint x: 198, startPoint y: 431, endPoint x: 162, endPoint y: 430, distance: 35.3
click at [162, 430] on div "99 1 2 3 4 5 6 7 8 9 10 11 12 13 › <ins data-dcm-click-tracker= "${HAWK_CLICK}"…" at bounding box center [556, 402] width 798 height 156
click at [128, 447] on div "Ajoutez ici le code javascript de votre créative Utilisez les macros ${click_co…" at bounding box center [555, 366] width 873 height 255
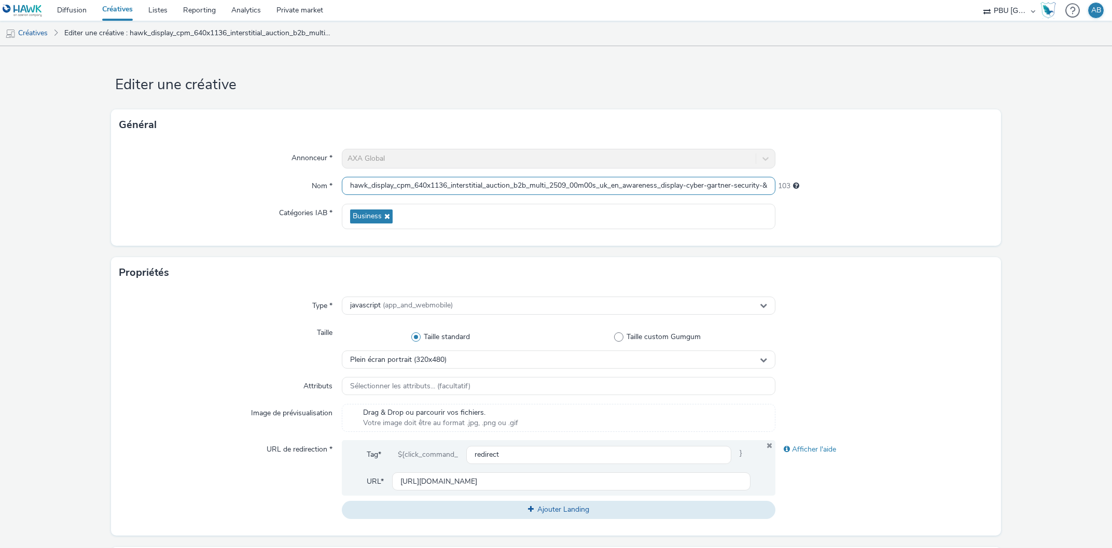
drag, startPoint x: 581, startPoint y: 184, endPoint x: 872, endPoint y: 190, distance: 291.0
click at [872, 190] on div "Nom * hawk_display_cpm_640x1136_interstitial_auction_b2b_multi_2509_00m00s_uk_e…" at bounding box center [555, 186] width 873 height 19
click at [693, 189] on input "hawk_display_cpm_640x1136_interstitial_auction_b2b_multi_2509_00m00s_uk_en_awar…" at bounding box center [559, 186] width 434 height 18
drag, startPoint x: 666, startPoint y: 184, endPoint x: 871, endPoint y: 189, distance: 204.9
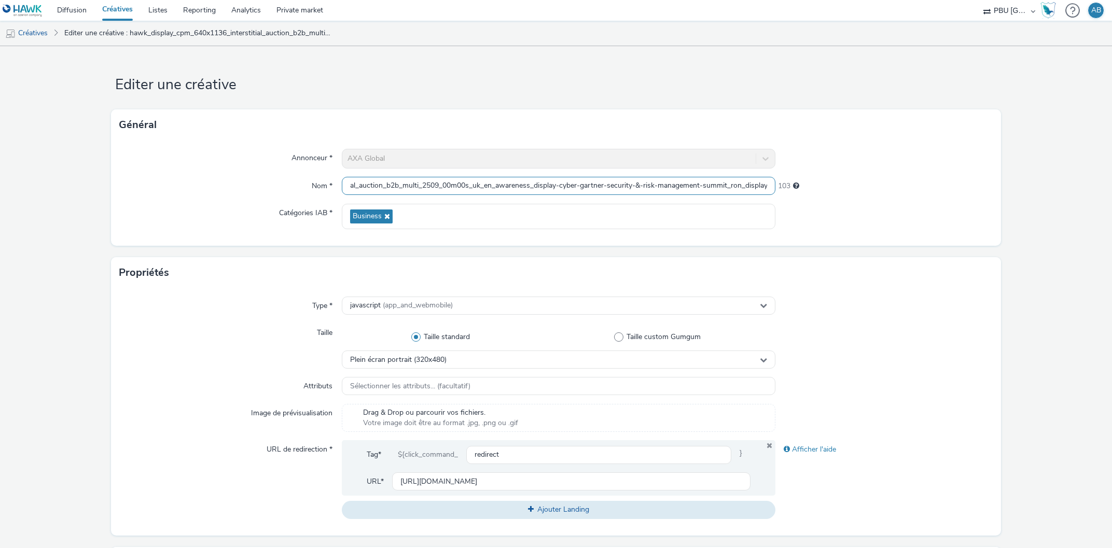
click at [776, 189] on input "hawk_display_cpm_640x1136_interstitial_auction_b2b_multi_2509_00m00s_uk_en_awar…" at bounding box center [559, 186] width 434 height 18
click at [652, 190] on input "hawk_display_cpm_640x1136_interstitial_auction_b2b_multi_2509_00m00s_uk_en_awar…" at bounding box center [559, 186] width 434 height 18
drag, startPoint x: 507, startPoint y: 186, endPoint x: 279, endPoint y: 189, distance: 227.7
click at [342, 189] on input "hawk_display_cpm_640x1136_interstitial_auction_b2b_multi_2509_00m00s_uk_en_awar…" at bounding box center [559, 186] width 434 height 18
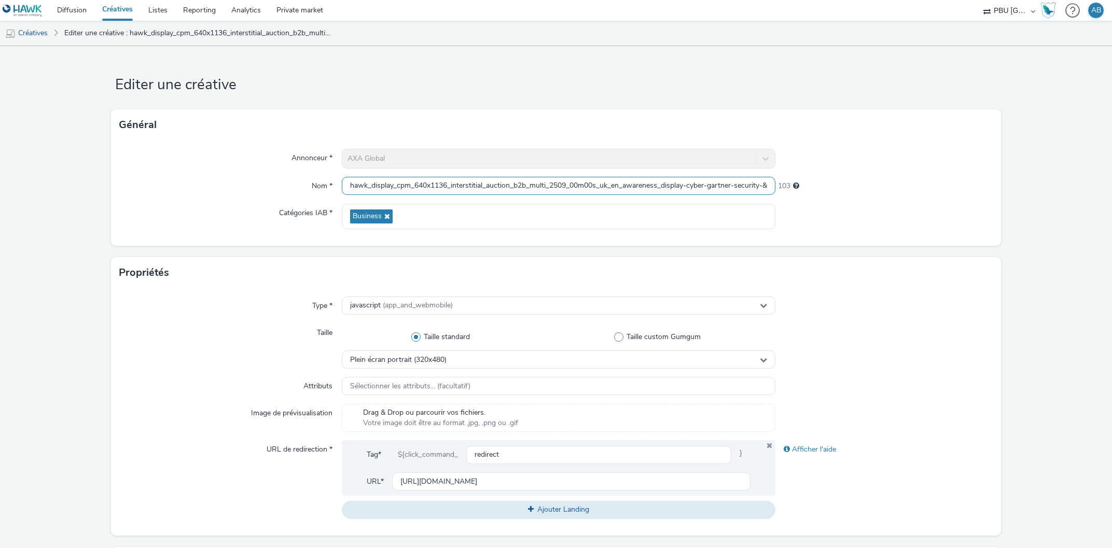
click at [490, 188] on input "hawk_display_cpm_640x1136_interstitial_auction_b2b_multi_2509_00m00s_uk_en_awar…" at bounding box center [559, 186] width 434 height 18
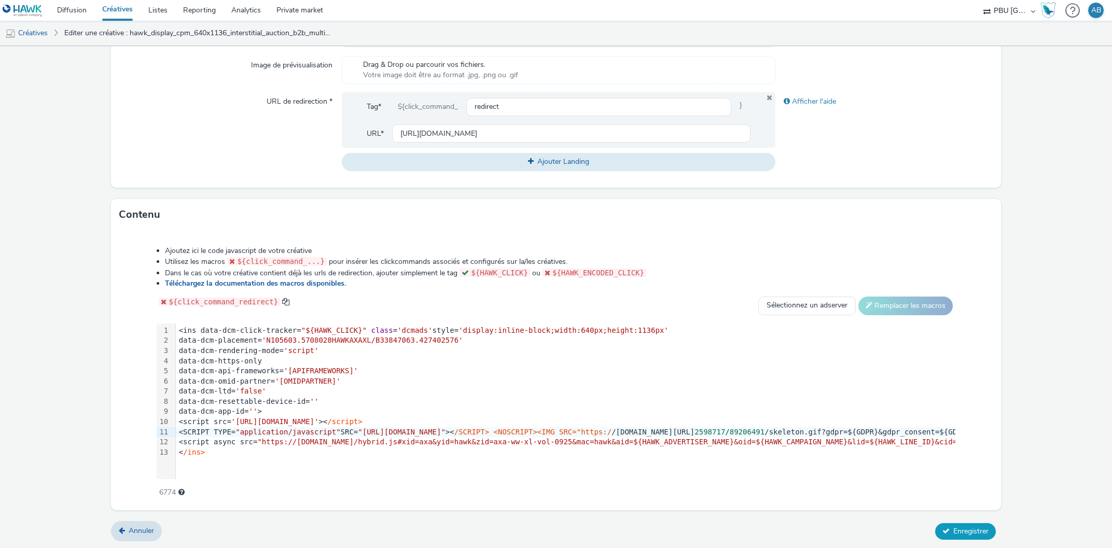
click at [960, 531] on span "Enregistrer" at bounding box center [970, 531] width 35 height 10
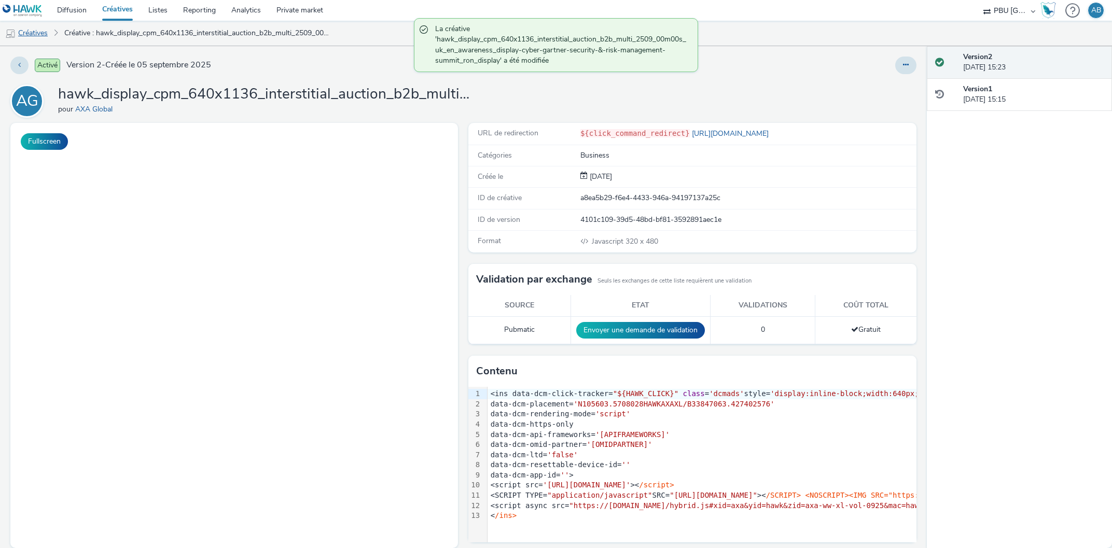
click at [38, 35] on link "Créatives" at bounding box center [26, 33] width 53 height 25
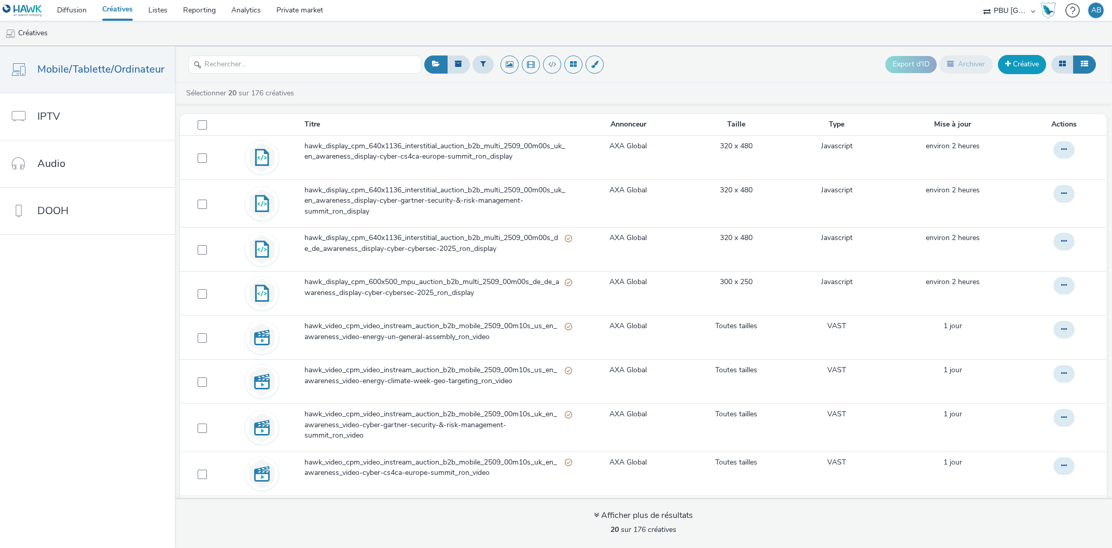
click at [1024, 68] on link "Créative" at bounding box center [1022, 64] width 48 height 19
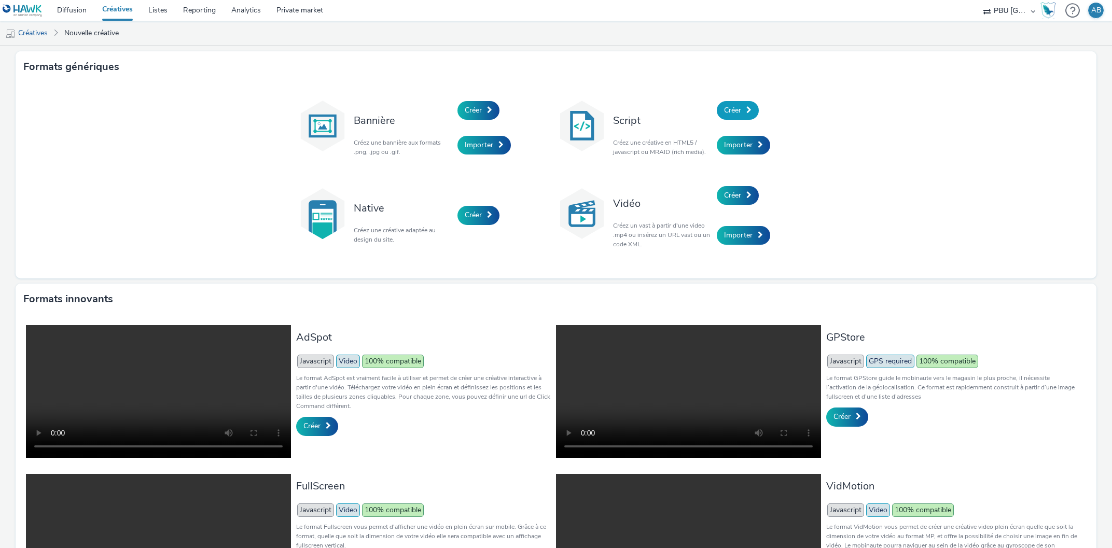
click at [738, 108] on span "Créer" at bounding box center [732, 110] width 17 height 10
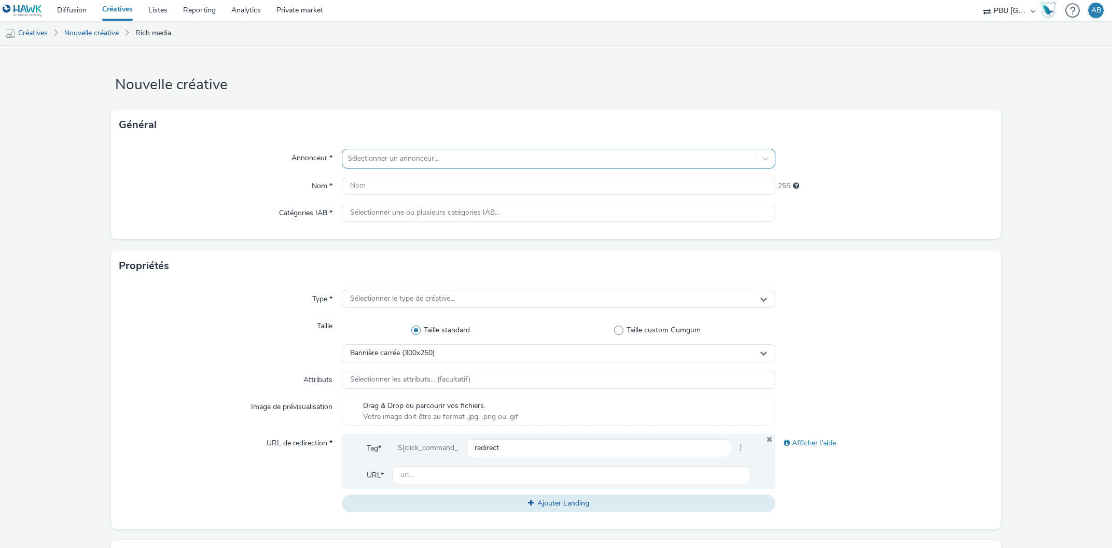
click at [371, 152] on div "Sélectionner un annonceur..." at bounding box center [549, 158] width 414 height 17
paste input "hawk_display_cpm_600x500_mpu_auction_b2b_multi_2509_00m00s_uk_en_awareness_disp…"
type input "hawk_display_cpm_600x500_mpu_auction_b2b_multi_2509_00m00s_uk_en_awareness_disp…"
type input "ax"
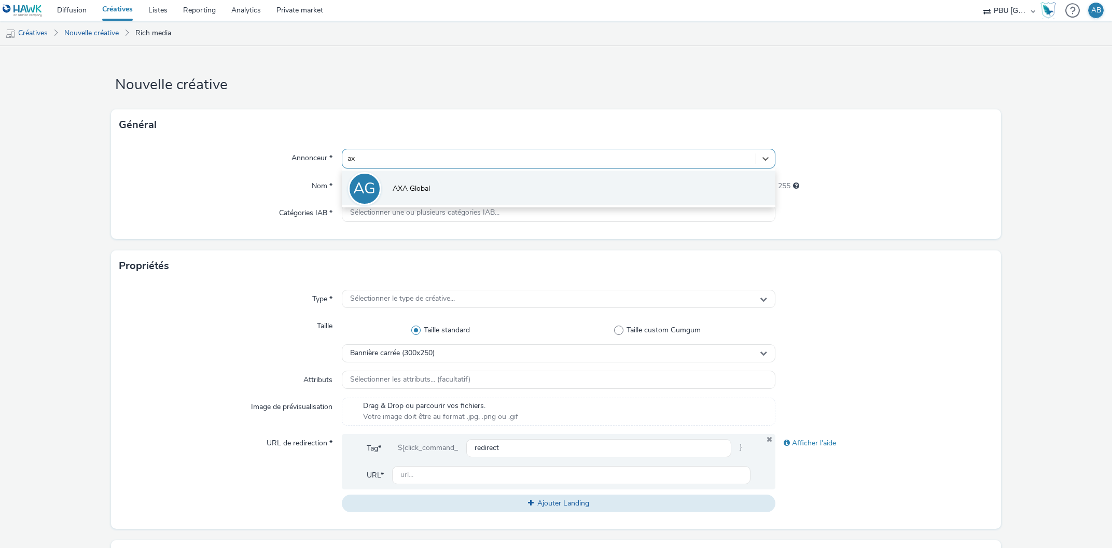
click at [410, 185] on span "AXA Global" at bounding box center [411, 189] width 37 height 10
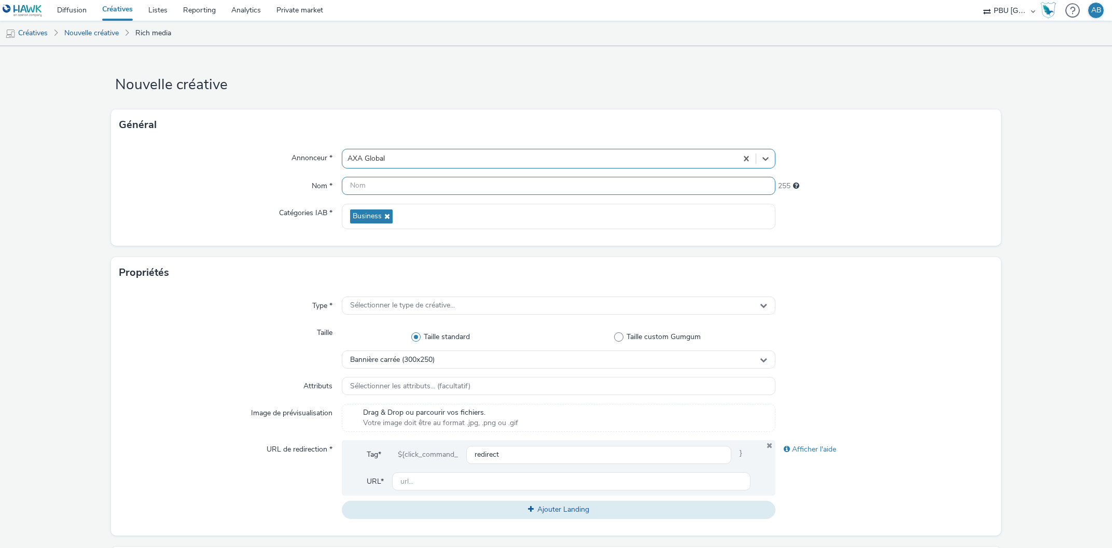
click at [362, 186] on input "text" at bounding box center [559, 186] width 434 height 18
paste input "hawk_display_cpm_600x500_mpu_auction_b2b_multi_2509_00m00s_uk_en_awareness_disp…"
type input "hawk_display_cpm_600x500_mpu_auction_b2b_multi_2509_00m00s_uk_en_awareness_disp…"
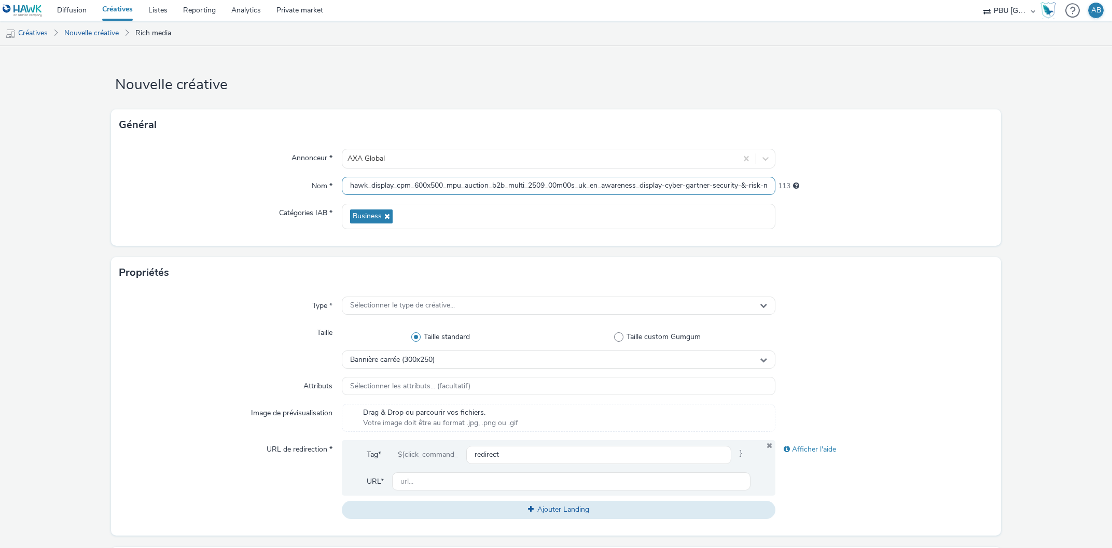
scroll to position [0, 110]
click at [252, 247] on form "Nouvelle créative Général Annonceur * AXA Global Nom * hawk_display_cpm_600x500…" at bounding box center [556, 471] width 1112 height 851
click at [386, 310] on span "Sélectionner le type de créative..." at bounding box center [402, 305] width 105 height 9
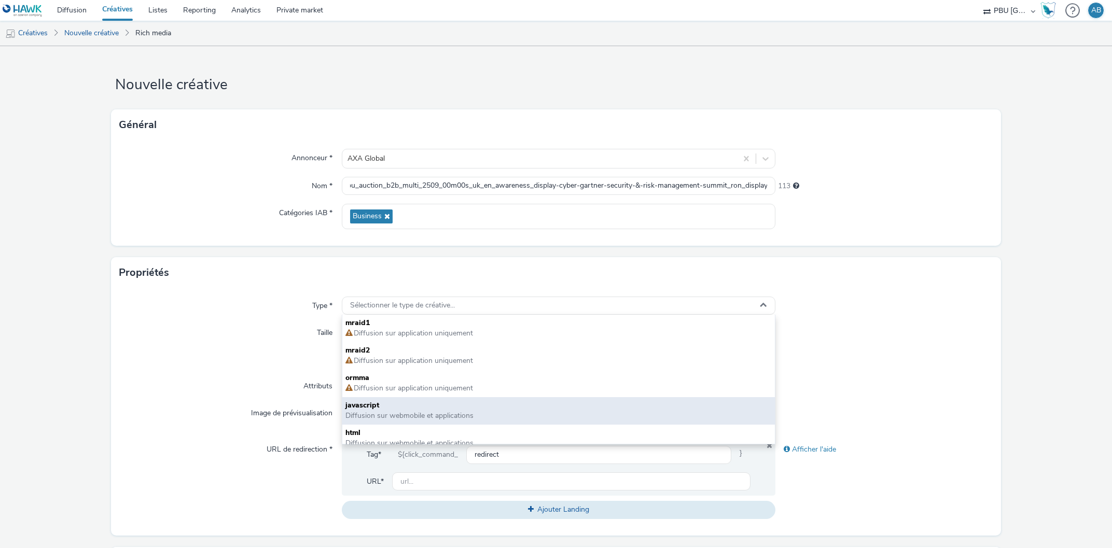
click at [376, 403] on span "javascript" at bounding box center [558, 405] width 427 height 10
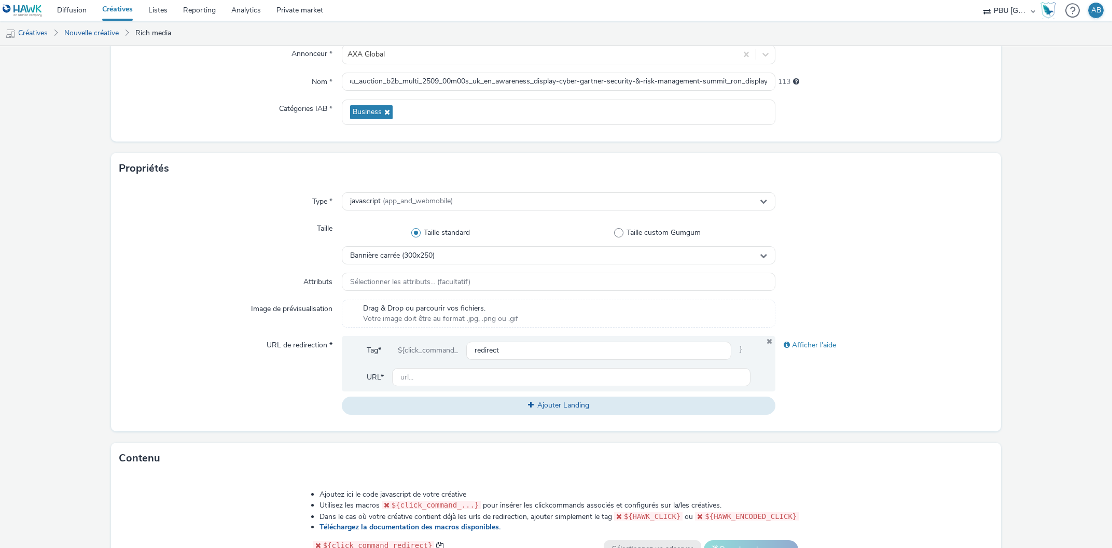
scroll to position [177, 0]
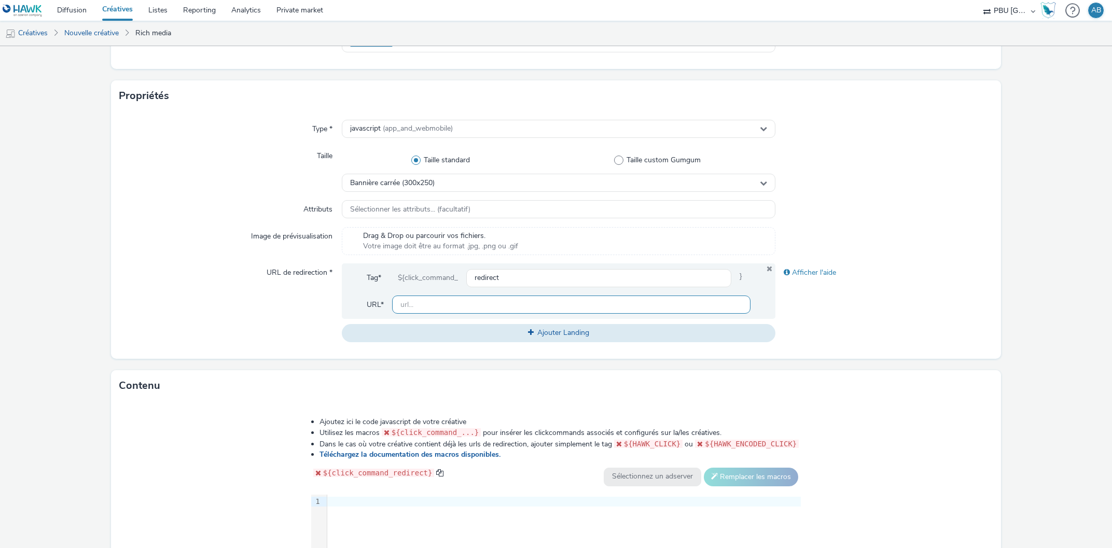
click at [412, 302] on input "text" at bounding box center [571, 305] width 359 height 18
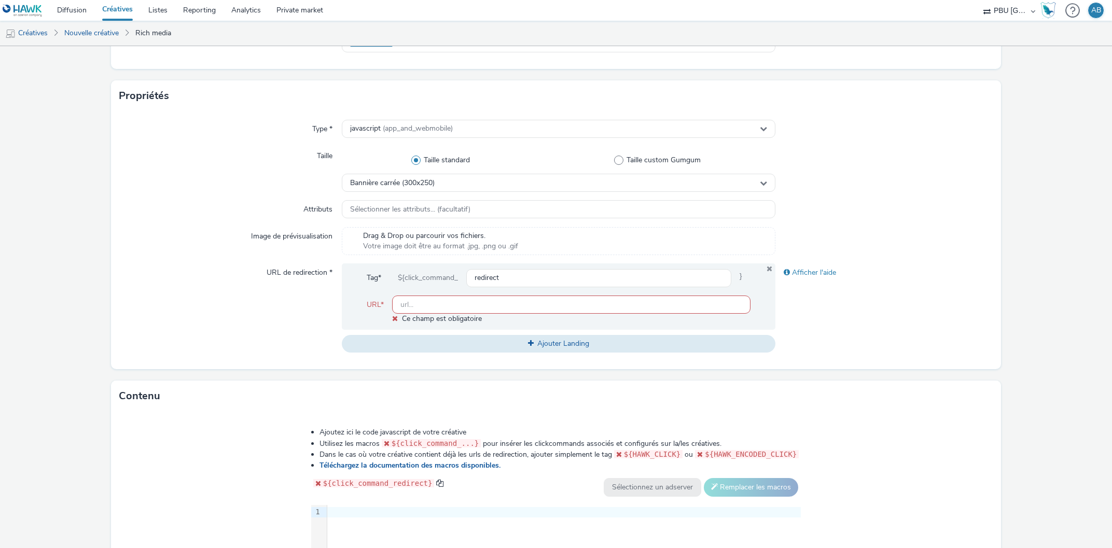
click at [422, 305] on input "text" at bounding box center [571, 305] width 359 height 18
paste input "https://axaxl.com/facing-into-risk?utm_source=hawk&utm_medium=Display&utm_campa…"
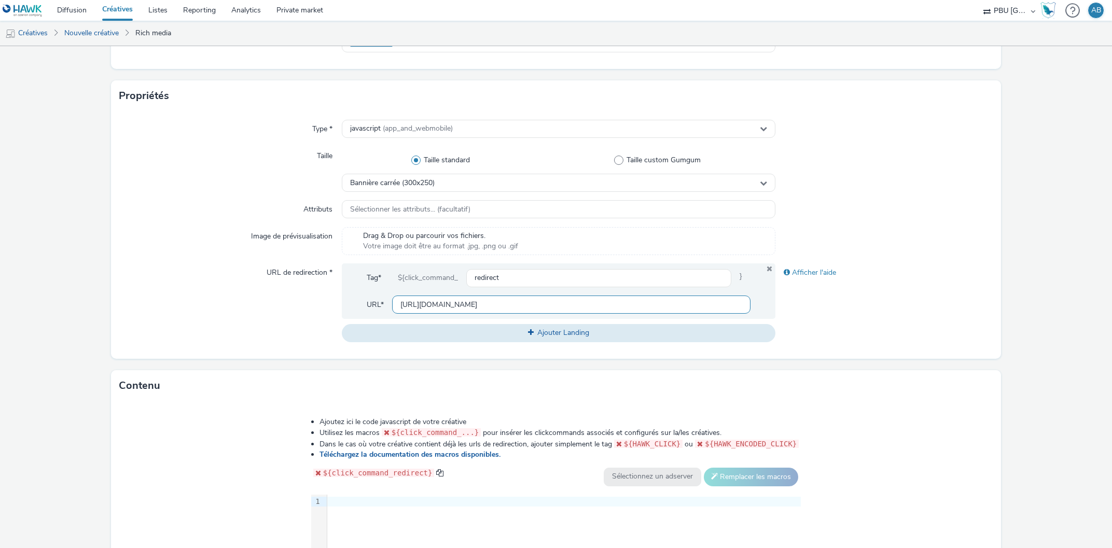
scroll to position [0, 339]
click at [283, 333] on div "URL de redirection *" at bounding box center [230, 302] width 222 height 78
drag, startPoint x: 424, startPoint y: 302, endPoint x: 857, endPoint y: 297, distance: 433.0
click at [751, 297] on input "https://axaxl.com/facing-into-risk?utm_source=hawk&utm_medium=Display&utm_campa…" at bounding box center [571, 305] width 359 height 18
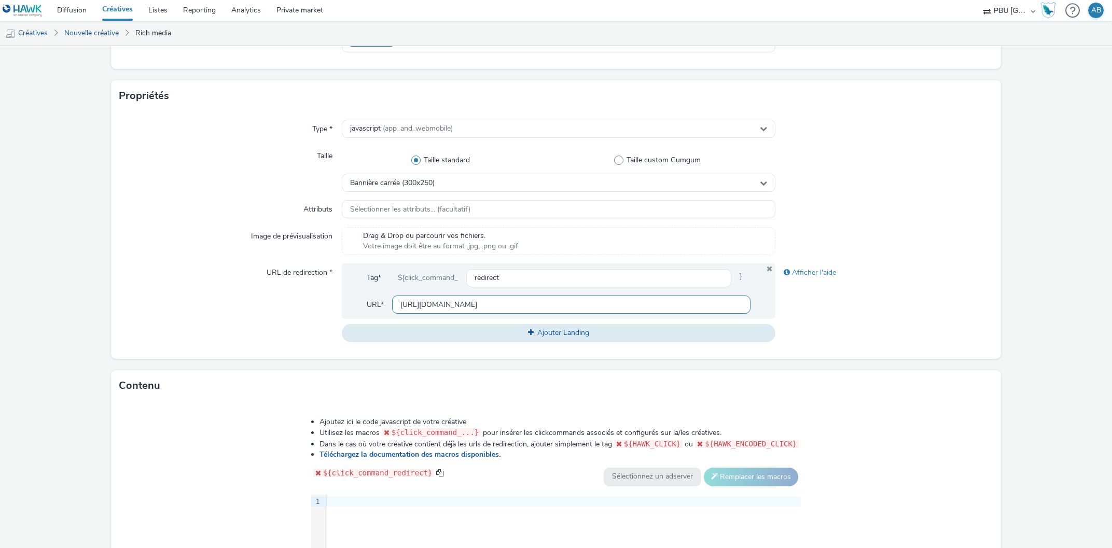
drag, startPoint x: 436, startPoint y: 303, endPoint x: 911, endPoint y: 306, distance: 475.5
click at [751, 306] on input "https://axaxl.com/facing-into-risk?utm_source=hawk&utm_medium=Display&utm_campa…" at bounding box center [571, 305] width 359 height 18
type input "https://axaxl.com/"
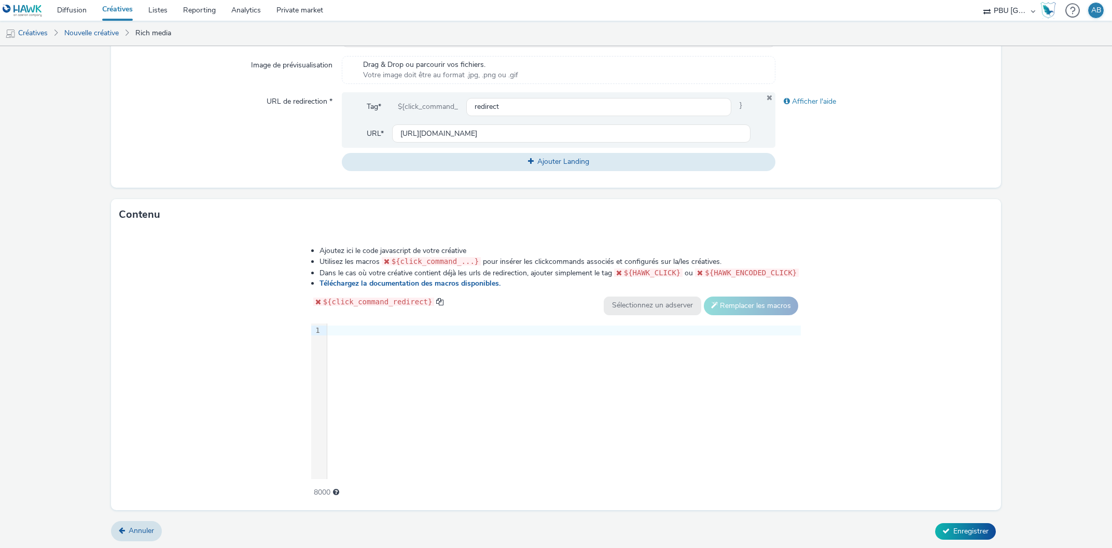
click at [374, 334] on div at bounding box center [563, 331] width 473 height 10
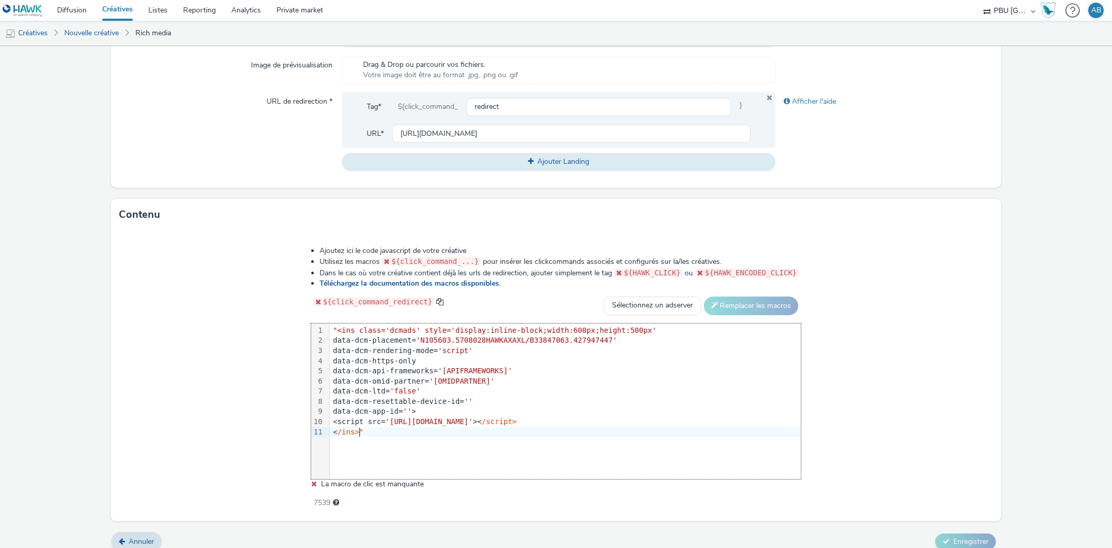
click at [370, 430] on div "< /ins>"" at bounding box center [565, 432] width 471 height 10
click at [343, 326] on span ""<ins class='dcmads' style='display:inline-block;width:600px;height:500px'" at bounding box center [495, 330] width 324 height 8
click at [639, 421] on div "<script src= 'https://www.googletagservices.com/dcm/dcmads.js' >< /script>" at bounding box center [565, 422] width 471 height 10
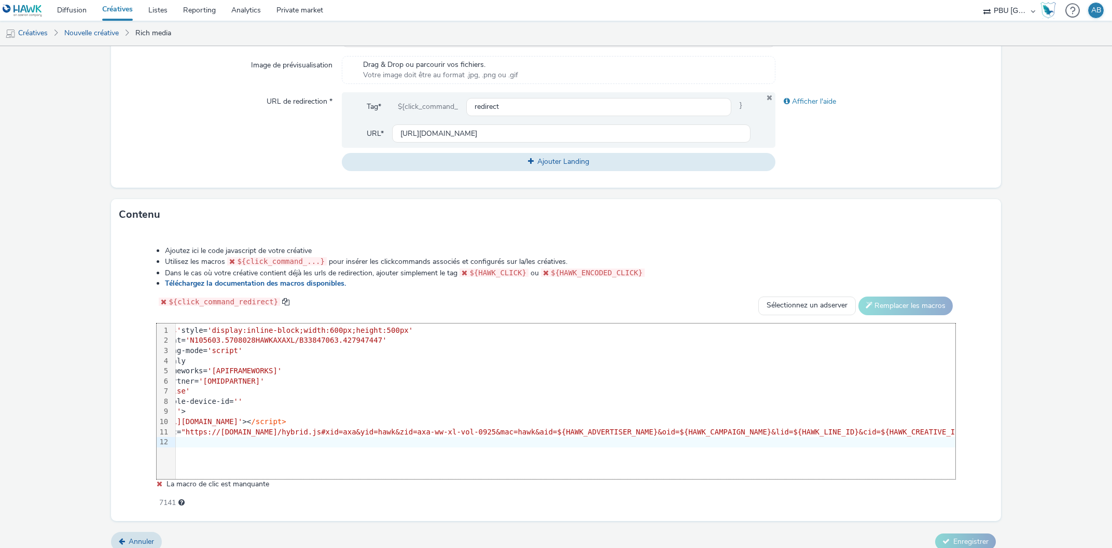
scroll to position [0, 0]
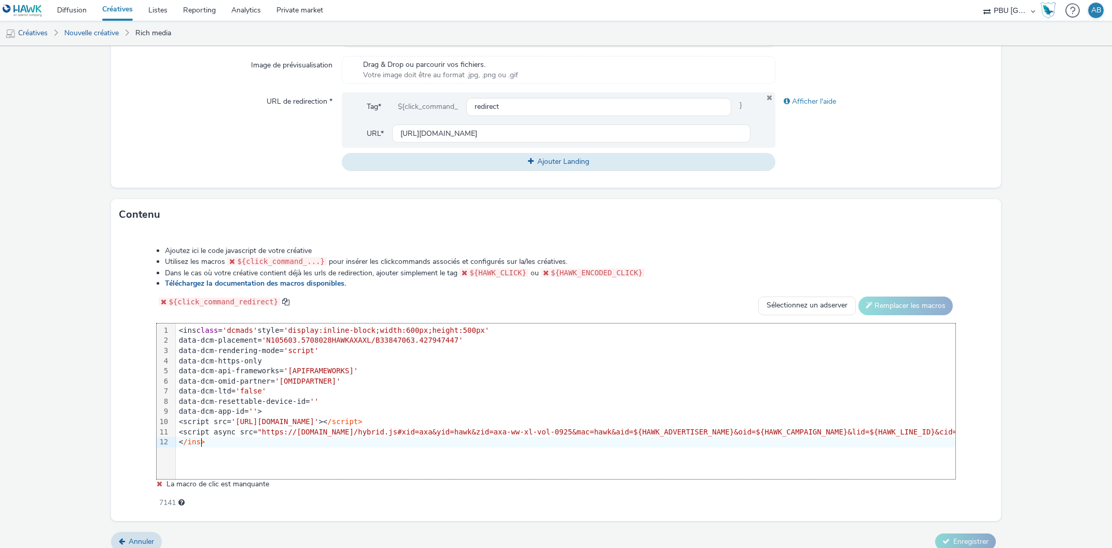
click at [485, 422] on div "<script src= 'https://www.googletagservices.com/dcm/dcmads.js' >< /script>" at bounding box center [1050, 422] width 1748 height 10
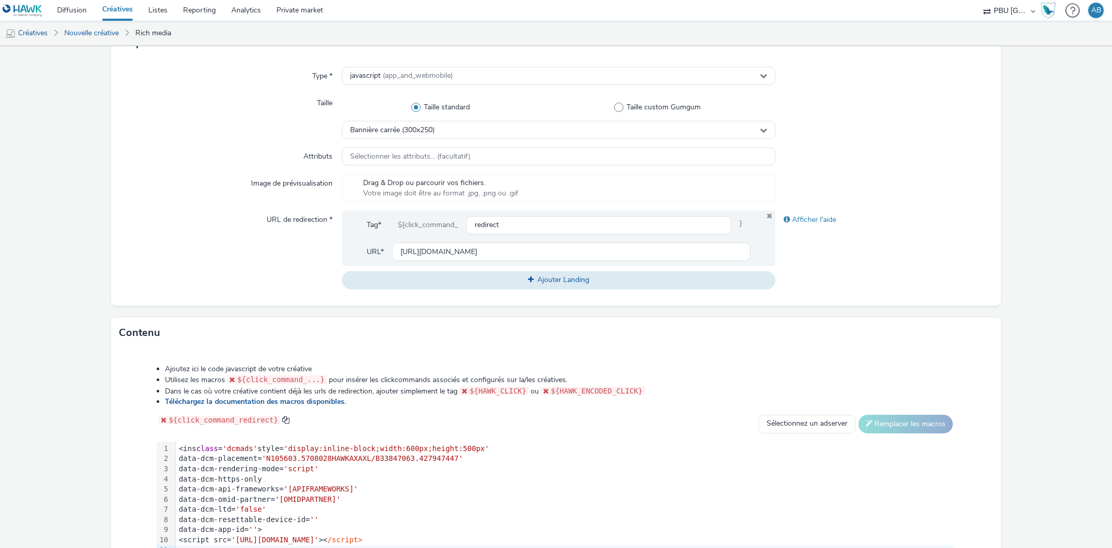
scroll to position [359, 0]
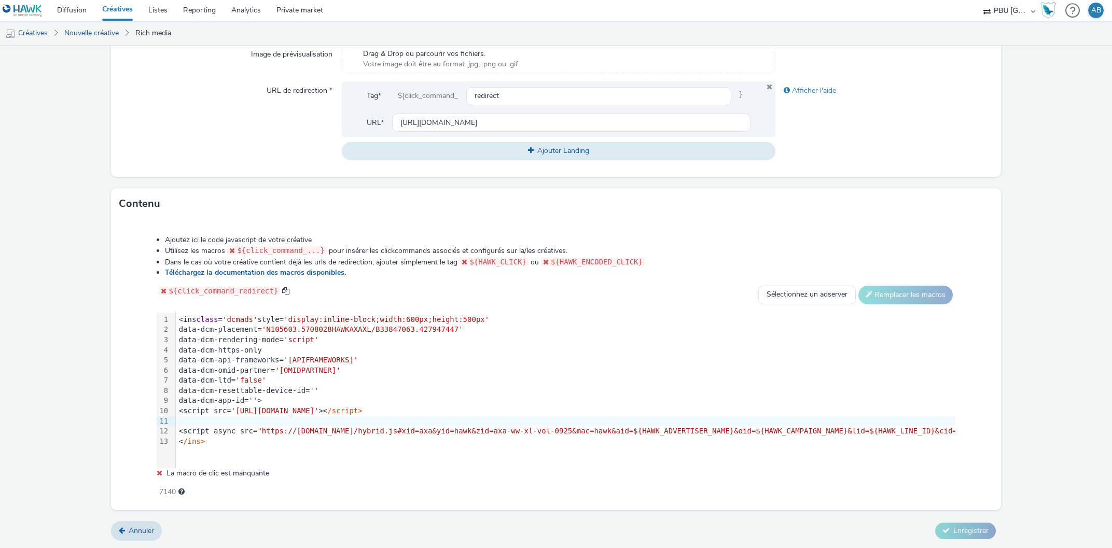
click at [188, 422] on div at bounding box center [1050, 421] width 1748 height 10
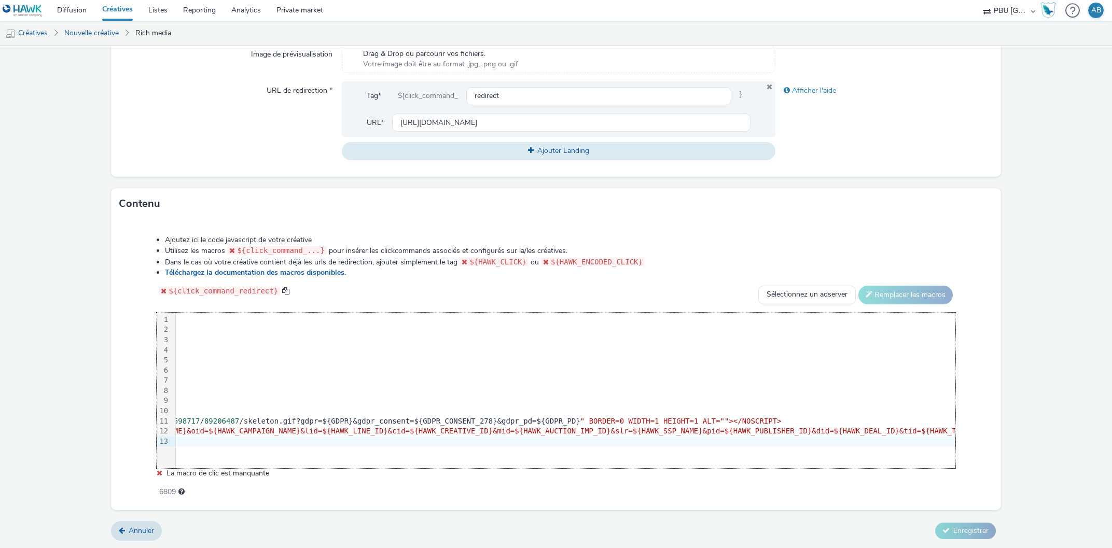
scroll to position [0, 0]
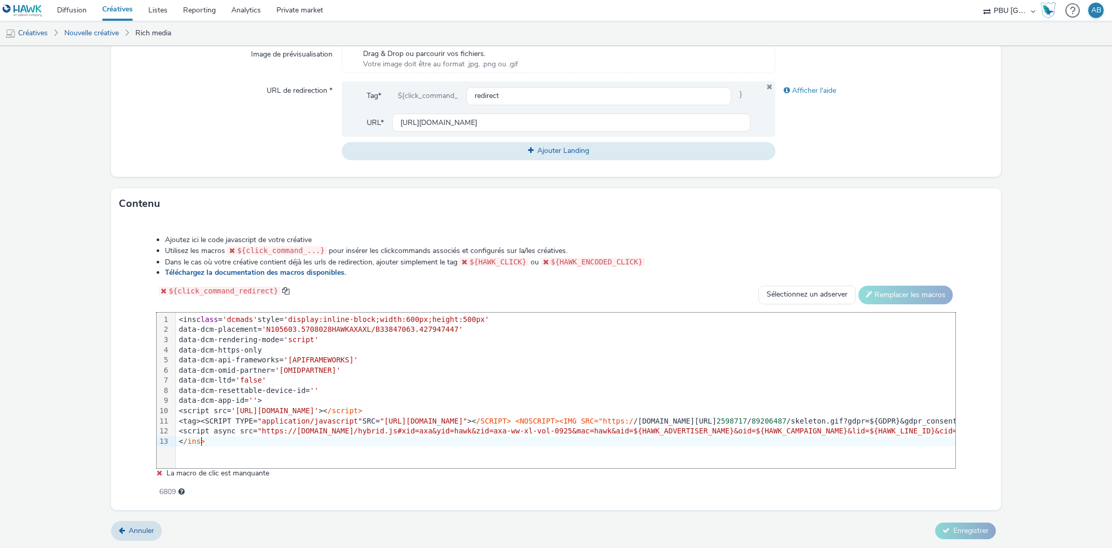
click at [194, 421] on div "<tag><SCRIPT TYPE= "application/javascript" SRC= "https://pixel.adsafeprotected…" at bounding box center [1050, 421] width 1748 height 10
click at [198, 421] on div "<tag><SCRIPT TYPE= "application/javascript" SRC= "https://pixel.adsafeprotected…" at bounding box center [1050, 421] width 1748 height 10
drag, startPoint x: 254, startPoint y: 315, endPoint x: 167, endPoint y: 314, distance: 87.1
click at [167, 314] on div "99 1 2 3 4 5 6 7 8 9 10 11 12 13 › <ins class = 'dcmads' style= 'display:inline…" at bounding box center [556, 391] width 798 height 156
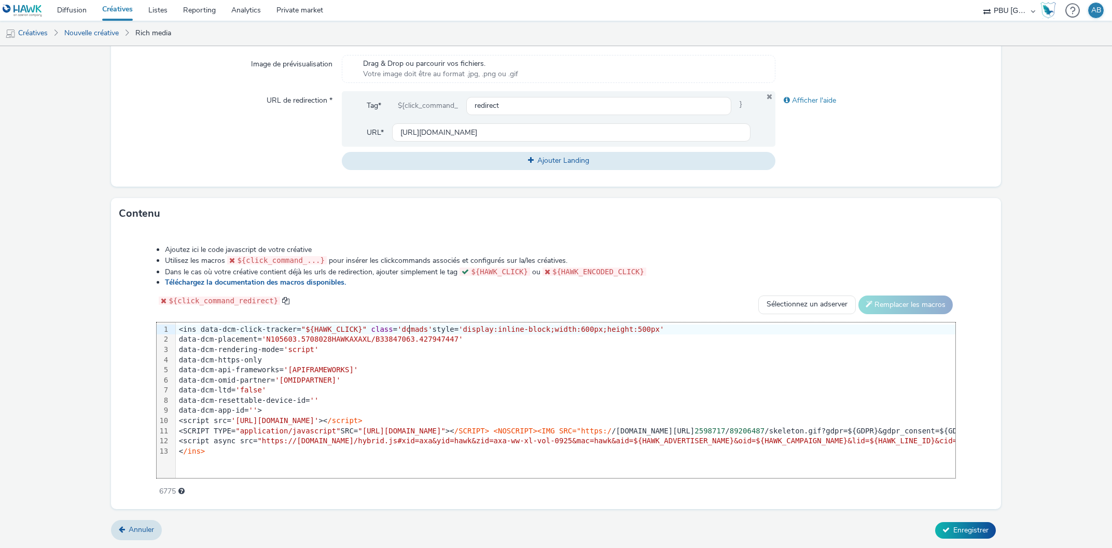
scroll to position [348, 0]
click at [952, 525] on button "Enregistrer" at bounding box center [965, 531] width 61 height 17
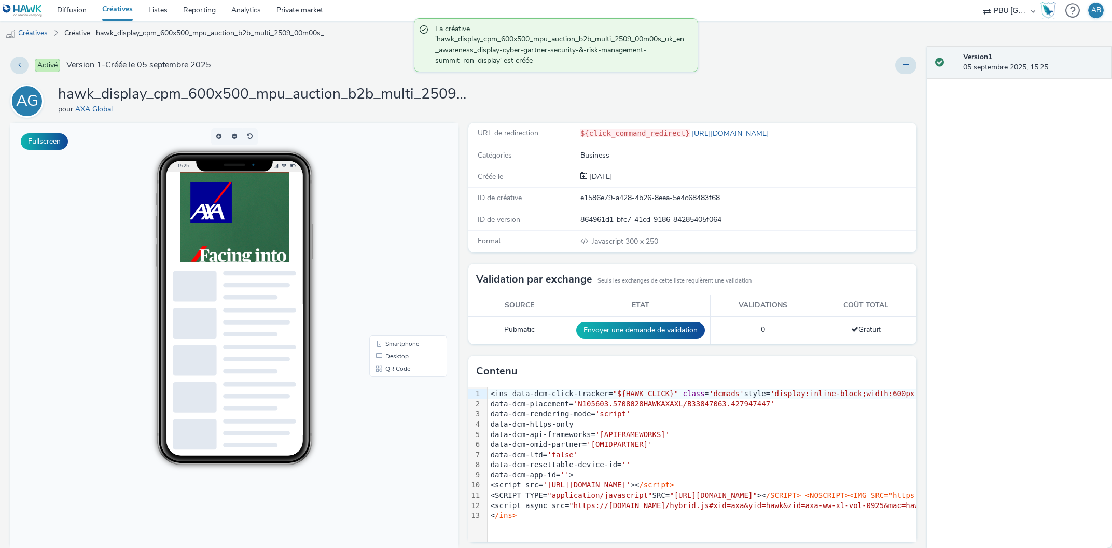
click at [240, 227] on img at bounding box center [334, 301] width 311 height 259
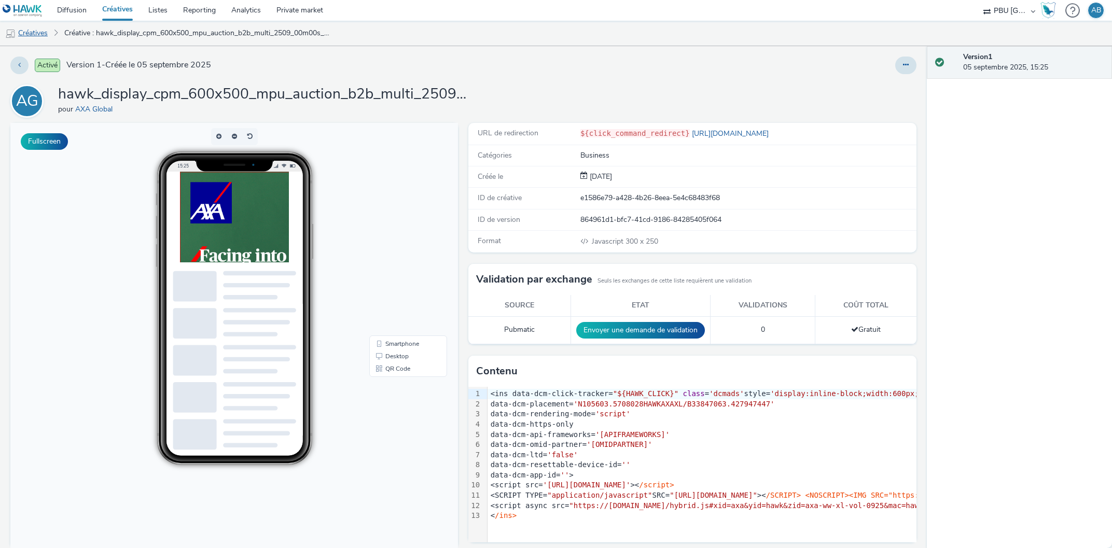
click at [35, 30] on link "Créatives" at bounding box center [26, 33] width 53 height 25
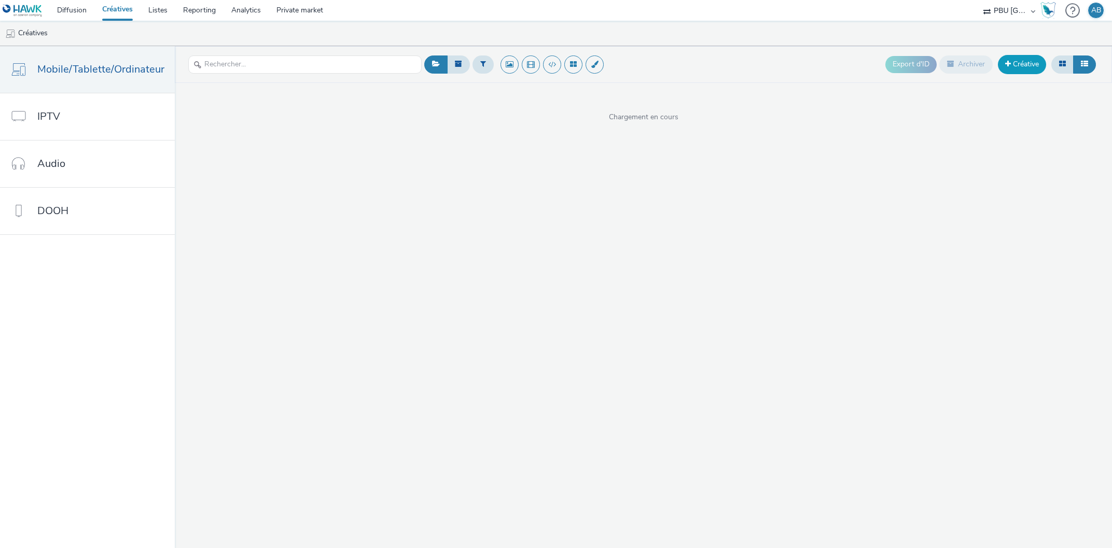
click at [1027, 65] on link "Créative" at bounding box center [1022, 64] width 48 height 19
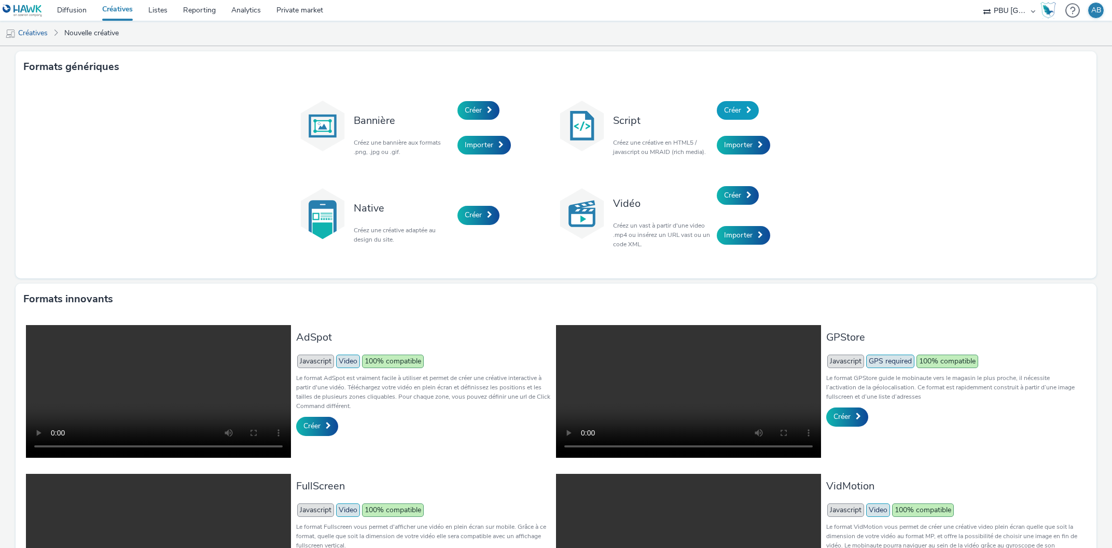
click at [747, 110] on span at bounding box center [748, 109] width 5 height 7
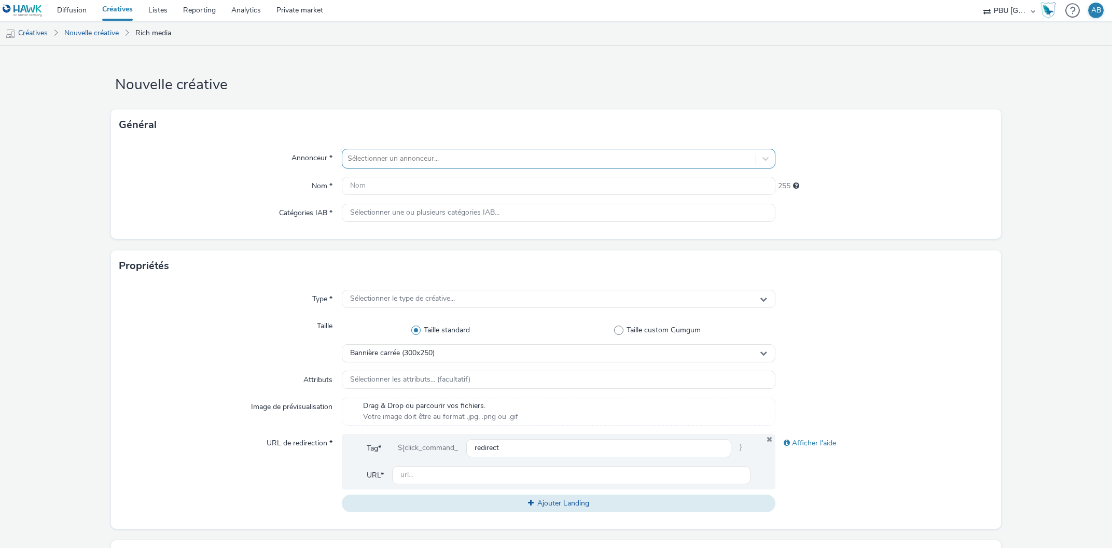
click at [365, 164] on div at bounding box center [548, 158] width 403 height 12
click at [383, 189] on li "AG AXA Global" at bounding box center [559, 188] width 434 height 35
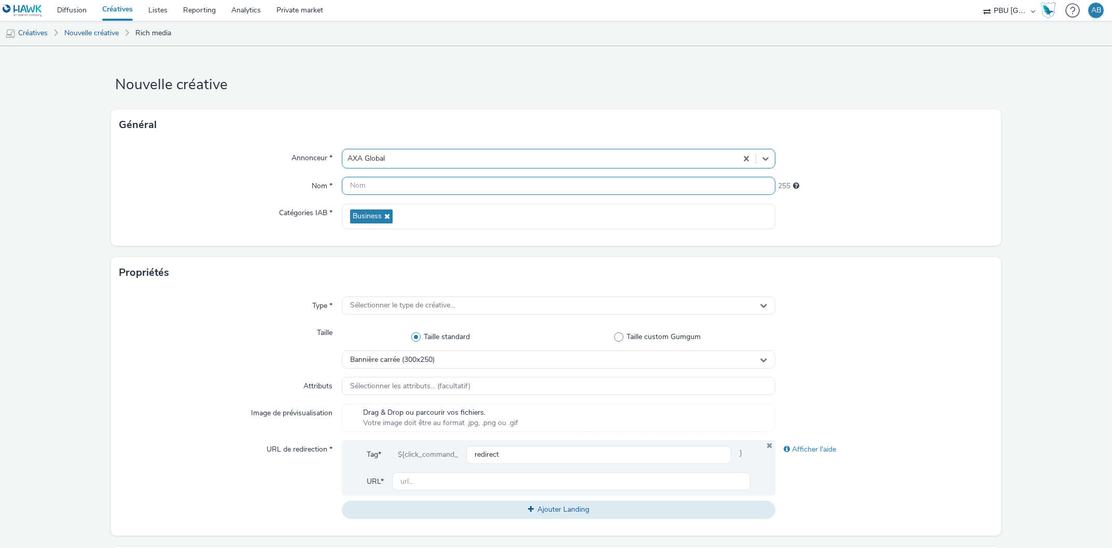
click at [378, 189] on input "text" at bounding box center [559, 186] width 434 height 18
paste input "hawk_display_cpm_600x500_mpu_auction_b2b_multi_2509_00m00s_uk_en_awareness_disp…"
type input "hawk_display_cpm_600x500_mpu_auction_b2b_multi_2509_00m00s_uk_en_awareness_disp…"
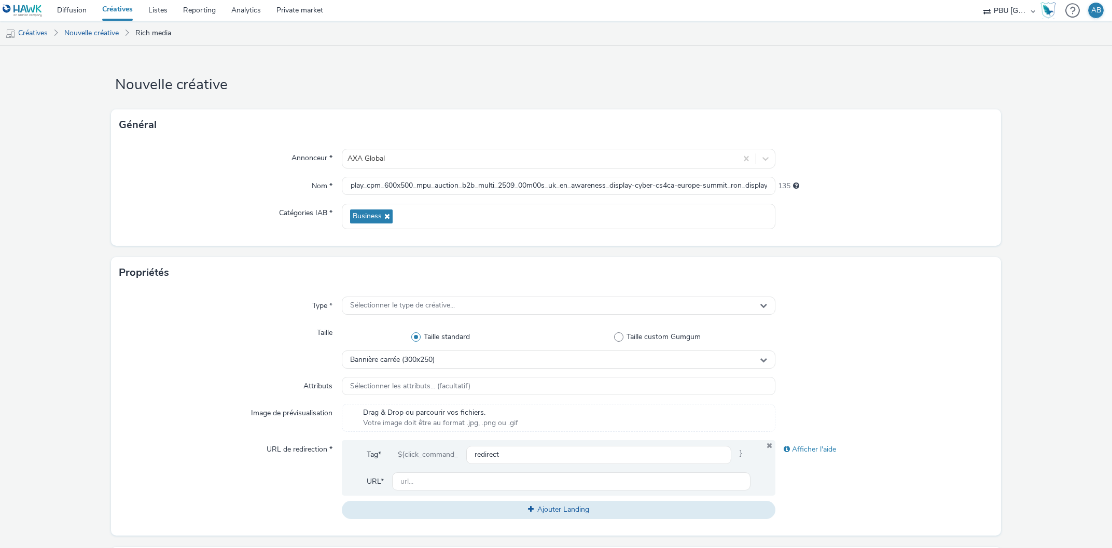
click at [282, 219] on div "Catégories IAB *" at bounding box center [230, 216] width 222 height 25
drag, startPoint x: 491, startPoint y: 182, endPoint x: 298, endPoint y: 188, distance: 193.0
click at [342, 188] on input "hawk_display_cpm_600x500_mpu_auction_b2b_multi_2509_00m00s_uk_en_awareness_disp…" at bounding box center [559, 186] width 434 height 18
click at [369, 294] on div "Type * Sélectionner le type de créative... Taille Taille standard Taille custom…" at bounding box center [555, 411] width 889 height 247
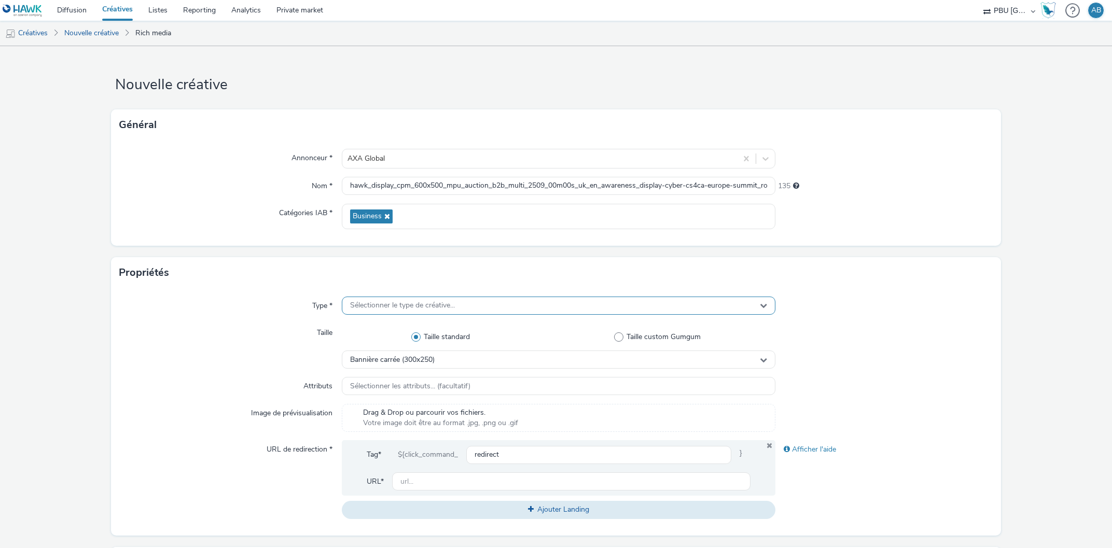
click at [370, 301] on div "Sélectionner le type de créative..." at bounding box center [559, 306] width 434 height 18
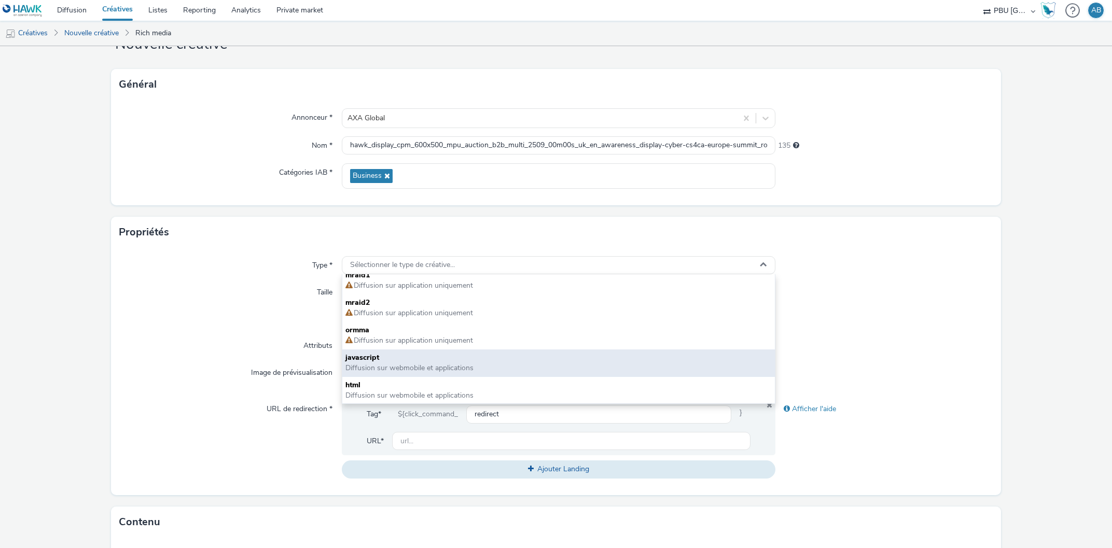
scroll to position [59, 0]
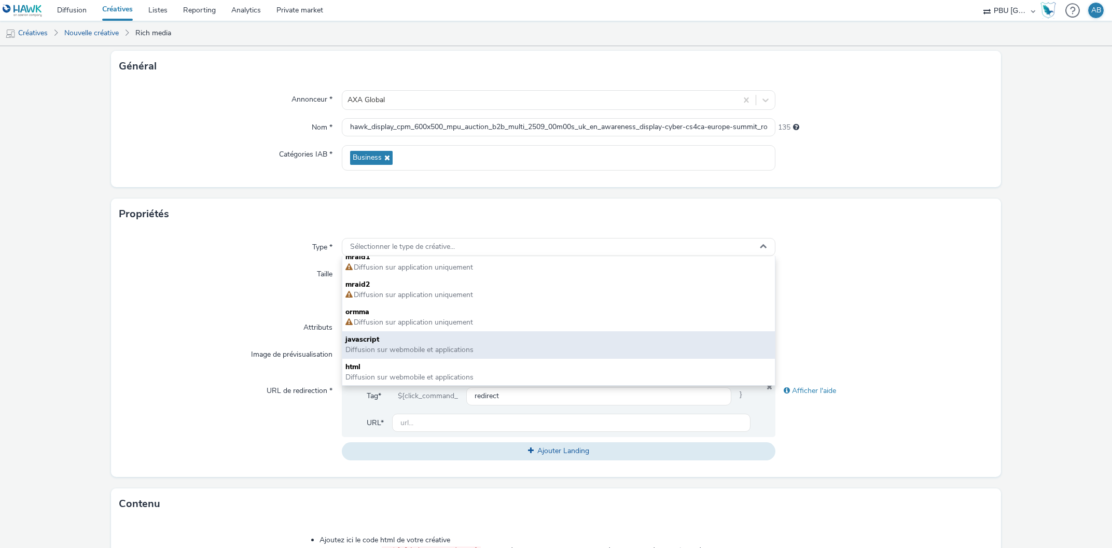
click at [371, 339] on span "javascript" at bounding box center [558, 339] width 427 height 10
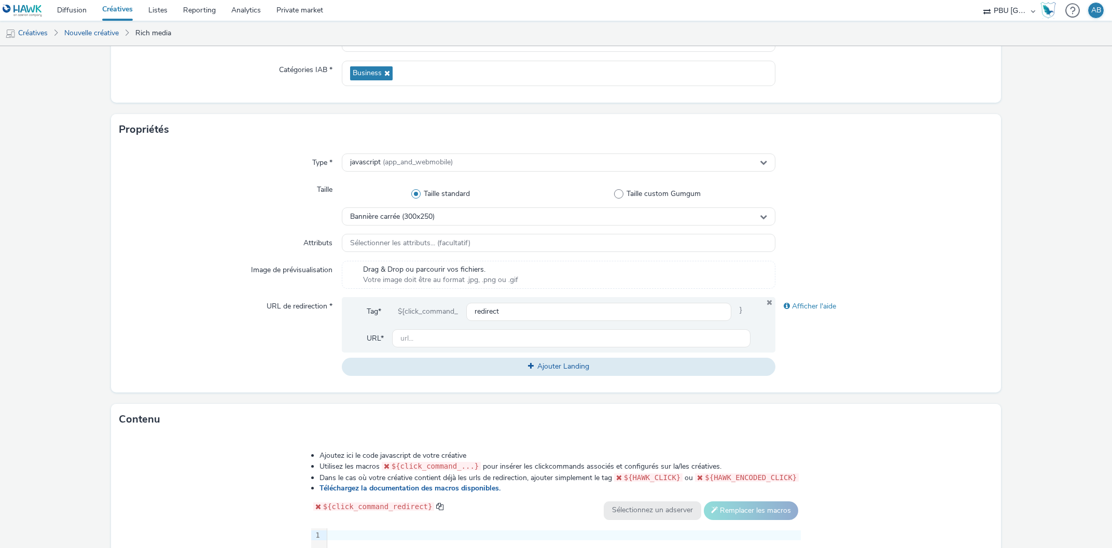
scroll to position [236, 0]
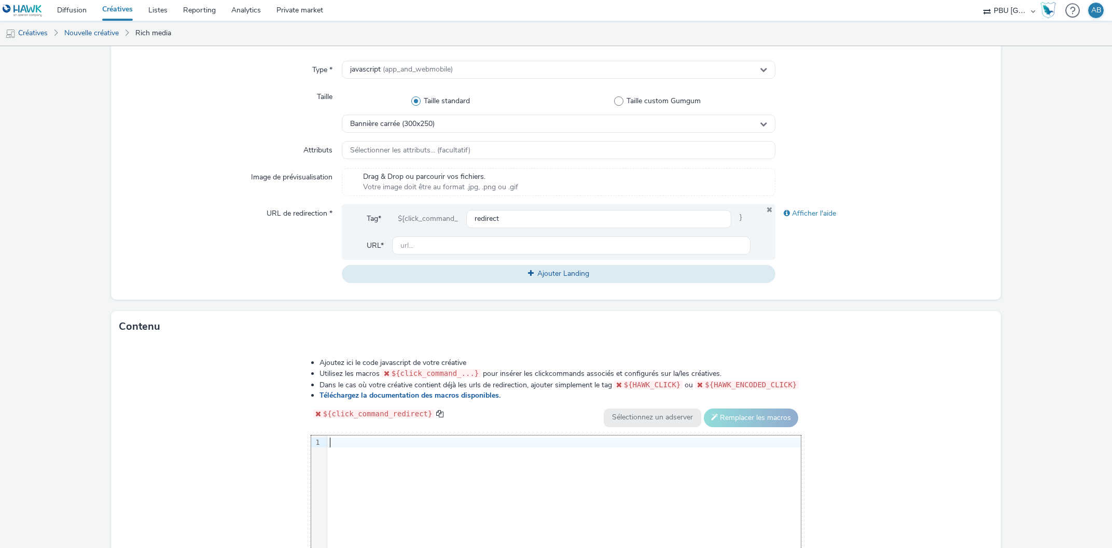
click at [363, 440] on div at bounding box center [563, 443] width 473 height 10
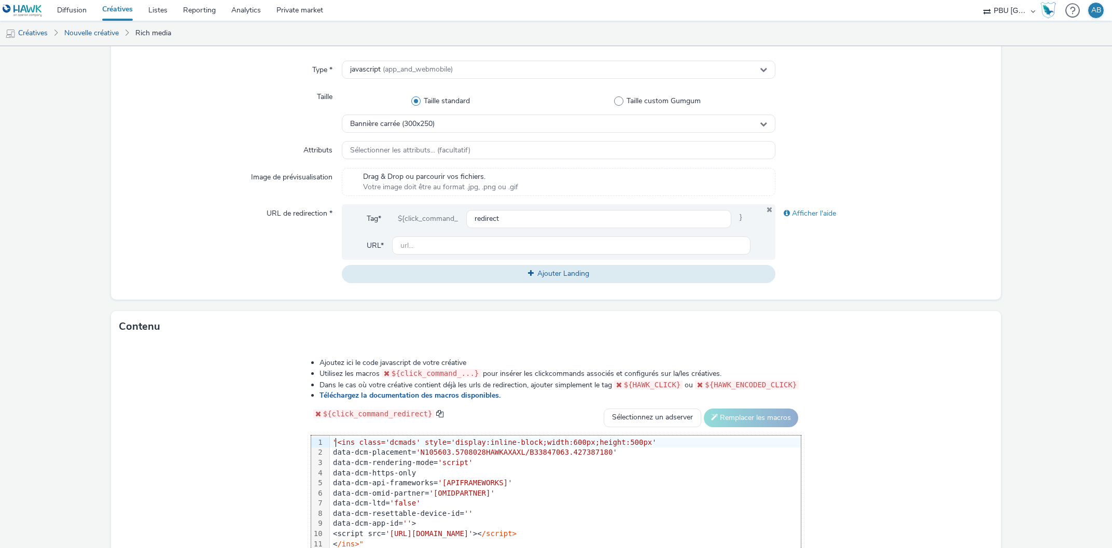
click at [341, 440] on span ""<ins class='dcmads' style='display:inline-block;width:600px;height:500px'" at bounding box center [495, 442] width 324 height 8
click at [374, 540] on div "< /ins>"" at bounding box center [565, 544] width 471 height 10
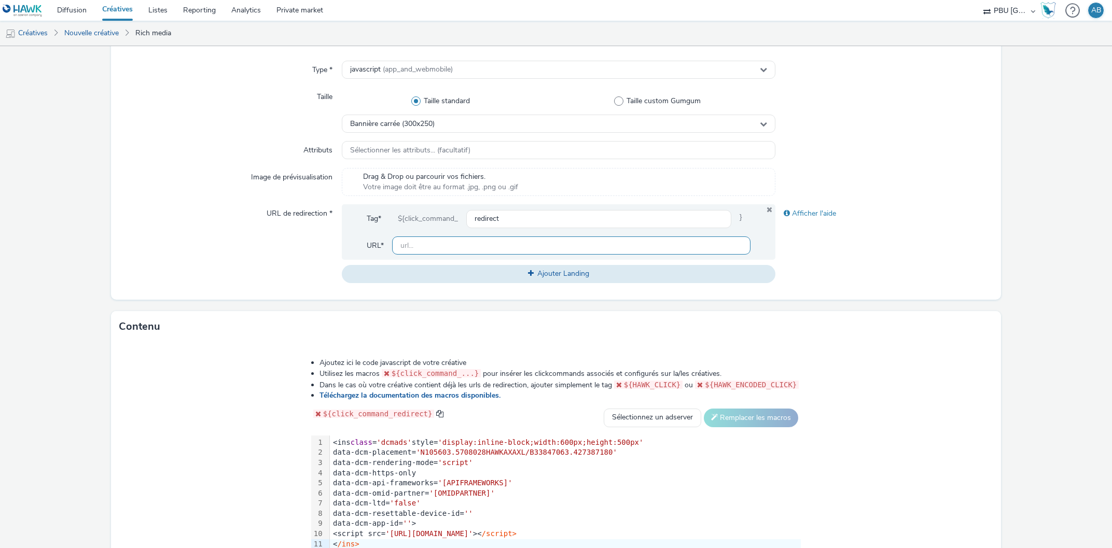
click at [438, 249] on input "text" at bounding box center [571, 245] width 359 height 18
paste input "https://axaxl.com/facing-into-risk?utm_source=hawk&utm_medium=Display&utm_campa…"
click at [248, 263] on div "URL de redirection *" at bounding box center [230, 243] width 222 height 78
drag, startPoint x: 409, startPoint y: 245, endPoint x: 932, endPoint y: 279, distance: 524.3
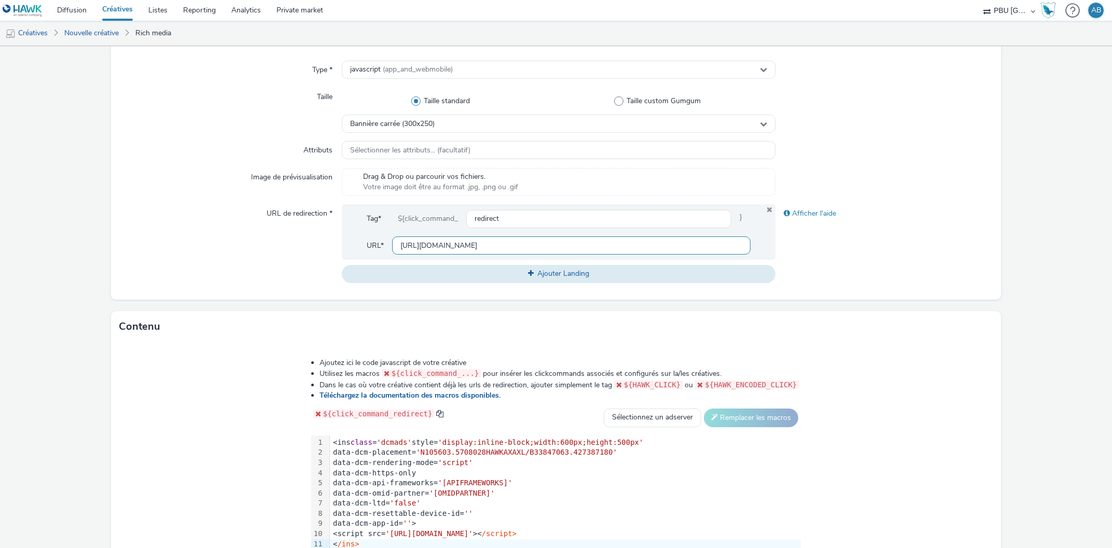
click at [751, 255] on input "https://axaxl.com/facing-into-risk?utm_source=hawk&utm_medium=Display&utm_campa…" at bounding box center [571, 245] width 359 height 18
drag, startPoint x: 452, startPoint y: 246, endPoint x: 861, endPoint y: 244, distance: 408.6
click at [751, 244] on input "https://axaxl.com/facing-into-risk?utm_source=hawk&utm_medium=Display&utm_campa…" at bounding box center [571, 245] width 359 height 18
type input "https://axaxl.com/"
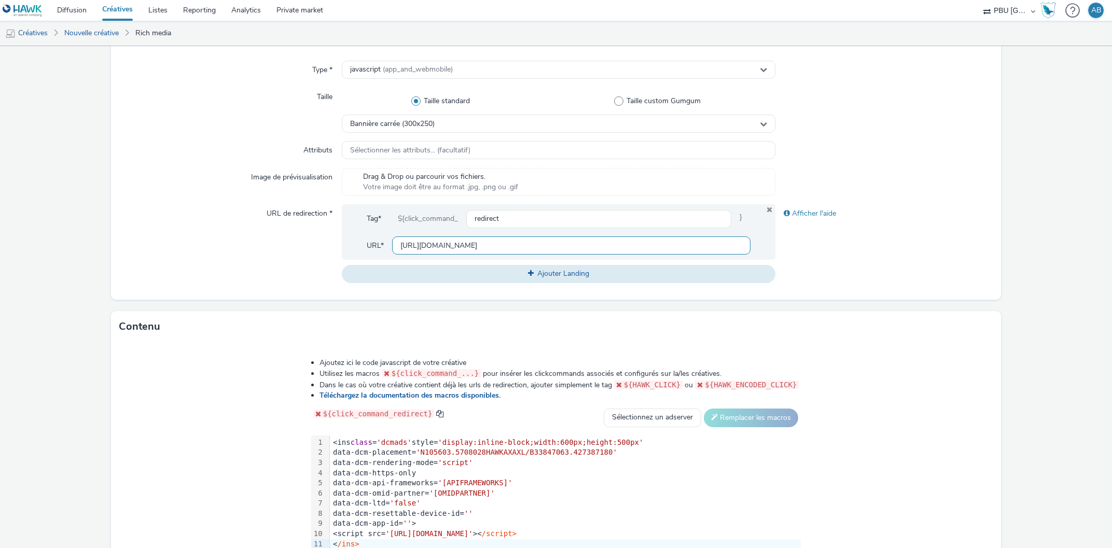
scroll to position [0, 0]
click at [245, 277] on div "URL de redirection *" at bounding box center [230, 243] width 222 height 78
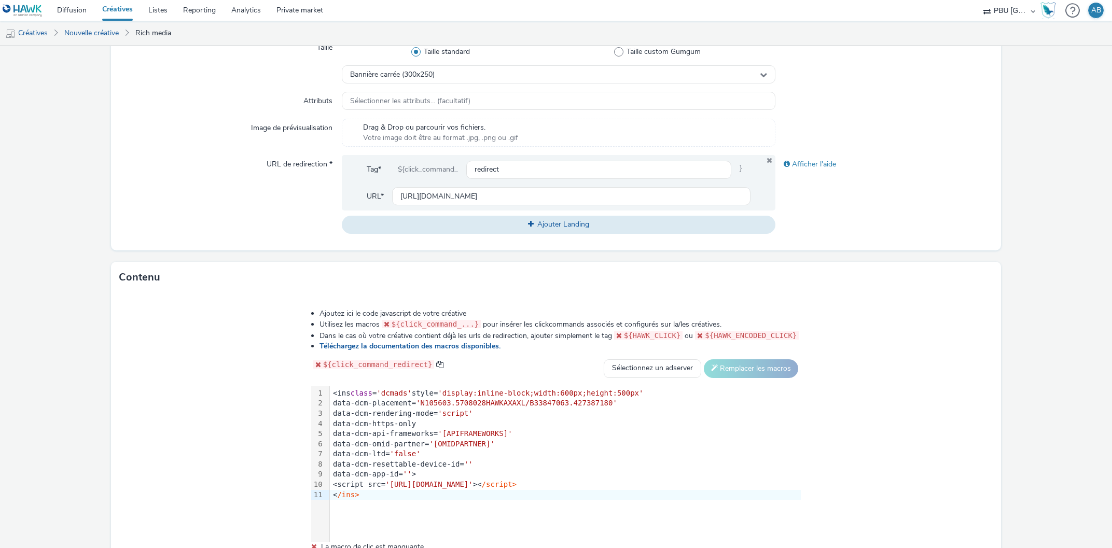
scroll to position [295, 0]
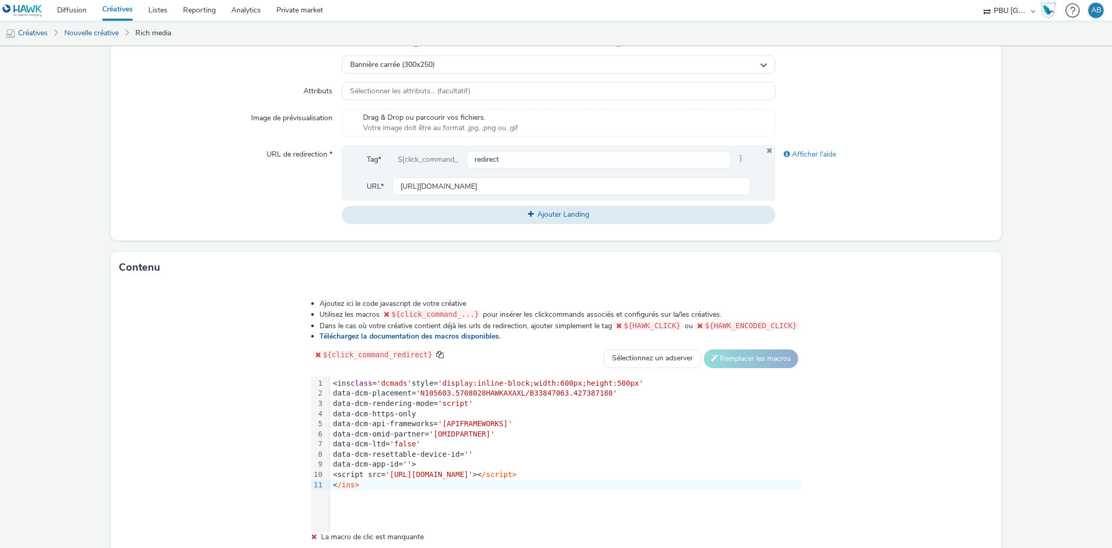
click at [640, 471] on div "<script src= 'https://www.googletagservices.com/dcm/dcmads.js' >< /script>" at bounding box center [565, 475] width 471 height 10
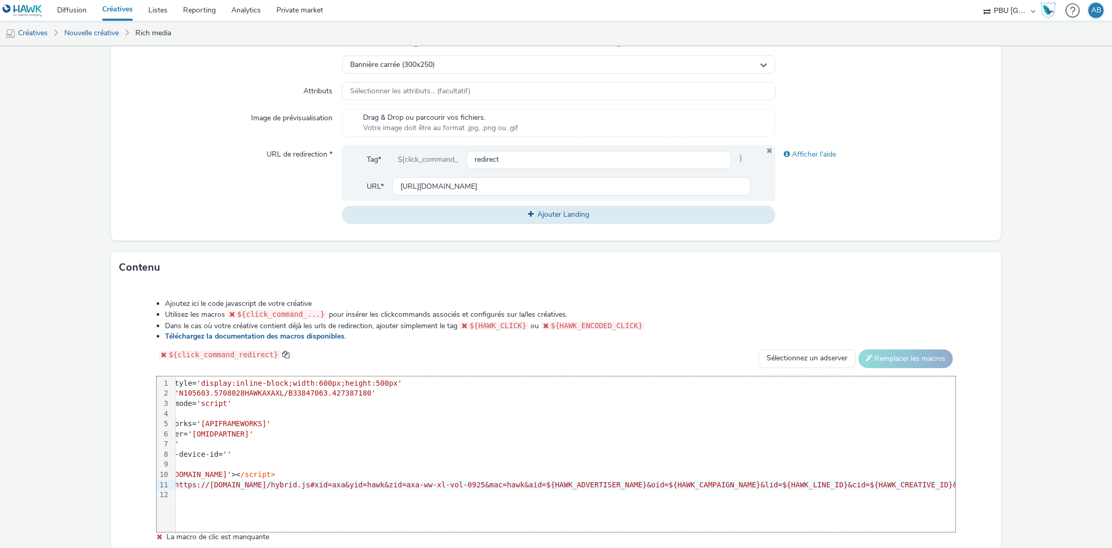
scroll to position [0, 0]
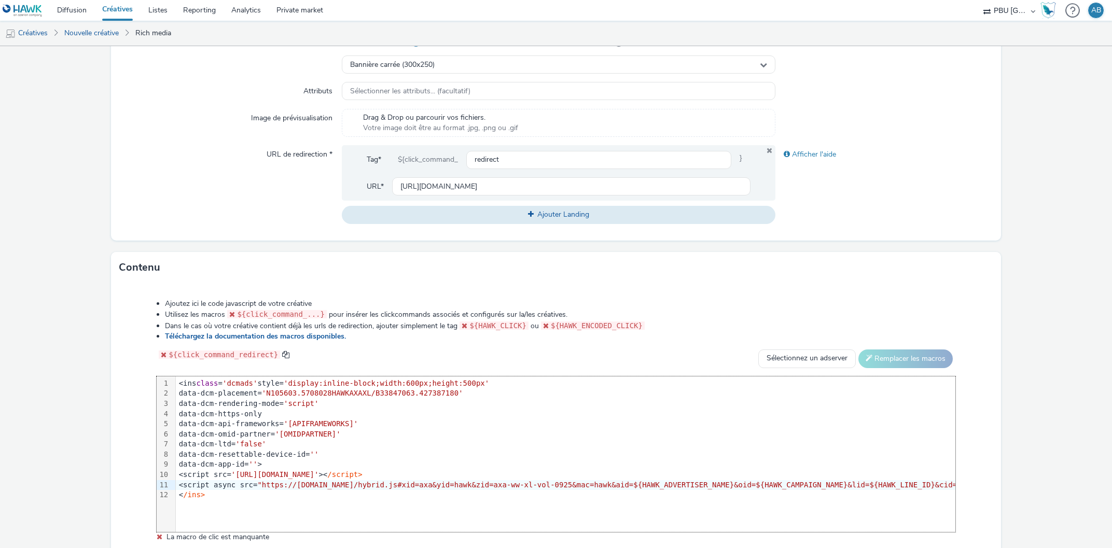
click at [481, 475] on div "<script src= 'https://www.googletagservices.com/dcm/dcmads.js' >< /script>" at bounding box center [1050, 475] width 1748 height 10
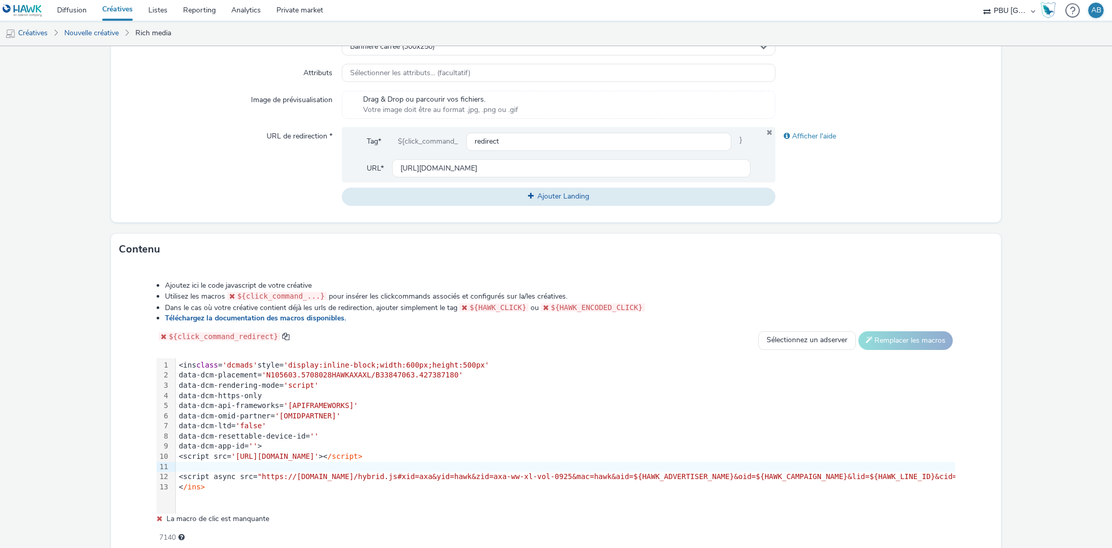
scroll to position [354, 0]
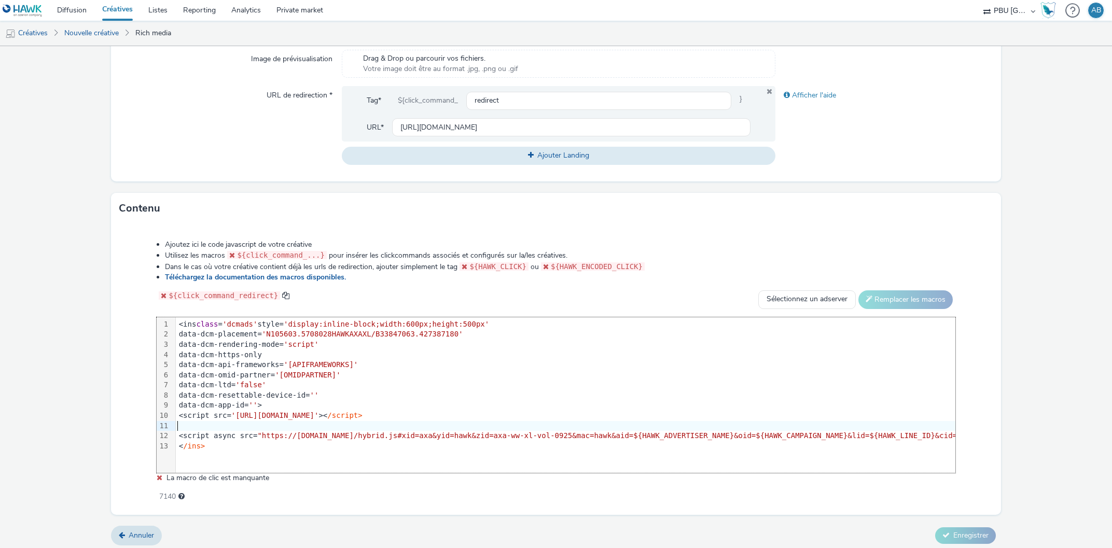
click at [184, 428] on div at bounding box center [1050, 426] width 1748 height 10
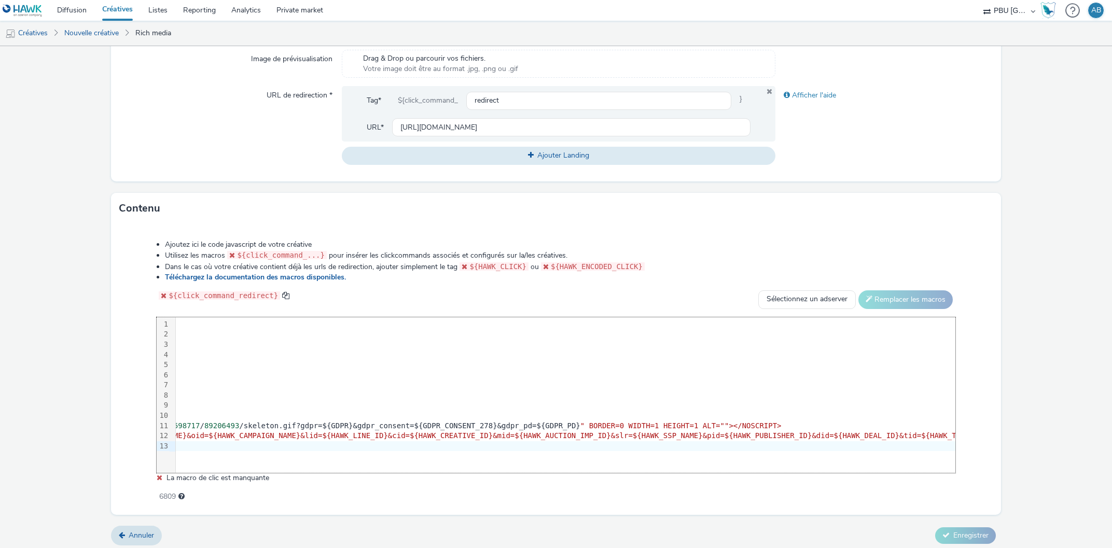
scroll to position [0, 0]
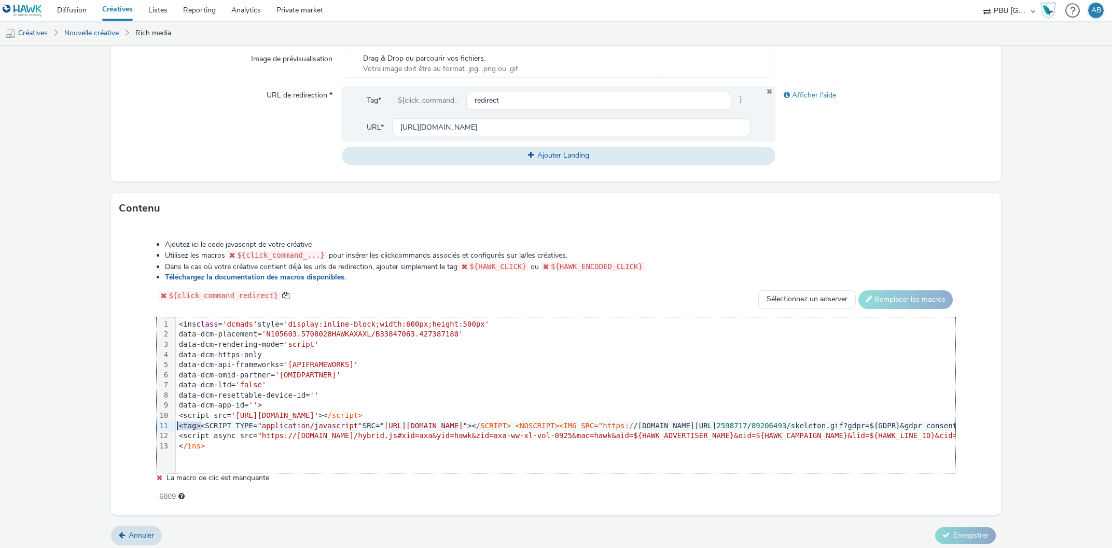
drag, startPoint x: 200, startPoint y: 421, endPoint x: 167, endPoint y: 426, distance: 33.0
click at [167, 426] on div "99 1 2 3 4 5 6 7 8 9 10 11 12 13 › <ins class = 'dcmads' style= 'display:inline…" at bounding box center [556, 395] width 798 height 156
click at [193, 428] on div "<tag><SCRIPT TYPE= "application/javascript" SRC= "https://pixel.adsafeprotected…" at bounding box center [1050, 426] width 1748 height 10
click at [196, 426] on div "<tag><SCRIPT TYPE= "application/javascript" SRC= "https://pixel.adsafeprotected…" at bounding box center [1050, 426] width 1748 height 10
click at [197, 425] on div "<tag><SCRIPT TYPE= "application/javascript" SRC= "https://pixel.adsafeprotected…" at bounding box center [1050, 426] width 1748 height 10
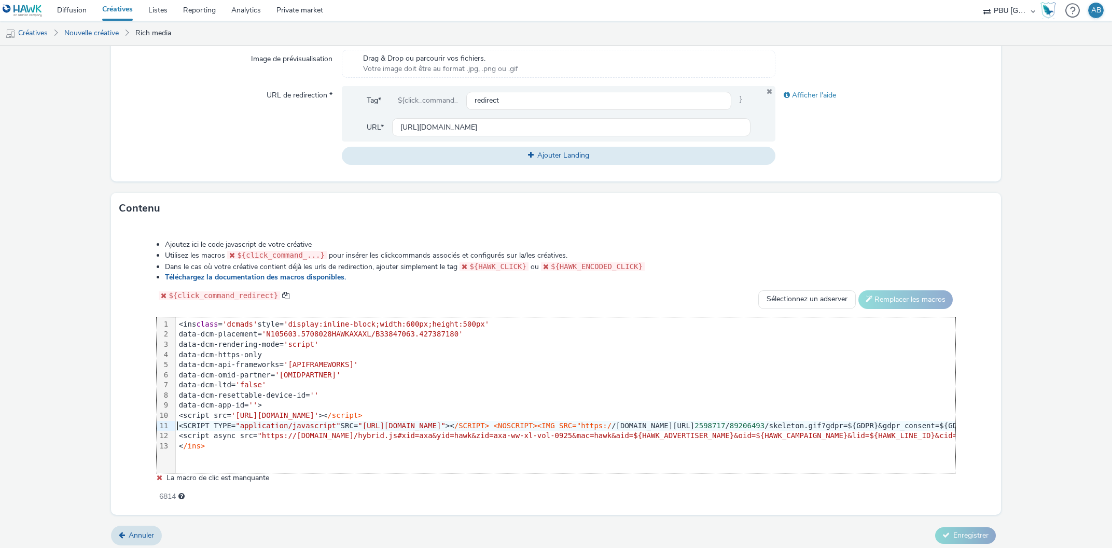
click at [131, 401] on div "Ajoutez ici le code javascript de votre créative Utilisez les macros ${click_co…" at bounding box center [555, 365] width 873 height 266
click at [218, 322] on div "<ins class = 'dcmads' style= 'display:inline-block;width:600px;height:500px'" at bounding box center [1050, 324] width 1748 height 10
drag, startPoint x: 257, startPoint y: 322, endPoint x: 148, endPoint y: 318, distance: 108.4
click at [148, 318] on div "Ajoutez ici le code javascript de votre créative Utilisez les macros ${click_co…" at bounding box center [555, 365] width 873 height 266
paste div
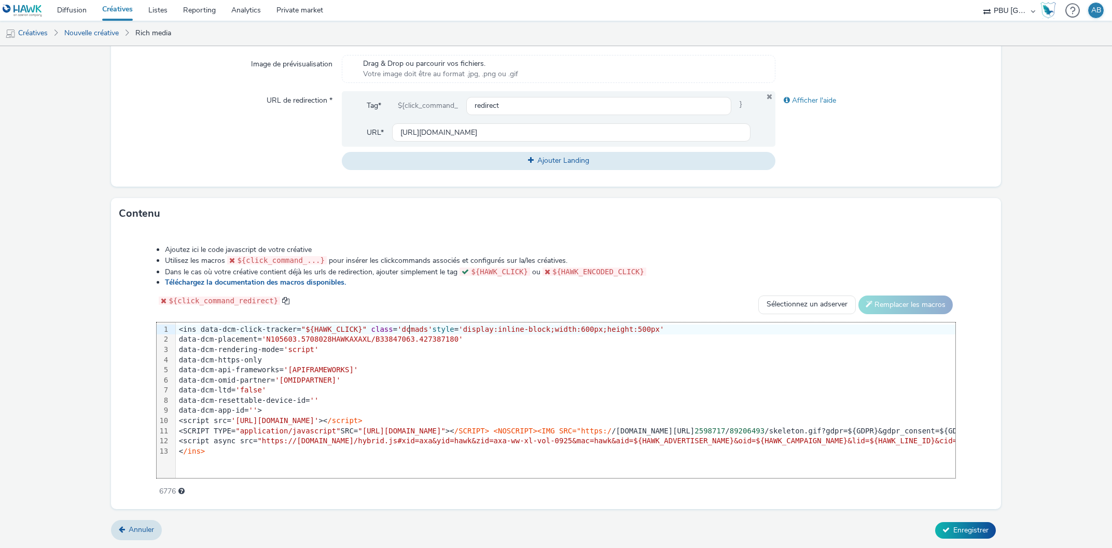
scroll to position [348, 0]
click at [971, 531] on span "Enregistrer" at bounding box center [970, 531] width 35 height 10
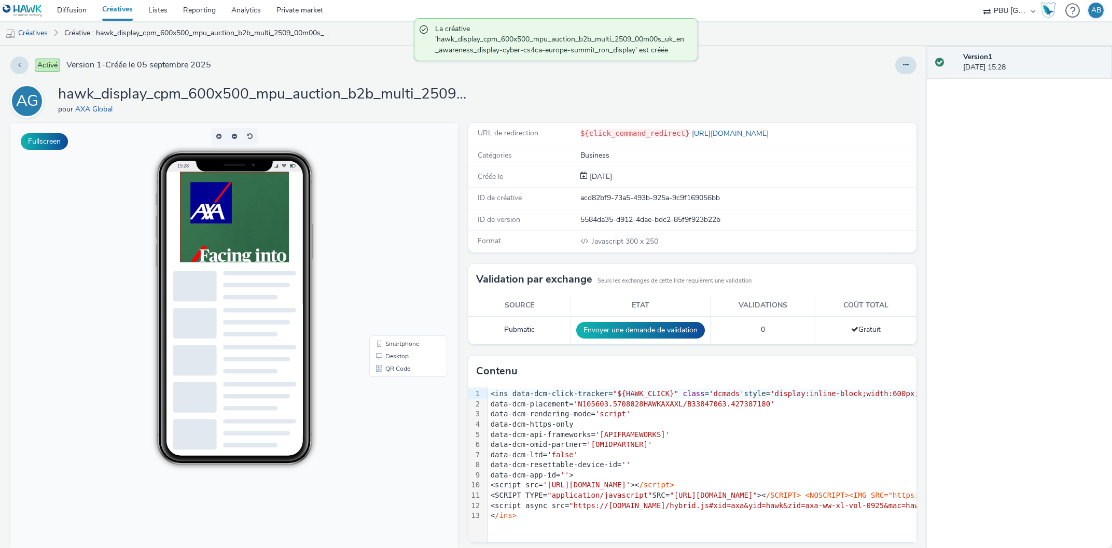
click at [259, 235] on img at bounding box center [334, 301] width 311 height 259
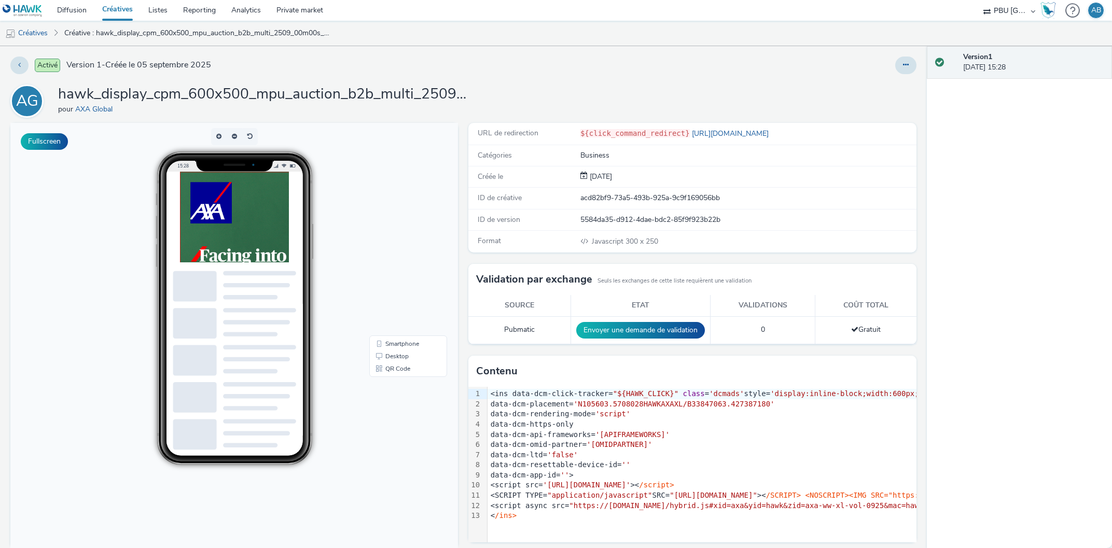
click at [114, 12] on link "Créatives" at bounding box center [117, 10] width 46 height 21
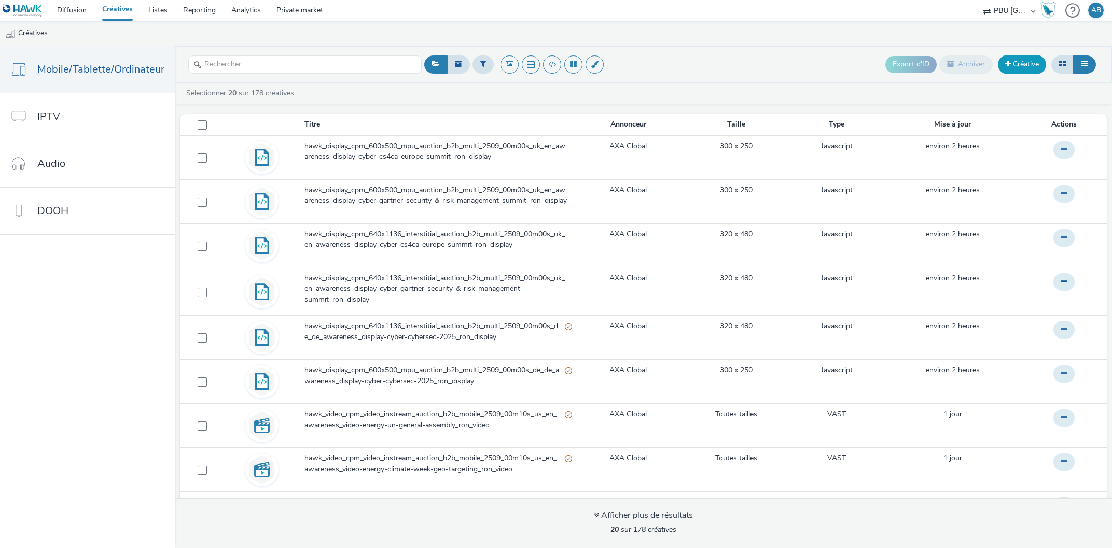
click at [1005, 67] on span at bounding box center [1008, 63] width 6 height 7
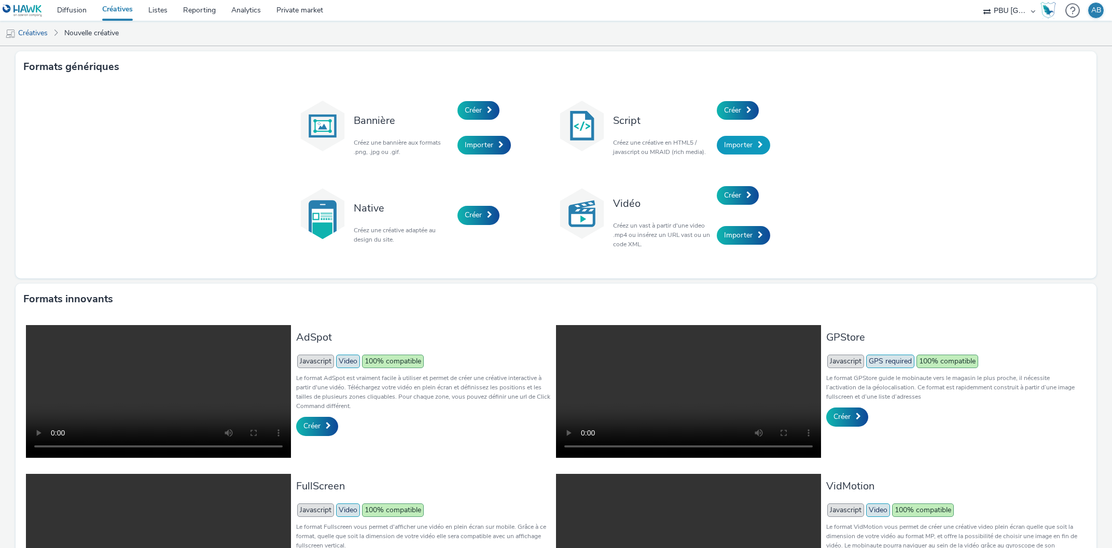
click at [746, 142] on span "Importer" at bounding box center [738, 145] width 29 height 10
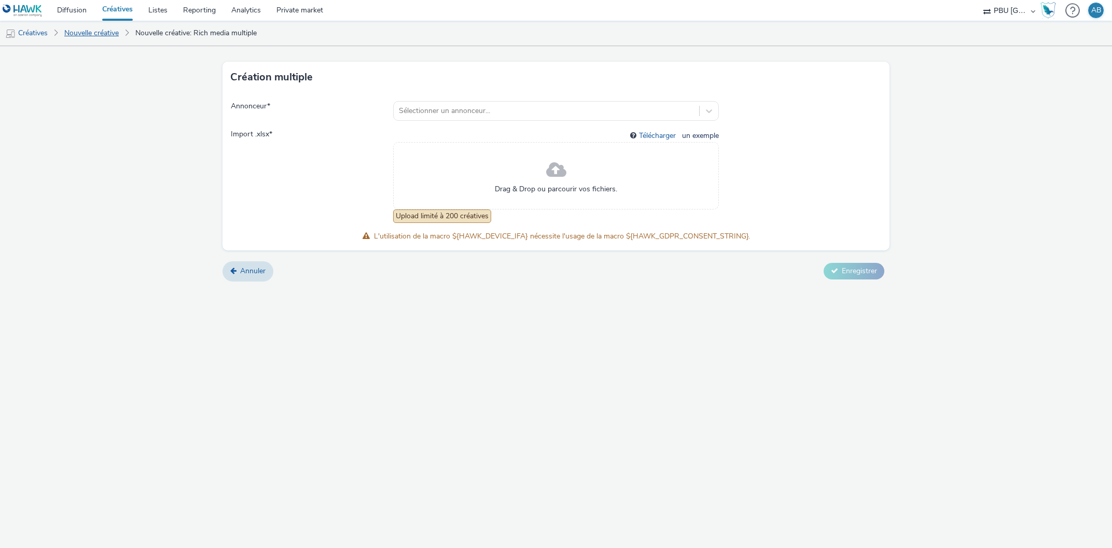
click at [103, 33] on link "Nouvelle créative" at bounding box center [91, 33] width 65 height 25
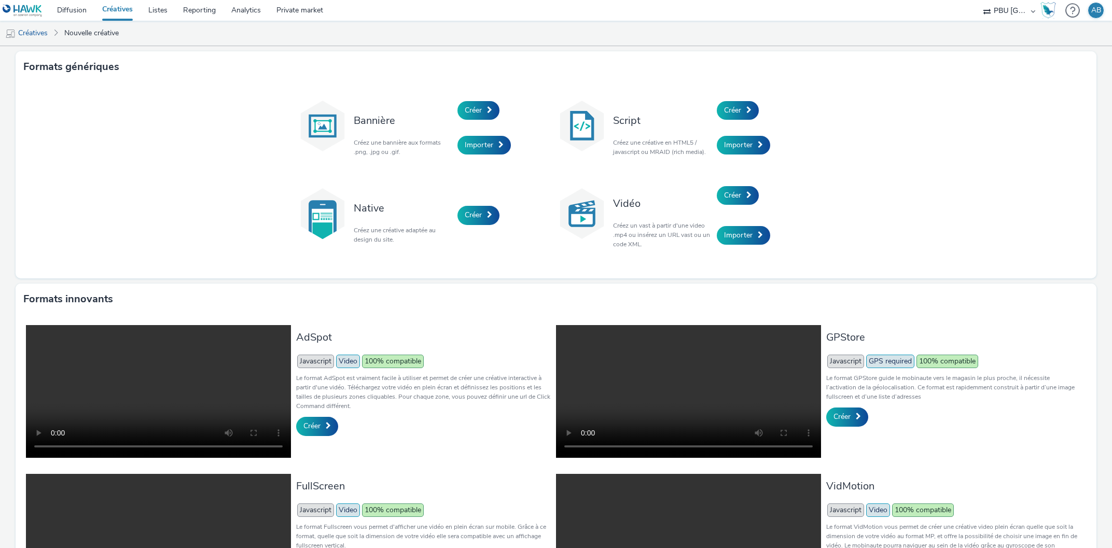
click at [743, 99] on div "Créer" at bounding box center [766, 110] width 99 height 35
click at [742, 108] on link "Créer" at bounding box center [738, 110] width 42 height 19
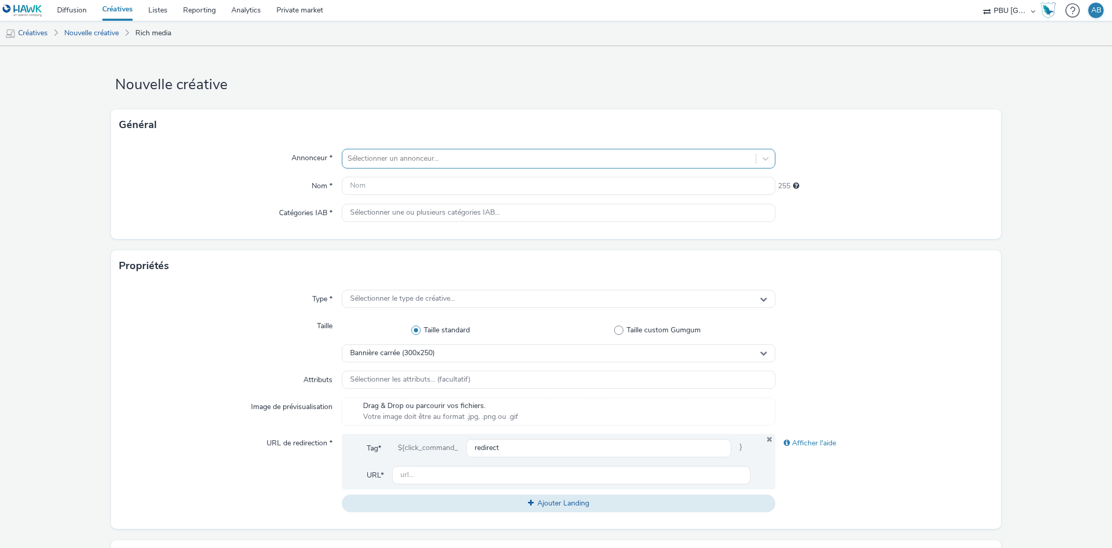
click at [421, 157] on div at bounding box center [548, 158] width 403 height 12
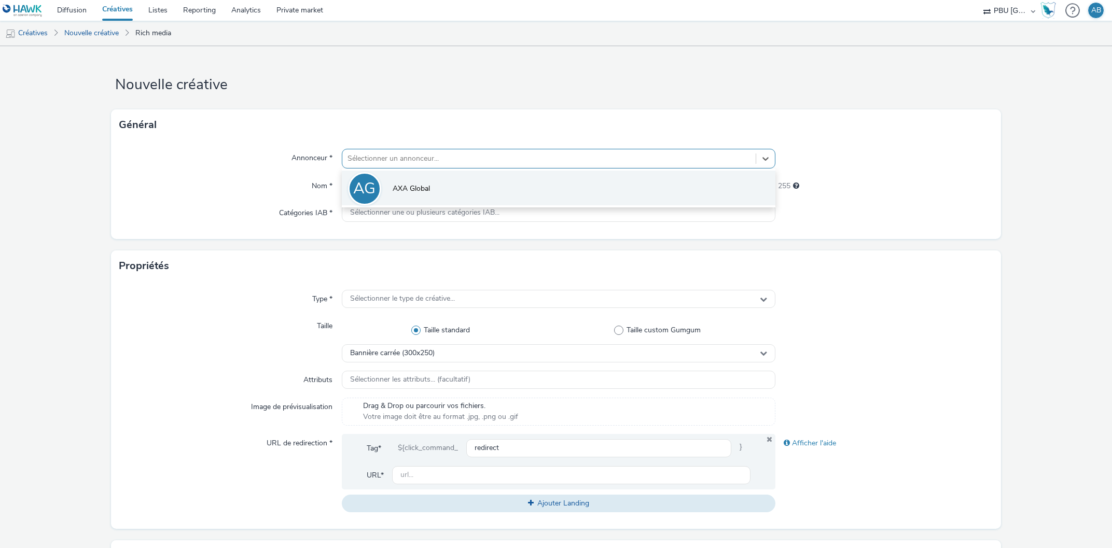
click at [431, 193] on li "AG AXA Global" at bounding box center [559, 188] width 434 height 35
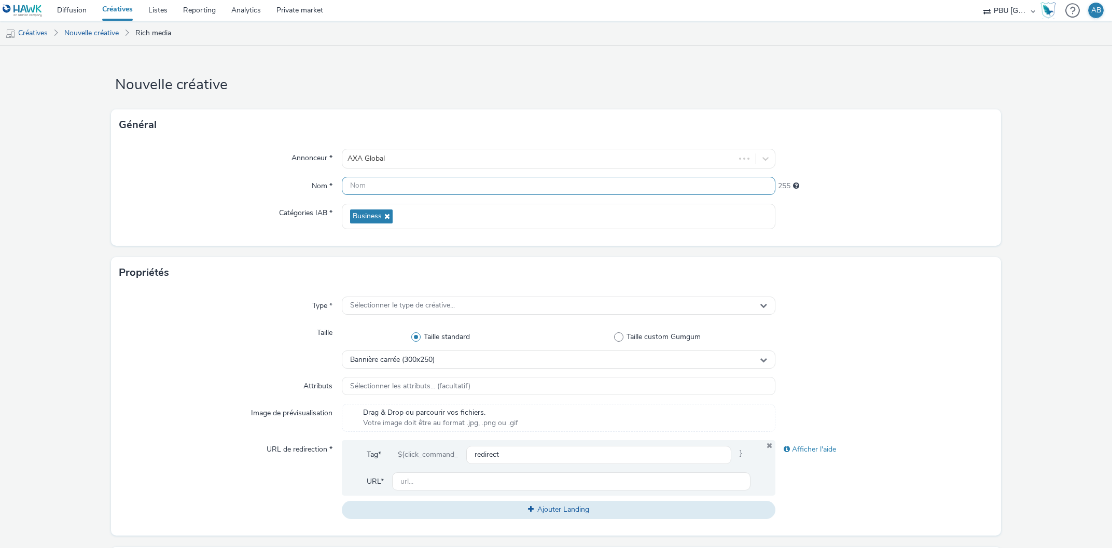
click at [421, 187] on input "text" at bounding box center [559, 186] width 434 height 18
paste input "hawk_display_cpm_640x1136_interstitial_auction_b2b_multi_2509_00m00s_us_en_awar…"
type input "hawk_display_cpm_640x1136_interstitial_auction_b2b_multi_2509_00m00s_us_en_awar…"
click at [436, 303] on span "Sélectionner le type de créative..." at bounding box center [402, 305] width 105 height 9
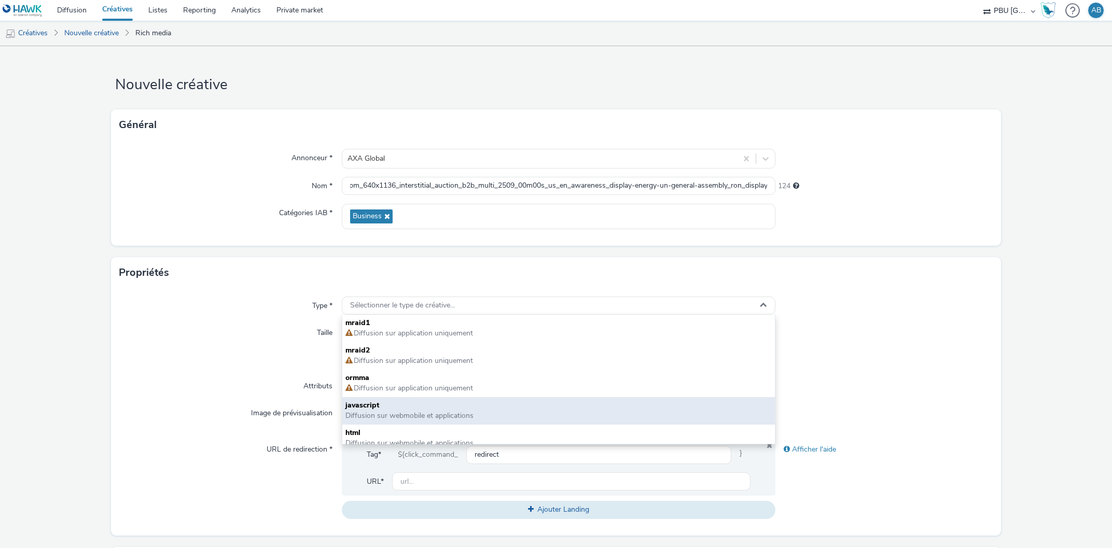
click at [441, 407] on span "javascript" at bounding box center [558, 405] width 427 height 10
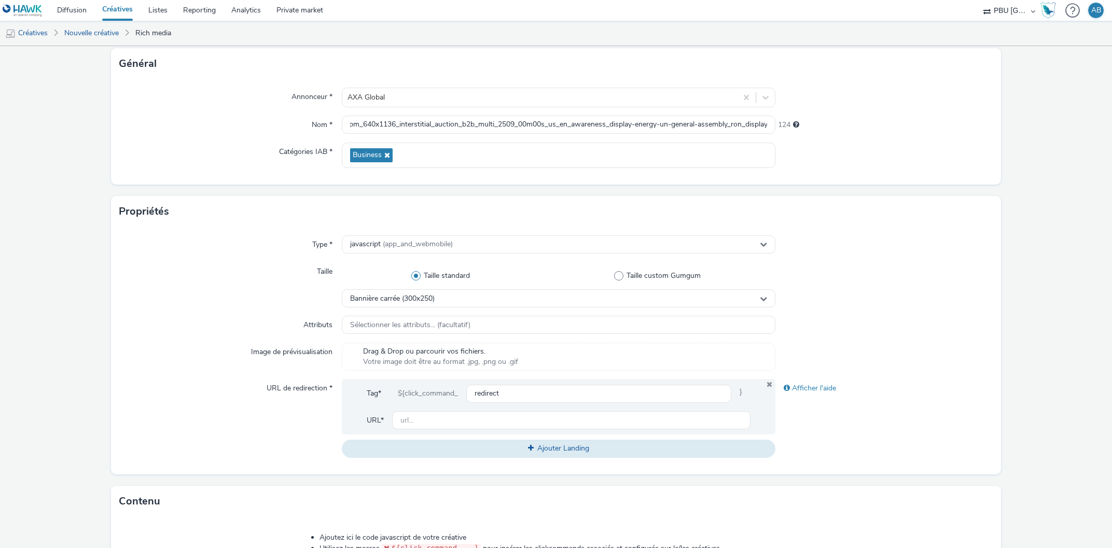
scroll to position [236, 0]
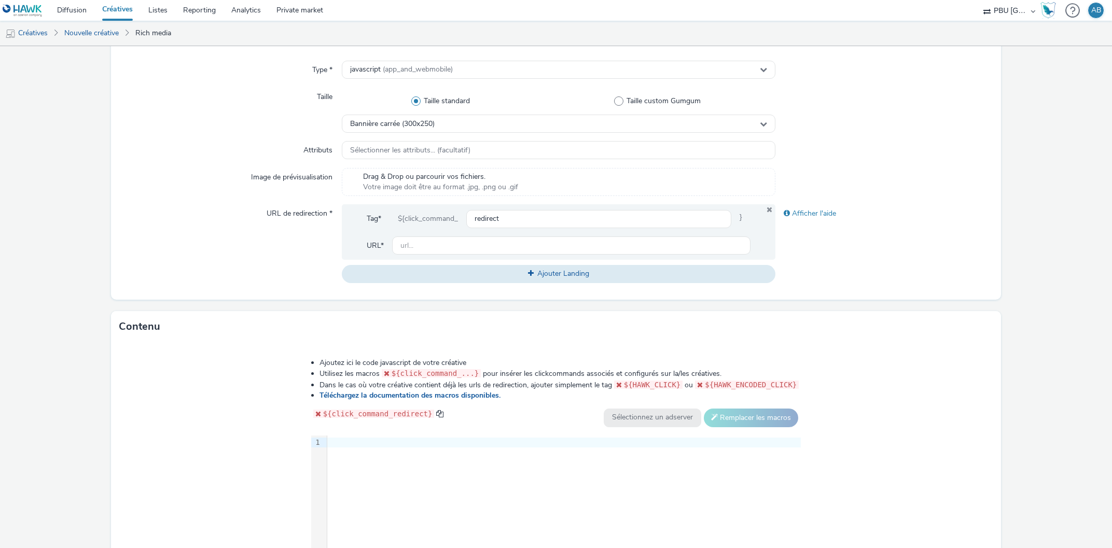
click at [374, 445] on div at bounding box center [563, 443] width 473 height 10
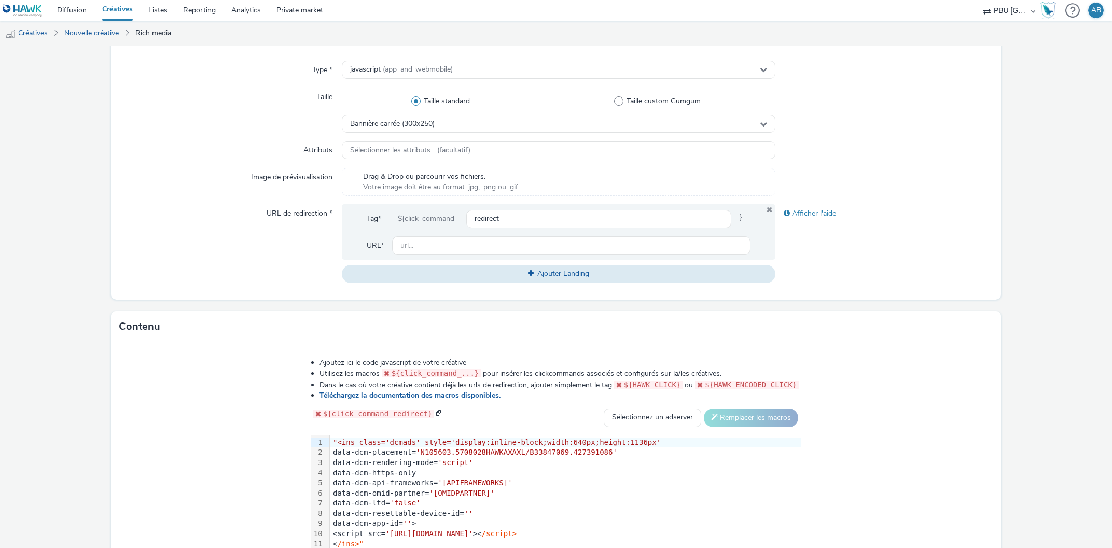
click at [342, 441] on span ""<ins class='dcmads' style='display:inline-block;width:640px;height:1136px'" at bounding box center [497, 442] width 328 height 8
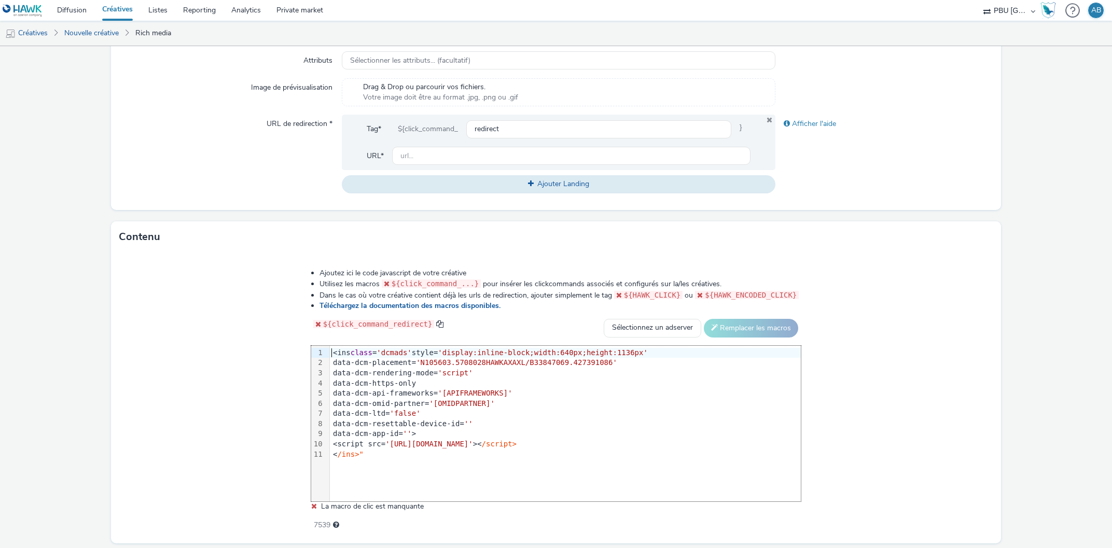
scroll to position [354, 0]
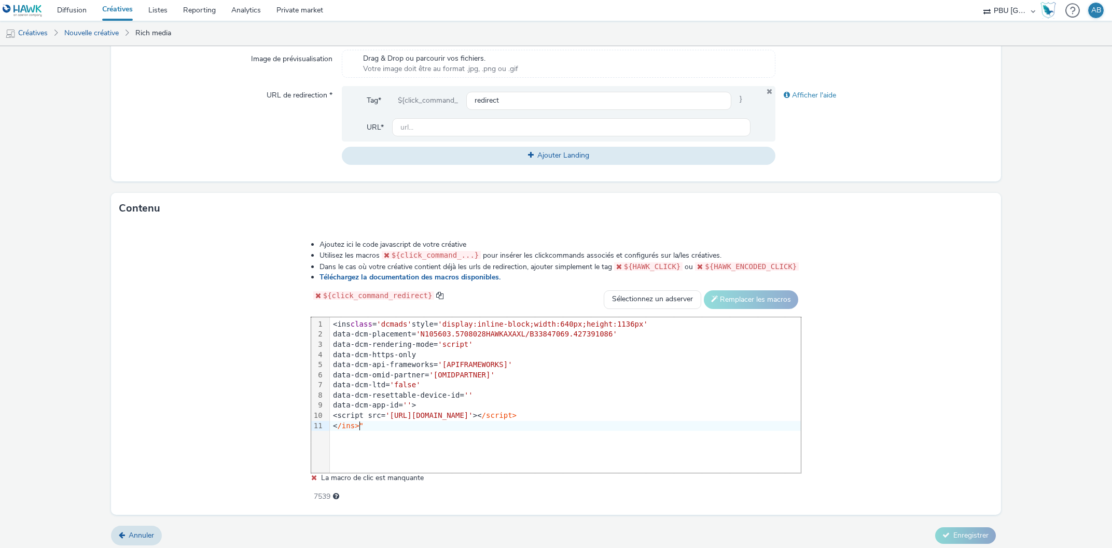
click at [372, 425] on div "< /ins>"" at bounding box center [565, 426] width 471 height 10
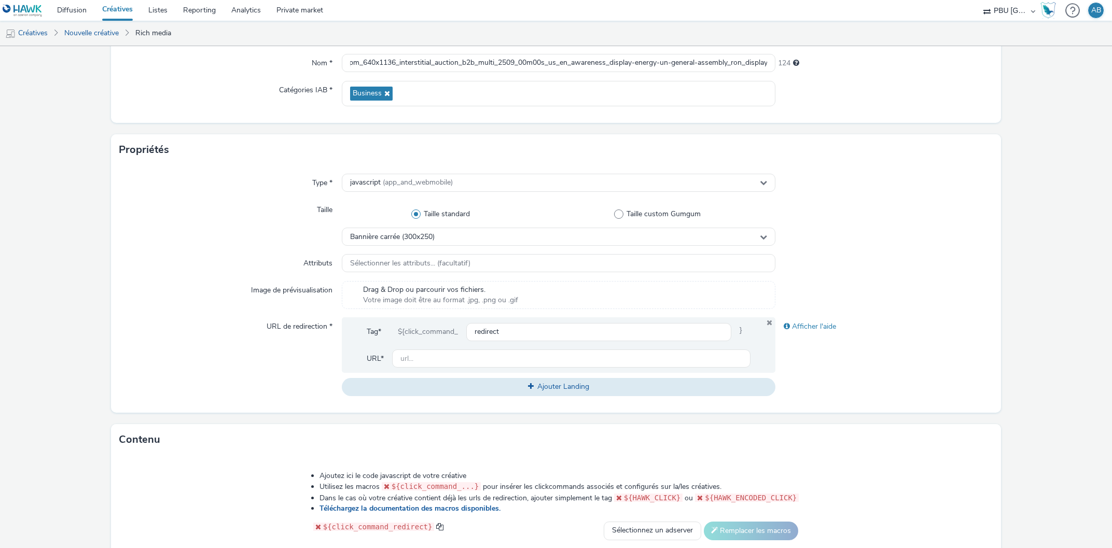
scroll to position [118, 0]
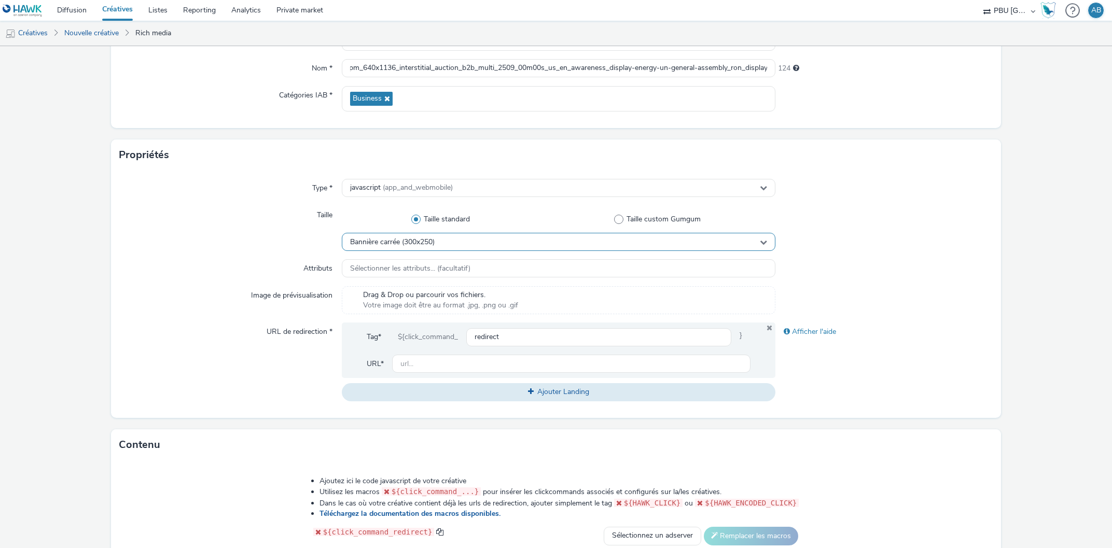
click at [456, 238] on div "Bannière carrée (300x250)" at bounding box center [559, 242] width 434 height 18
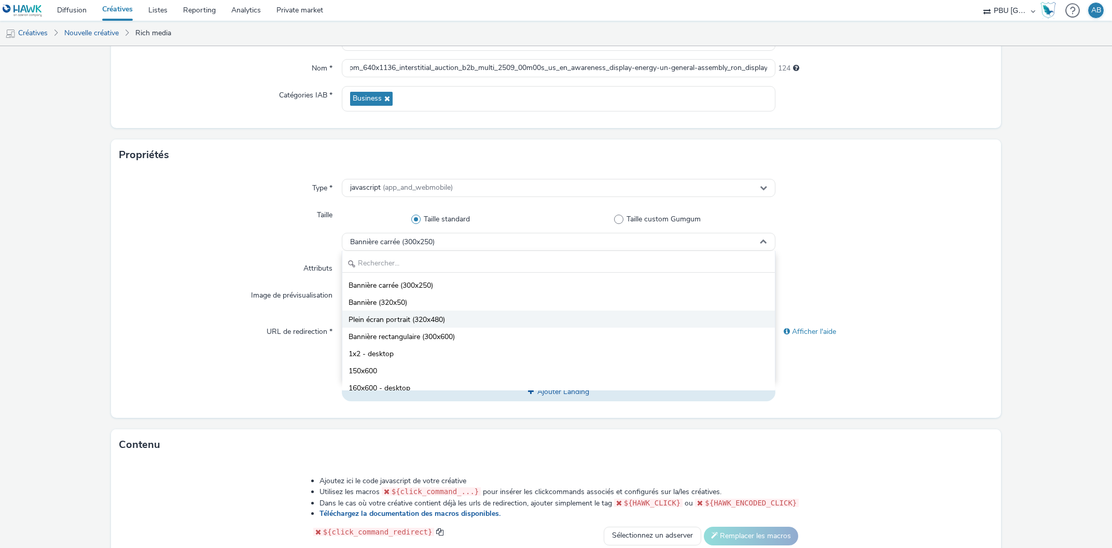
click at [441, 319] on span "Plein écran portrait (320x480)" at bounding box center [396, 320] width 96 height 10
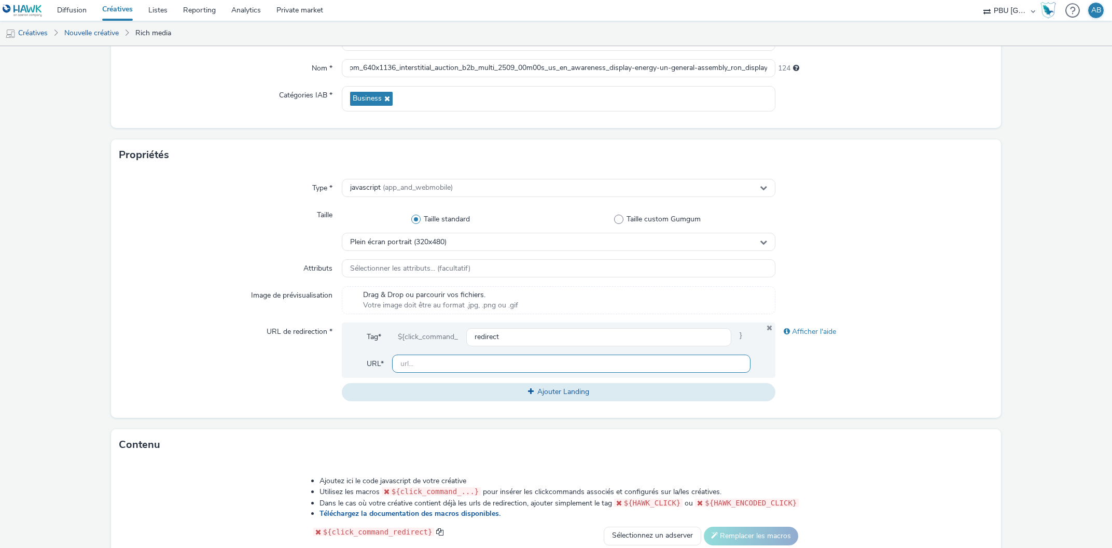
click at [445, 368] on input "text" at bounding box center [571, 364] width 359 height 18
paste input "https://axaxl.com/facing-into-risk?utm_source=hawk&utm_medium=Display&utm_campa…"
click at [319, 353] on div "URL de redirection *" at bounding box center [230, 362] width 222 height 78
drag, startPoint x: 428, startPoint y: 365, endPoint x: 858, endPoint y: 396, distance: 430.5
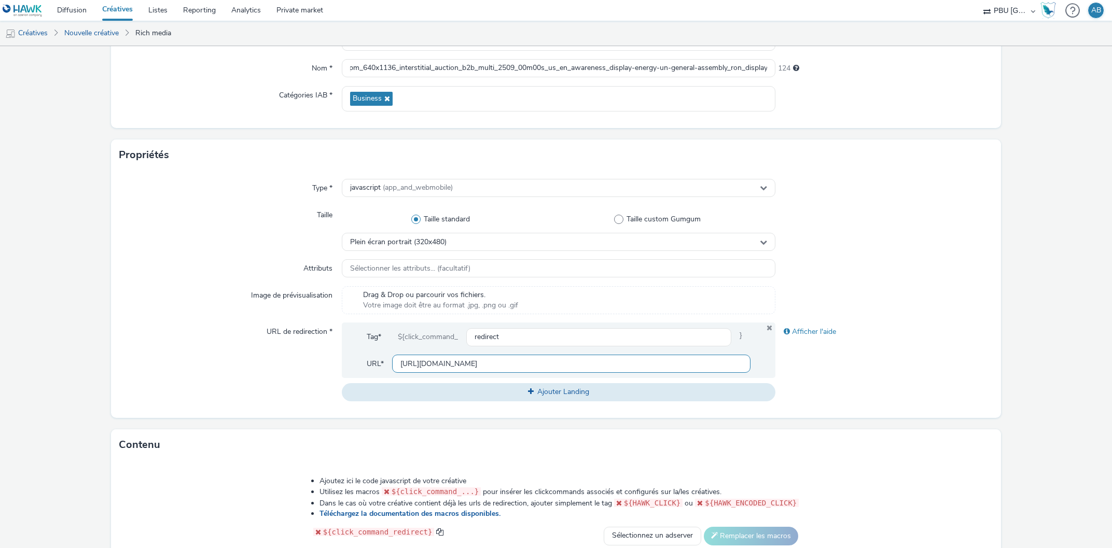
click at [751, 373] on input "https://axaxl.com/facing-into-risk?utm_source=hawk&utm_medium=Display&utm_campa…" at bounding box center [571, 364] width 359 height 18
drag, startPoint x: 450, startPoint y: 364, endPoint x: 789, endPoint y: 368, distance: 339.2
click at [751, 368] on input "https://axaxl.com/facing-into-risk?utm_source=hawk&utm_medium=Display&utm_campa…" at bounding box center [571, 364] width 359 height 18
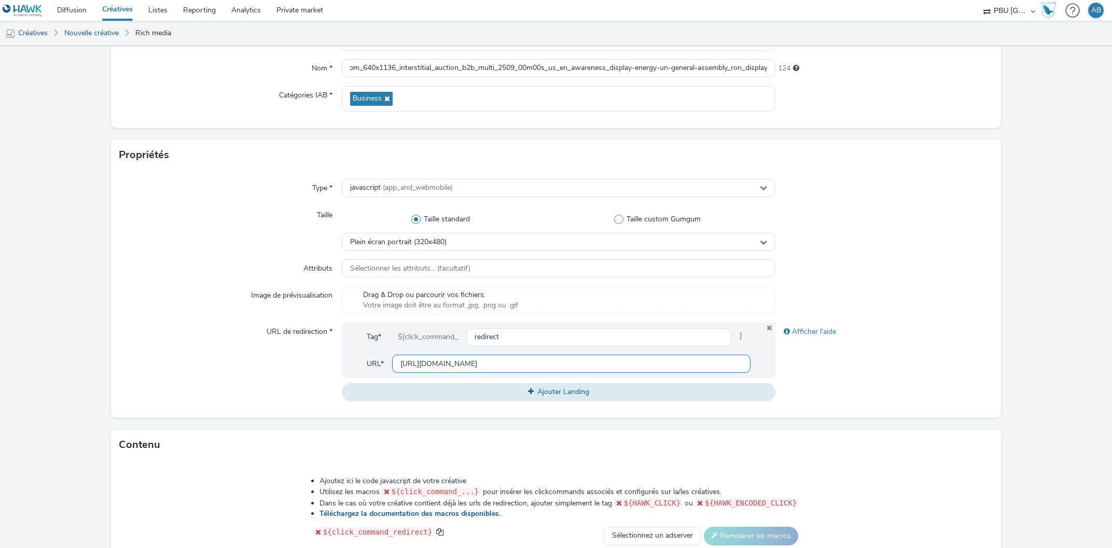
drag, startPoint x: 456, startPoint y: 362, endPoint x: 509, endPoint y: 359, distance: 53.5
click at [509, 359] on input "https://axaxl.com/facing-i" at bounding box center [571, 364] width 359 height 18
type input "https://axaxl.com/"
click at [839, 392] on div "Afficher l'aide" at bounding box center [883, 362] width 217 height 78
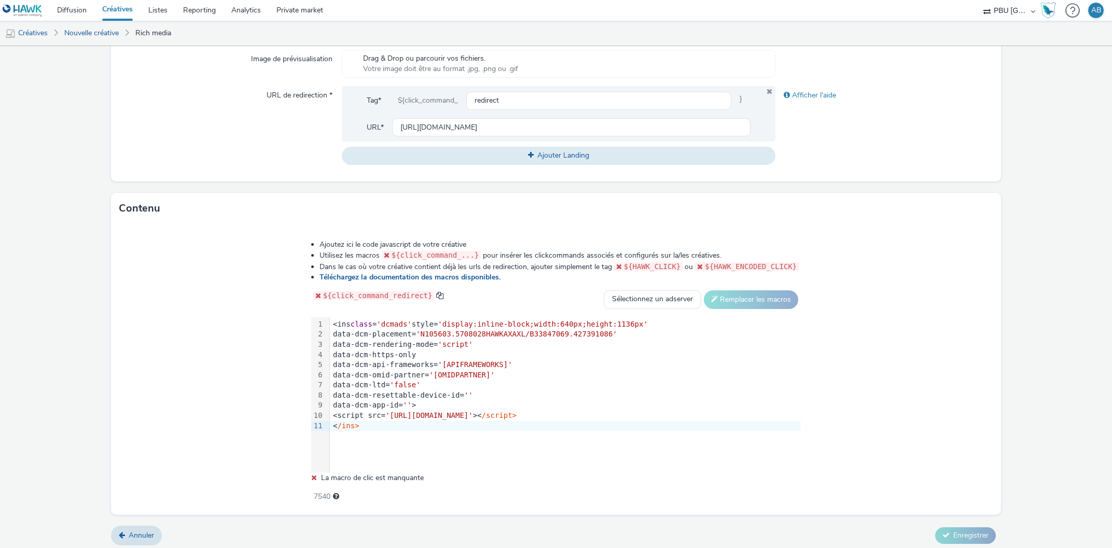
scroll to position [295, 0]
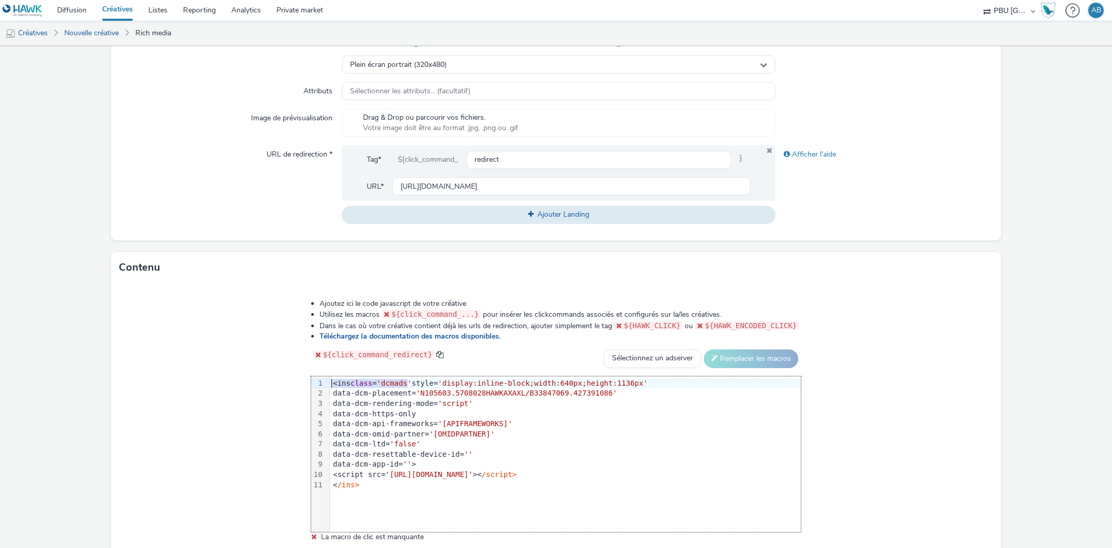
drag, startPoint x: 413, startPoint y: 383, endPoint x: 330, endPoint y: 387, distance: 83.1
click at [330, 387] on div "99 1 2 3 4 5 6 7 8 9 10 11 › <ins class = 'dcmads' style= 'display:inline-block…" at bounding box center [556, 454] width 490 height 156
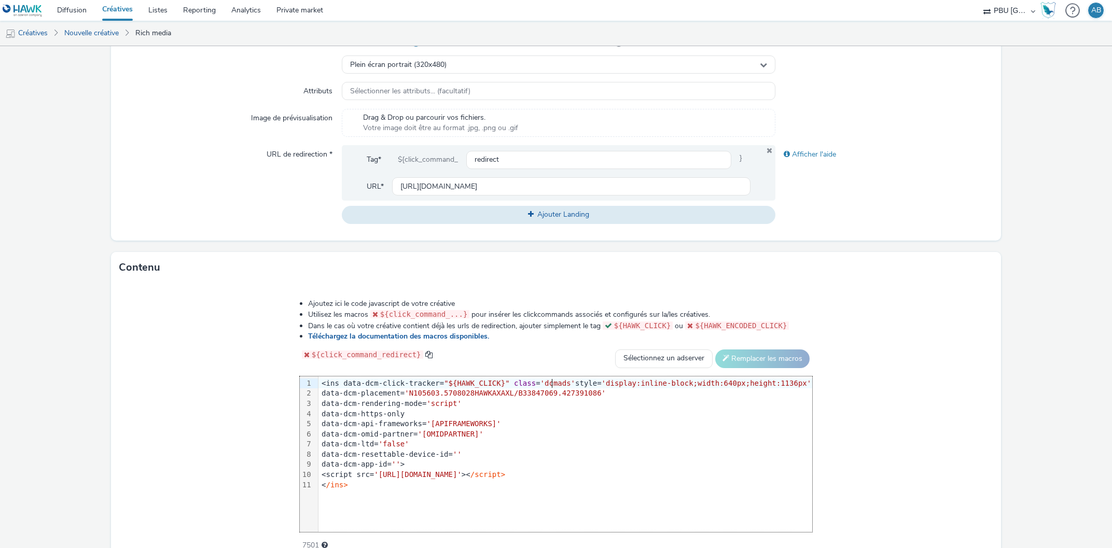
scroll to position [348, 0]
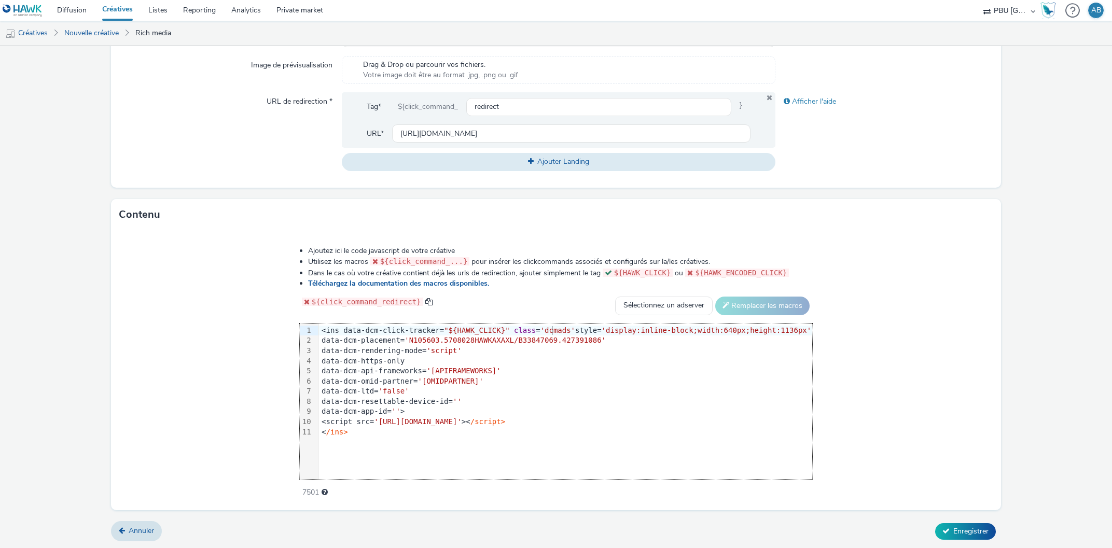
click at [632, 421] on div "<script src= 'https://www.googletagservices.com/dcm/dcmads.js' >< /script>" at bounding box center [565, 422] width 494 height 10
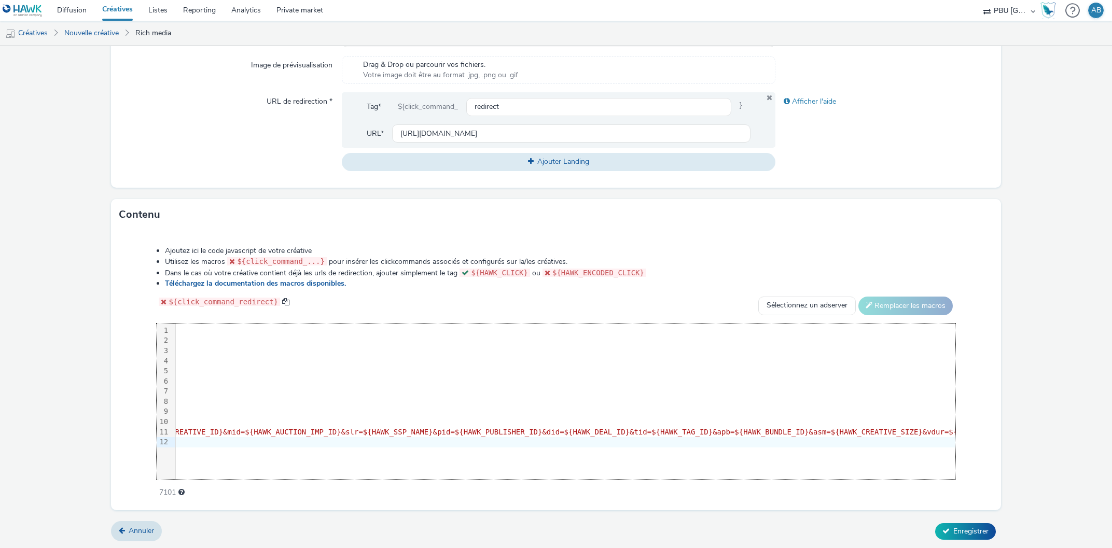
scroll to position [0, 0]
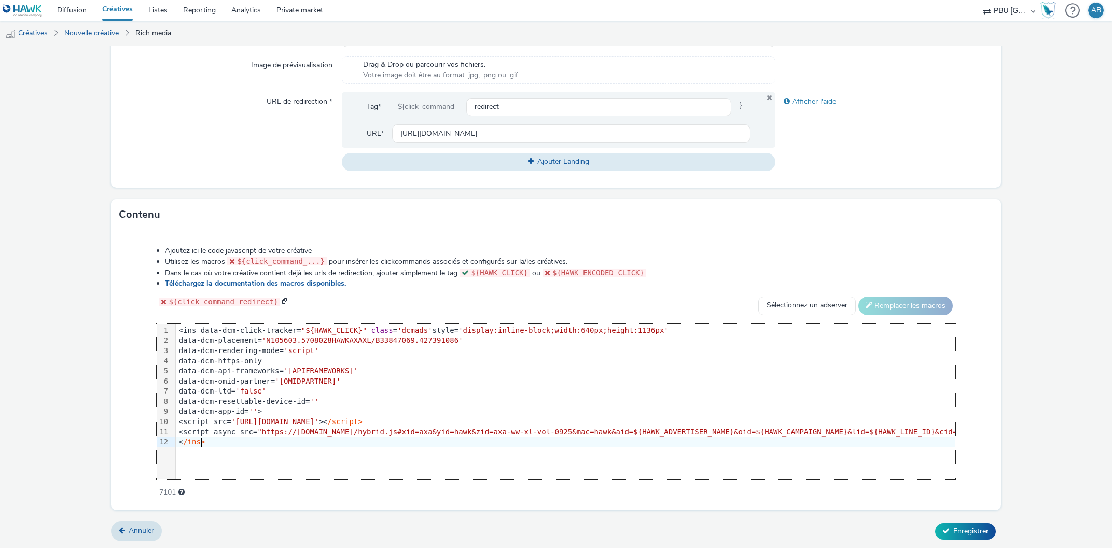
drag, startPoint x: 105, startPoint y: 430, endPoint x: 140, endPoint y: 416, distance: 38.1
click at [105, 430] on form "Nouvelle créative Général Annonceur * AXA Global Nom * hawk_display_cpm_640x113…" at bounding box center [556, 123] width 1112 height 851
click at [495, 425] on div "<script src= 'https://www.googletagservices.com/dcm/dcmads.js' >< /script>" at bounding box center [1050, 422] width 1748 height 10
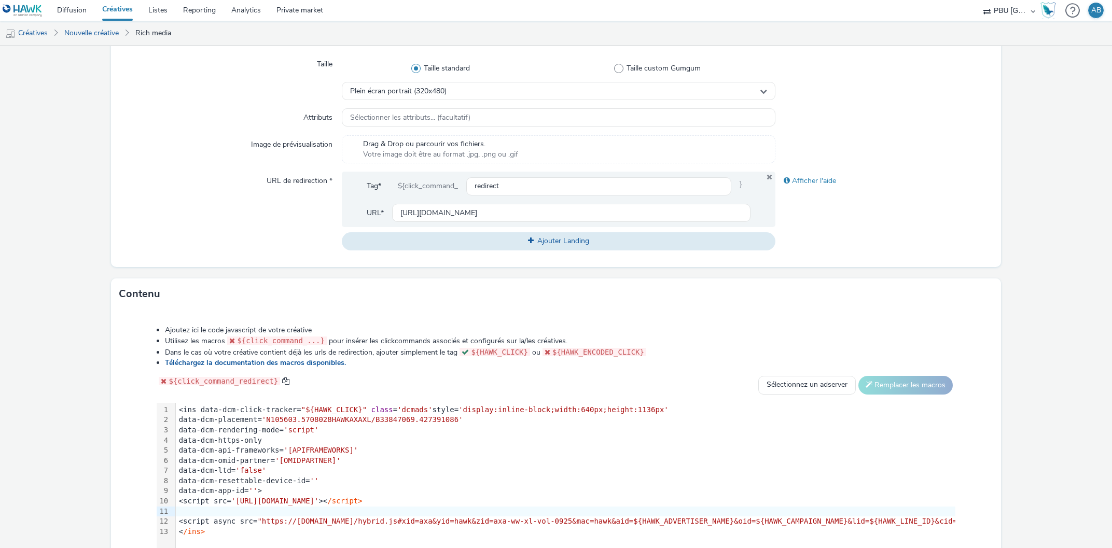
scroll to position [295, 0]
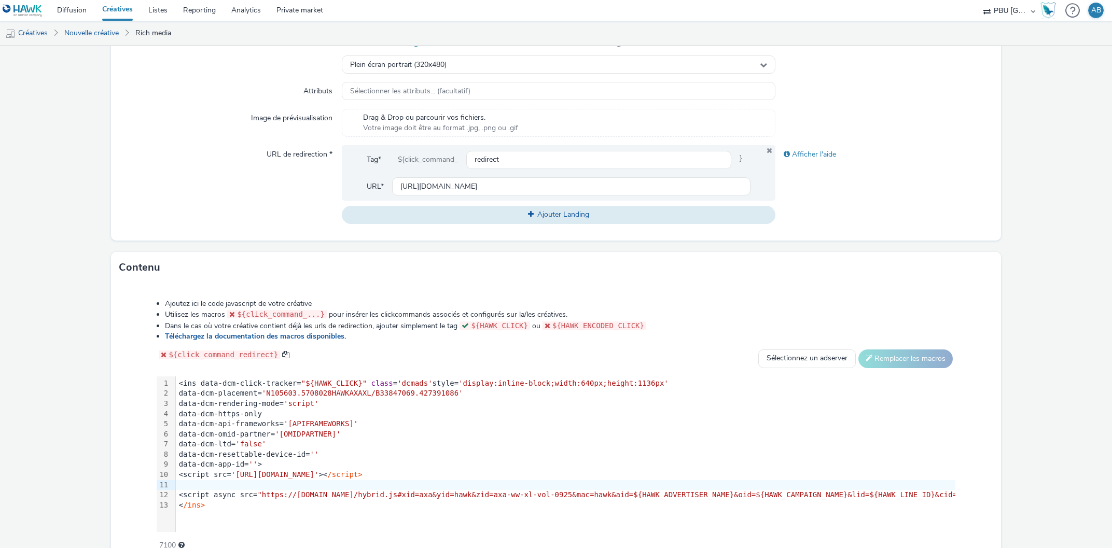
click at [185, 483] on div at bounding box center [1050, 485] width 1748 height 10
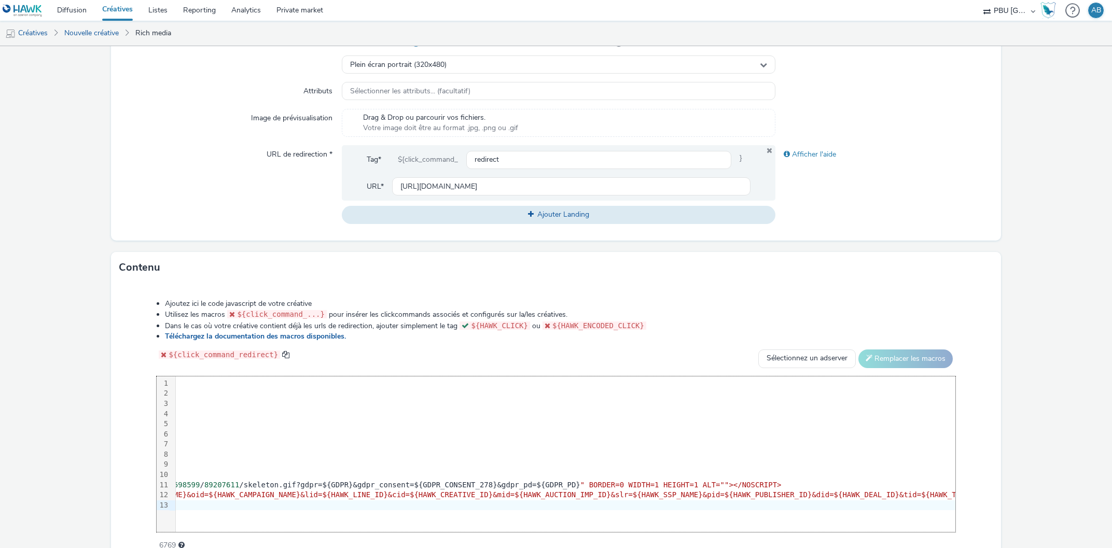
drag, startPoint x: 511, startPoint y: 516, endPoint x: 513, endPoint y: 522, distance: 6.3
click at [513, 522] on div "99 1 2 3 4 5 6 7 8 9 10 11 12 13 › <ins data-dcm-click-tracker= "${HAWK_CLICK}"…" at bounding box center [556, 454] width 798 height 156
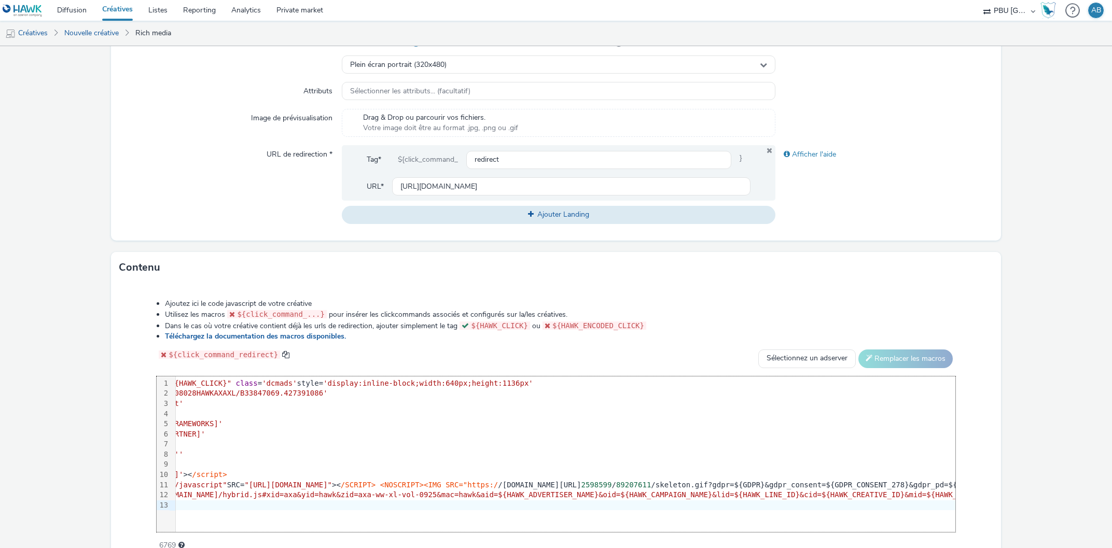
scroll to position [0, 4]
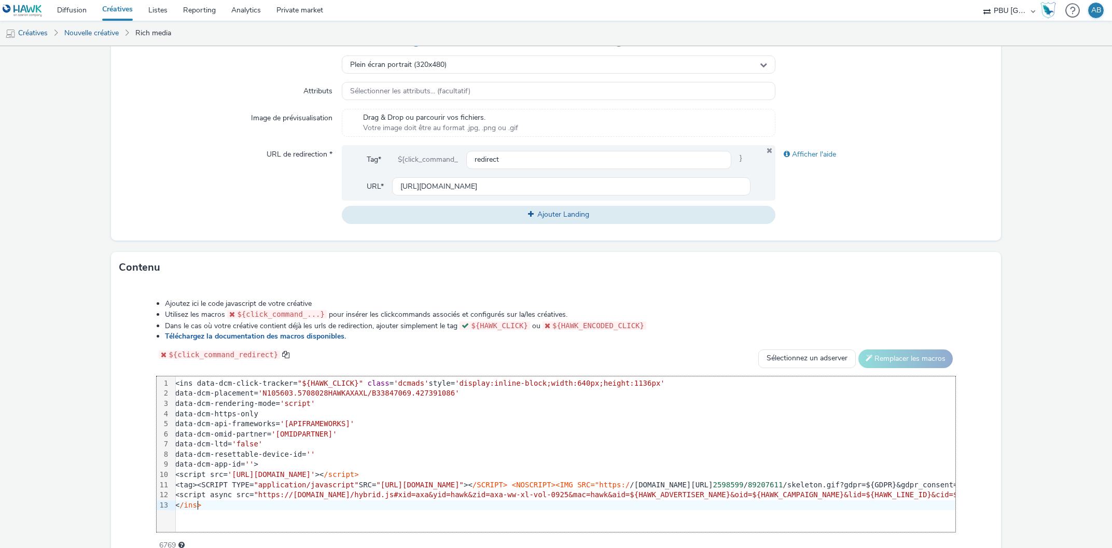
click at [191, 482] on div "<tag><SCRIPT TYPE= "application/javascript" SRC= "https://pixel.adsafeprotected…" at bounding box center [1046, 485] width 1748 height 10
click at [195, 485] on div "<tag><SCRIPT TYPE= "application/javascript" SRC= "https://pixel.adsafeprotected…" at bounding box center [1046, 485] width 1748 height 10
click at [993, 304] on div "Ajoutez ici le code javascript de votre créative Utilisez les macros ${click_co…" at bounding box center [555, 423] width 889 height 280
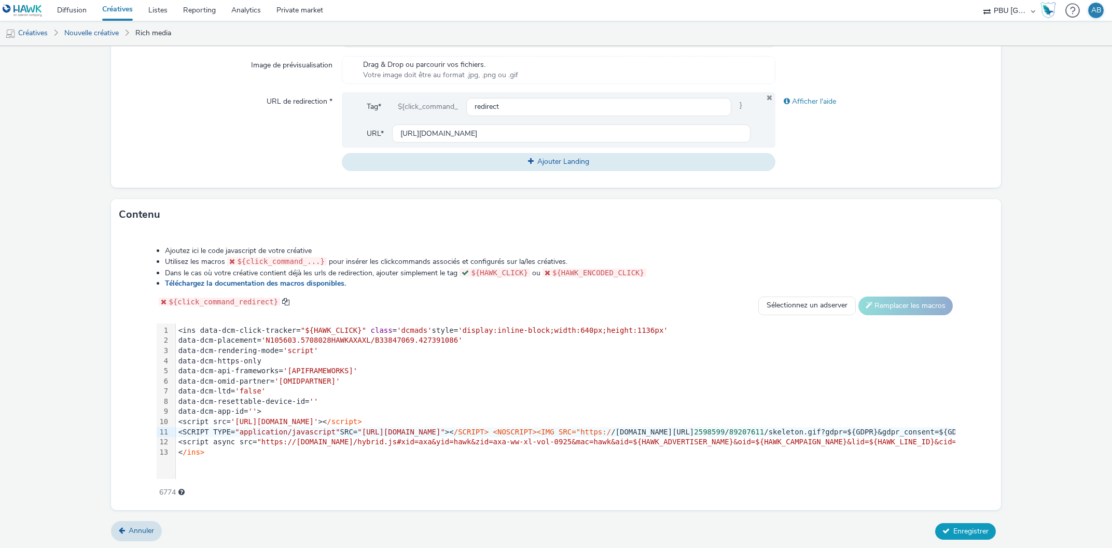
click at [967, 529] on span "Enregistrer" at bounding box center [970, 531] width 35 height 10
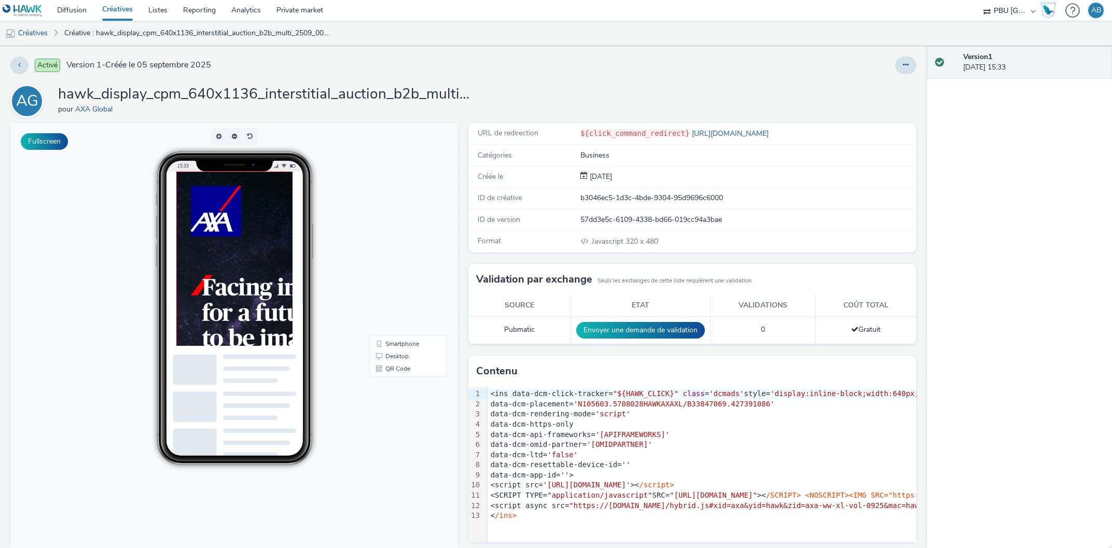
click at [254, 276] on img at bounding box center [342, 466] width 332 height 589
click at [39, 34] on link "Créatives" at bounding box center [26, 33] width 53 height 25
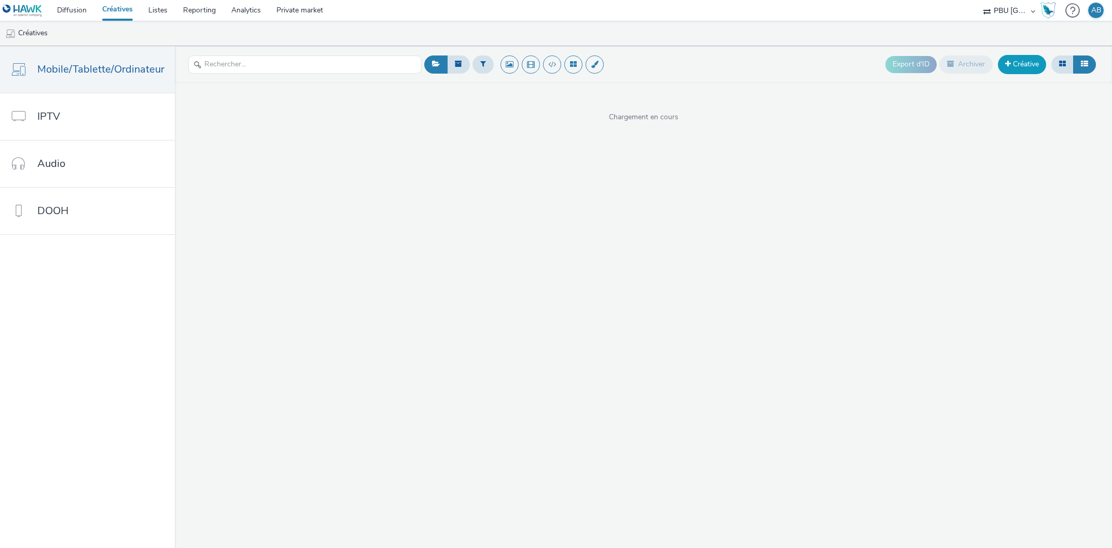
click at [1012, 63] on link "Créative" at bounding box center [1022, 64] width 48 height 19
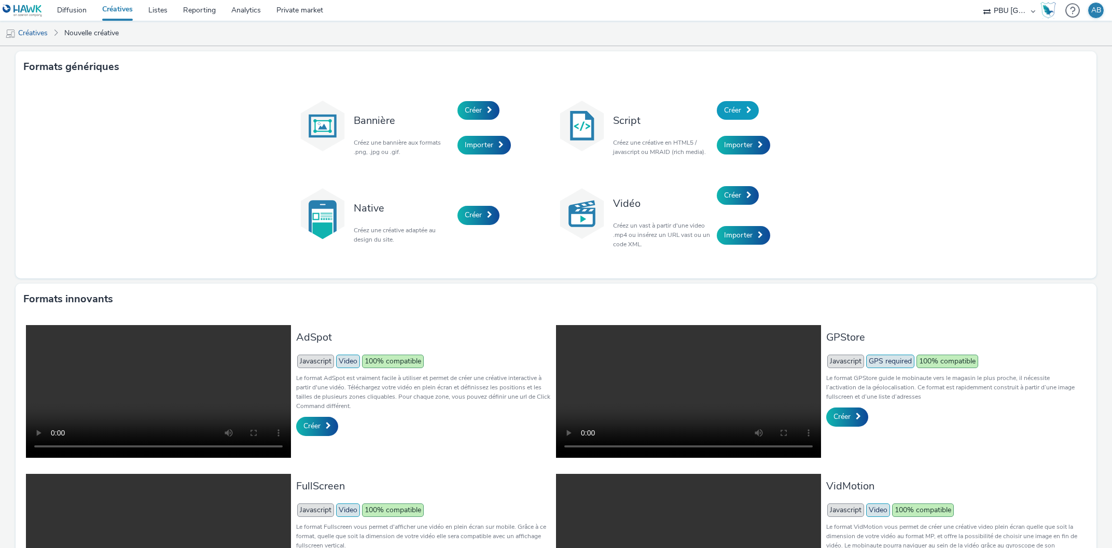
click at [738, 111] on span "Créer" at bounding box center [732, 110] width 17 height 10
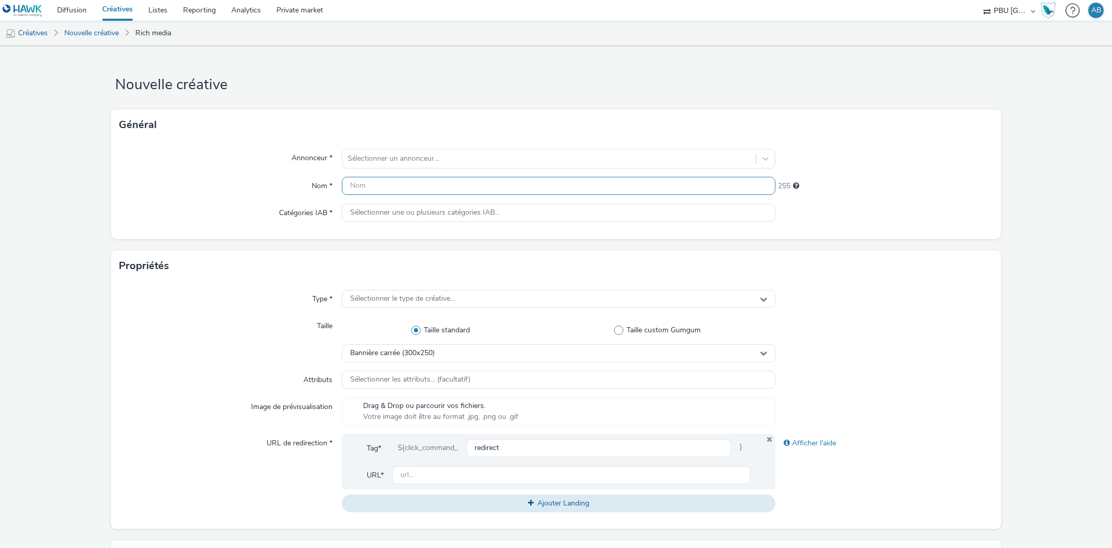
click at [356, 186] on input "text" at bounding box center [559, 186] width 434 height 18
paste input "hawk_display_cpm_600x500_mpu_auction_b2b_multi_2509_00m00s_us_en_awareness_disp…"
type input "hawk_display_cpm_600x500_mpu_auction_b2b_multi_2509_00m00s_us_en_awareness_disp…"
click at [267, 184] on div "Nom *" at bounding box center [230, 186] width 222 height 19
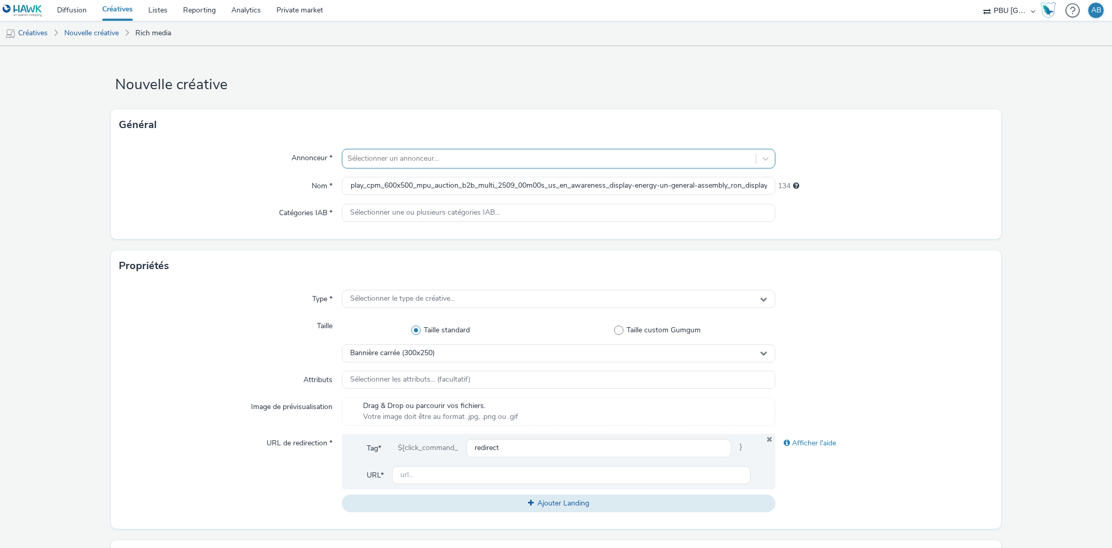
click at [388, 157] on div at bounding box center [548, 158] width 403 height 12
click at [400, 184] on span "AXA Global" at bounding box center [411, 189] width 37 height 10
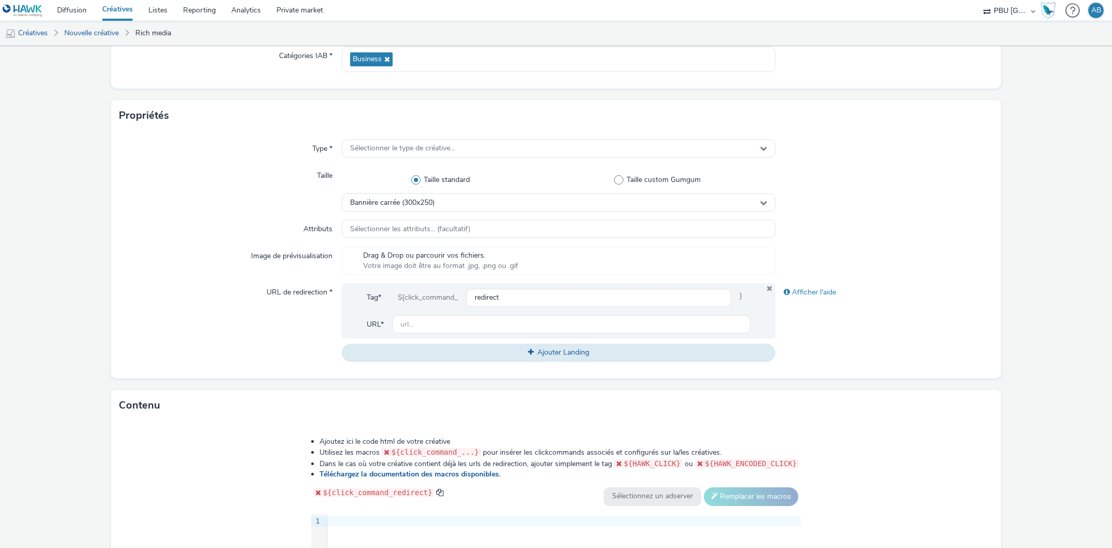
scroll to position [236, 0]
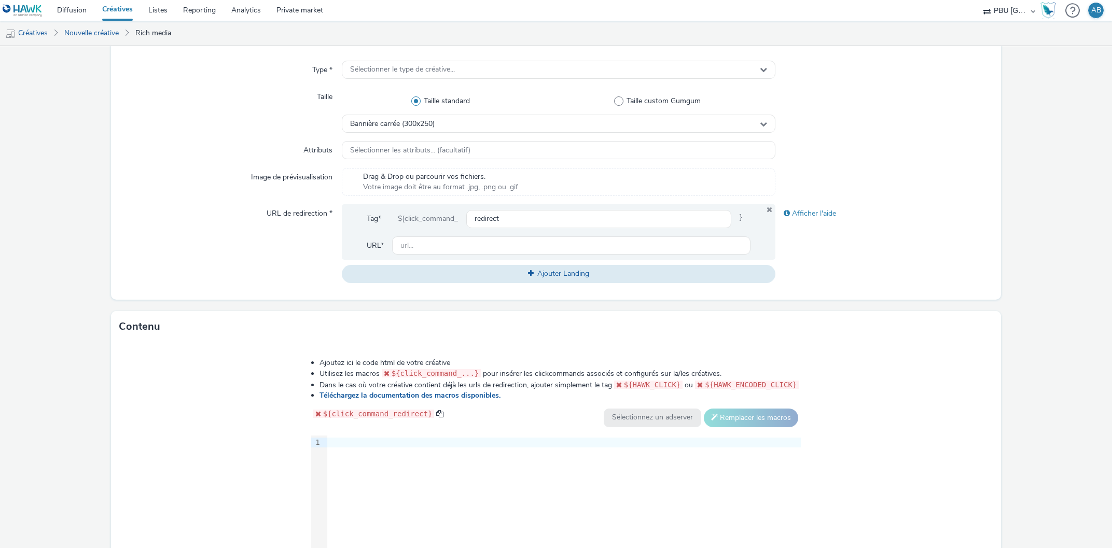
click at [356, 441] on div at bounding box center [563, 443] width 473 height 10
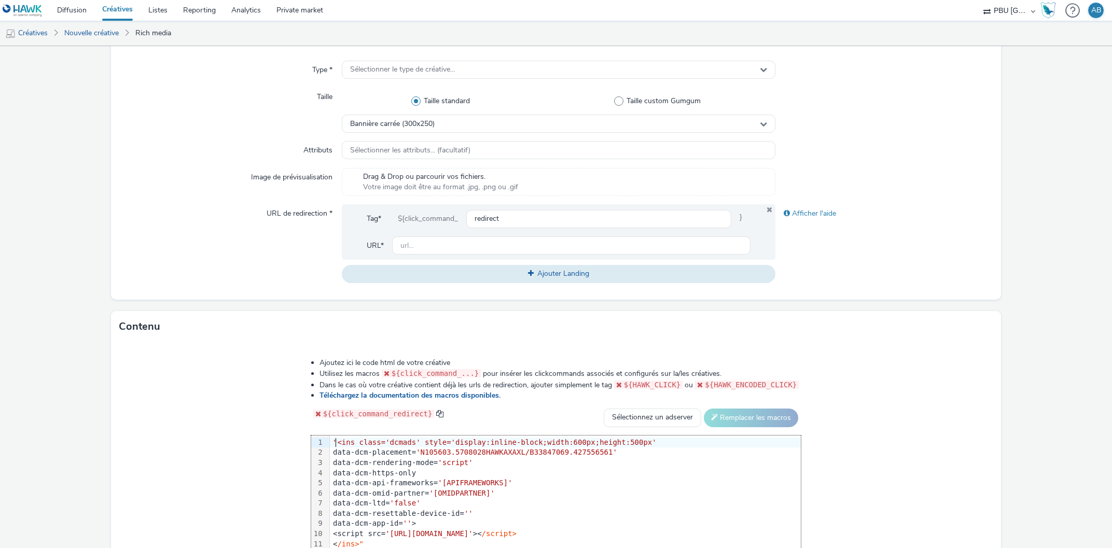
click at [343, 441] on span ""<ins class='dcmads' style='display:inline-block;width:600px;height:500px'" at bounding box center [495, 442] width 324 height 8
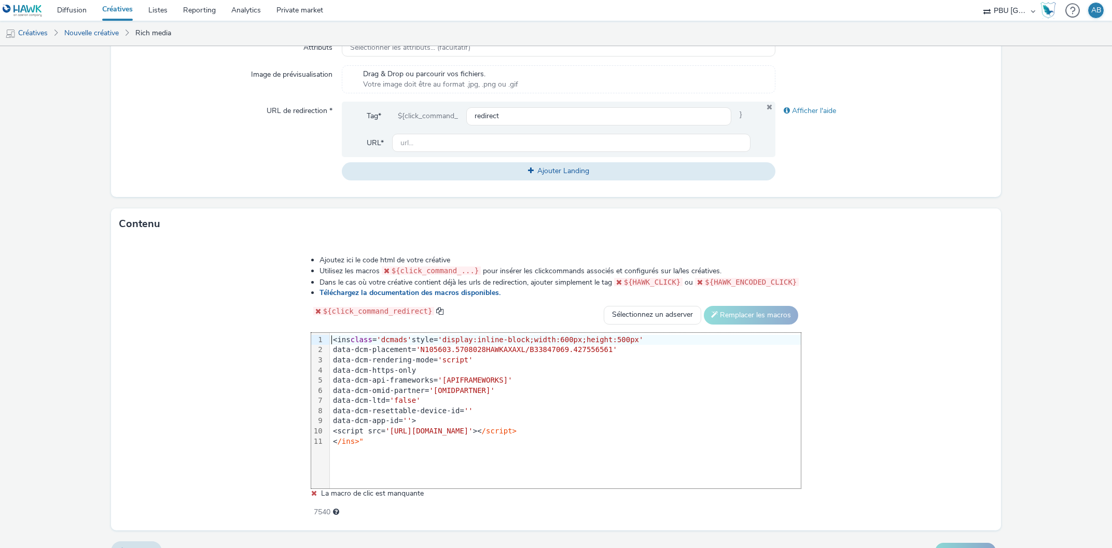
scroll to position [354, 0]
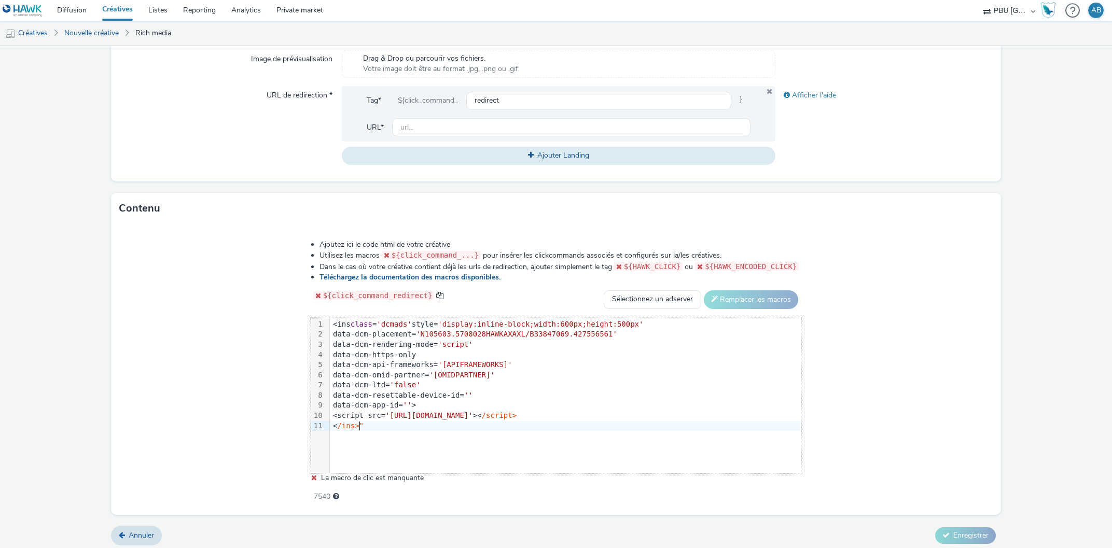
click at [377, 424] on div "< /ins>"" at bounding box center [565, 426] width 471 height 10
click at [637, 412] on div "<script src= 'https://www.googletagservices.com/dcm/dcmads.js' >< /script>" at bounding box center [565, 416] width 471 height 10
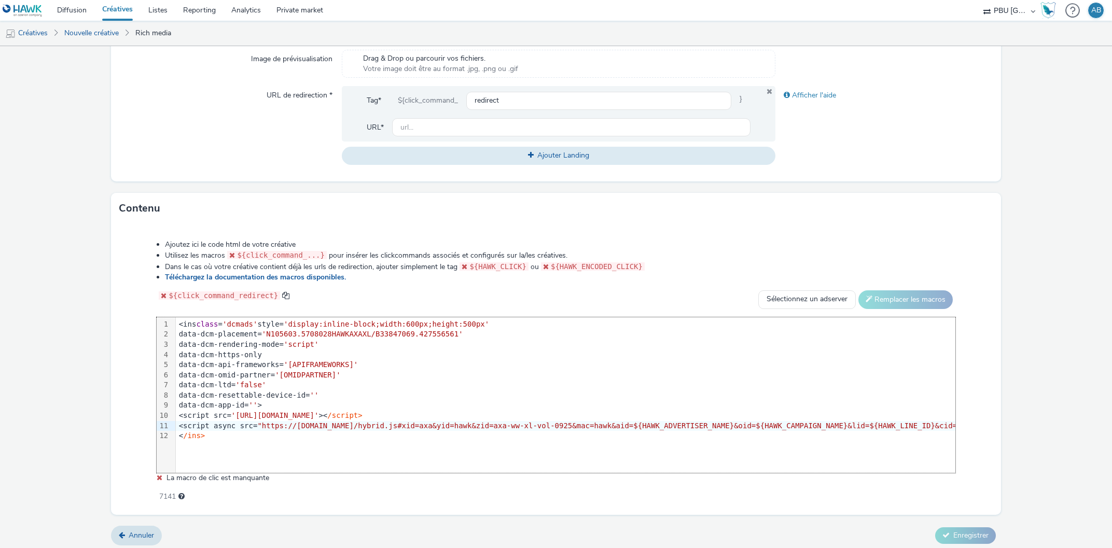
scroll to position [0, 817]
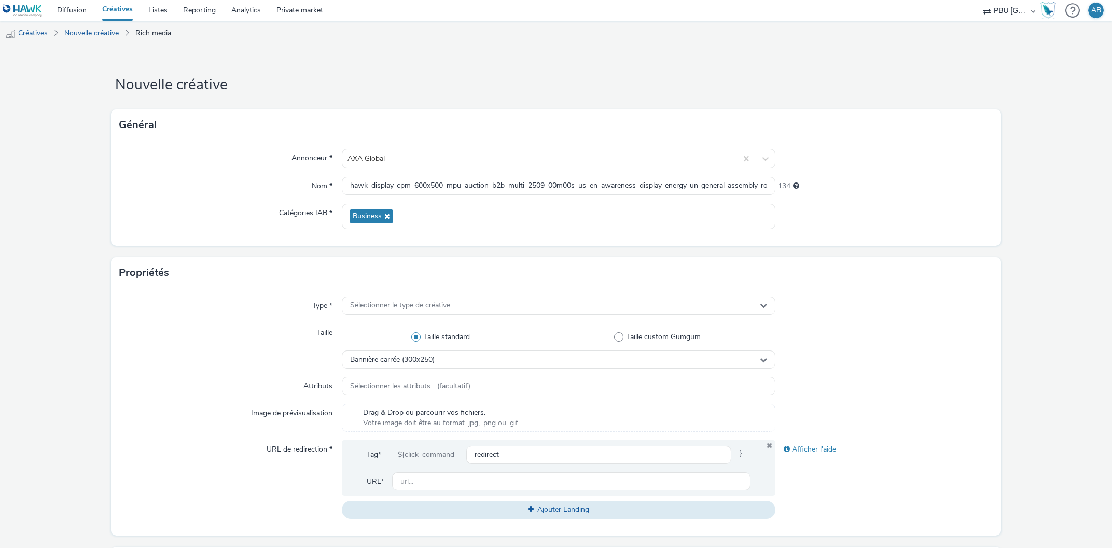
scroll to position [0, 36]
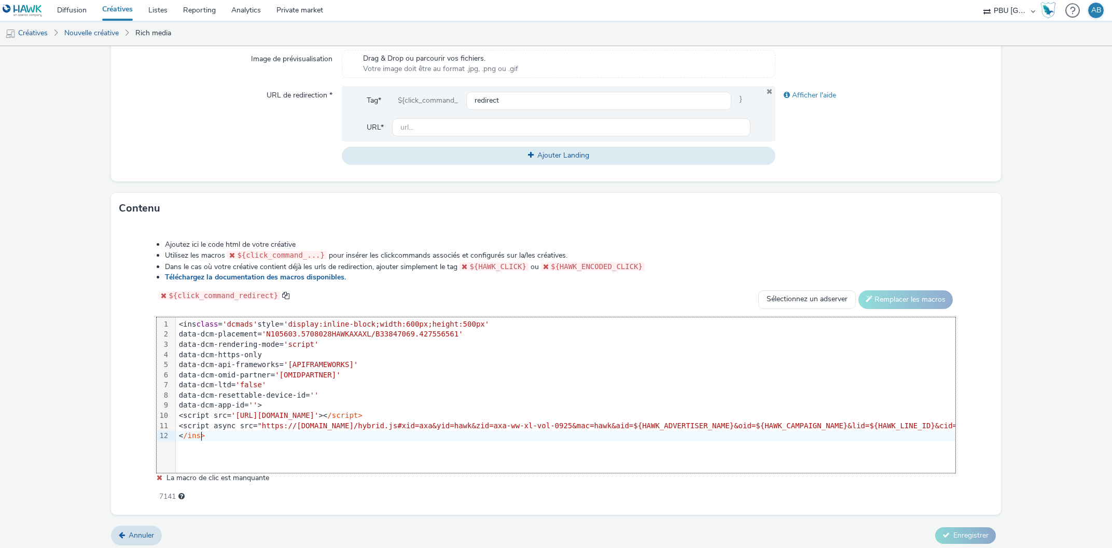
click at [483, 413] on div "<script src= '[URL][DOMAIN_NAME]' >< /script>" at bounding box center [1050, 416] width 1748 height 10
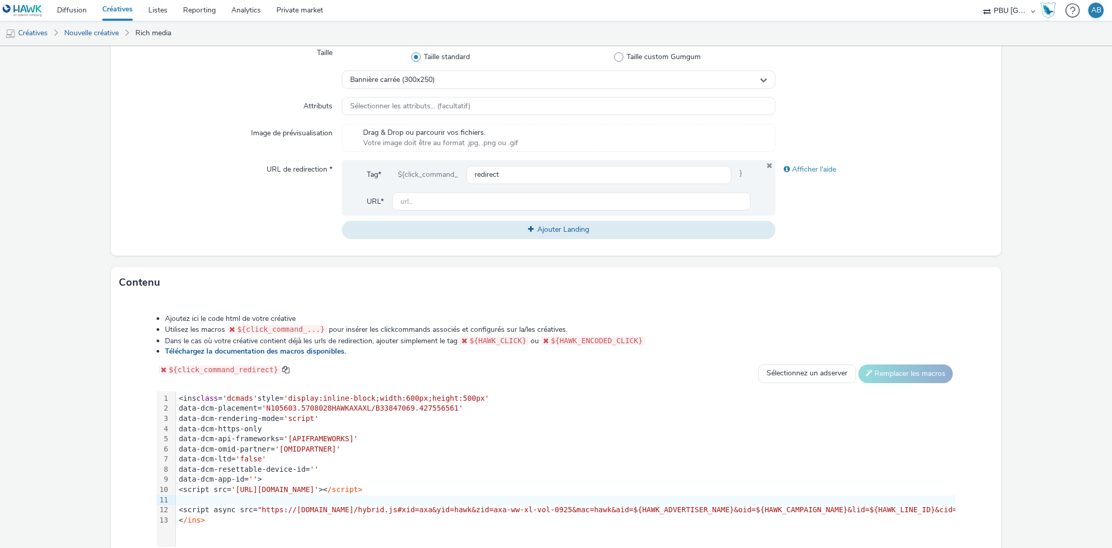
scroll to position [354, 0]
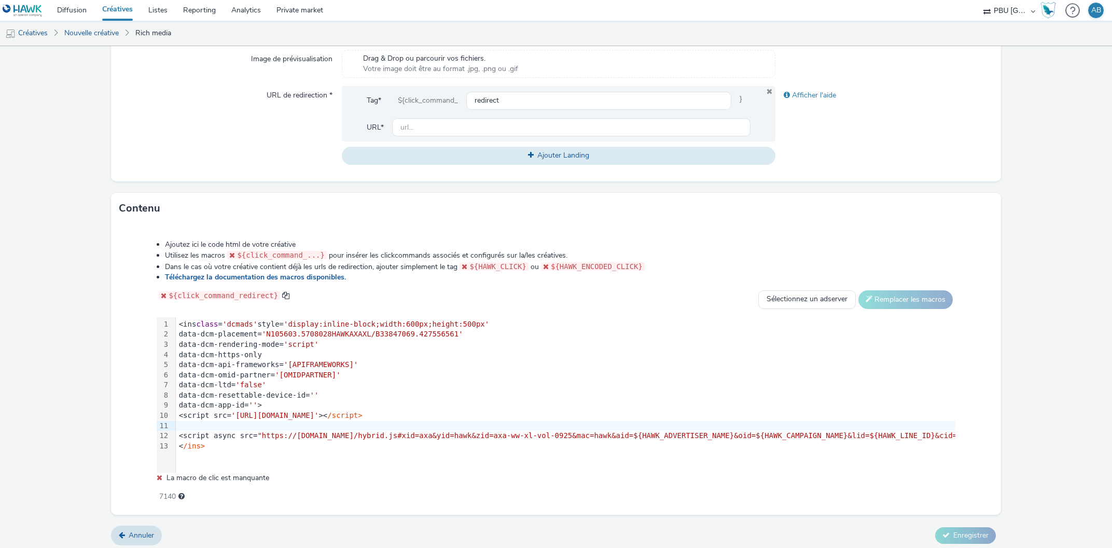
click at [202, 426] on div at bounding box center [1050, 426] width 1748 height 10
click at [179, 425] on div at bounding box center [1050, 426] width 1748 height 10
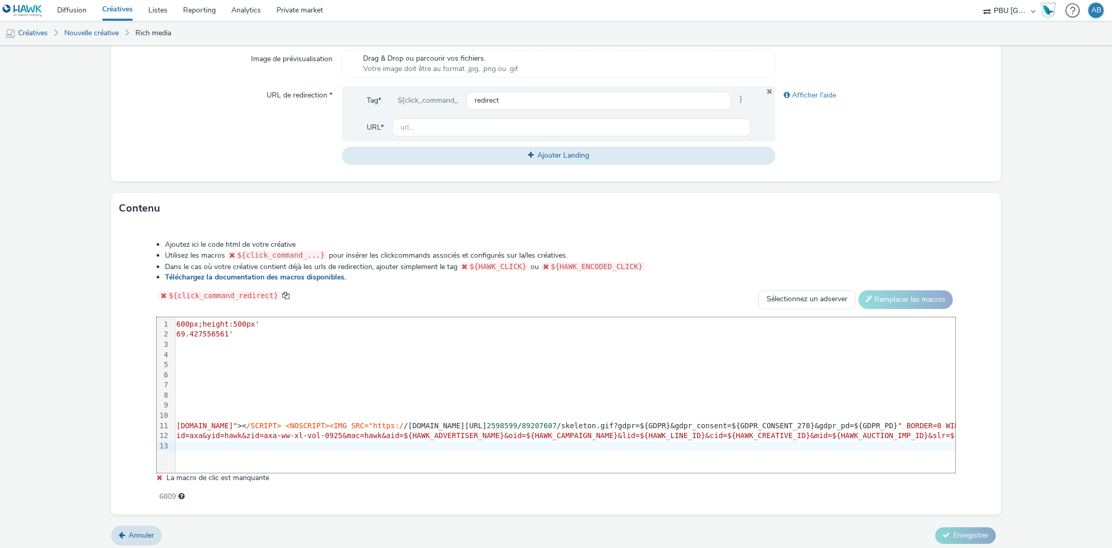
scroll to position [0, 0]
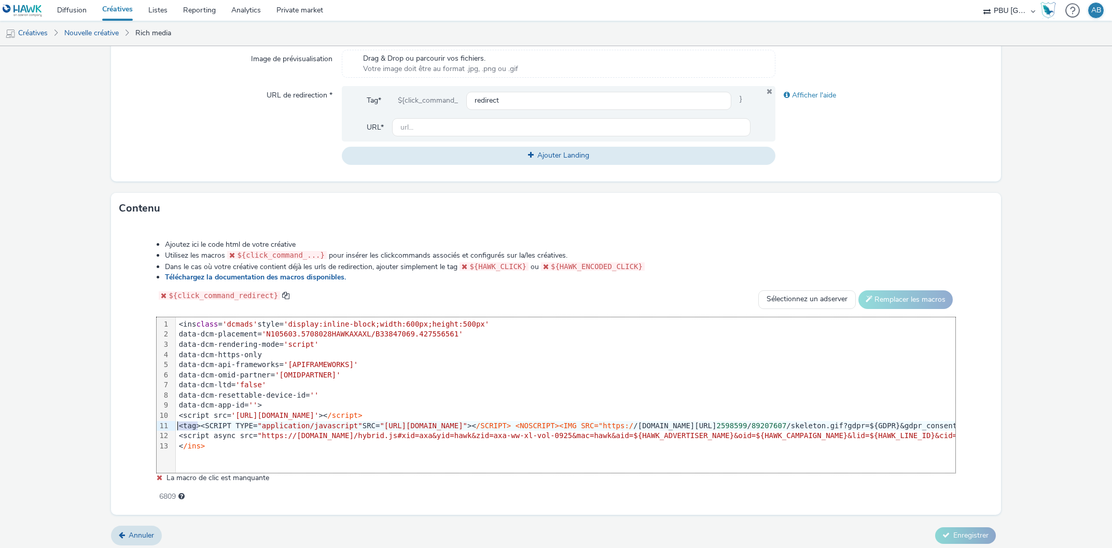
drag, startPoint x: 197, startPoint y: 426, endPoint x: 164, endPoint y: 424, distance: 33.3
click at [164, 424] on div "99 1 2 3 4 5 6 7 8 9 10 11 12 13 › <ins class = 'dcmads' style= 'display:inline…" at bounding box center [556, 395] width 798 height 156
click at [104, 418] on form "Nouvelle créative Général Annonceur * AXA Global Nom * hawk_display_cpm_600x500…" at bounding box center [556, 122] width 1112 height 861
drag, startPoint x: 253, startPoint y: 322, endPoint x: 172, endPoint y: 325, distance: 81.5
click at [172, 325] on div "99 1 2 3 4 5 6 7 8 9 10 11 12 13 › <ins class = 'dcmads' style= 'display:inline…" at bounding box center [556, 395] width 798 height 156
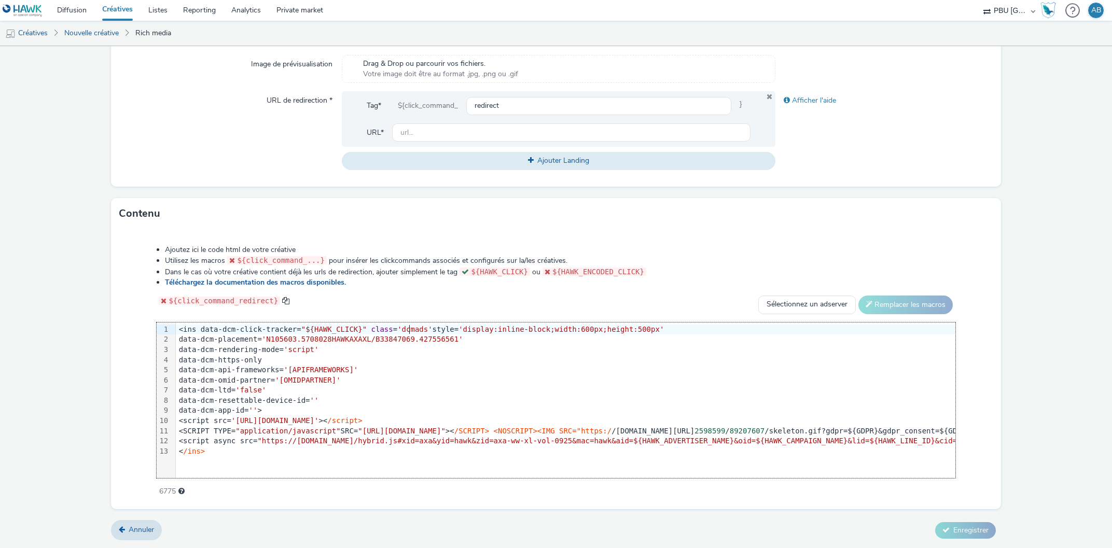
scroll to position [348, 0]
click at [112, 359] on div "Ajoutez ici le code html de votre créative Utilisez les macros ${click_command_…" at bounding box center [555, 370] width 889 height 280
click at [270, 455] on div "< /ins>" at bounding box center [1050, 453] width 1748 height 10
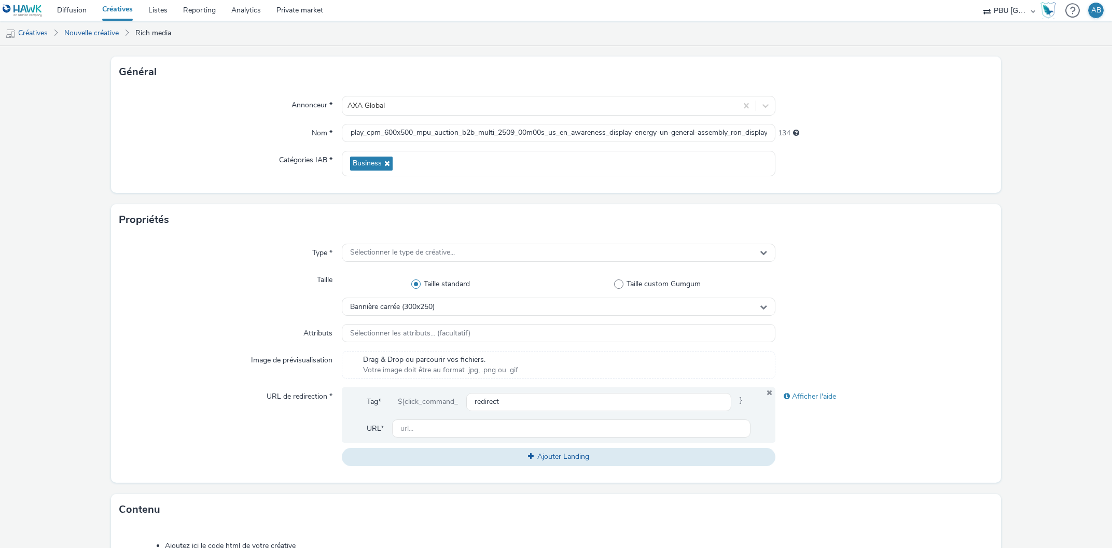
scroll to position [52, 0]
click at [503, 432] on input "text" at bounding box center [571, 429] width 359 height 18
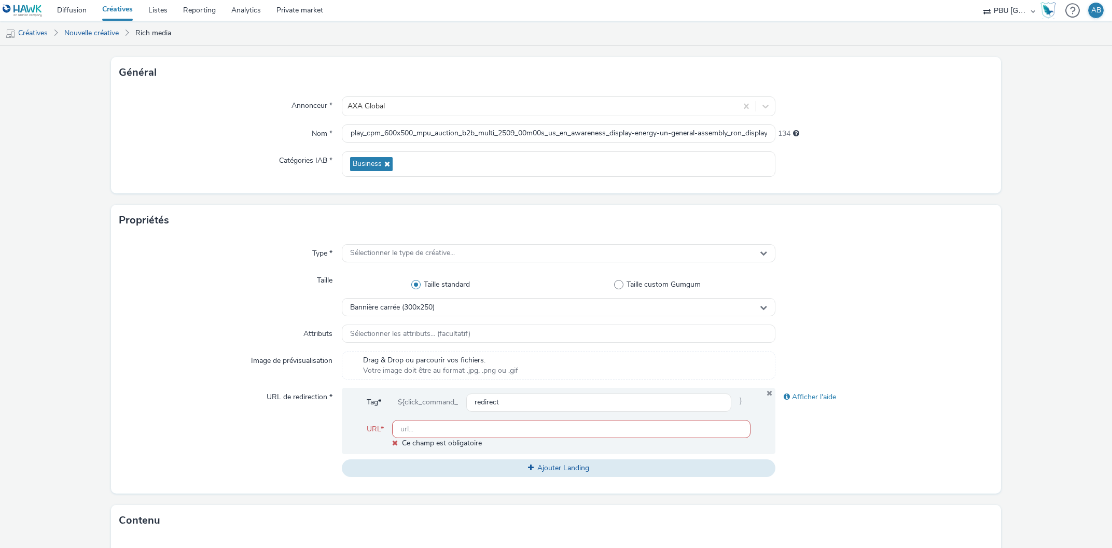
click at [402, 430] on input "text" at bounding box center [571, 429] width 359 height 18
paste input "https://axaxl.com/facing-into-risk?utm_source=hawk&utm_medium=Display&utm_campa…"
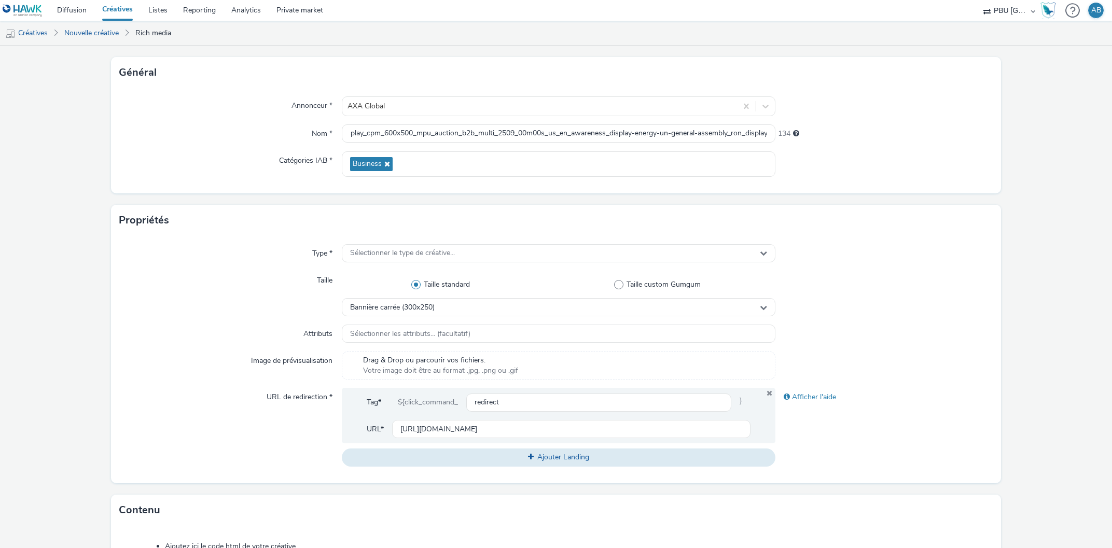
click at [347, 432] on div "Tag* ${click_command_ redirect } URL* https://axaxl.com/facing-into-risk?utm_so…" at bounding box center [559, 415] width 434 height 55
drag, startPoint x: 418, startPoint y: 430, endPoint x: 916, endPoint y: 455, distance: 498.5
click at [751, 438] on input "https://axaxl.com/facing-into-risk?utm_source=hawk&utm_medium=Display&utm_campa…" at bounding box center [571, 429] width 359 height 18
drag, startPoint x: 436, startPoint y: 426, endPoint x: 828, endPoint y: 390, distance: 393.2
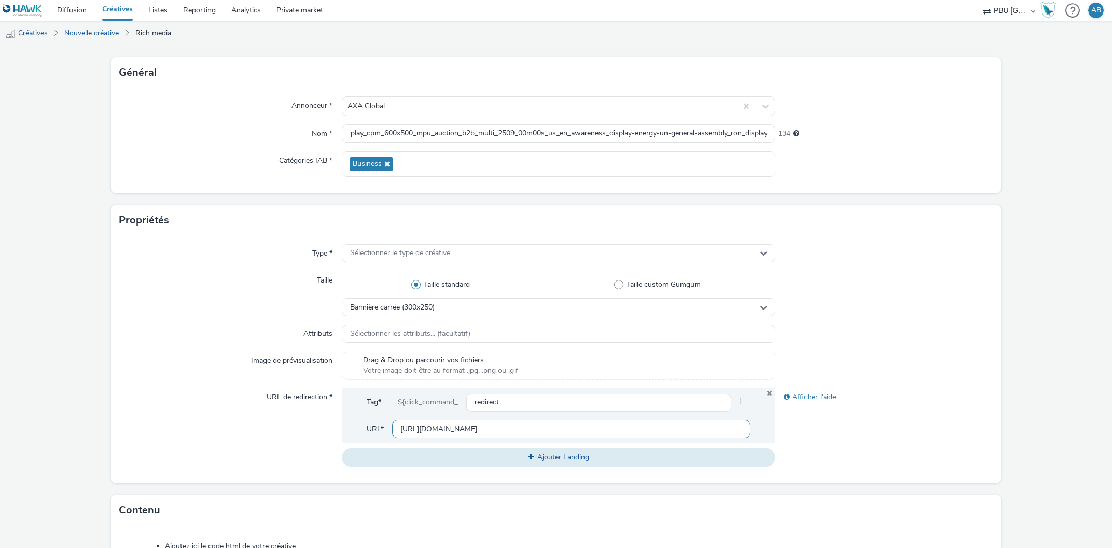
click at [751, 420] on input "https://axaxl.com/facing-into-risk?utm_source=hawk&utm_medium=Display&utm_campa…" at bounding box center [571, 429] width 359 height 18
type input "https://axaxl.com/"
click at [832, 445] on div "Afficher l'aide" at bounding box center [883, 427] width 217 height 78
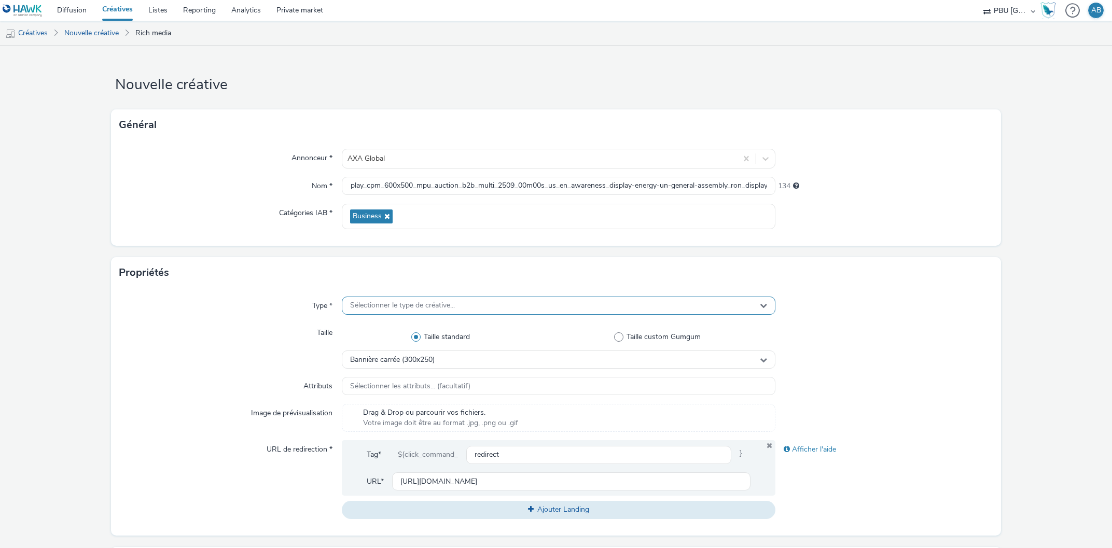
click at [464, 306] on div "Sélectionner le type de créative..." at bounding box center [559, 306] width 434 height 18
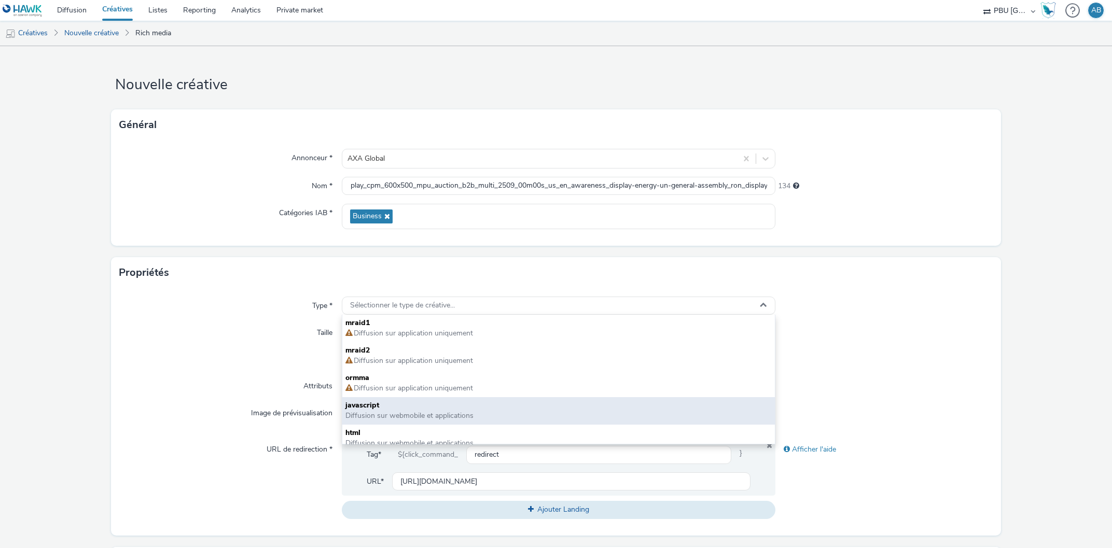
click at [440, 412] on span "Diffusion sur webmobile et applications" at bounding box center [409, 416] width 128 height 10
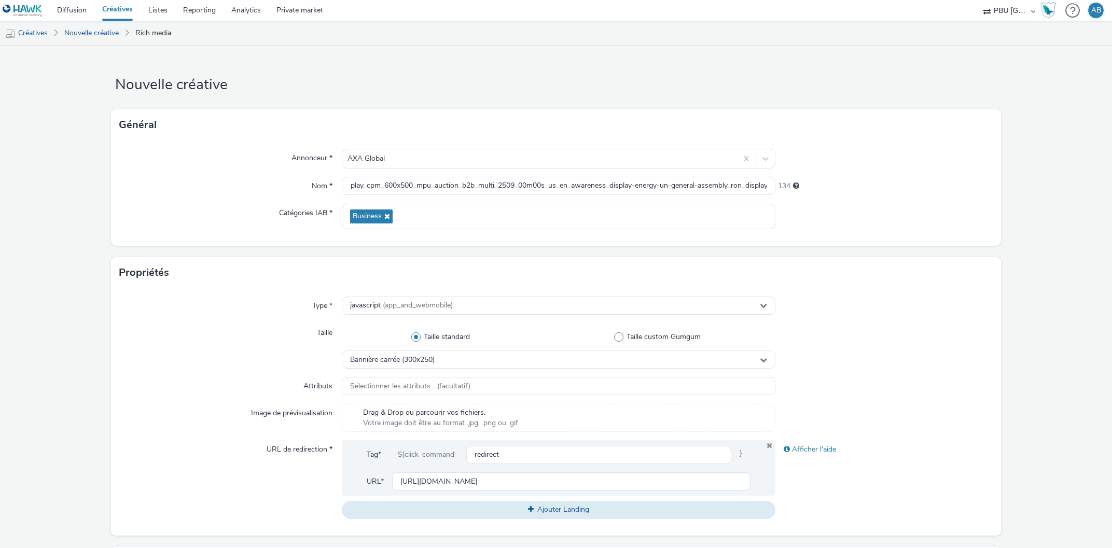
click at [881, 354] on div at bounding box center [883, 346] width 217 height 45
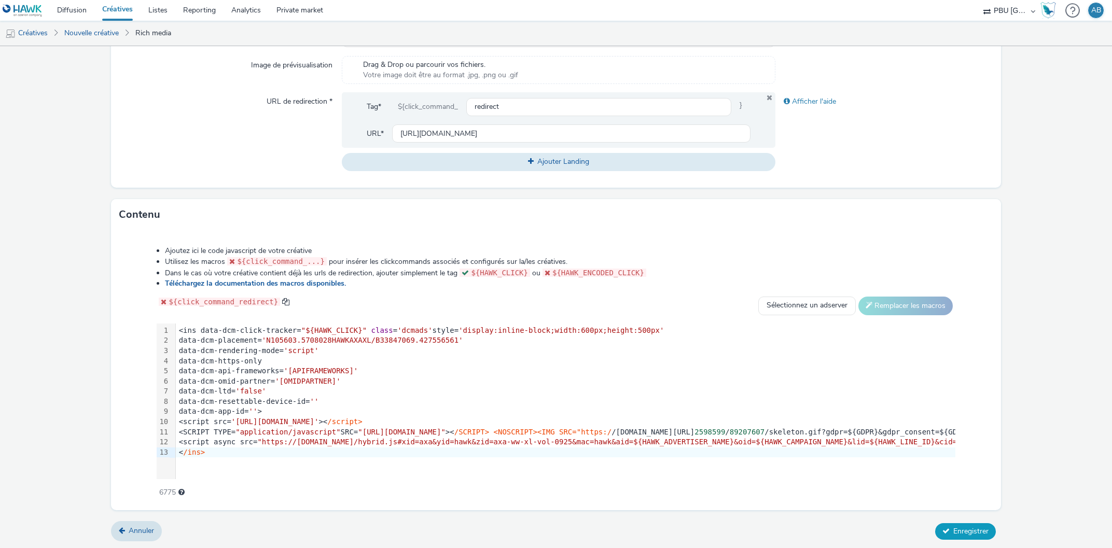
click at [977, 532] on span "Enregistrer" at bounding box center [970, 531] width 35 height 10
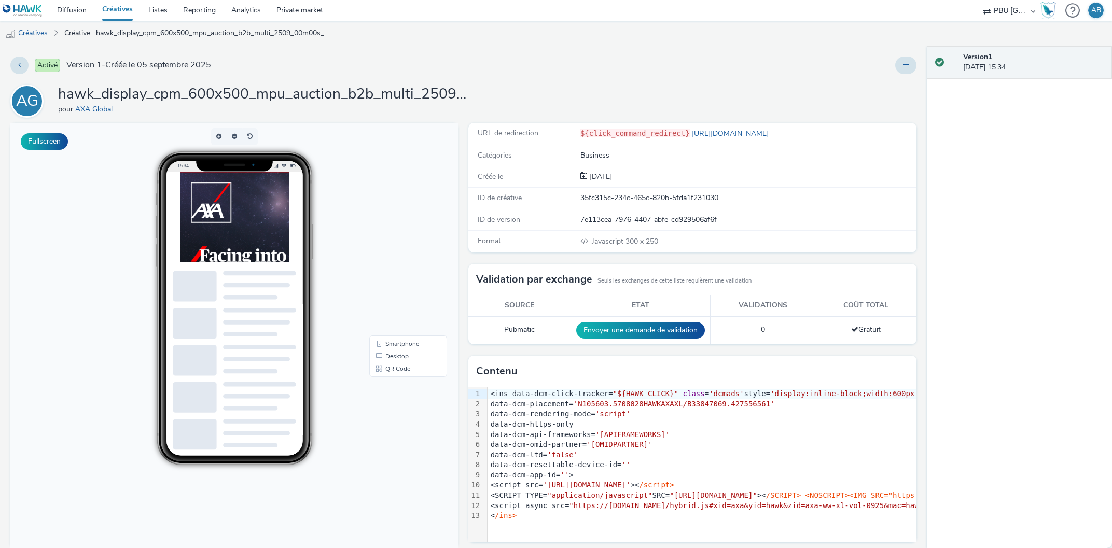
click at [38, 34] on link "Créatives" at bounding box center [26, 33] width 53 height 25
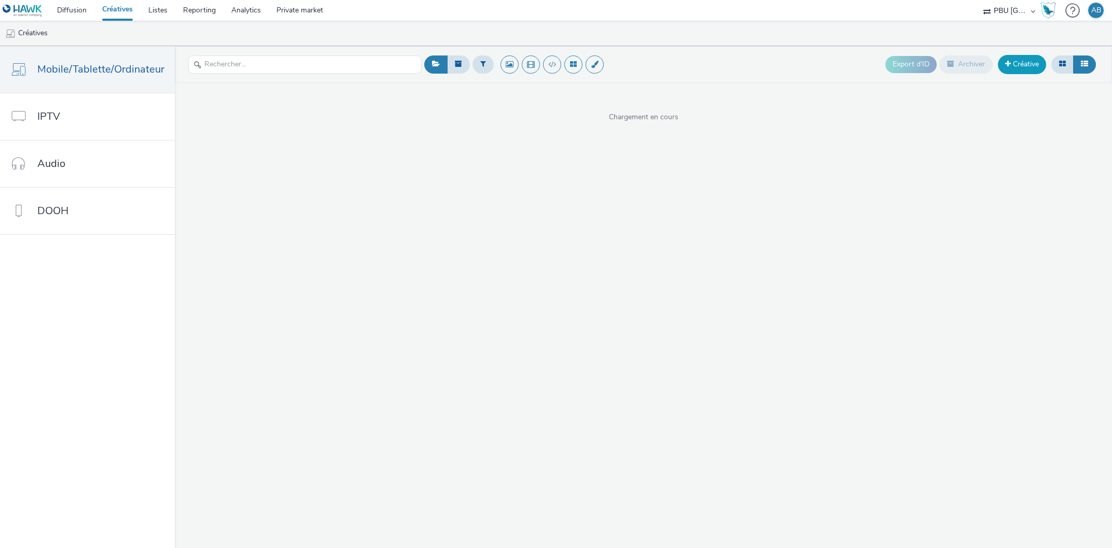
click at [1011, 63] on link "Créative" at bounding box center [1022, 64] width 48 height 19
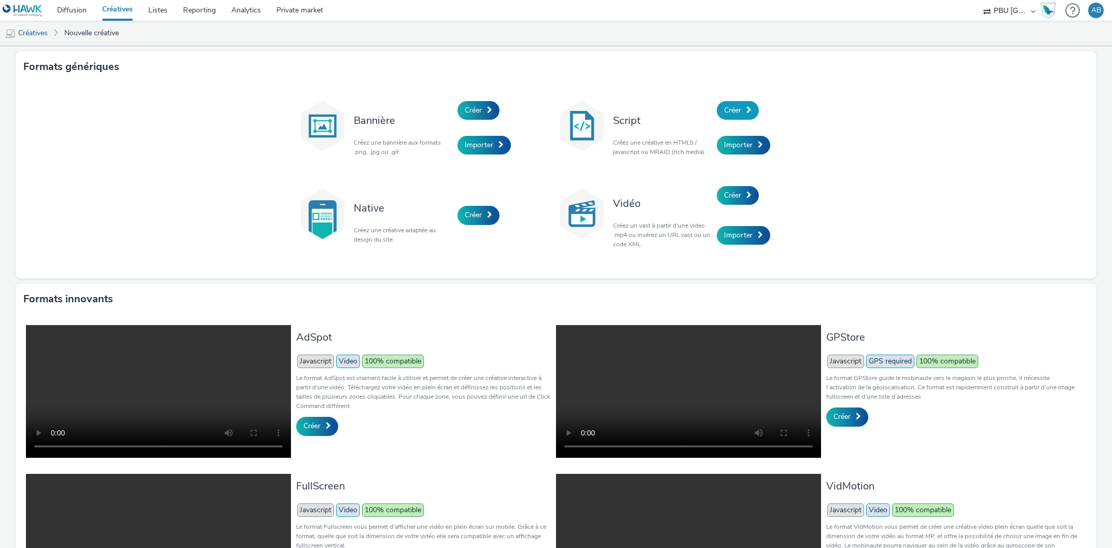
click at [731, 105] on link "Créer" at bounding box center [738, 110] width 42 height 19
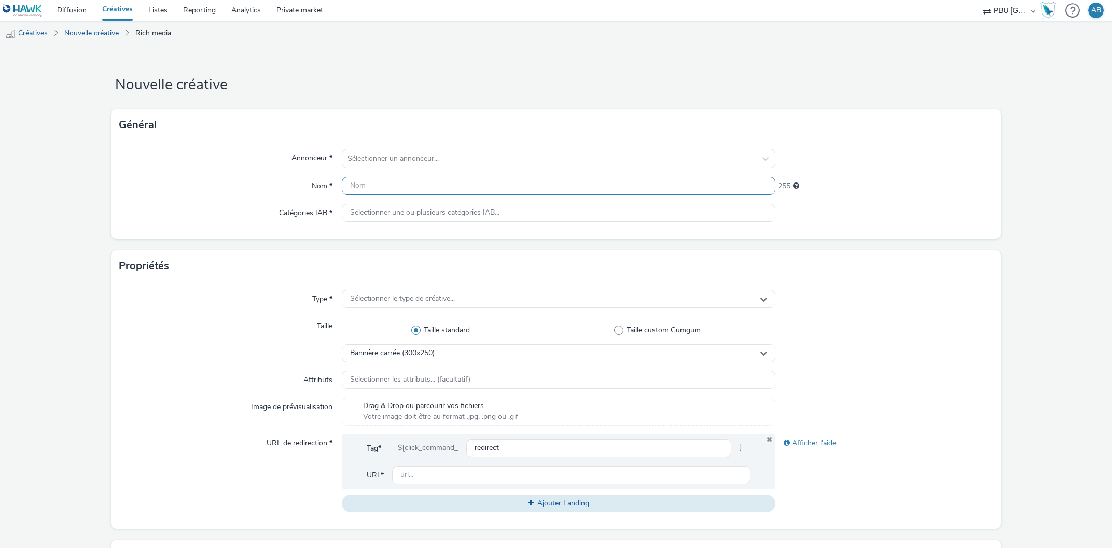
click at [398, 182] on input "text" at bounding box center [559, 186] width 434 height 18
paste input "hawk_display_cpm_640x1136_interstitial_auction_b2b_multi_2509_00m00s_us_en_awar…"
type input "hawk_display_cpm_640x1136_interstitial_auction_b2b_multi_2509_00m00s_us_en_awar…"
click at [244, 200] on div "Annonceur * Sélectionner un annonceur... Nom * hawk_display_cpm_640x1136_inters…" at bounding box center [555, 190] width 889 height 99
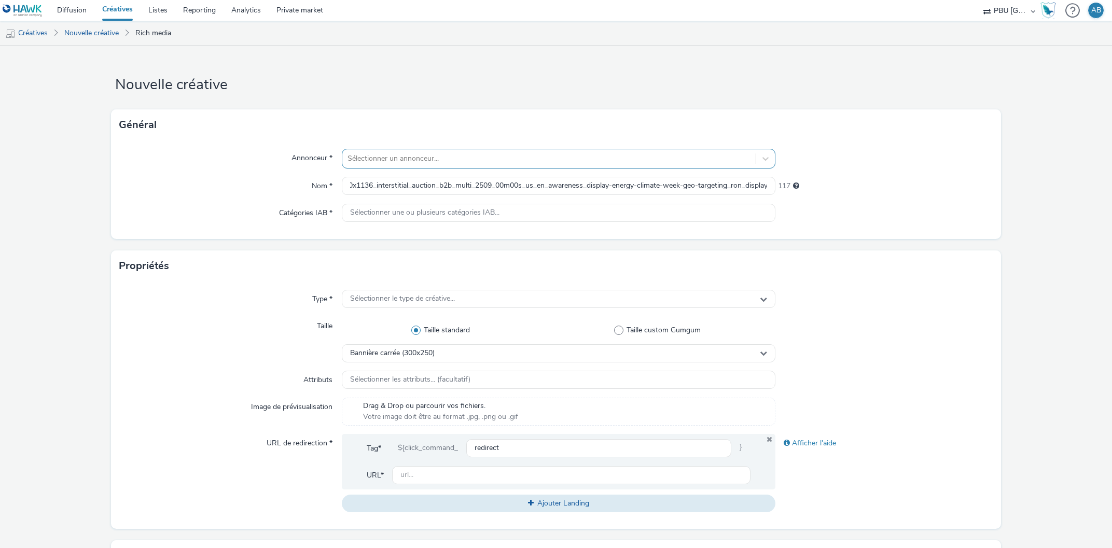
click at [388, 157] on div at bounding box center [548, 158] width 403 height 12
click at [395, 182] on li "AG AXA Global" at bounding box center [559, 188] width 434 height 35
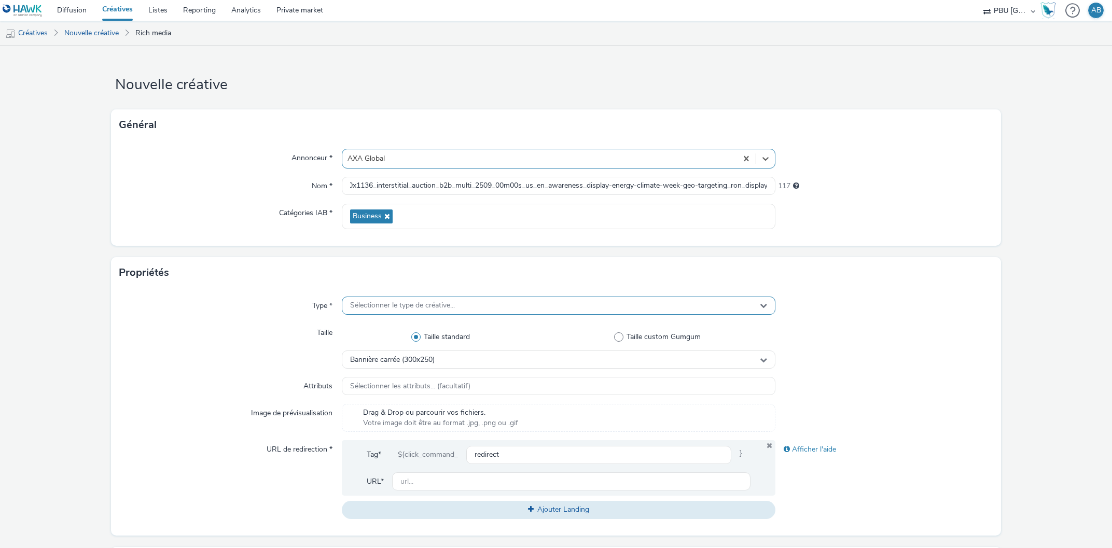
click at [421, 306] on span "Sélectionner le type de créative..." at bounding box center [402, 305] width 105 height 9
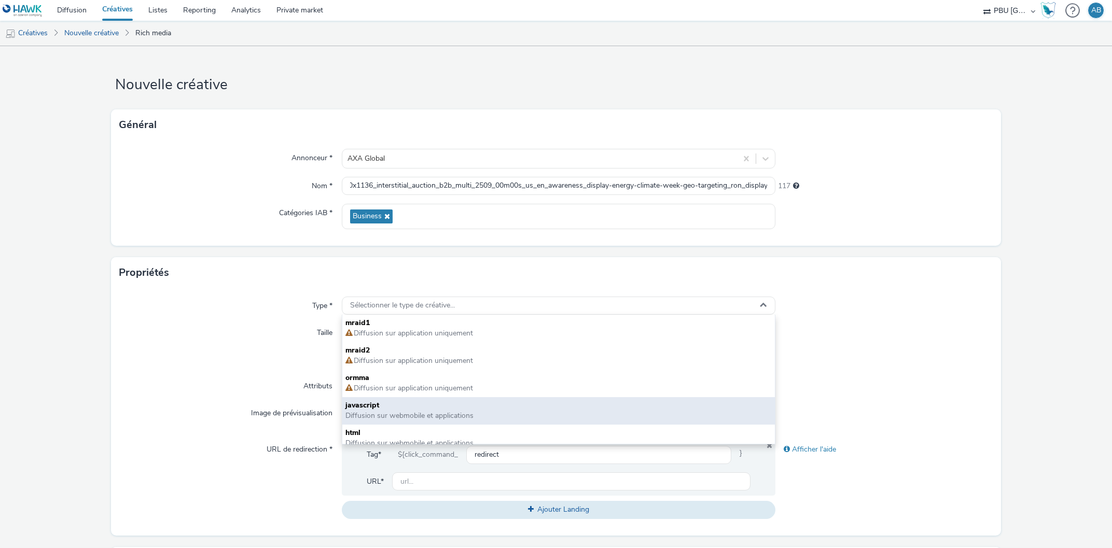
click at [400, 408] on span "javascript" at bounding box center [558, 405] width 427 height 10
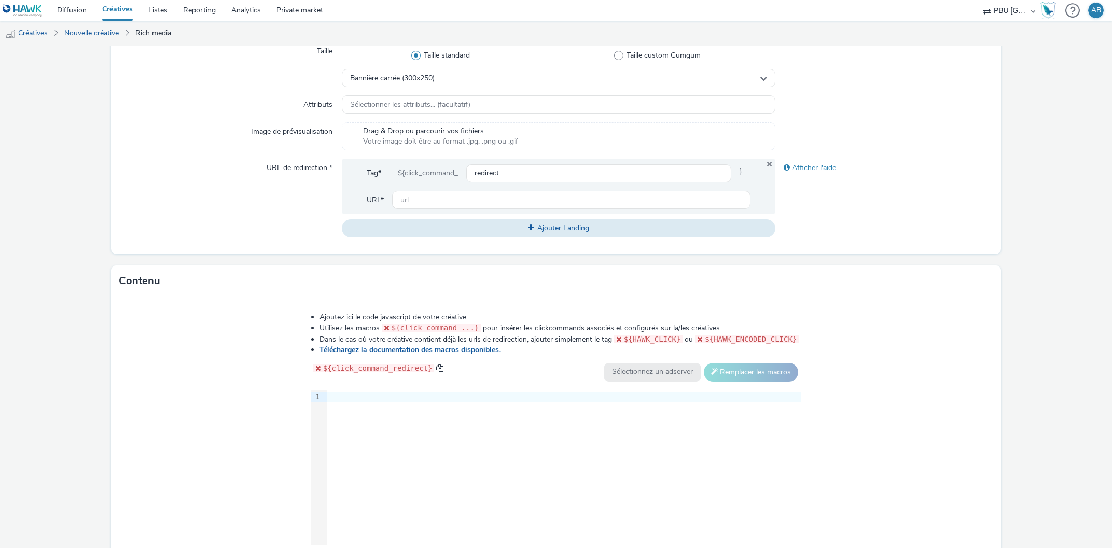
scroll to position [295, 0]
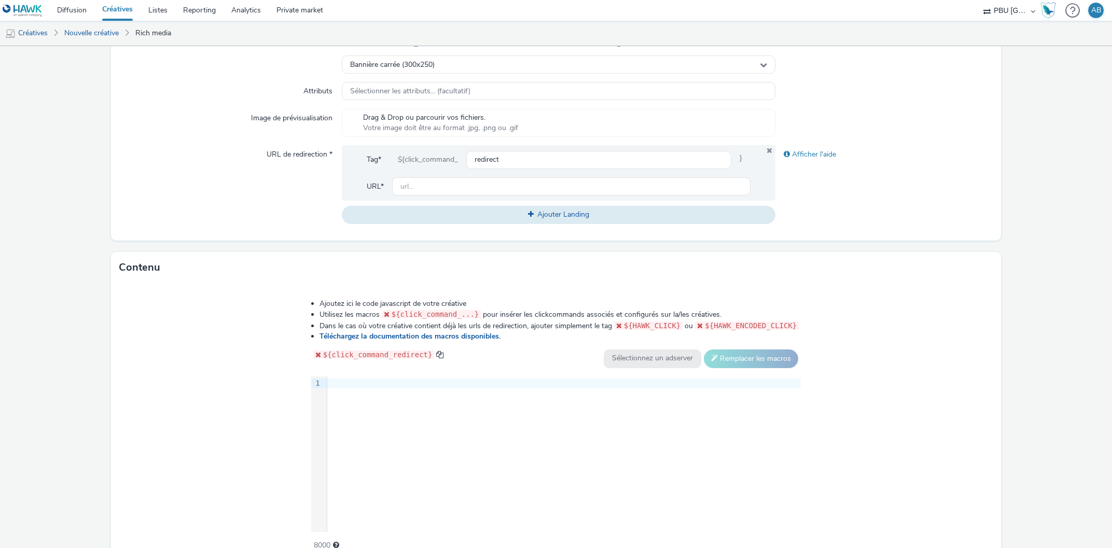
click at [353, 381] on div at bounding box center [563, 384] width 473 height 10
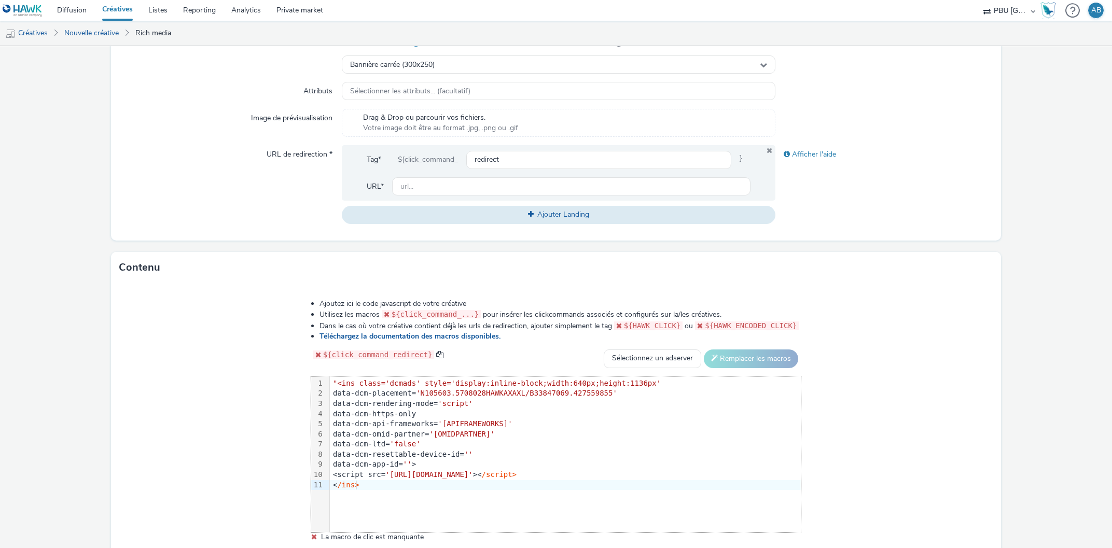
click at [343, 379] on span ""<ins class='dcmads' style='display:inline-block;width:640px;height:1136px'" at bounding box center [497, 383] width 328 height 8
click at [269, 406] on div "Ajoutez ici le code javascript de votre créative Utilisez les macros ${click_co…" at bounding box center [555, 428] width 889 height 291
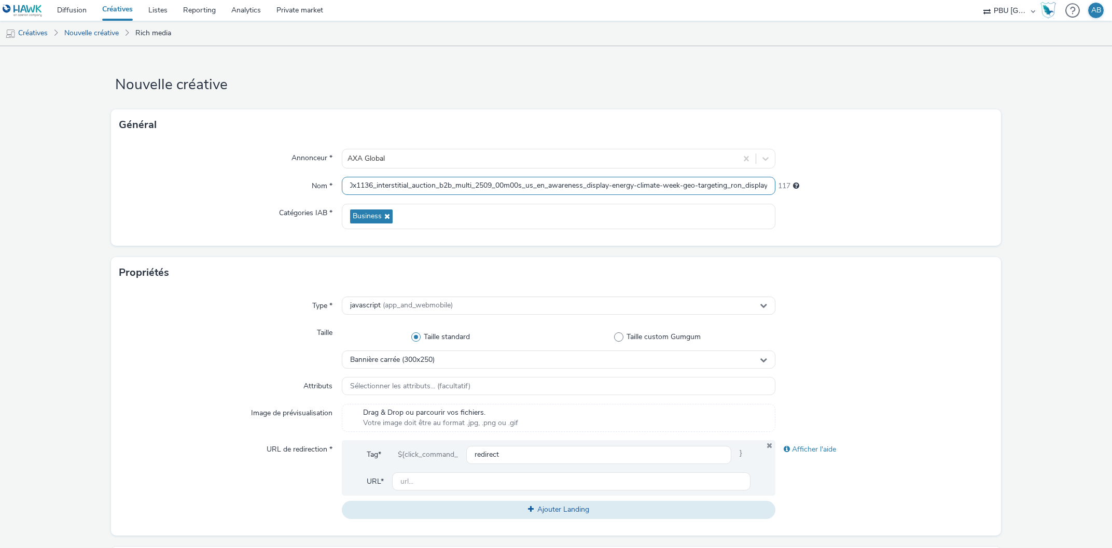
scroll to position [0, 0]
drag, startPoint x: 522, startPoint y: 187, endPoint x: 309, endPoint y: 189, distance: 213.1
click at [342, 189] on input "hawk_display_cpm_640x1136_interstitial_auction_b2b_multi_2509_00m00s_us_en_awar…" at bounding box center [559, 186] width 434 height 18
click at [889, 282] on div "Propriétés" at bounding box center [555, 272] width 889 height 31
click at [428, 387] on span "Sélectionner les attributs... (facultatif)" at bounding box center [410, 386] width 120 height 9
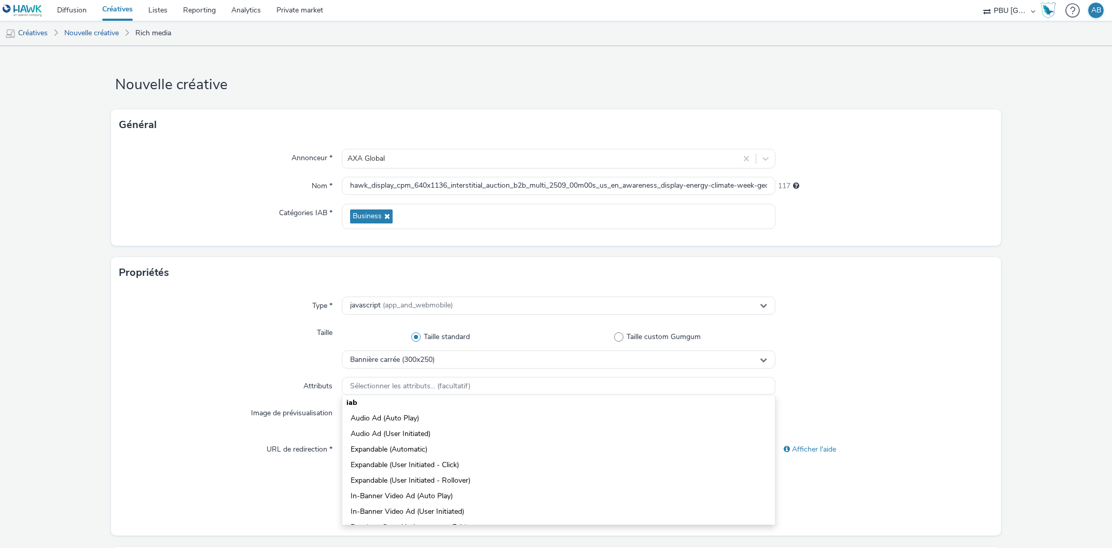
click at [835, 384] on div at bounding box center [883, 386] width 217 height 19
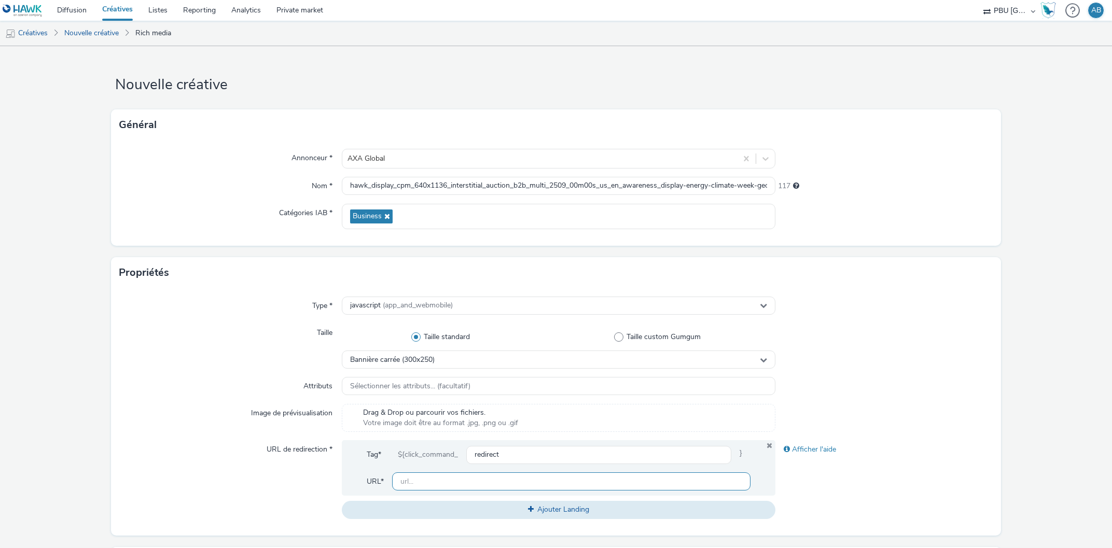
click at [445, 486] on input "text" at bounding box center [571, 481] width 359 height 18
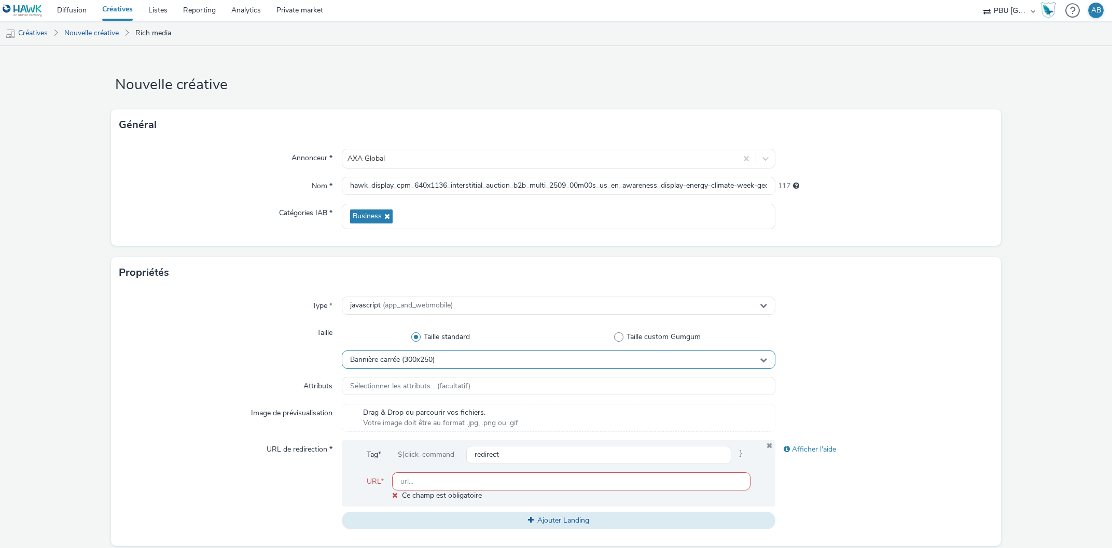
click at [389, 359] on span "Bannière carrée (300x250)" at bounding box center [392, 360] width 85 height 9
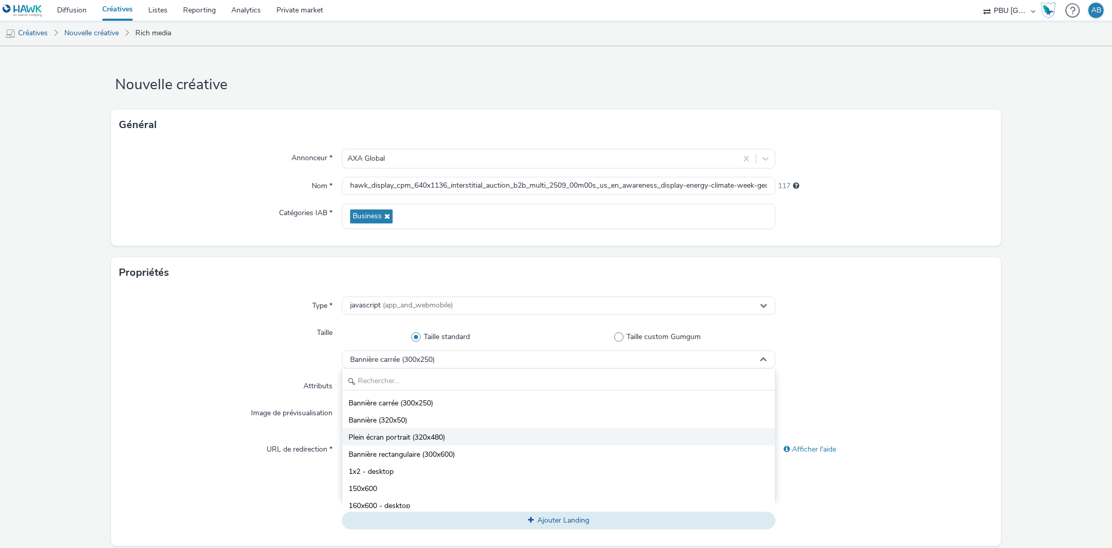
click at [419, 440] on span "Plein écran portrait (320x480)" at bounding box center [396, 437] width 96 height 10
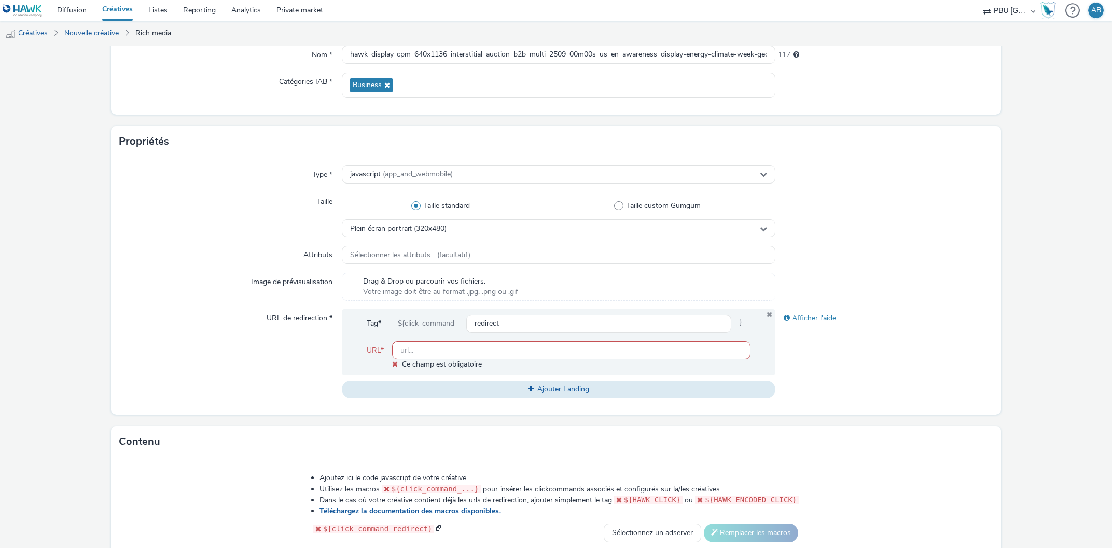
scroll to position [177, 0]
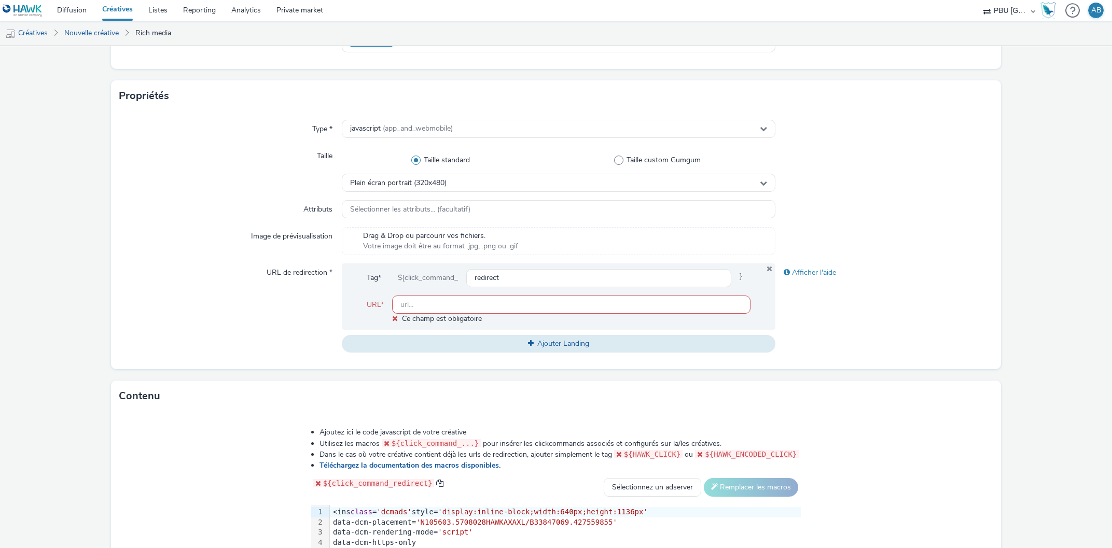
click at [445, 306] on input "text" at bounding box center [571, 305] width 359 height 18
paste input "https://axaxl.com/facing-into-risk?utm_source=hawk&utm_medium=Display&utm_campa…"
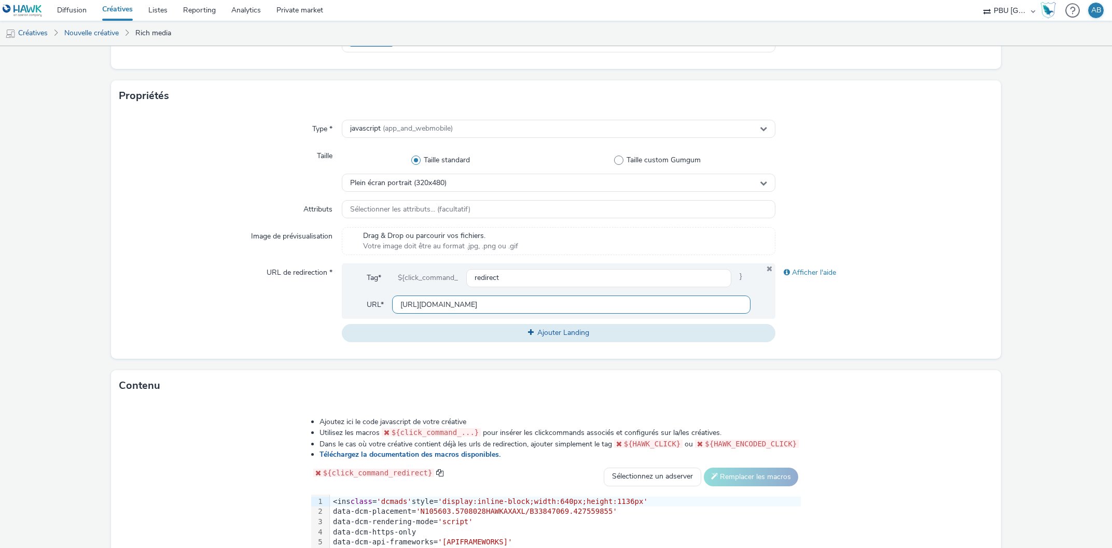
scroll to position [0, 345]
drag, startPoint x: 417, startPoint y: 296, endPoint x: 526, endPoint y: 316, distance: 111.4
click at [606, 304] on div "Tag* ${click_command_ redirect } URL* https://axaxl.com/facing-into-risk?utm_so…" at bounding box center [559, 290] width 434 height 55
drag, startPoint x: 417, startPoint y: 307, endPoint x: 794, endPoint y: 322, distance: 377.3
click at [751, 314] on input "https://axaxl.com/facing-into-risk?utm_source=hawk&utm_medium=Display&utm_campa…" at bounding box center [571, 305] width 359 height 18
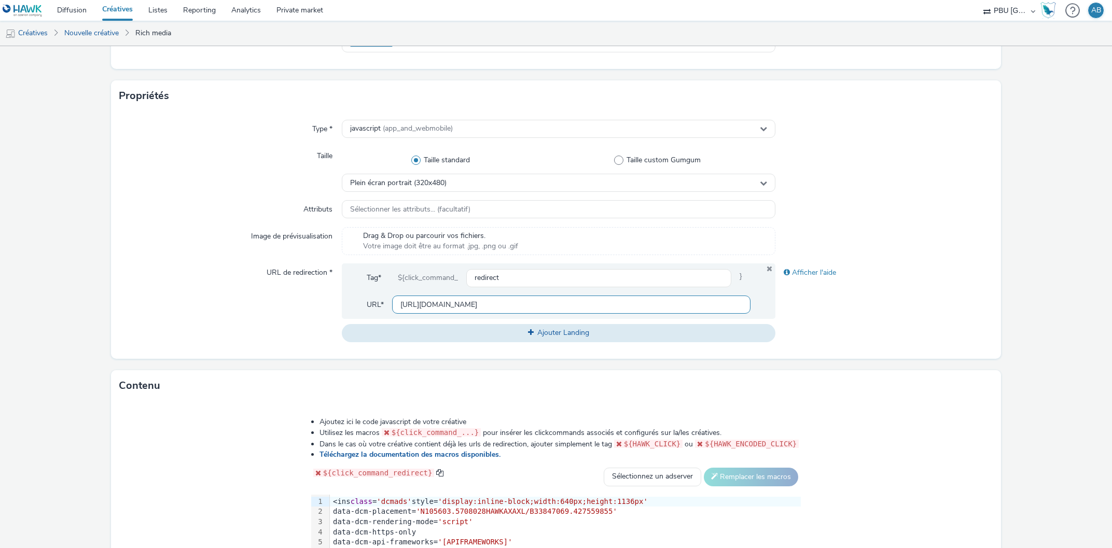
scroll to position [0, 22]
drag, startPoint x: 440, startPoint y: 302, endPoint x: 884, endPoint y: 327, distance: 445.1
click at [751, 314] on input "https://axaxl.com/facing-into-risk?utm_source=hawk&utm_medium=Display&utm_campa…" at bounding box center [571, 305] width 359 height 18
type input "https://axaxl.com/"
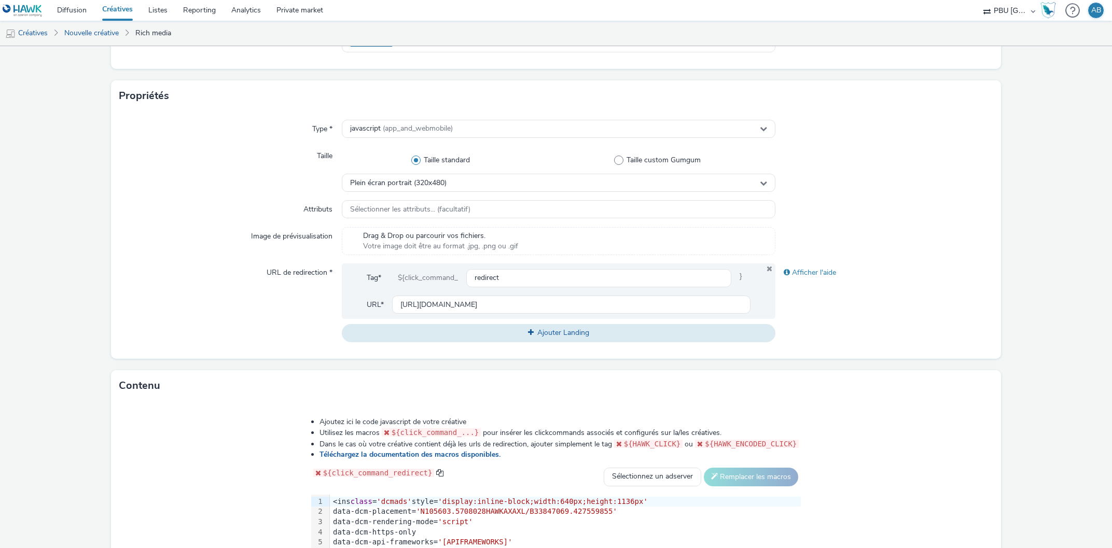
click at [860, 331] on div "Afficher l'aide" at bounding box center [883, 302] width 217 height 78
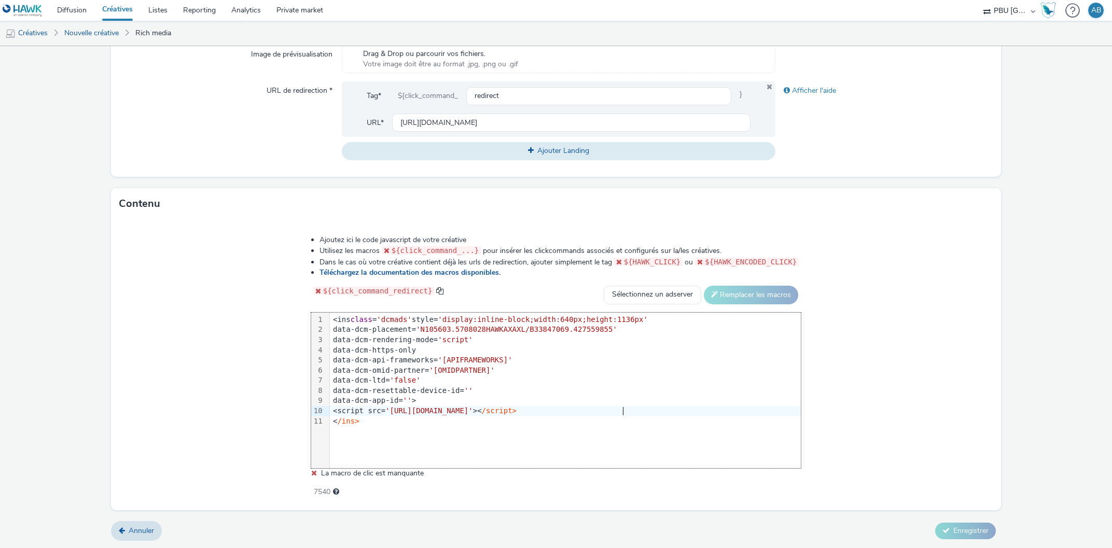
click at [636, 411] on div "<script src= 'https://www.googletagservices.com/dcm/dcmads.js' >< /script>" at bounding box center [565, 411] width 471 height 10
click at [343, 418] on div at bounding box center [565, 421] width 471 height 10
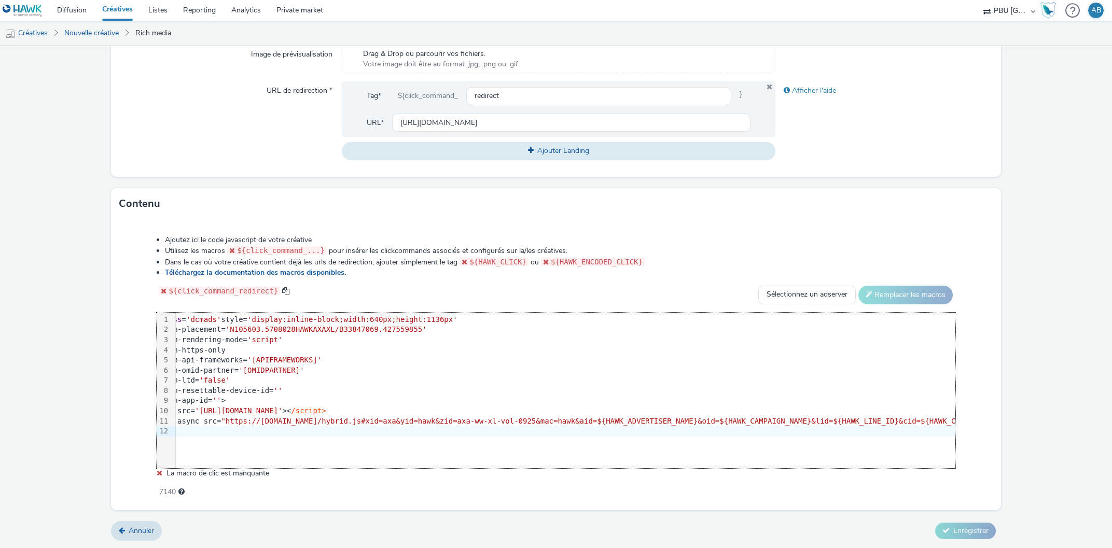
scroll to position [0, 0]
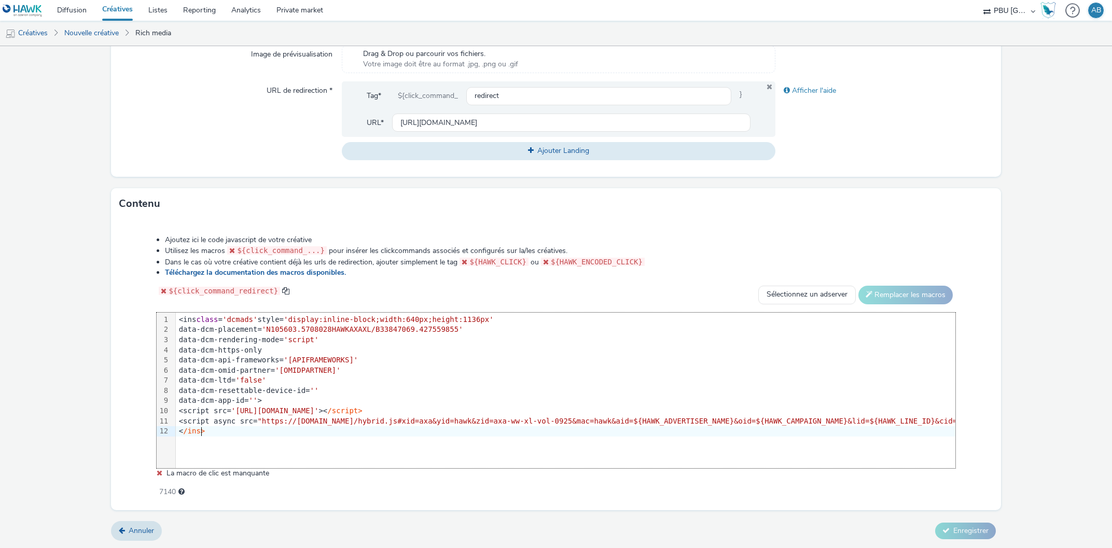
click at [484, 413] on div "<script src= 'https://www.googletagservices.com/dcm/dcmads.js' >< /script>" at bounding box center [1050, 411] width 1748 height 10
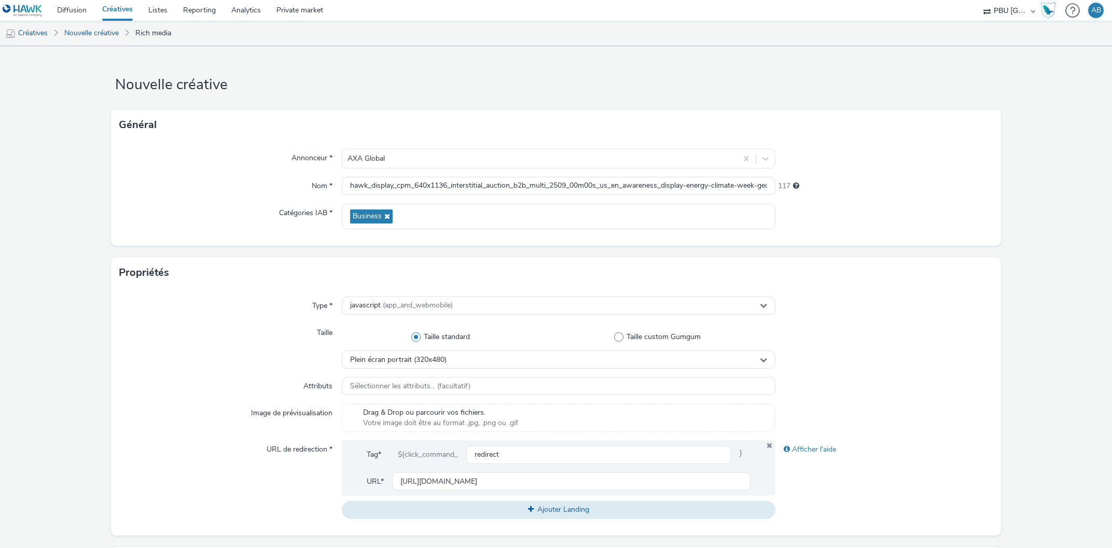
scroll to position [295, 0]
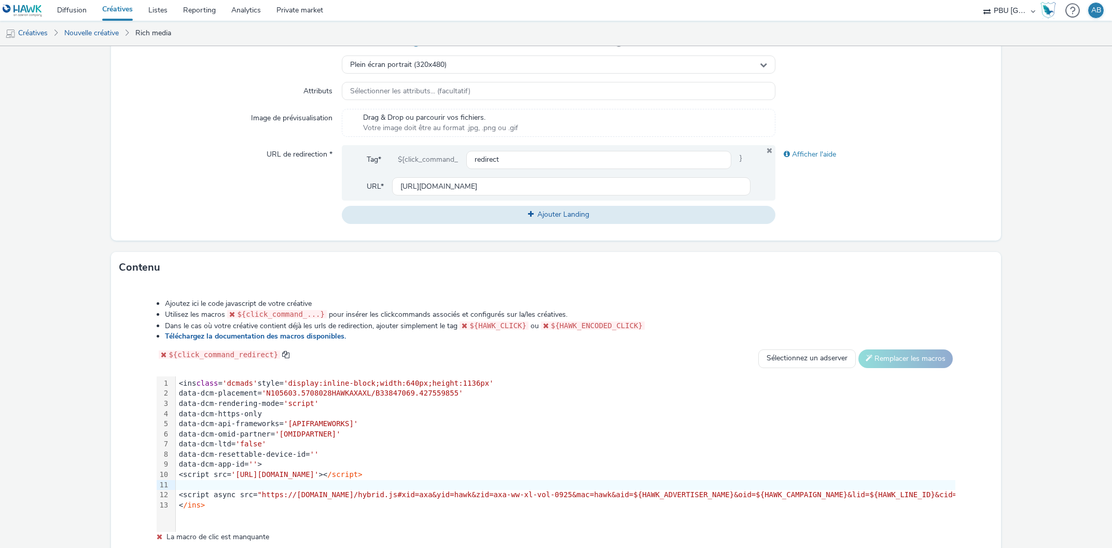
click at [179, 485] on div at bounding box center [1050, 485] width 1748 height 10
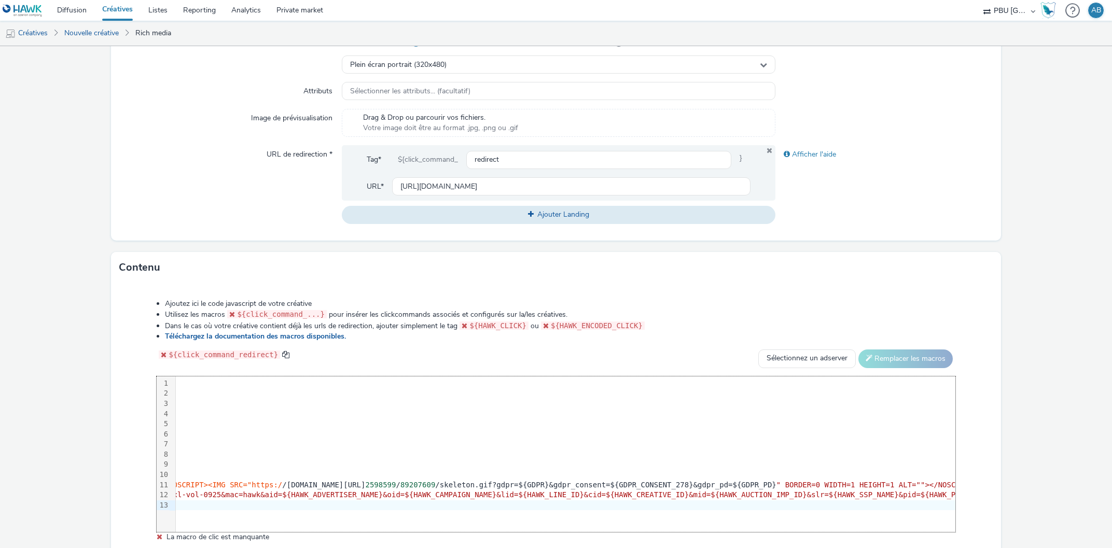
scroll to position [0, 0]
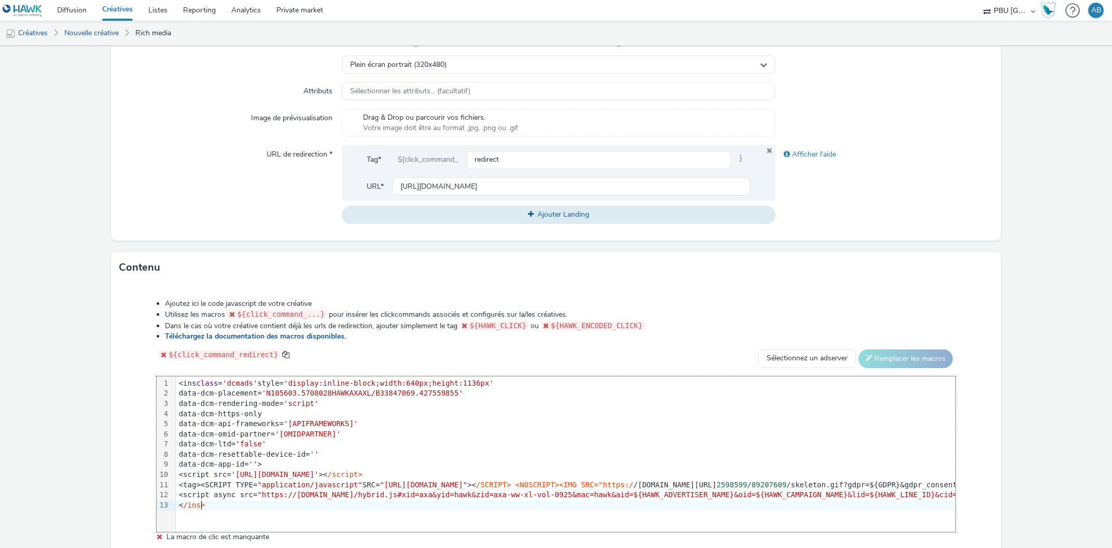
click at [198, 484] on div "<tag><SCRIPT TYPE= "application/javascript" SRC= "https://pixel.adsafeprotected…" at bounding box center [1050, 485] width 1748 height 10
click at [1023, 432] on form "Nouvelle créative Général Annonceur * AXA Global Nom * hawk_display_cpm_640x113…" at bounding box center [556, 181] width 1112 height 861
drag, startPoint x: 254, startPoint y: 381, endPoint x: 166, endPoint y: 383, distance: 88.2
click at [166, 383] on div "99 1 2 3 4 5 6 7 8 9 10 11 12 13 › <ins class = 'dcmads' style= 'display:inline…" at bounding box center [556, 454] width 798 height 156
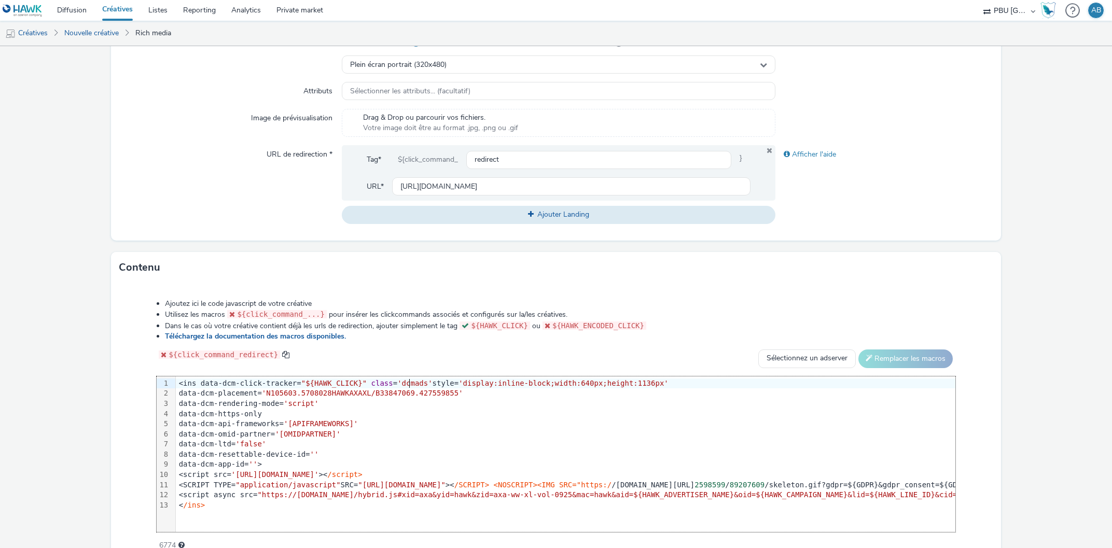
click at [1021, 393] on form "Nouvelle créative Général Annonceur * AXA Global Nom * hawk_display_cpm_640x113…" at bounding box center [556, 176] width 1112 height 851
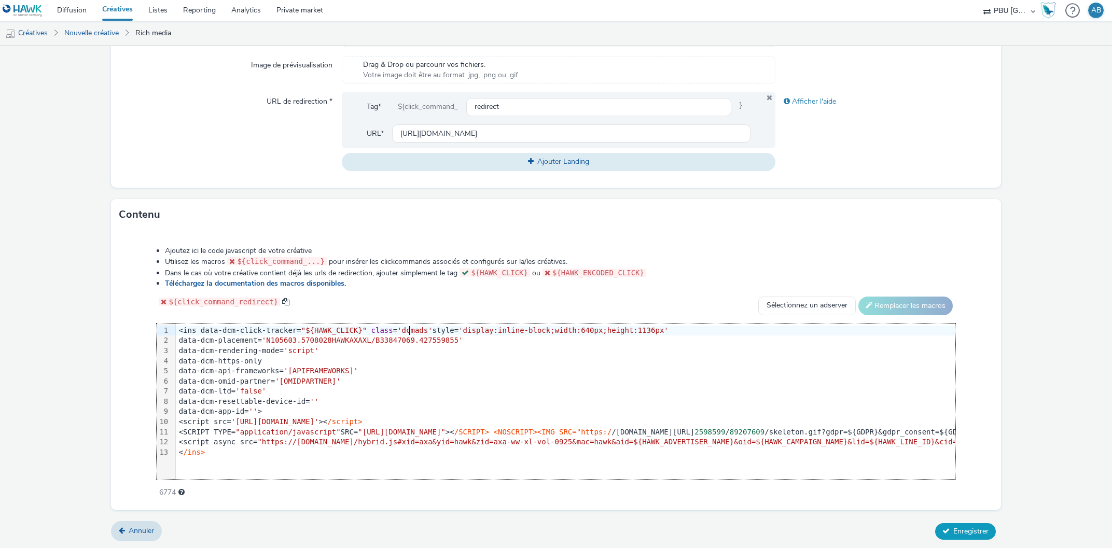
click at [970, 527] on span "Enregistrer" at bounding box center [970, 531] width 35 height 10
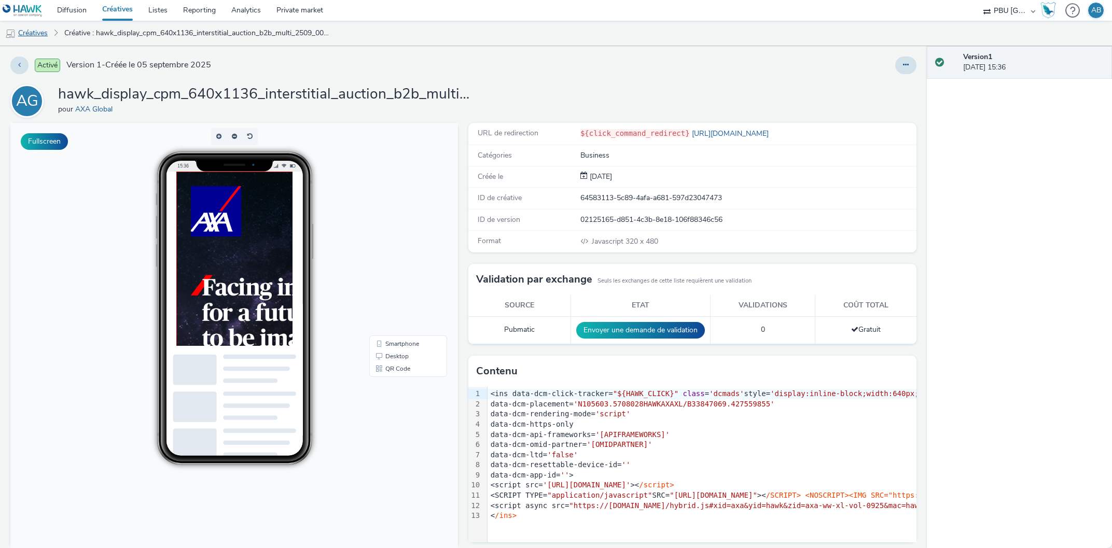
click at [36, 30] on link "Créatives" at bounding box center [26, 33] width 53 height 25
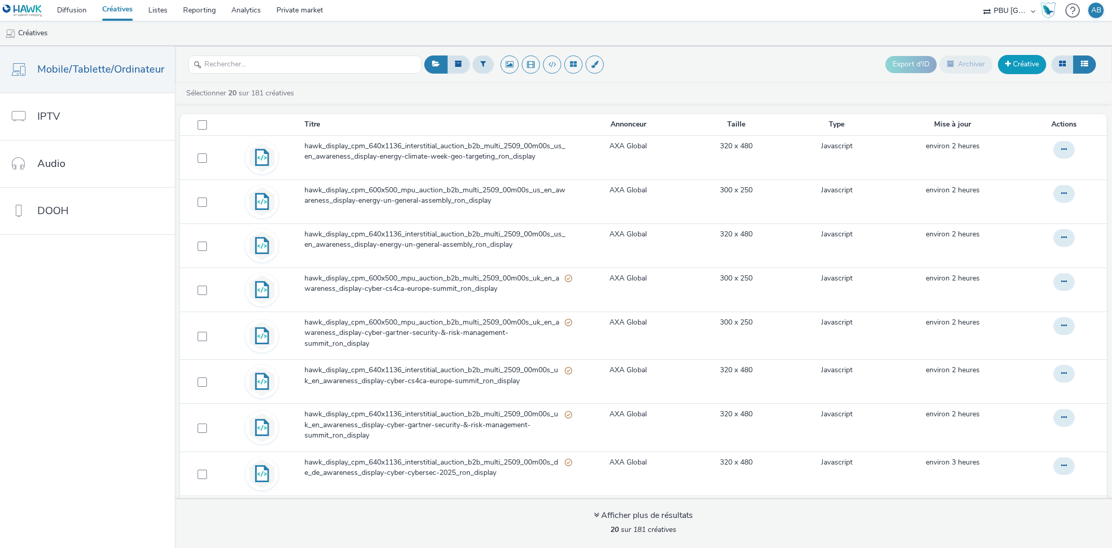
click at [1012, 67] on link "Créative" at bounding box center [1022, 64] width 48 height 19
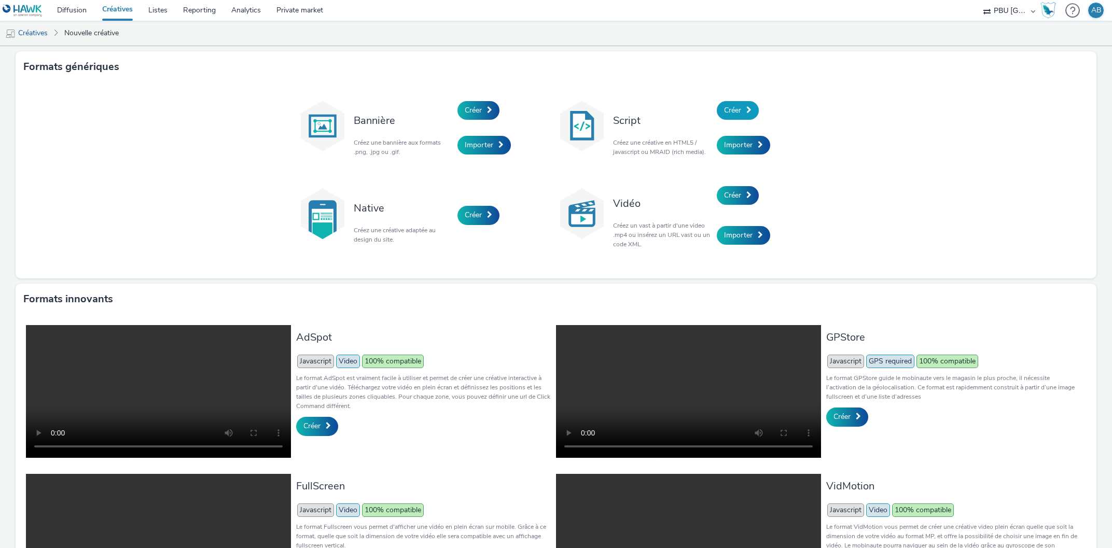
click at [749, 107] on span at bounding box center [748, 109] width 5 height 7
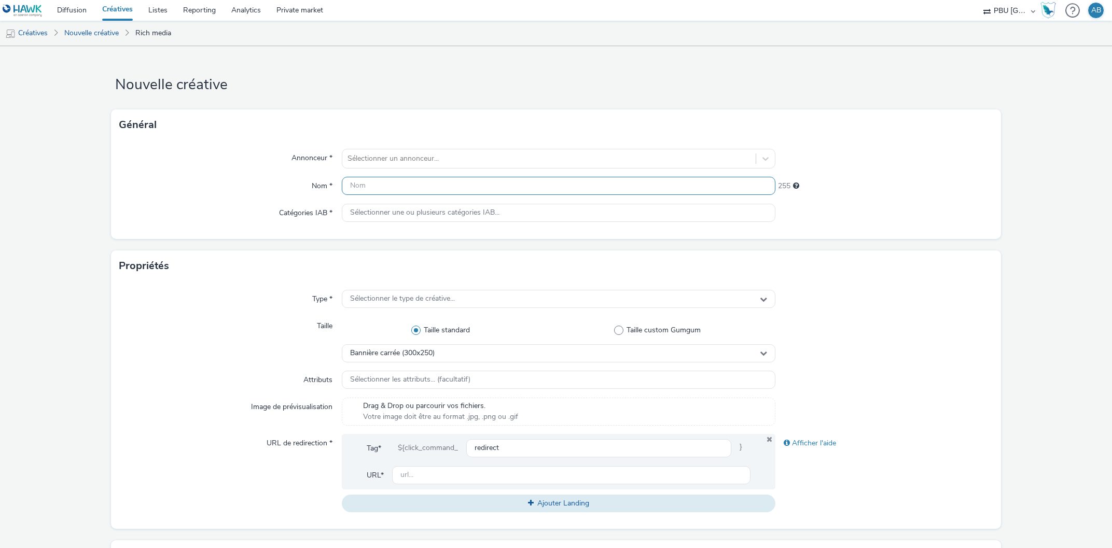
click at [373, 180] on input "text" at bounding box center [559, 186] width 434 height 18
paste input "hawk_display_cpm_600x500_mpu_auction_b2b_multi_2509_00m00s_us_en_awareness_disp…"
type input "hawk_display_cpm_600x500_mpu_auction_b2b_multi_2509_00m00s_us_en_awareness_disp…"
click at [279, 192] on div "Nom *" at bounding box center [230, 186] width 222 height 19
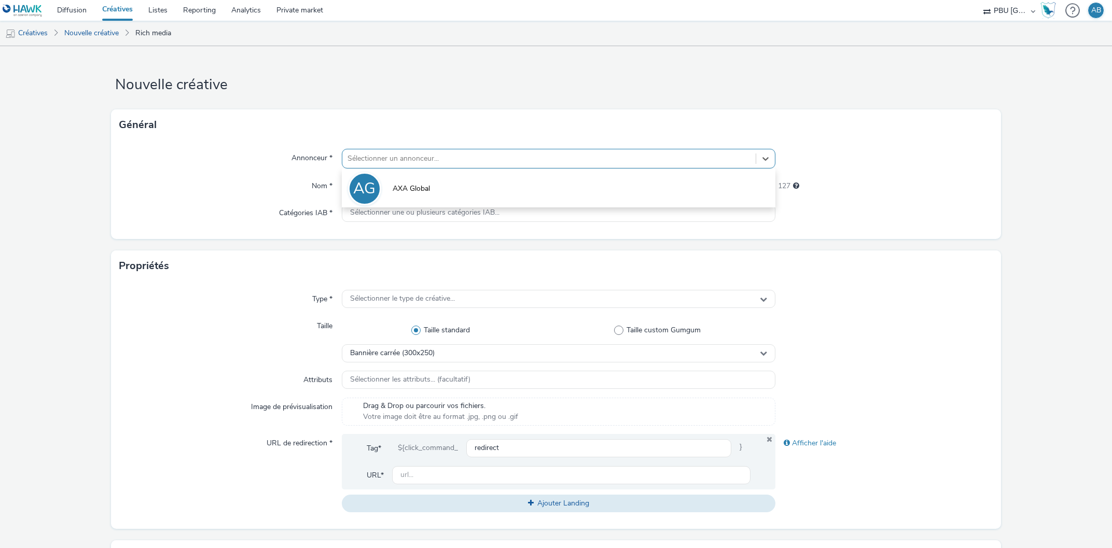
click at [397, 158] on div at bounding box center [548, 158] width 403 height 12
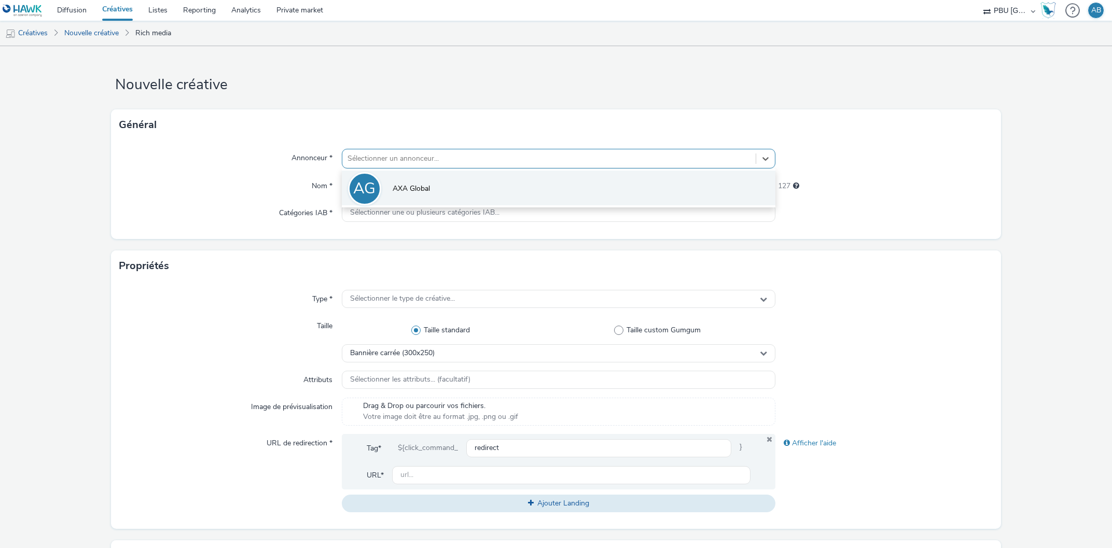
click at [398, 188] on span "AXA Global" at bounding box center [411, 189] width 37 height 10
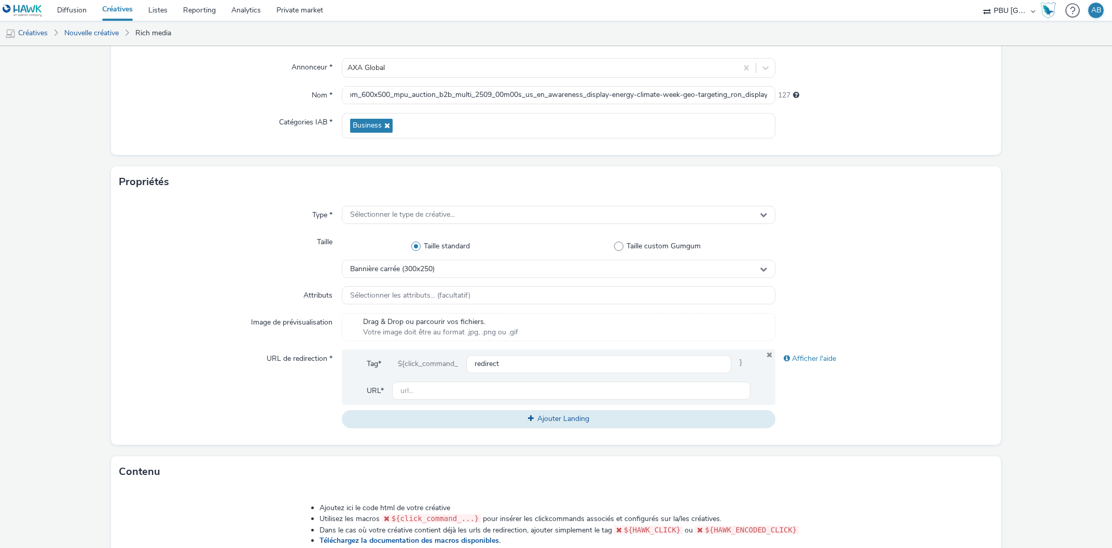
scroll to position [236, 0]
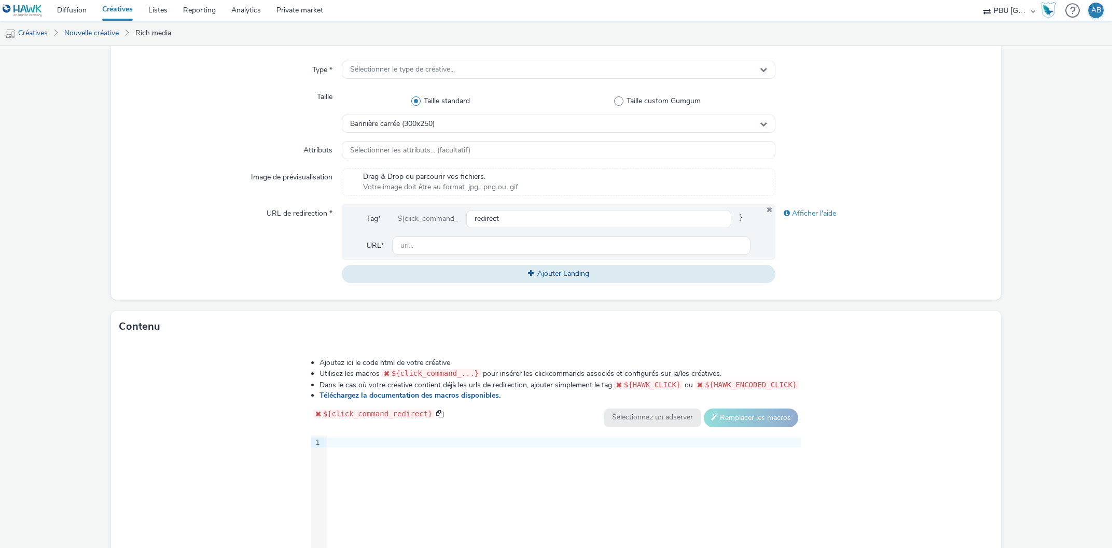
click at [341, 445] on div at bounding box center [563, 443] width 473 height 10
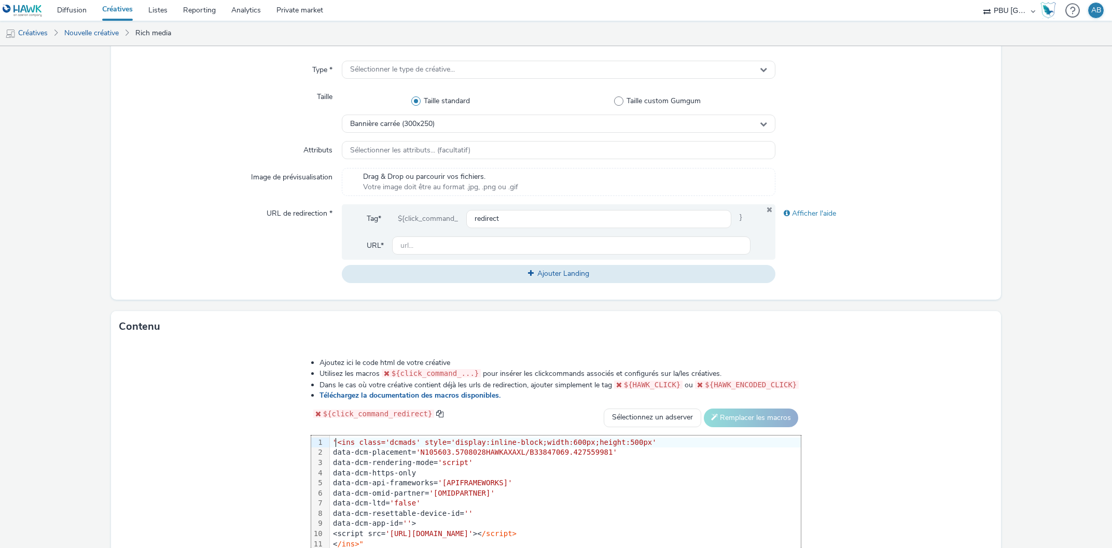
click at [343, 440] on span ""<ins class='dcmads' style='display:inline-block;width:600px;height:500px'" at bounding box center [495, 442] width 324 height 8
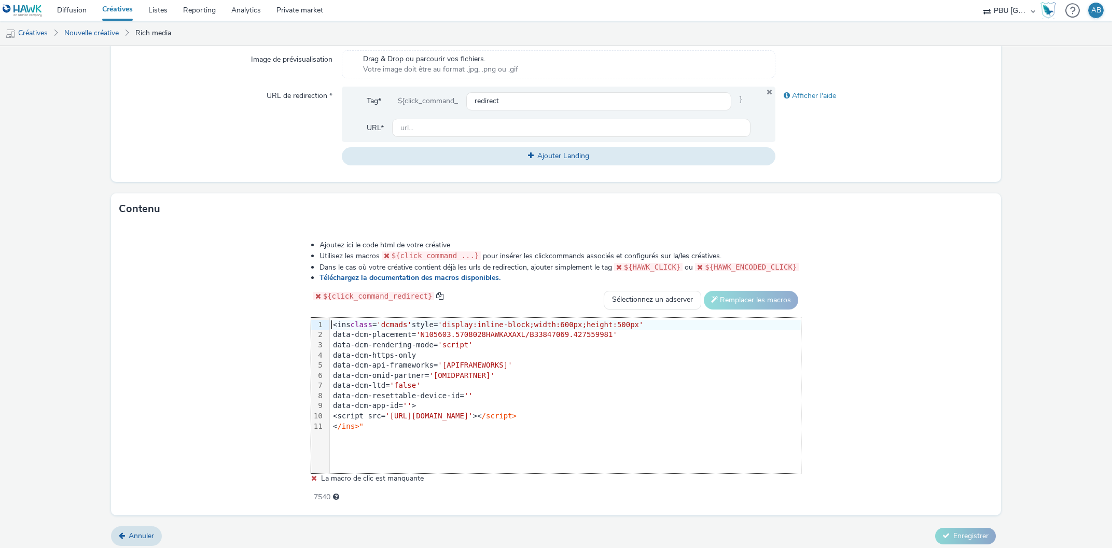
scroll to position [354, 0]
click at [373, 421] on div "< /ins>"" at bounding box center [565, 426] width 471 height 10
click at [645, 419] on div "<script src= 'https://www.googletagservices.com/dcm/dcmads.js' >< /script>" at bounding box center [565, 416] width 471 height 10
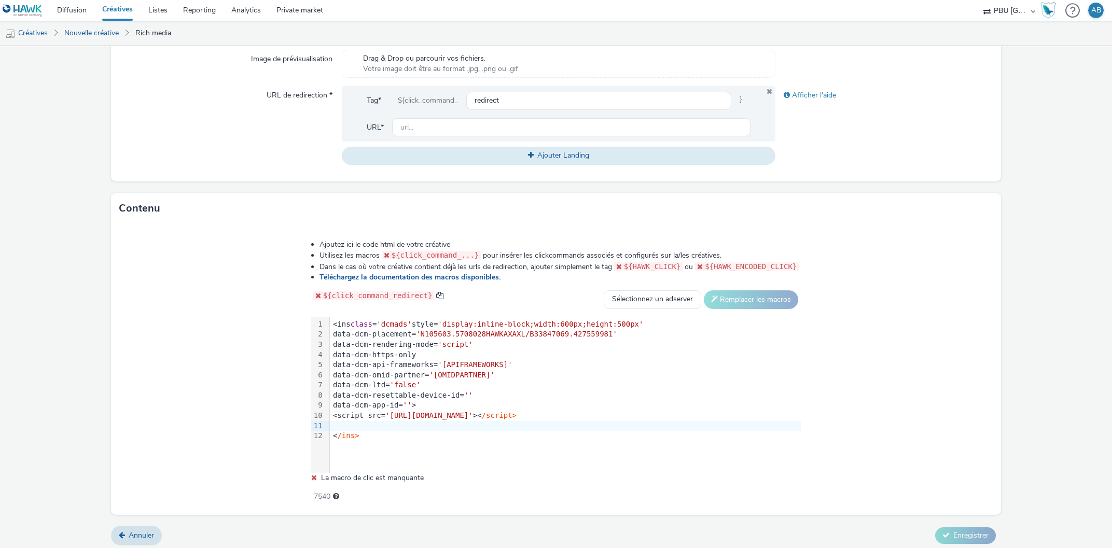
click at [341, 423] on div at bounding box center [565, 426] width 471 height 10
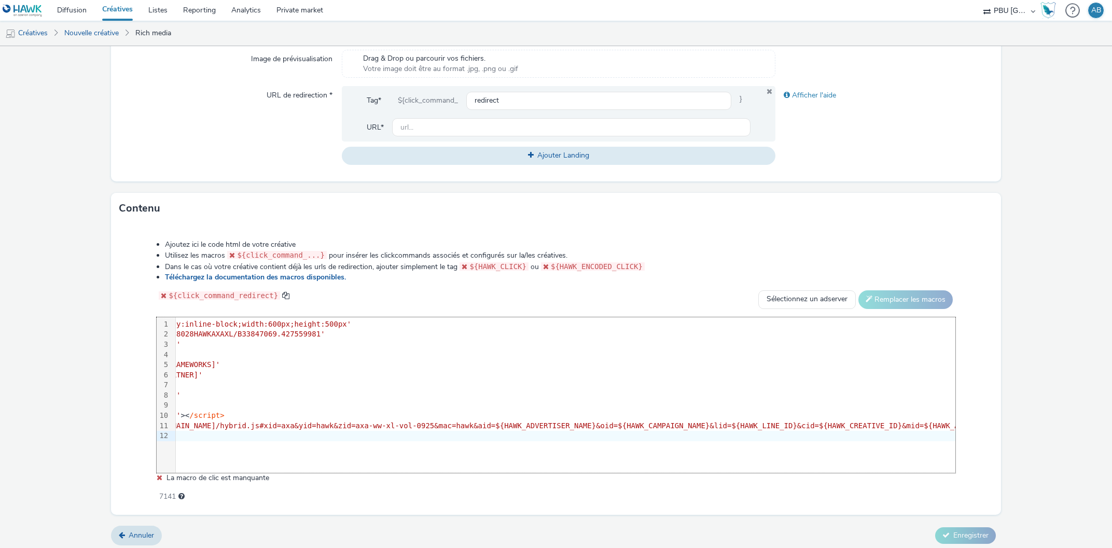
scroll to position [0, 0]
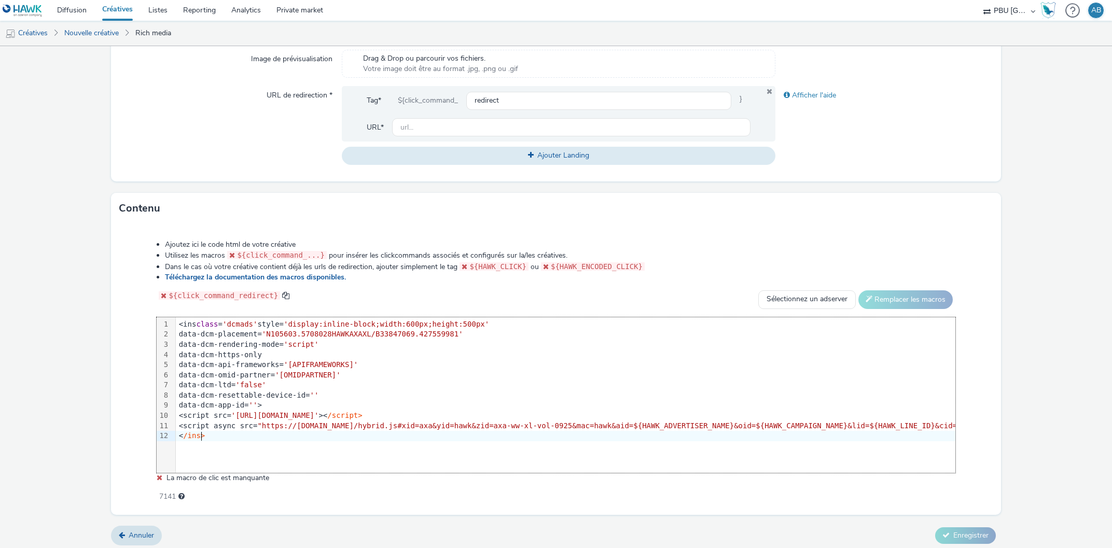
click at [502, 413] on div "<script src= 'https://www.googletagservices.com/dcm/dcmads.js' >< /script>" at bounding box center [1050, 416] width 1748 height 10
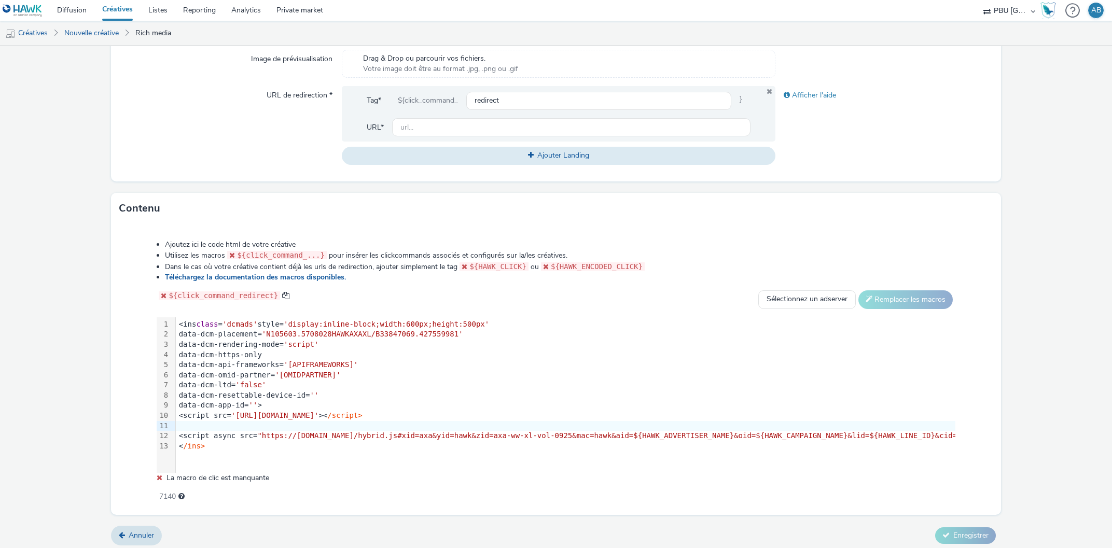
scroll to position [359, 0]
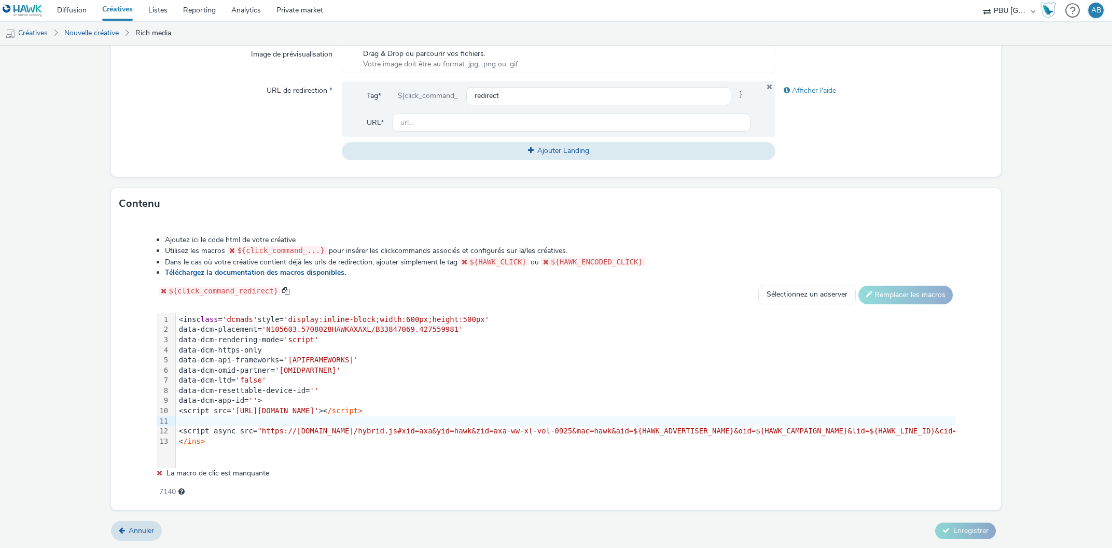
click at [188, 421] on div at bounding box center [1050, 421] width 1748 height 10
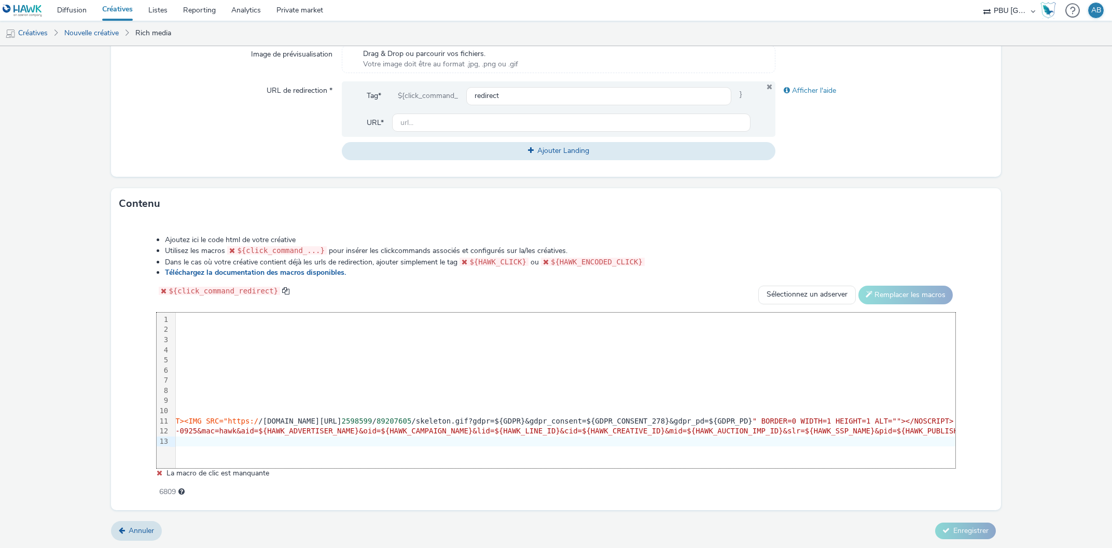
scroll to position [0, 0]
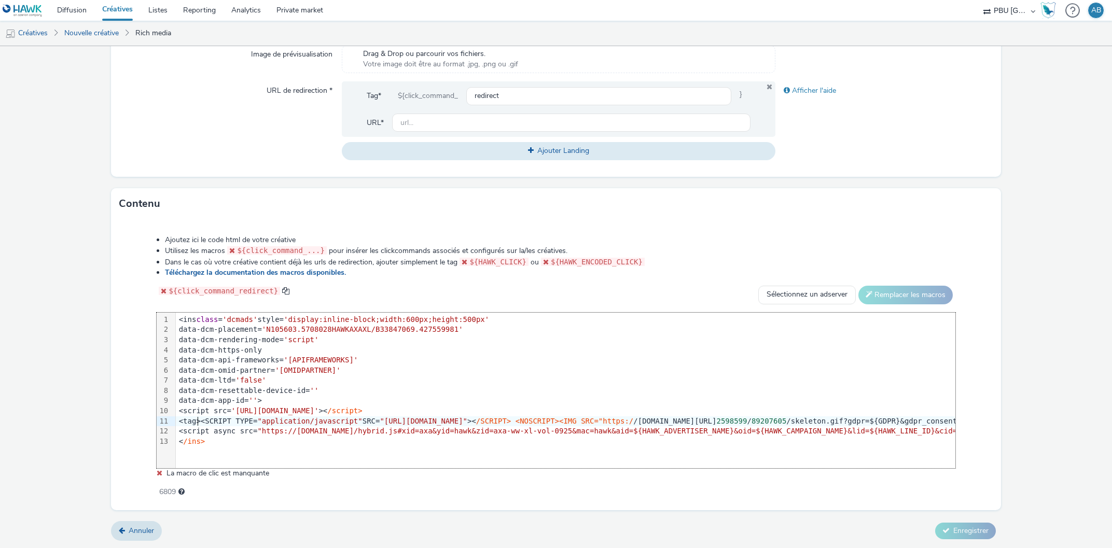
click at [198, 420] on div "<tag><SCRIPT TYPE= "application/javascript" SRC= "https://pixel.adsafeprotected…" at bounding box center [1050, 421] width 1748 height 10
click at [1024, 421] on form "Nouvelle créative Général Annonceur * AXA Global Nom * hawk_display_cpm_600x500…" at bounding box center [556, 117] width 1112 height 861
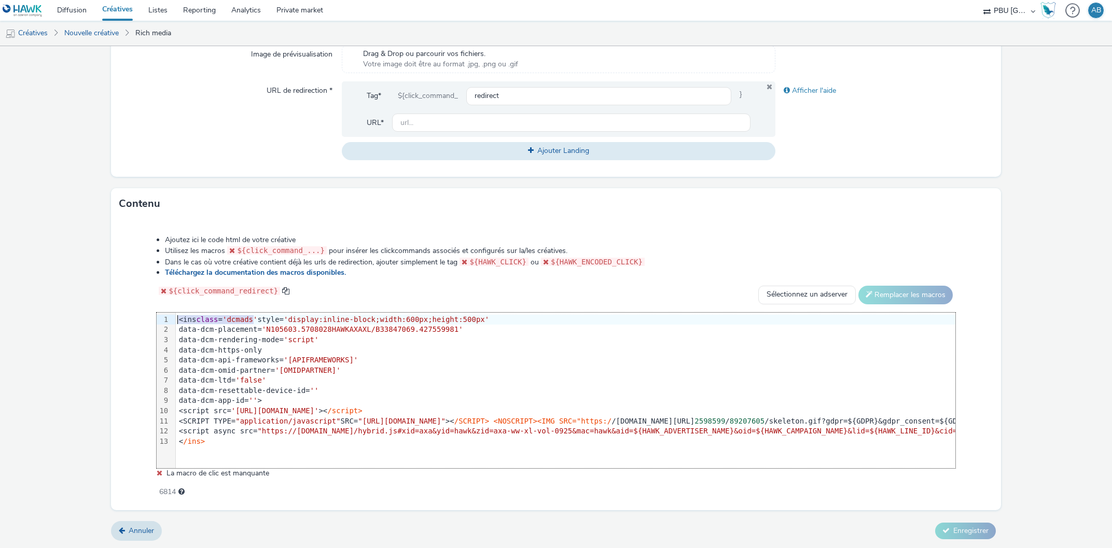
drag, startPoint x: 253, startPoint y: 316, endPoint x: 150, endPoint y: 316, distance: 102.7
click at [150, 316] on div "Ajoutez ici le code html de votre créative Utilisez les macros ${click_command_…" at bounding box center [555, 361] width 873 height 266
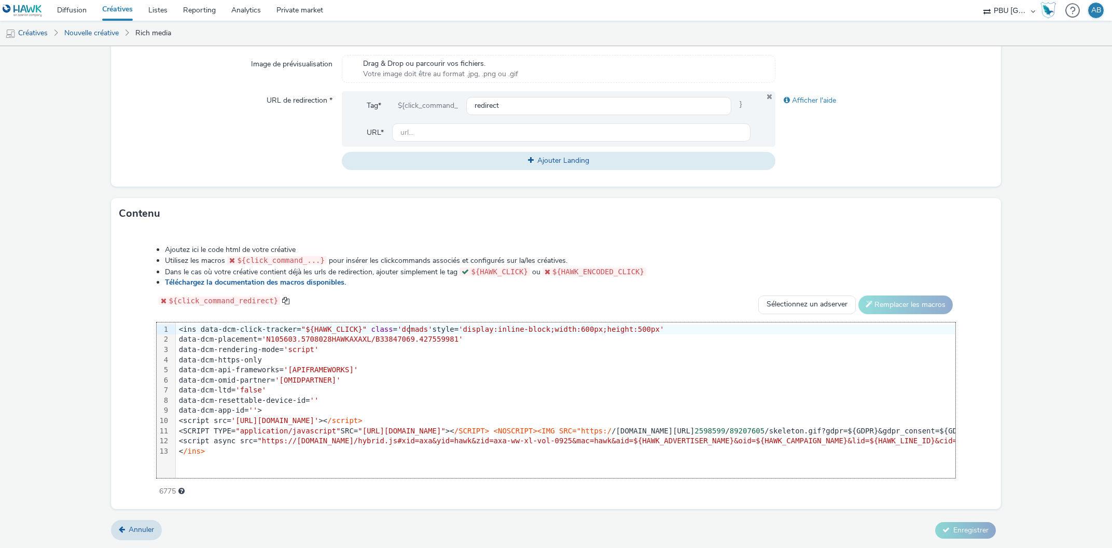
scroll to position [348, 0]
click at [526, 462] on div "99 1 2 3 4 5 6 7 8 9 10 11 12 13 › <ins data-dcm-click-tracker= "${HAWK_CLICK}"…" at bounding box center [556, 402] width 798 height 156
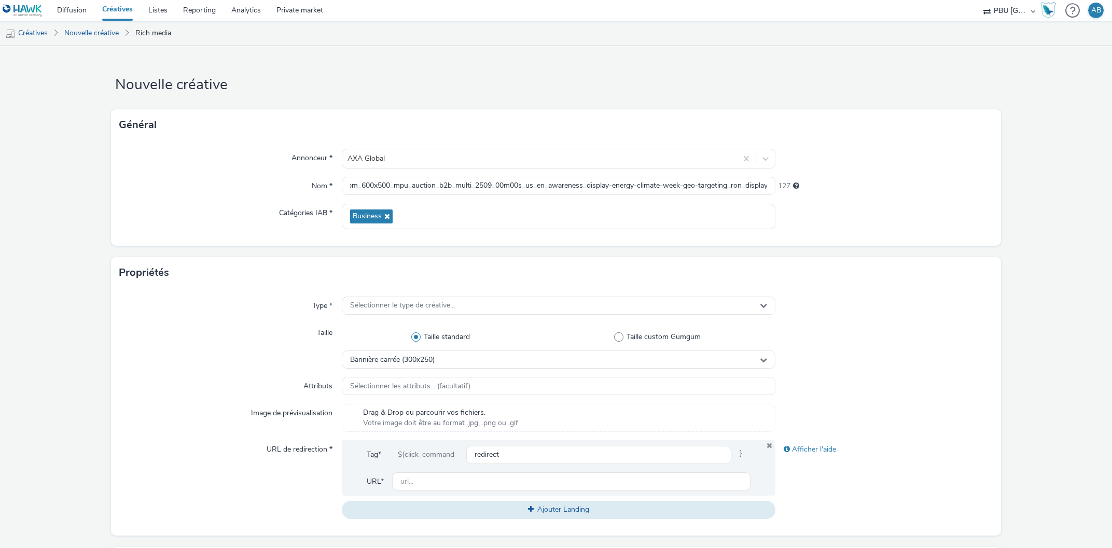
scroll to position [118, 0]
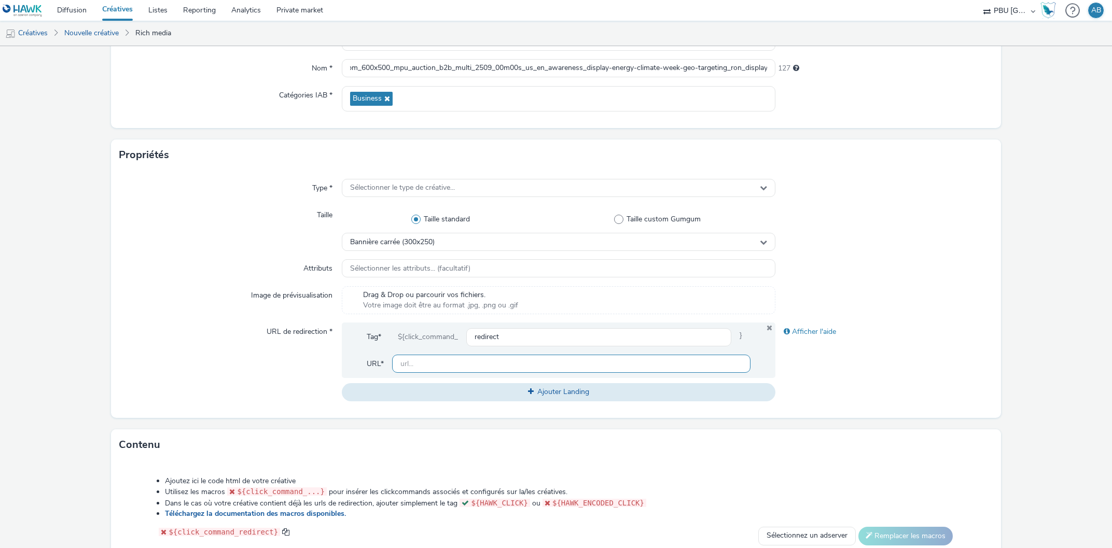
click at [455, 359] on input "text" at bounding box center [571, 364] width 359 height 18
paste input "https://axaxl.com/facing-into-risk?utm_source=hawk&utm_medium=Display&utm_campa…"
click at [276, 368] on div "URL de redirection *" at bounding box center [230, 362] width 222 height 78
drag, startPoint x: 443, startPoint y: 364, endPoint x: 818, endPoint y: 375, distance: 375.6
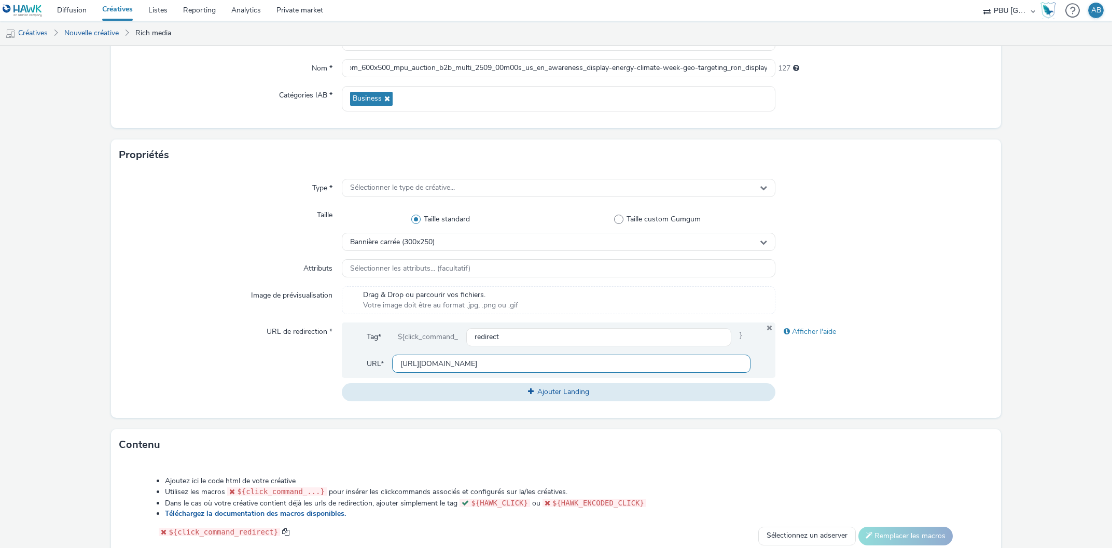
click at [751, 373] on input "https://axaxl.com/facing-into-risk?utm_source=hawk&utm_medium=Display&utm_campa…" at bounding box center [571, 364] width 359 height 18
drag, startPoint x: 410, startPoint y: 362, endPoint x: 807, endPoint y: 368, distance: 397.3
click at [751, 368] on input "https://axaxl.com/facing-into-risk?utm_source=hawk&utm_medium=Display&utm_campa…" at bounding box center [571, 364] width 359 height 18
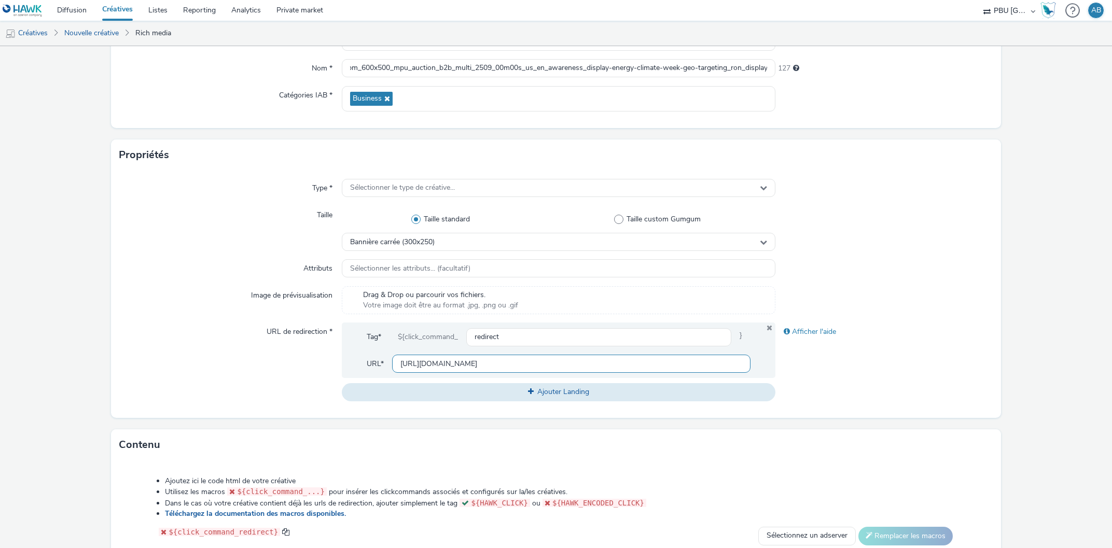
type input "https://axaxl.com/"
click at [882, 378] on div "Afficher l'aide" at bounding box center [883, 362] width 217 height 78
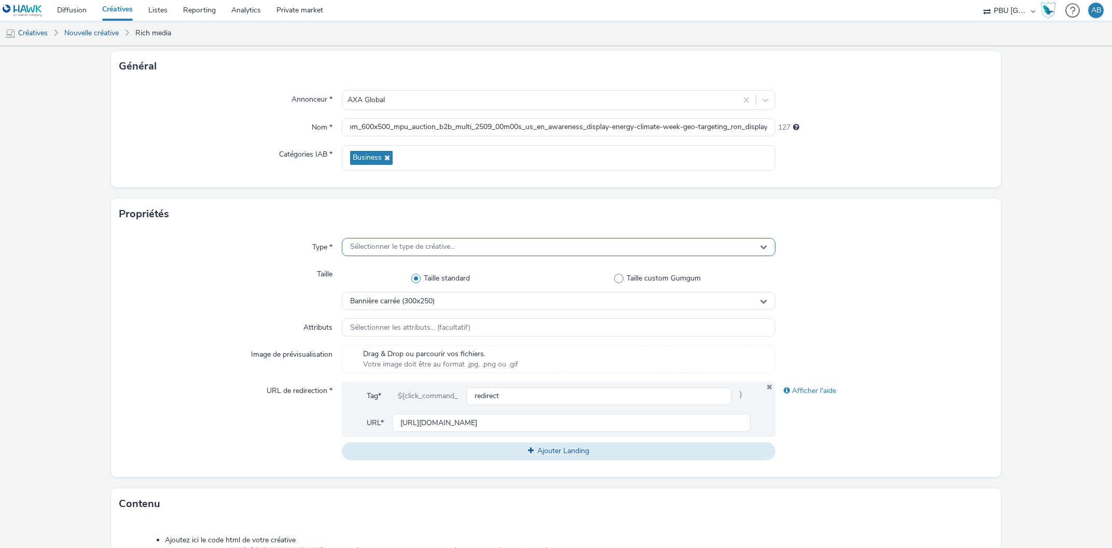
click at [516, 240] on div "Sélectionner le type de créative..." at bounding box center [559, 247] width 434 height 18
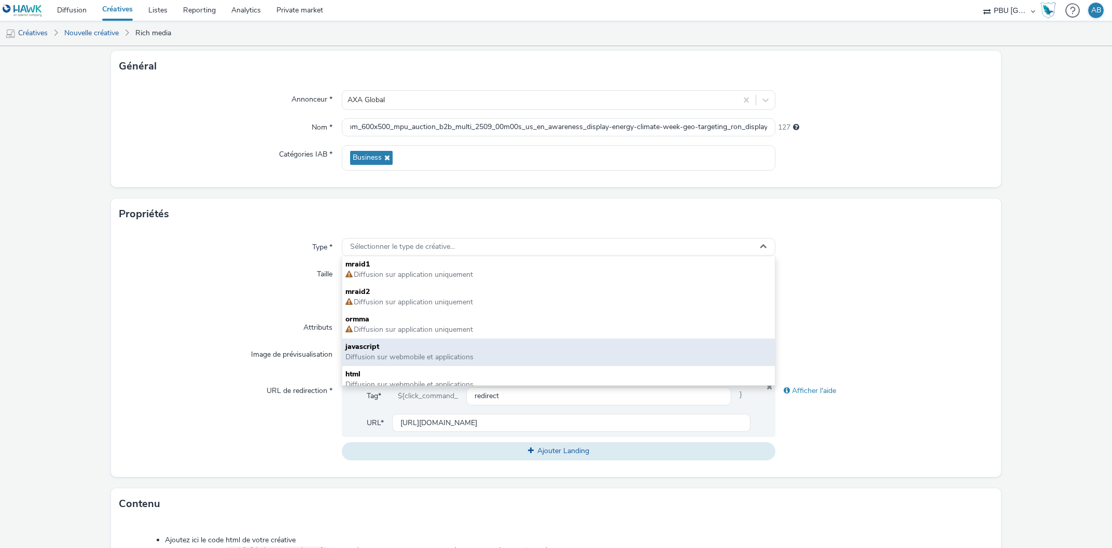
click at [423, 351] on span "javascript" at bounding box center [558, 347] width 427 height 10
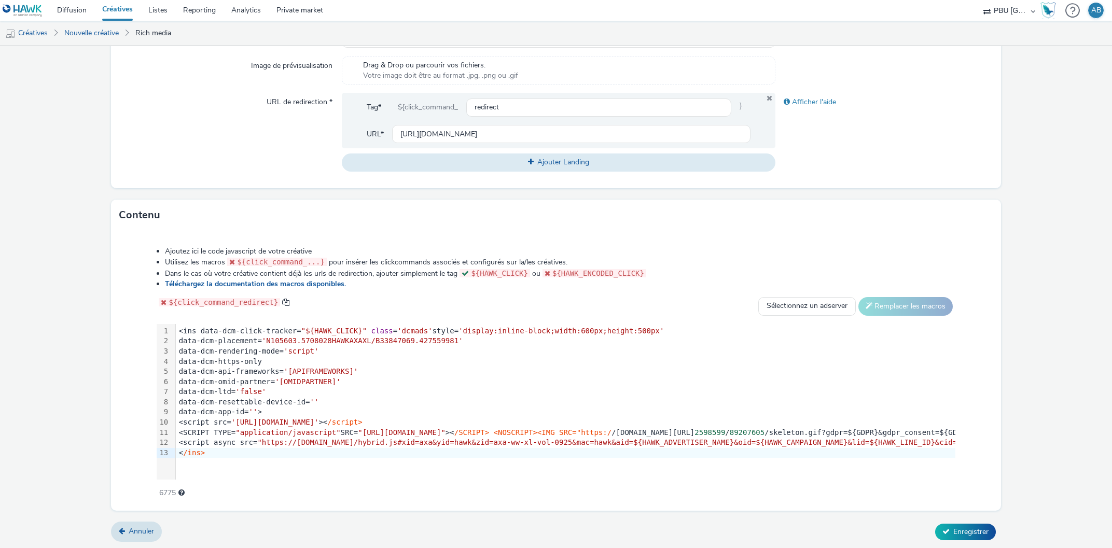
scroll to position [348, 0]
click at [946, 525] on button "Enregistrer" at bounding box center [965, 531] width 61 height 17
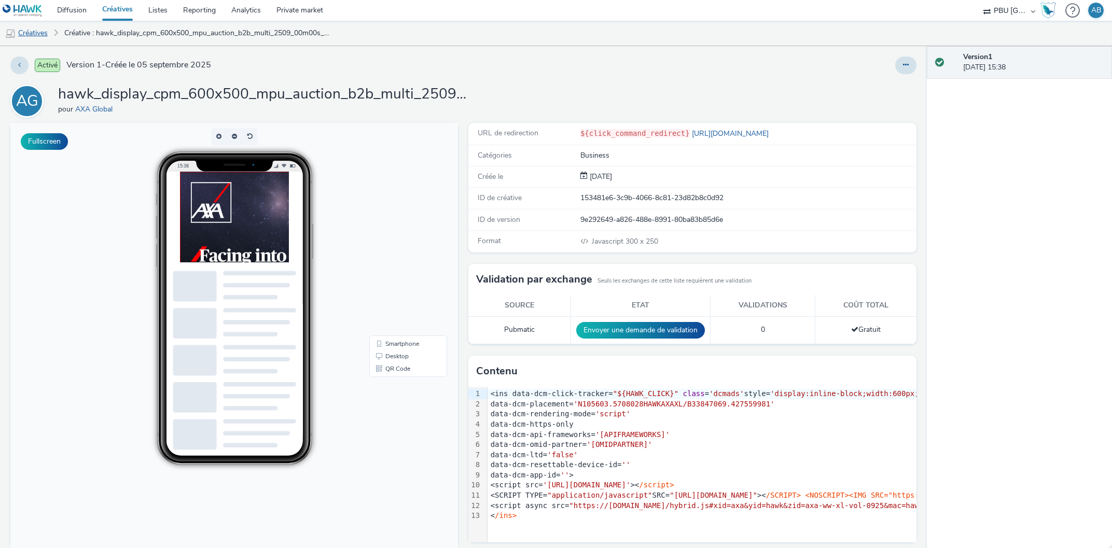
click at [36, 34] on link "Créatives" at bounding box center [26, 33] width 53 height 25
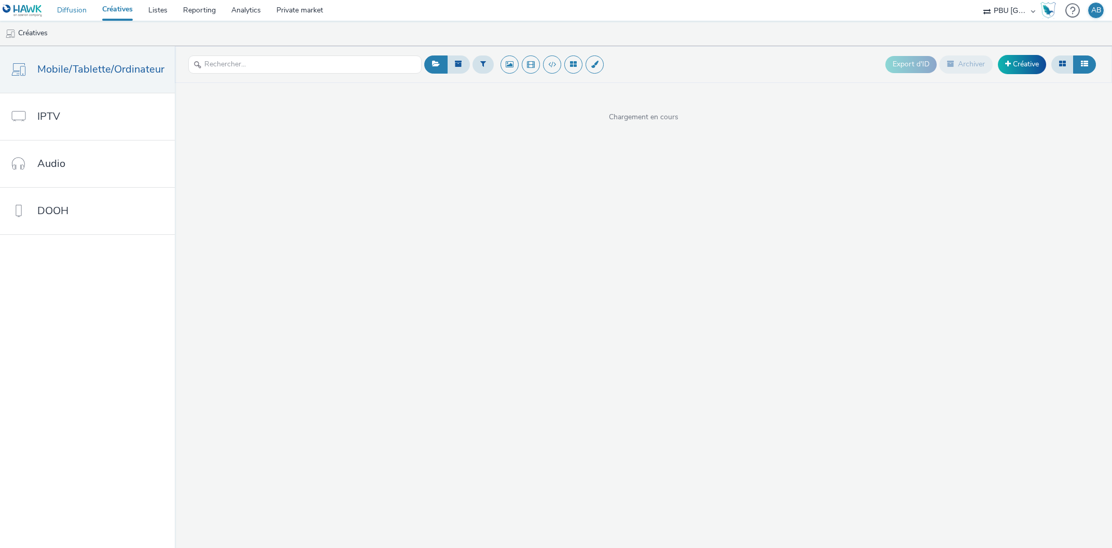
click at [76, 10] on link "Diffusion" at bounding box center [71, 10] width 45 height 21
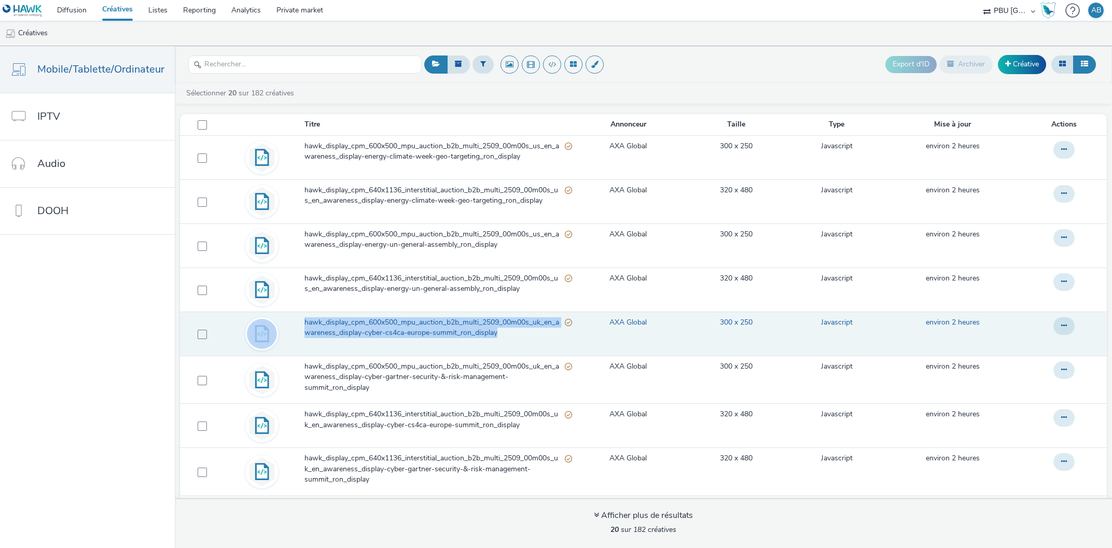
drag, startPoint x: 295, startPoint y: 319, endPoint x: 523, endPoint y: 343, distance: 229.9
click at [523, 343] on tr "hawk_display_cpm_600x500_mpu_auction_b2b_multi_2509_00m00s_uk_en_awareness_disp…" at bounding box center [643, 334] width 927 height 44
copy tr "hawk_display_cpm_600x500_mpu_auction_b2b_multi_2509_00m00s_uk_en_awareness_disp…"
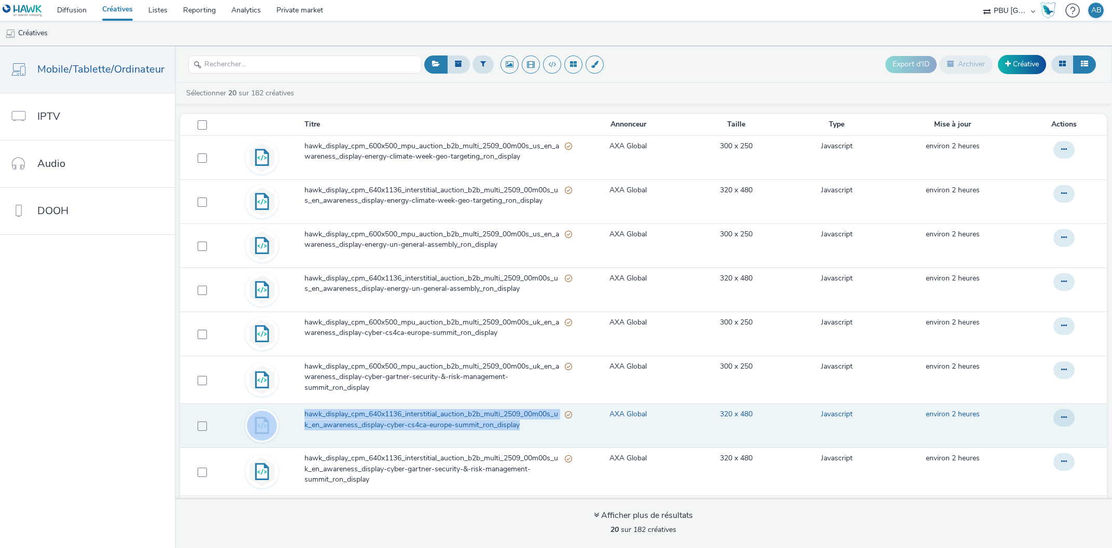
drag, startPoint x: 301, startPoint y: 411, endPoint x: 550, endPoint y: 428, distance: 249.5
click at [550, 428] on tr "hawk_display_cpm_640x1136_interstitial_auction_b2b_multi_2509_00m00s_uk_en_awar…" at bounding box center [643, 426] width 927 height 44
copy tr "hawk_display_cpm_640x1136_interstitial_auction_b2b_multi_2509_00m00s_uk_en_awar…"
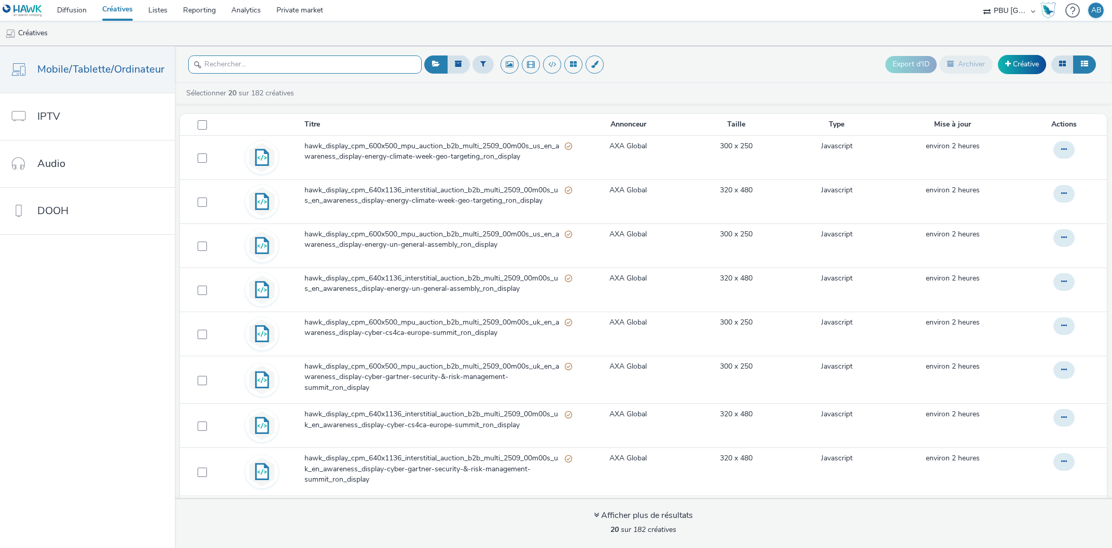
click at [283, 64] on input "text" at bounding box center [304, 64] width 233 height 18
paste input "gartner"
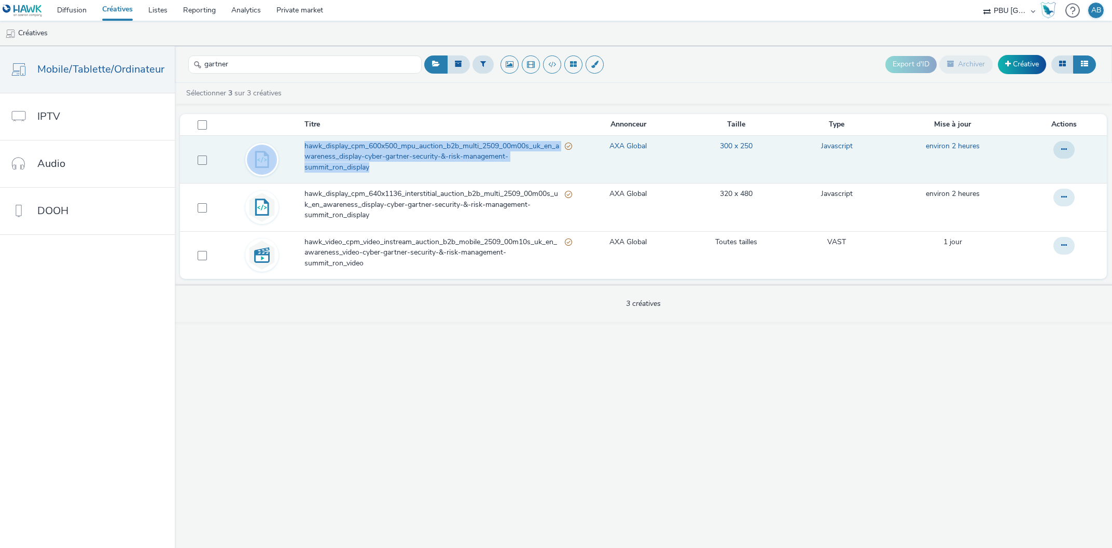
drag, startPoint x: 301, startPoint y: 143, endPoint x: 372, endPoint y: 174, distance: 77.6
click at [372, 174] on tr "hawk_display_cpm_600x500_mpu_auction_b2b_multi_2509_00m00s_uk_en_awareness_disp…" at bounding box center [643, 159] width 927 height 48
copy tr "hawk_display_cpm_600x500_mpu_auction_b2b_multi_2509_00m00s_uk_en_awareness_disp…"
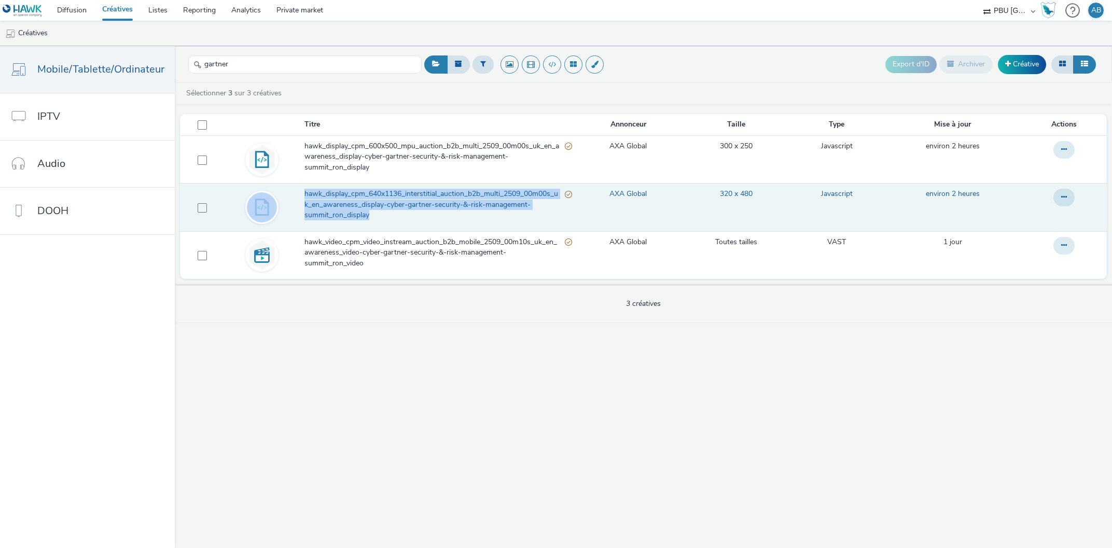
drag, startPoint x: 299, startPoint y: 189, endPoint x: 375, endPoint y: 218, distance: 82.1
click at [375, 218] on tr "hawk_display_cpm_640x1136_interstitial_auction_b2b_multi_2509_00m00s_uk_en_awar…" at bounding box center [643, 208] width 927 height 48
copy tr "hawk_display_cpm_640x1136_interstitial_auction_b2b_multi_2509_00m00s_uk_en_awar…"
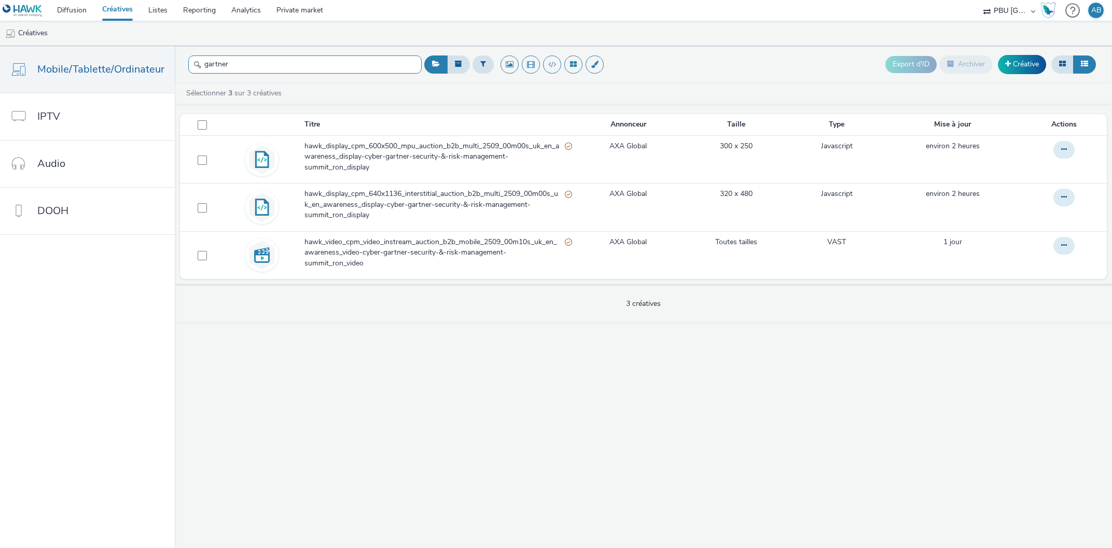
drag, startPoint x: 253, startPoint y: 60, endPoint x: 177, endPoint y: 60, distance: 75.7
click at [188, 60] on input "gartner" at bounding box center [304, 64] width 233 height 18
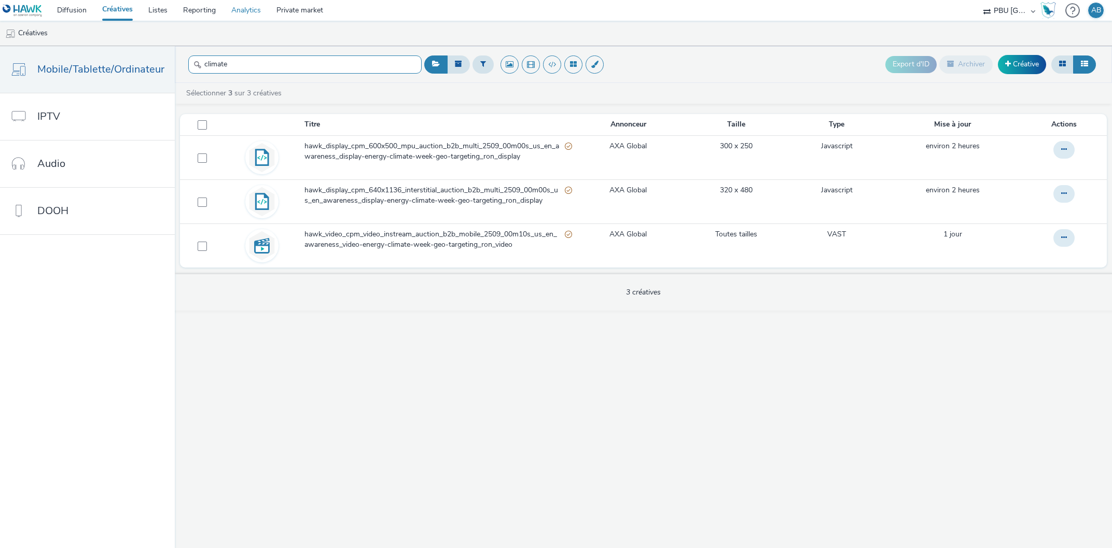
type input "climate"
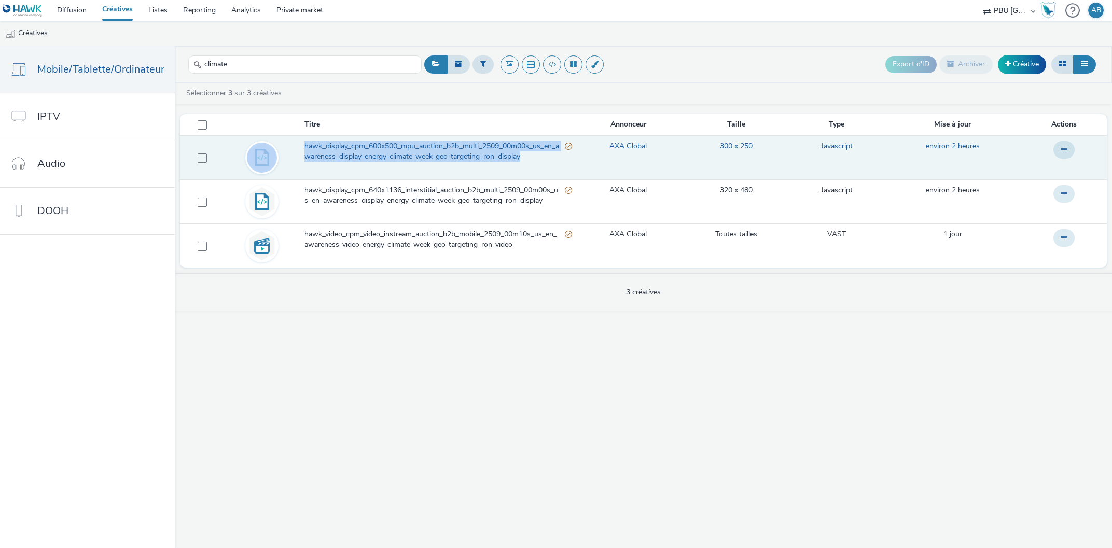
drag, startPoint x: 298, startPoint y: 143, endPoint x: 536, endPoint y: 165, distance: 238.6
click at [536, 165] on tr "hawk_display_cpm_600x500_mpu_auction_b2b_multi_2509_00m00s_us_en_awareness_disp…" at bounding box center [643, 157] width 927 height 44
copy tr "hawk_display_cpm_600x500_mpu_auction_b2b_multi_2509_00m00s_us_en_awareness_disp…"
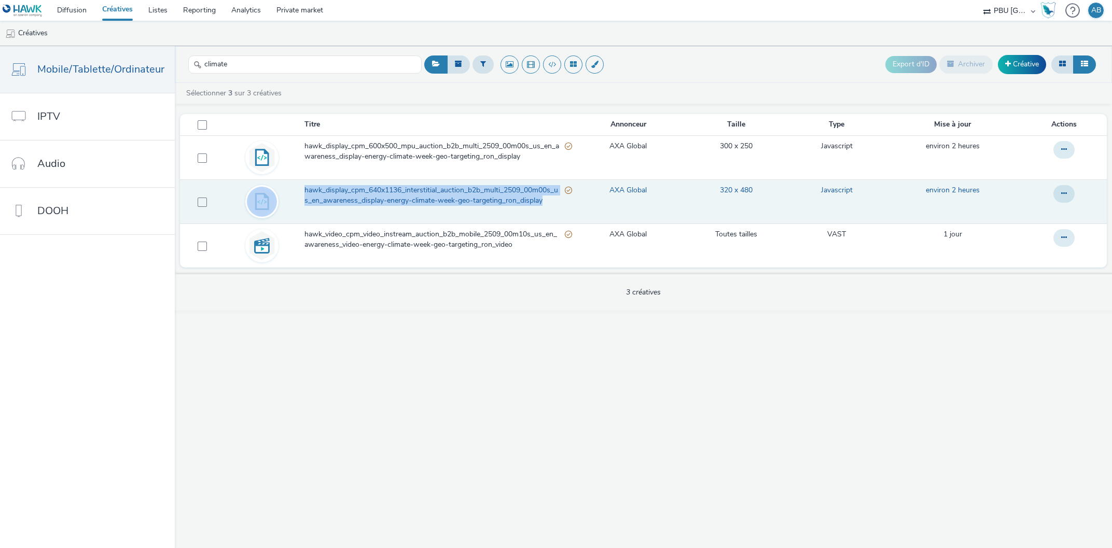
drag, startPoint x: 297, startPoint y: 185, endPoint x: 556, endPoint y: 204, distance: 259.4
click at [556, 204] on tr "hawk_display_cpm_640x1136_interstitial_auction_b2b_multi_2509_00m00s_us_en_awar…" at bounding box center [643, 201] width 927 height 44
copy tr "hawk_display_cpm_640x1136_interstitial_auction_b2b_multi_2509_00m00s_us_en_awar…"
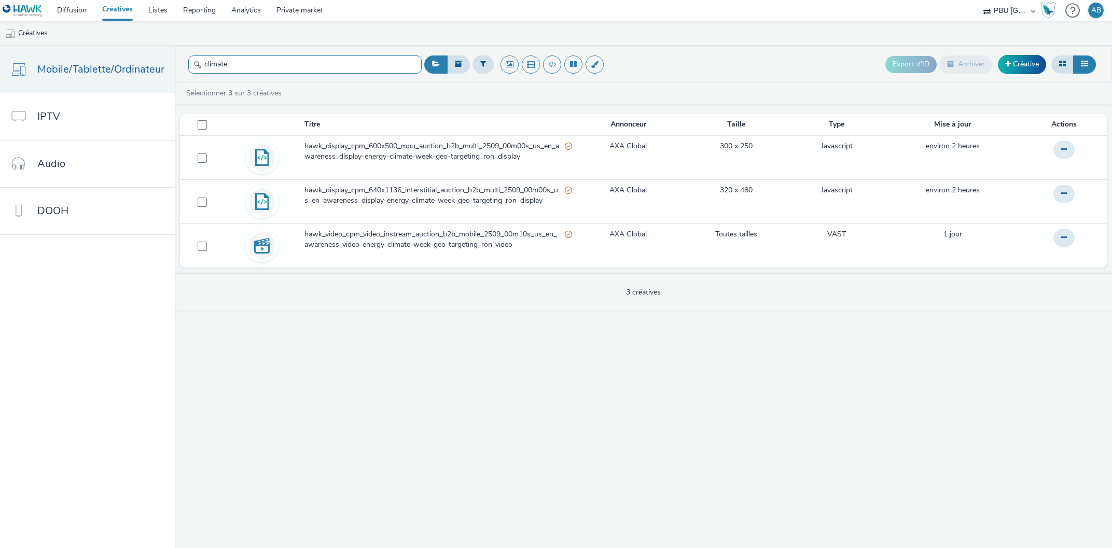
drag, startPoint x: 250, startPoint y: 63, endPoint x: 165, endPoint y: 60, distance: 84.6
click at [188, 61] on input "climate" at bounding box center [304, 64] width 233 height 18
type input "un"
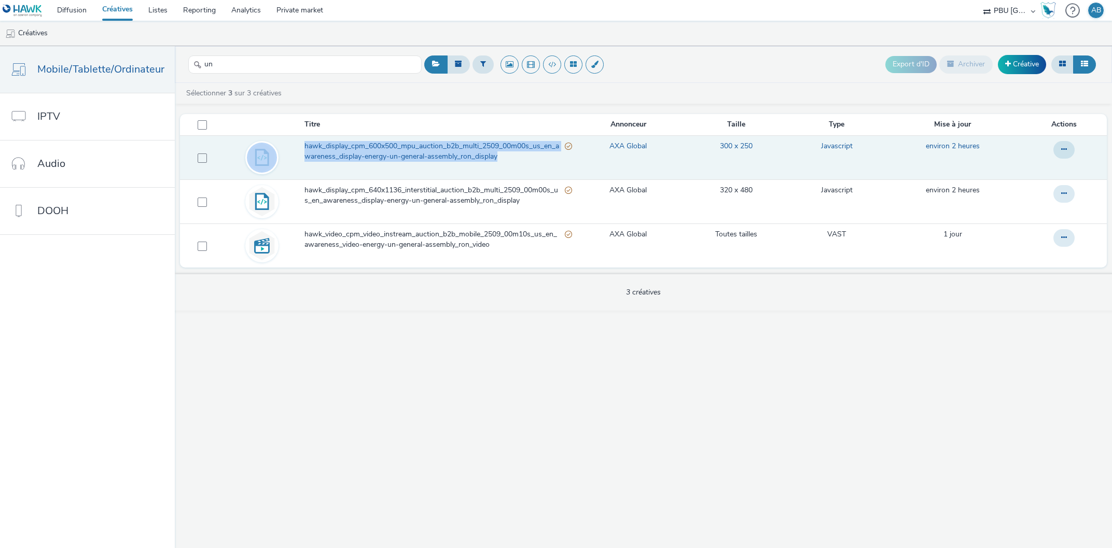
drag, startPoint x: 299, startPoint y: 139, endPoint x: 512, endPoint y: 170, distance: 215.8
click at [512, 170] on tr "hawk_display_cpm_600x500_mpu_auction_b2b_multi_2509_00m00s_us_en_awareness_disp…" at bounding box center [643, 157] width 927 height 44
copy tr "hawk_display_cpm_600x500_mpu_auction_b2b_multi_2509_00m00s_us_en_awareness_disp…"
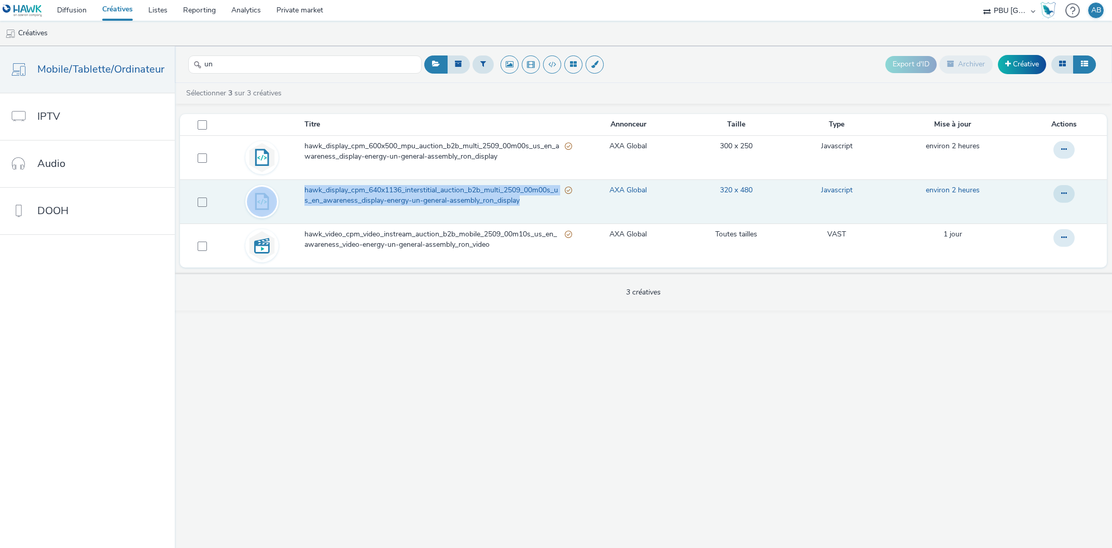
drag, startPoint x: 299, startPoint y: 180, endPoint x: 556, endPoint y: 209, distance: 258.8
click at [556, 209] on tr "hawk_display_cpm_640x1136_interstitial_auction_b2b_multi_2509_00m00s_us_en_awar…" at bounding box center [643, 201] width 927 height 44
copy tr "hawk_display_cpm_640x1136_interstitial_auction_b2b_multi_2509_00m00s_us_en_awar…"
